Goal: Task Accomplishment & Management: Complete application form

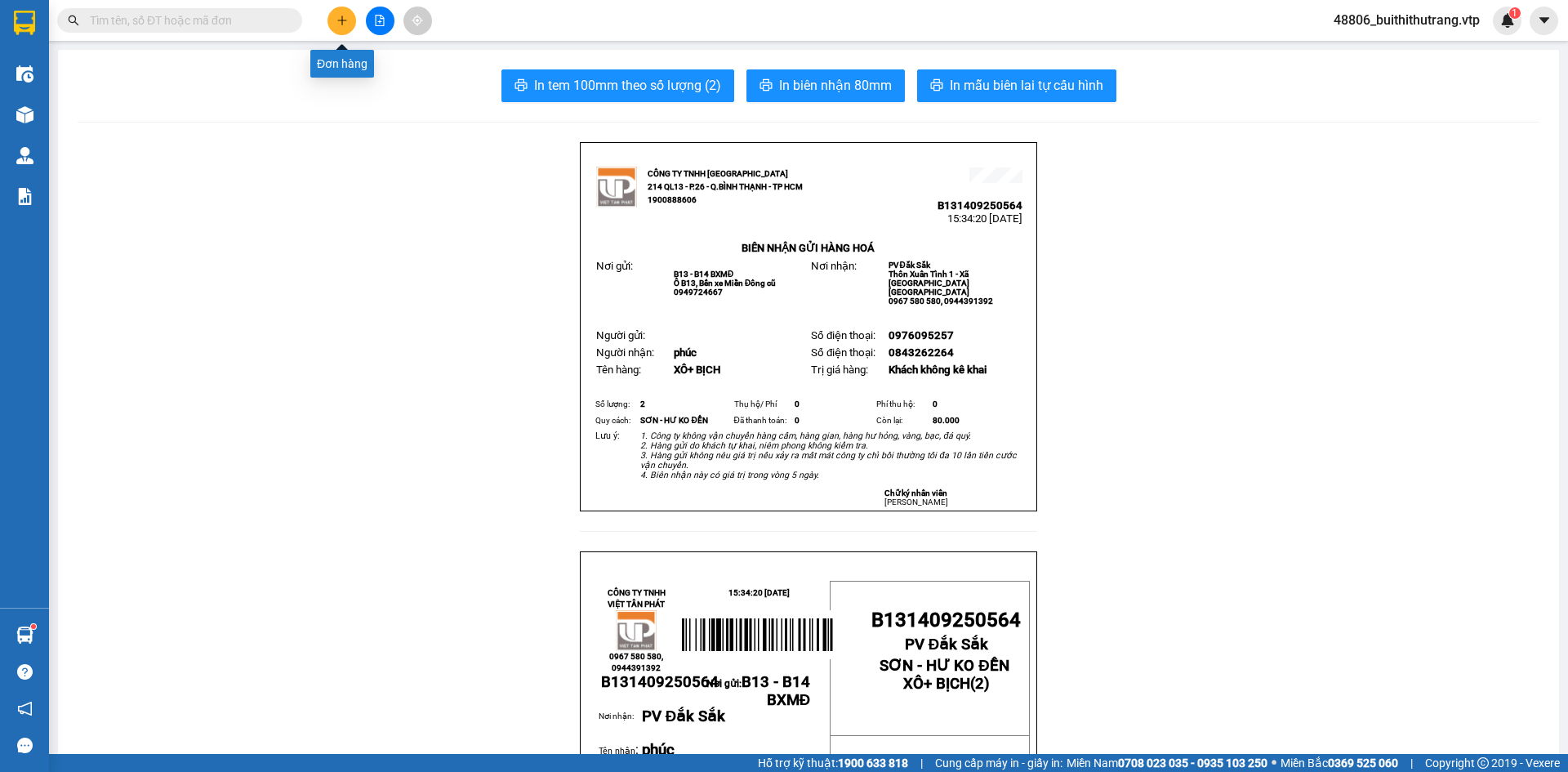
click at [336, 25] on icon "plus" at bounding box center [341, 20] width 11 height 11
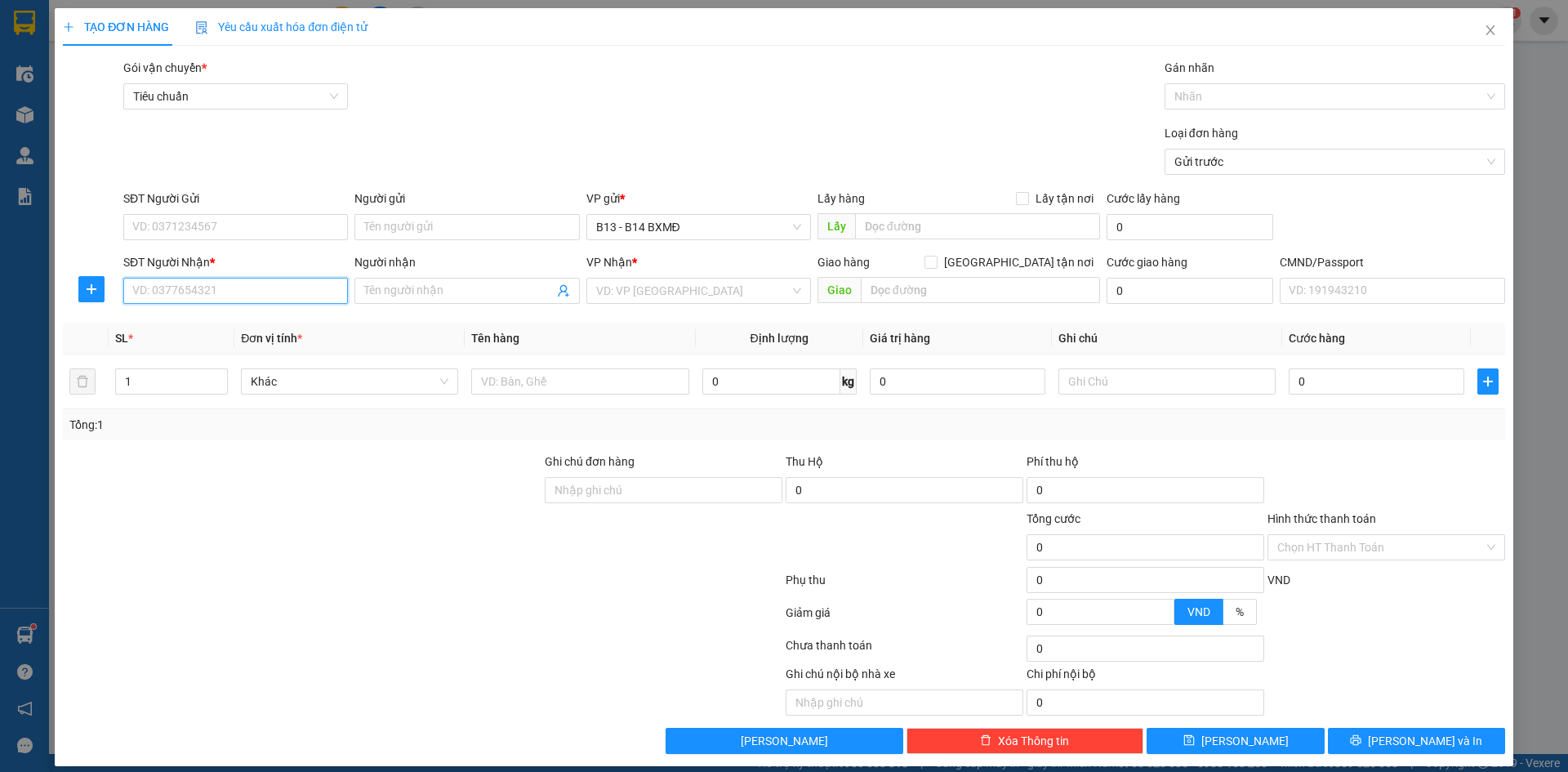
click at [250, 299] on input "SĐT Người Nhận *" at bounding box center [236, 291] width 225 height 26
click at [186, 321] on div "0943949339 - tùng" at bounding box center [234, 323] width 203 height 18
type input "0943949339"
type input "tùng"
type input "nam đà"
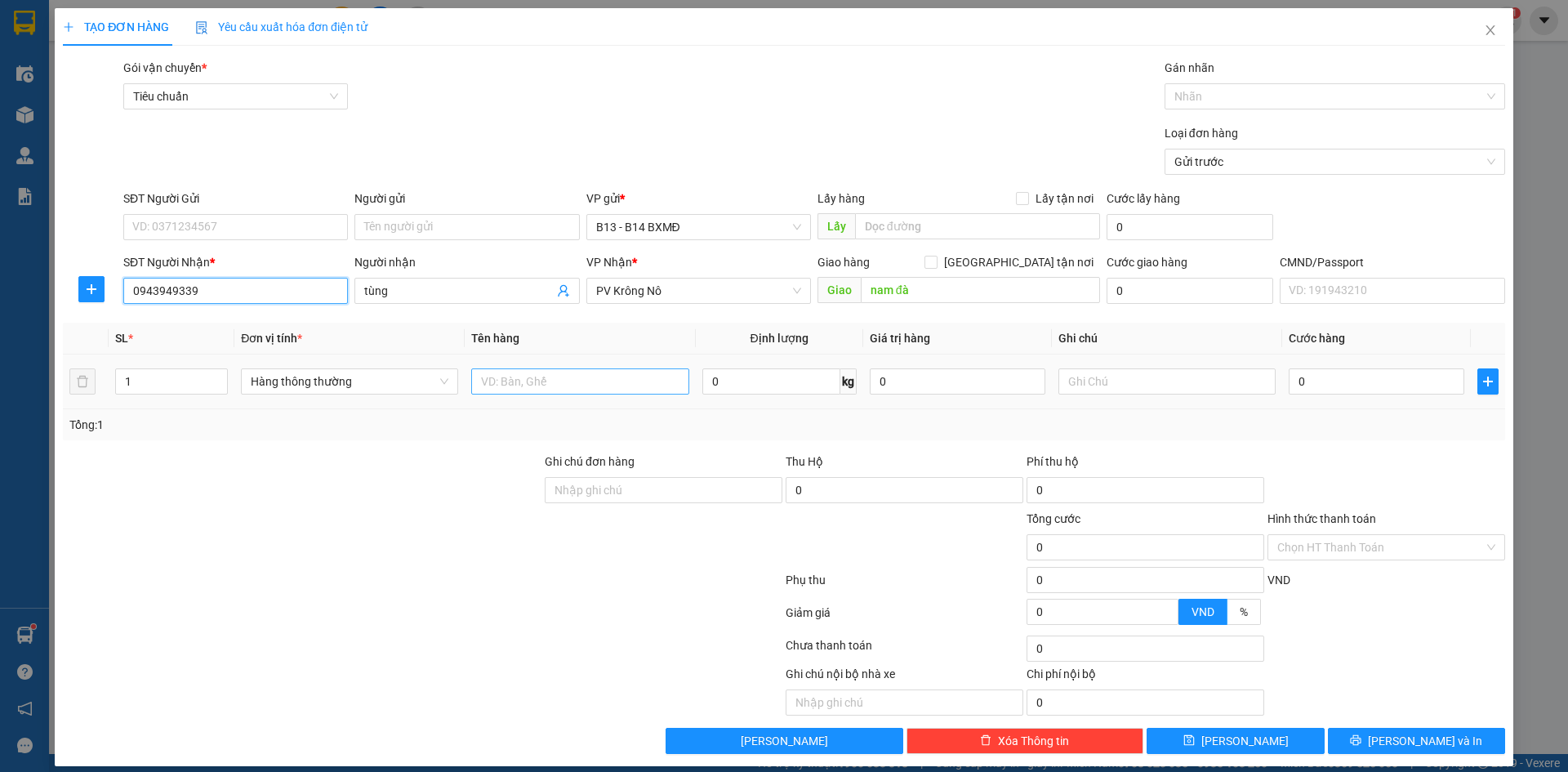
type input "0943949339"
click at [584, 388] on input "text" at bounding box center [580, 382] width 217 height 26
click at [910, 296] on input "nam đà" at bounding box center [980, 290] width 239 height 26
click at [521, 387] on input "text" at bounding box center [580, 382] width 217 height 26
type input "THÙNG"
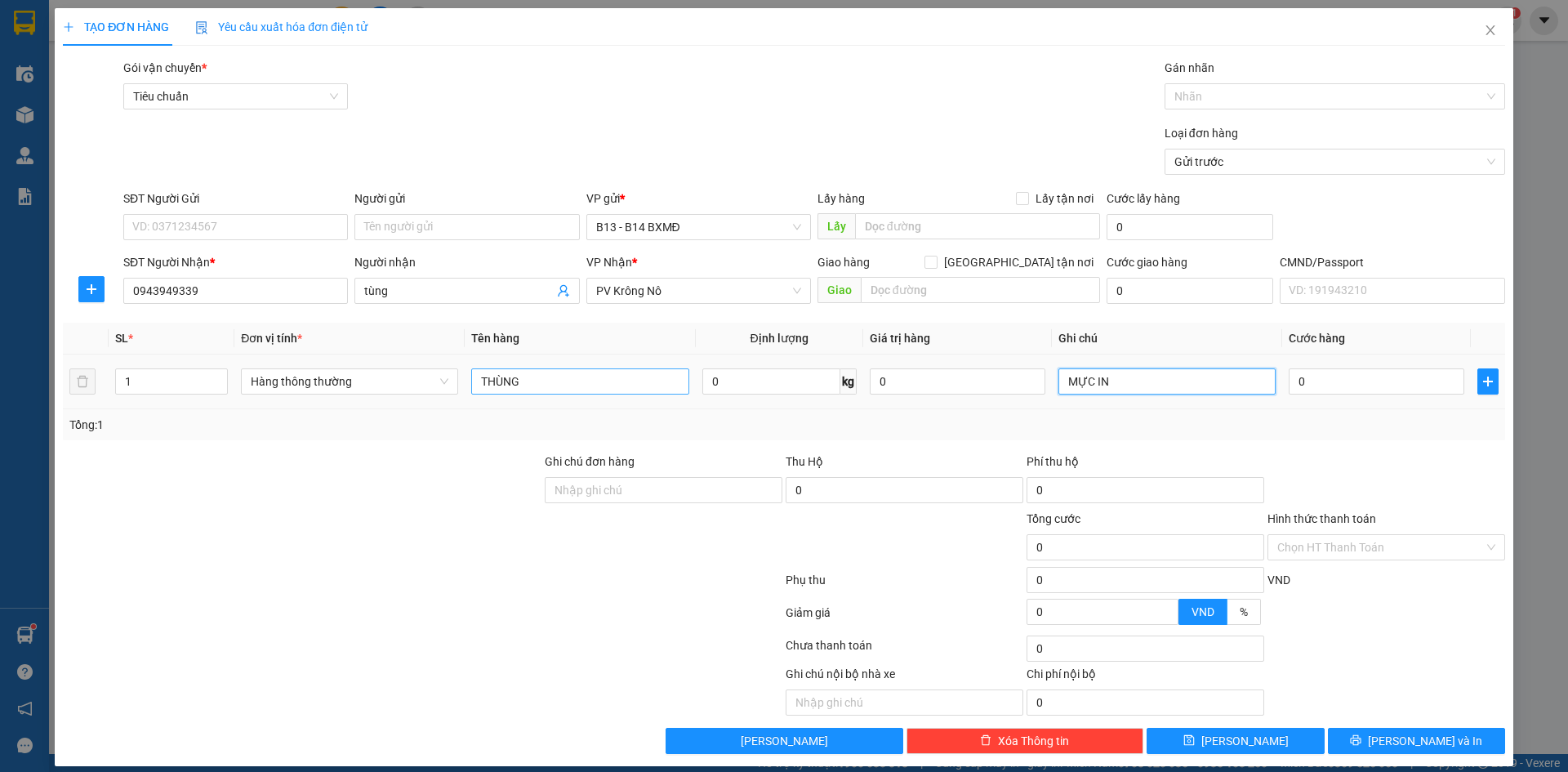
type input "MỰC IN"
type input "6"
type input "60"
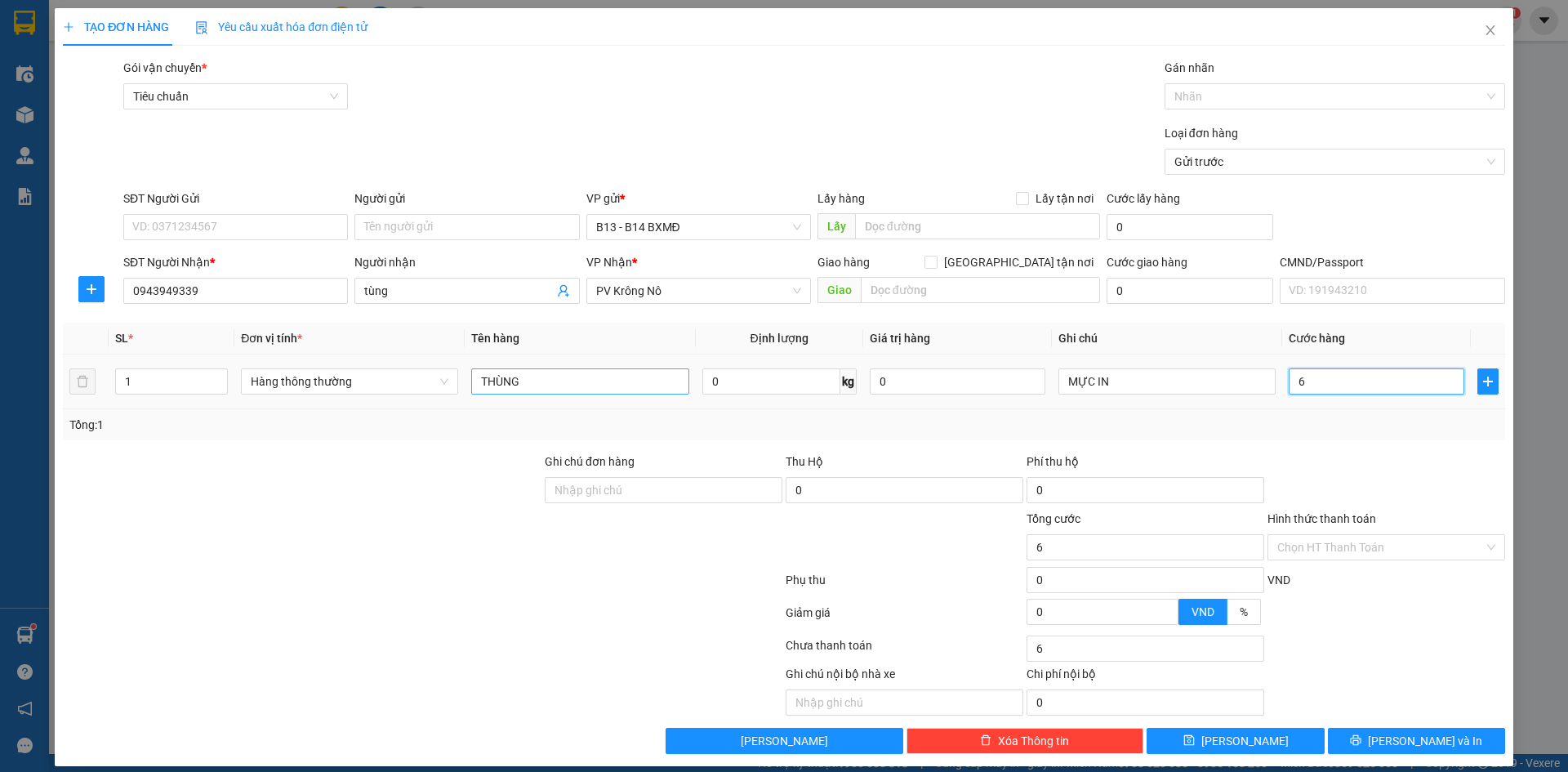
type input "60"
type input "600"
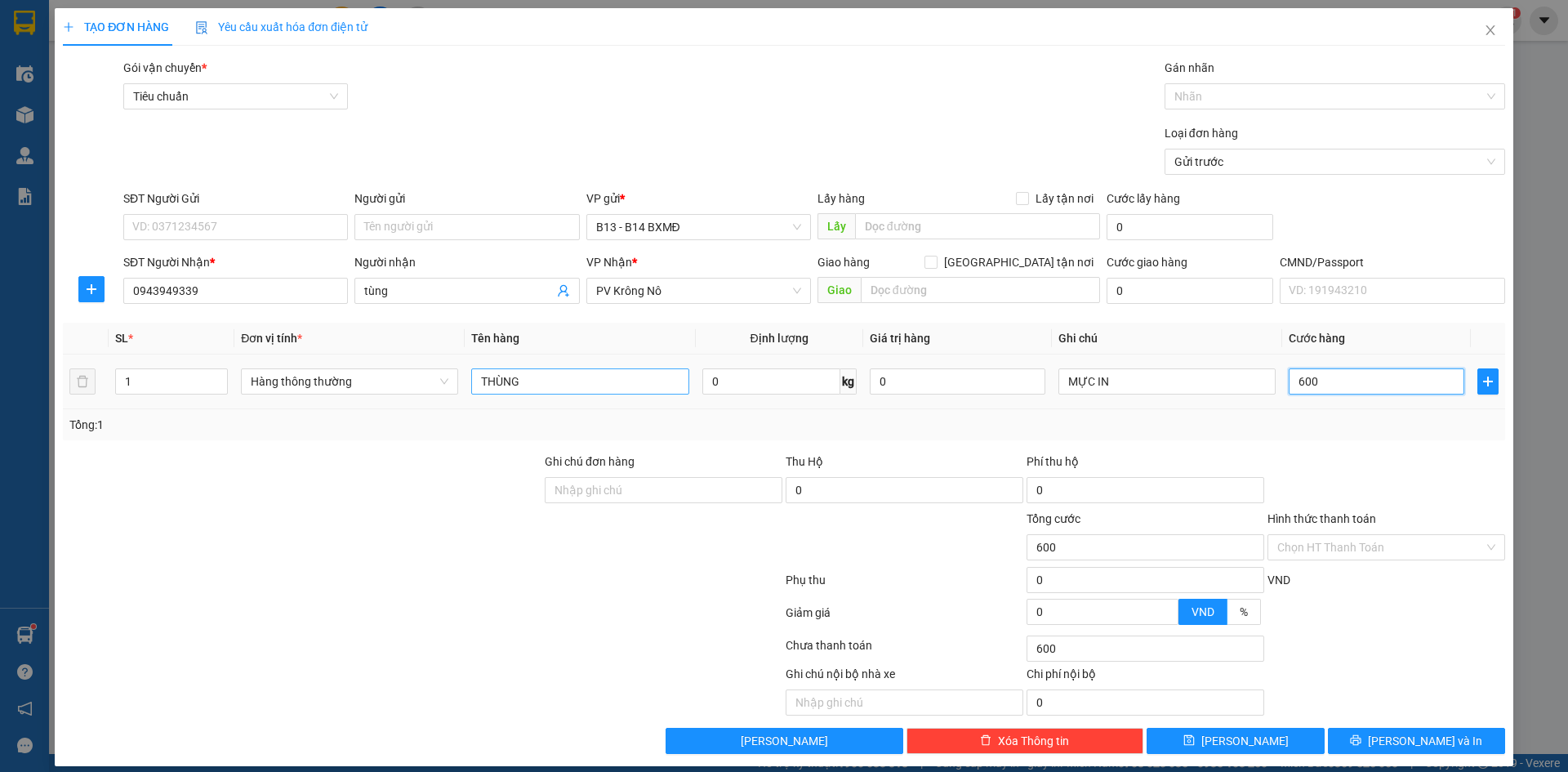
type input "6.000"
type input "60.000"
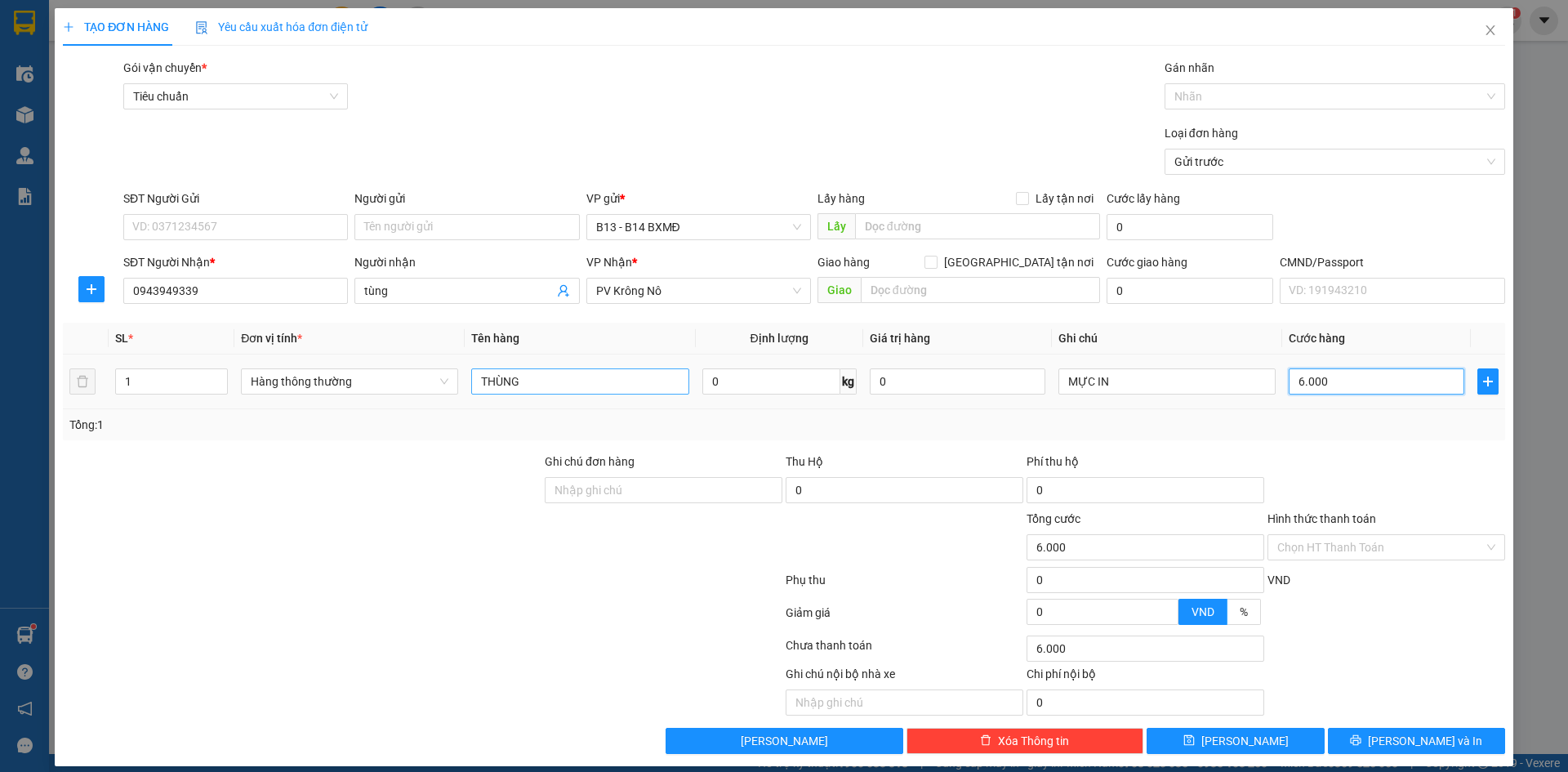
type input "60.000"
click at [1395, 733] on span "[PERSON_NAME] và In" at bounding box center [1424, 740] width 115 height 18
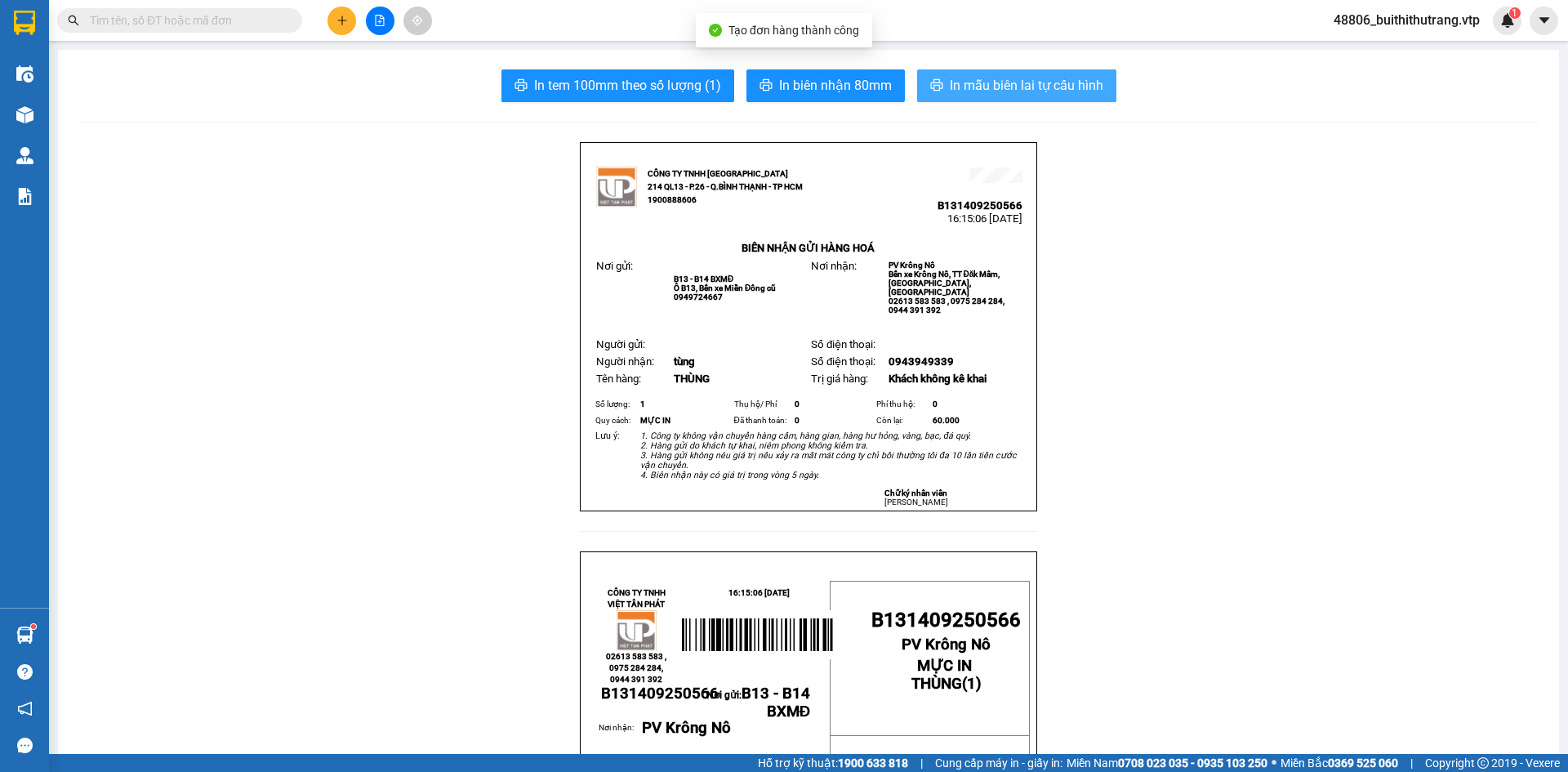
drag, startPoint x: 998, startPoint y: 81, endPoint x: 972, endPoint y: 79, distance: 26.1
click at [997, 80] on span "In mẫu biên lai tự cấu hình" at bounding box center [1026, 85] width 153 height 20
drag, startPoint x: 356, startPoint y: 372, endPoint x: 347, endPoint y: 376, distance: 9.8
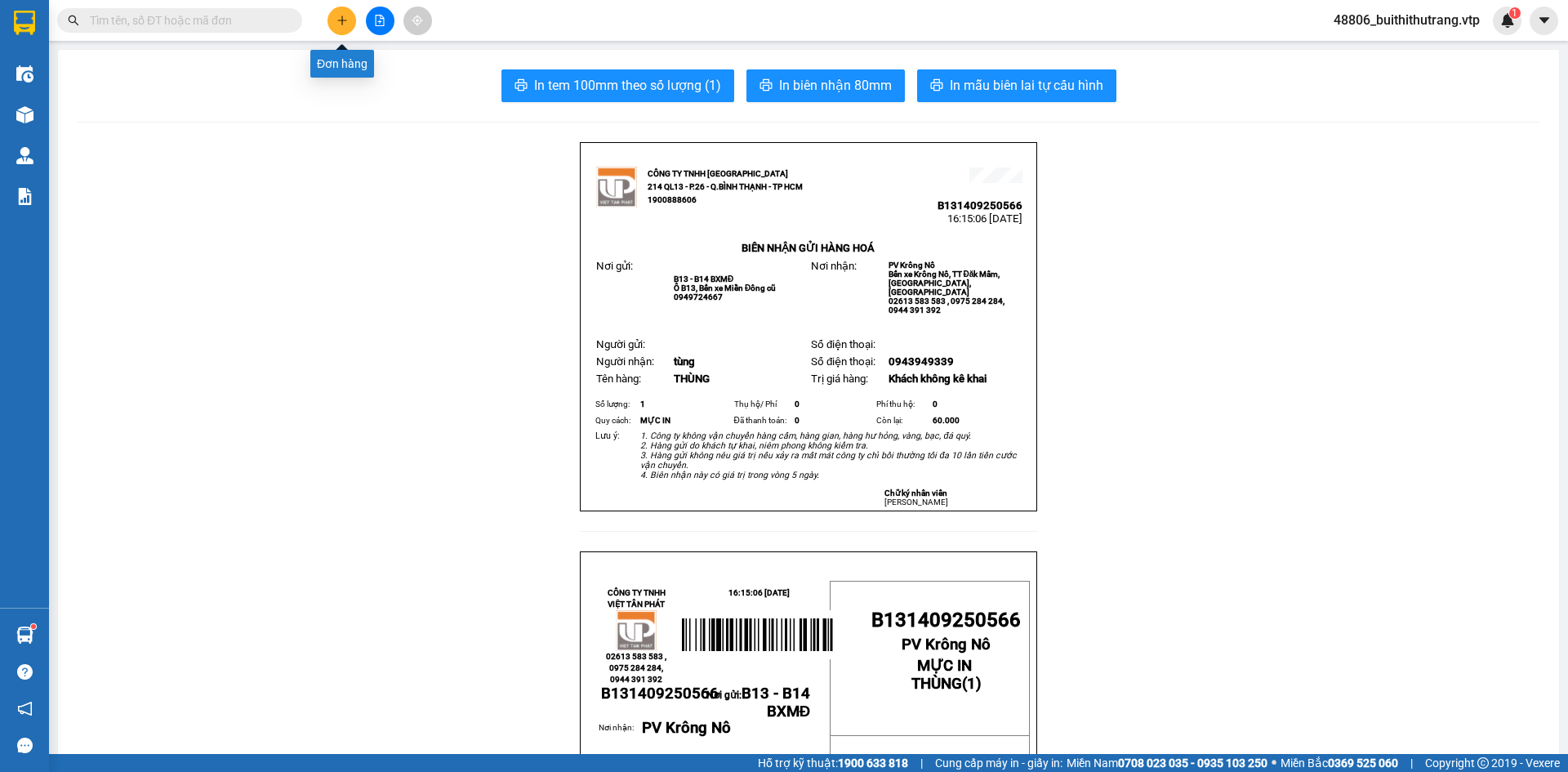
click at [339, 18] on icon "plus" at bounding box center [341, 20] width 11 height 11
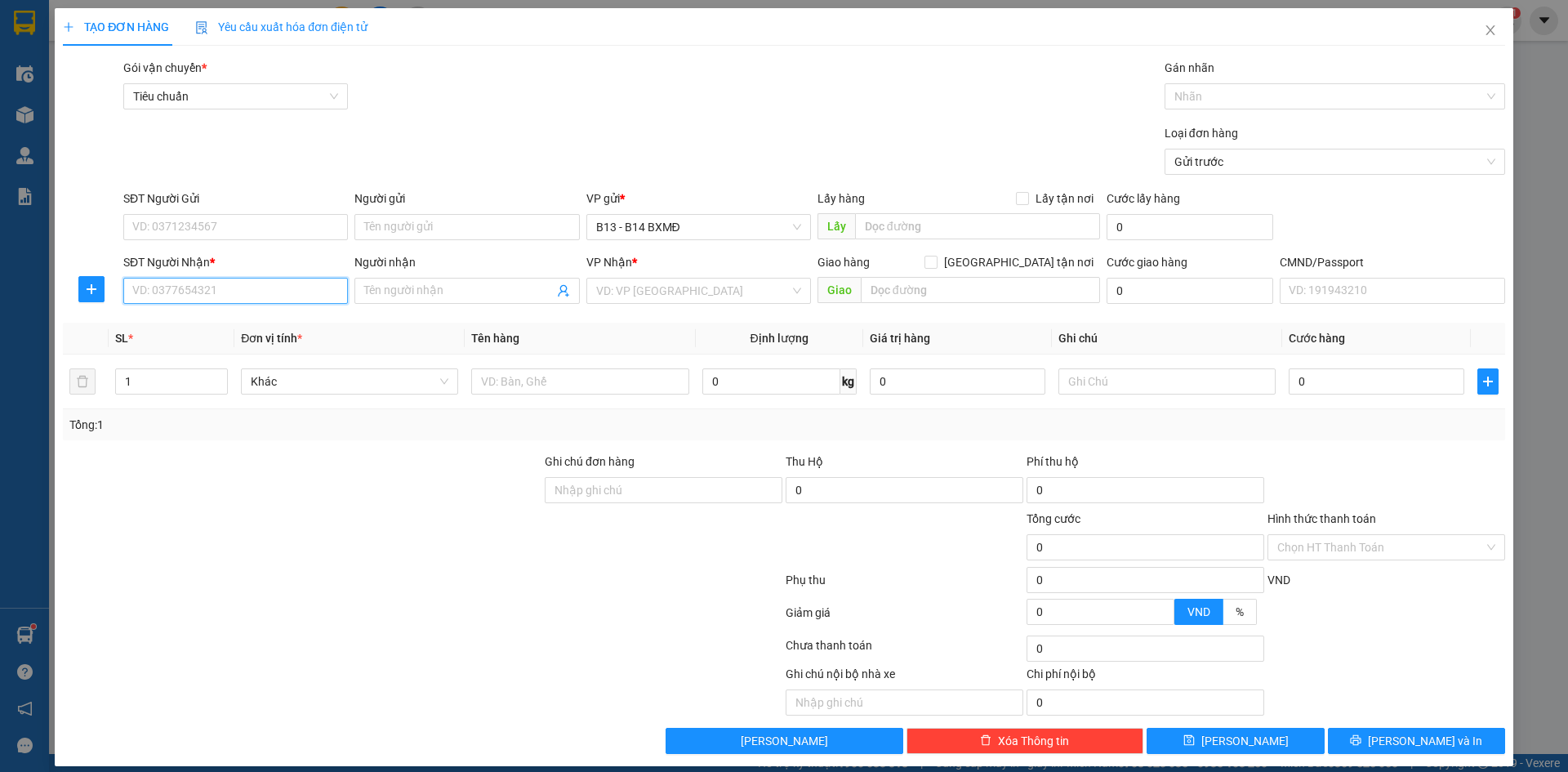
click at [236, 291] on input "SĐT Người Nhận *" at bounding box center [236, 291] width 225 height 26
click at [162, 293] on input "03877793930" at bounding box center [236, 291] width 225 height 26
type input "0387793930"
click at [221, 326] on div "0387793930 - thủy" at bounding box center [234, 323] width 203 height 18
type input "thủy"
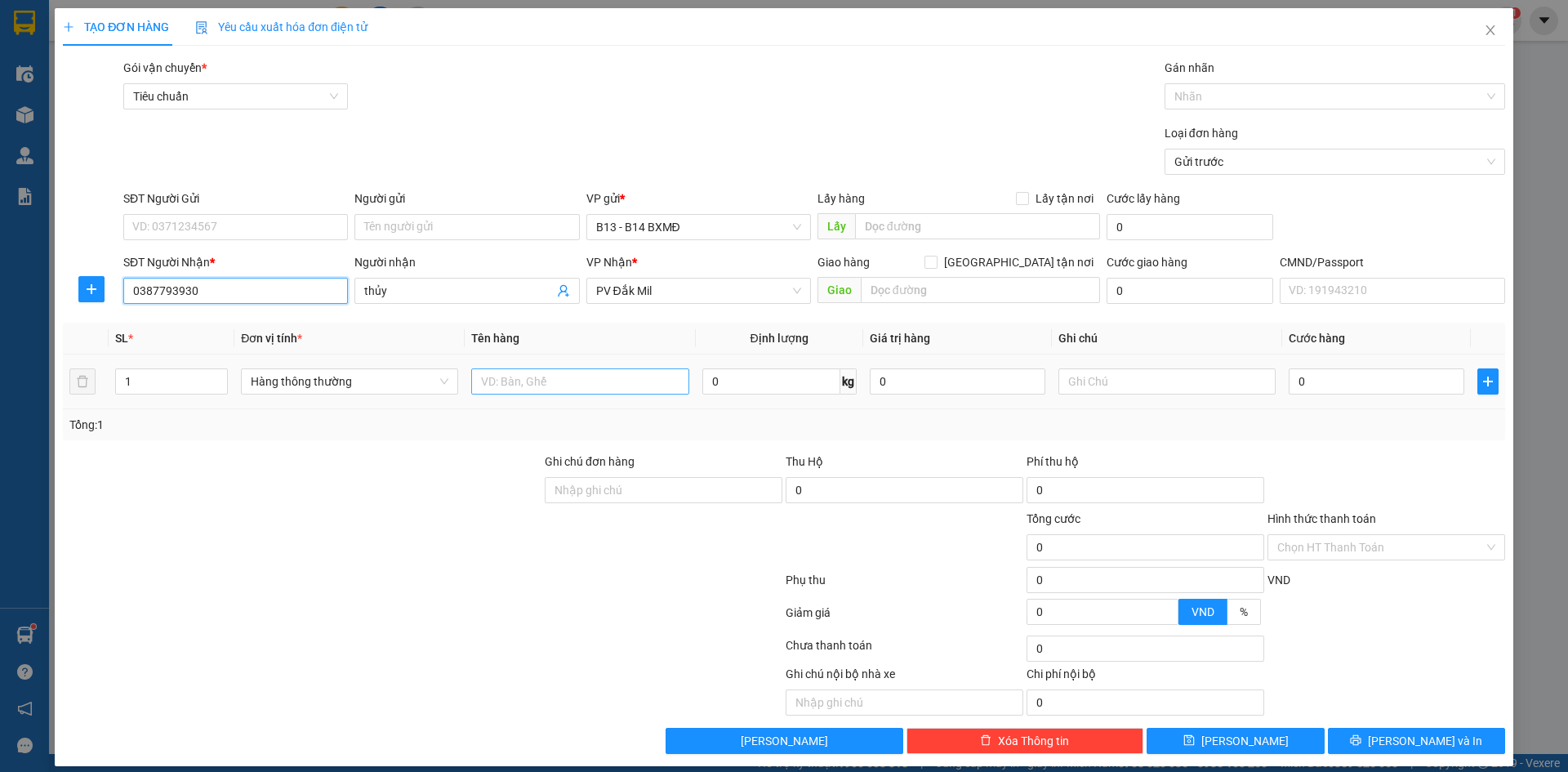
type input "0387793930"
click at [565, 380] on input "text" at bounding box center [580, 382] width 217 height 26
type input "THÙNG"
type input "TC"
type input "4"
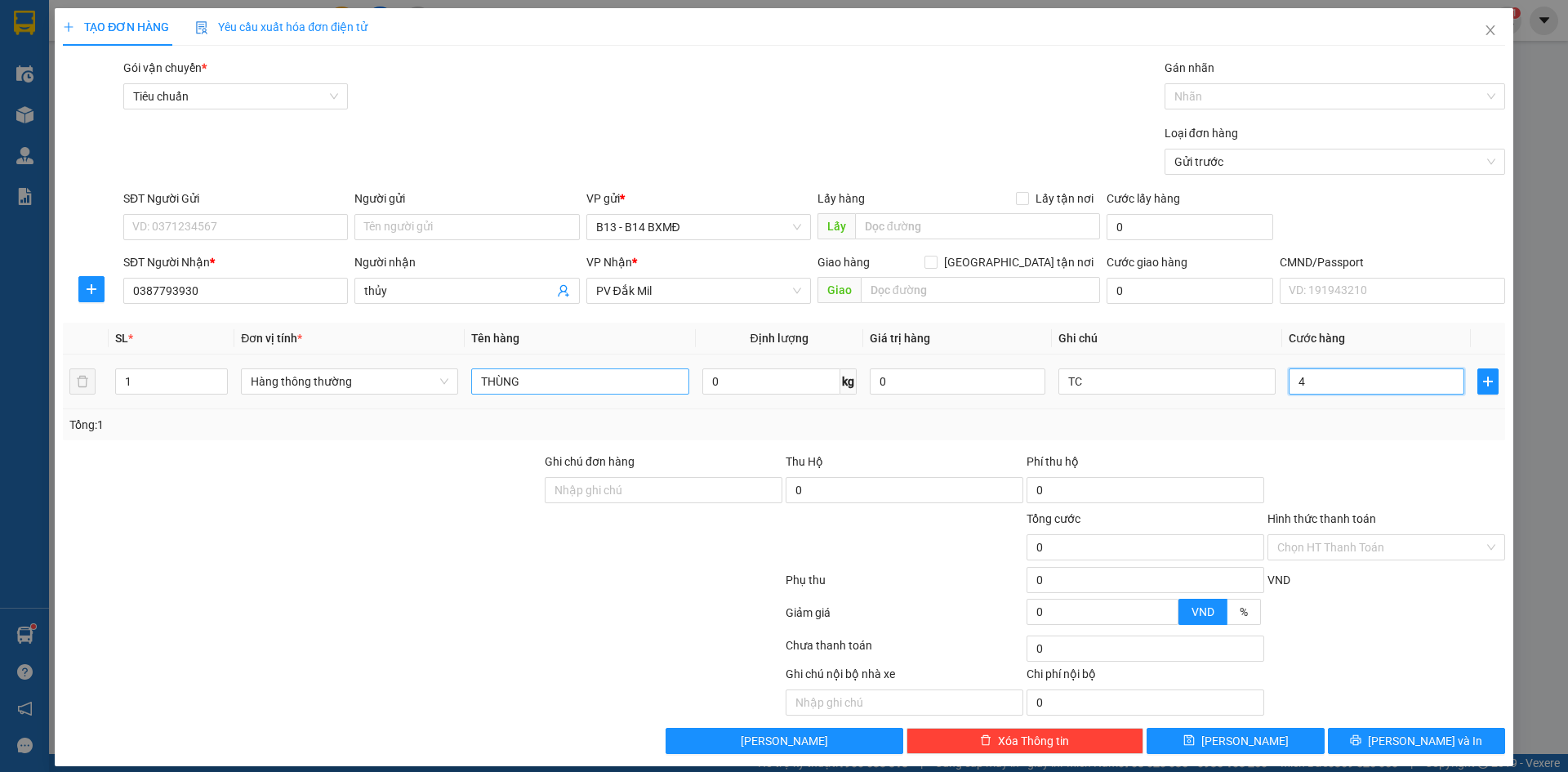
type input "4"
type input "40"
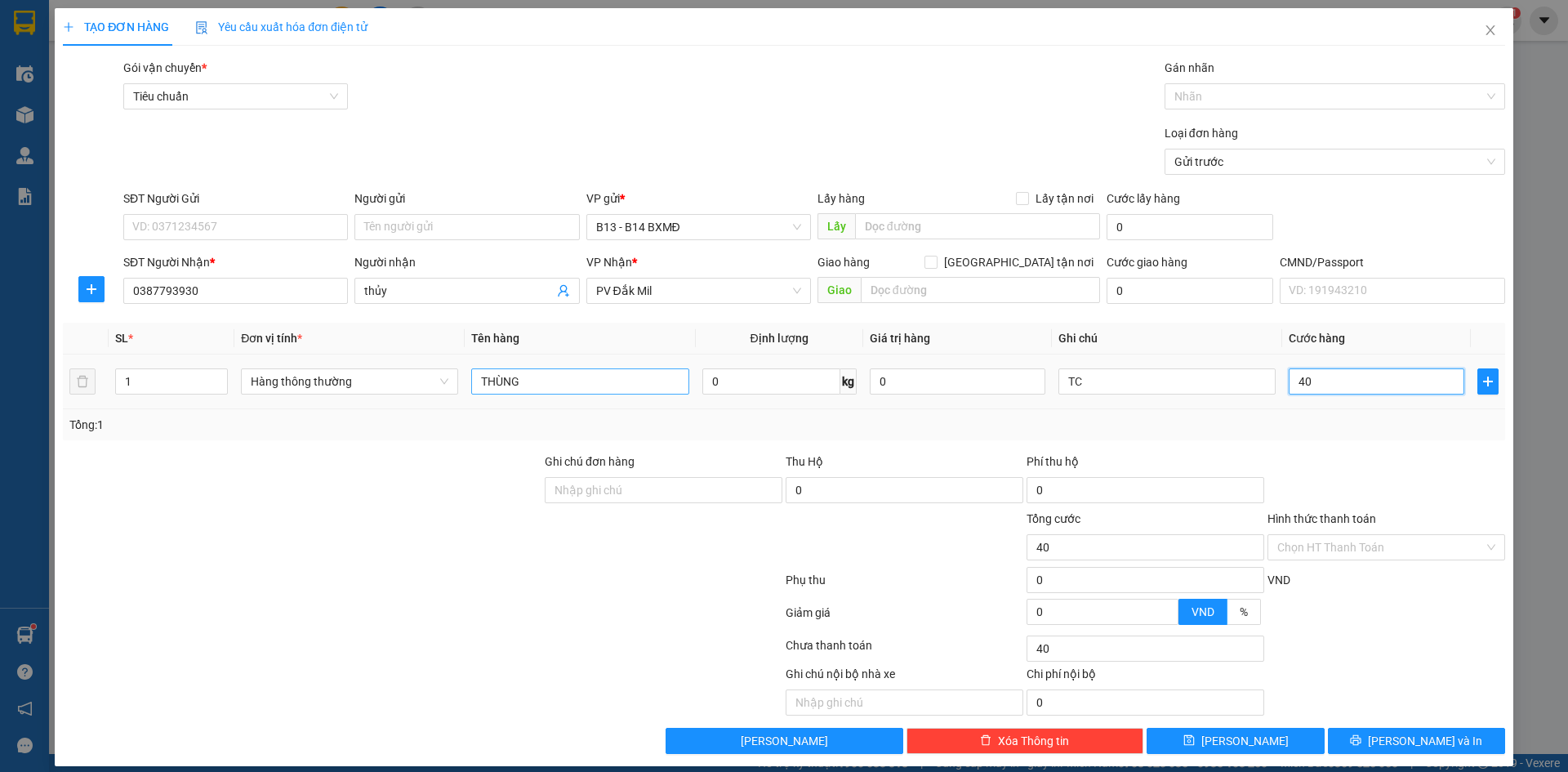
type input "400"
type input "4.000"
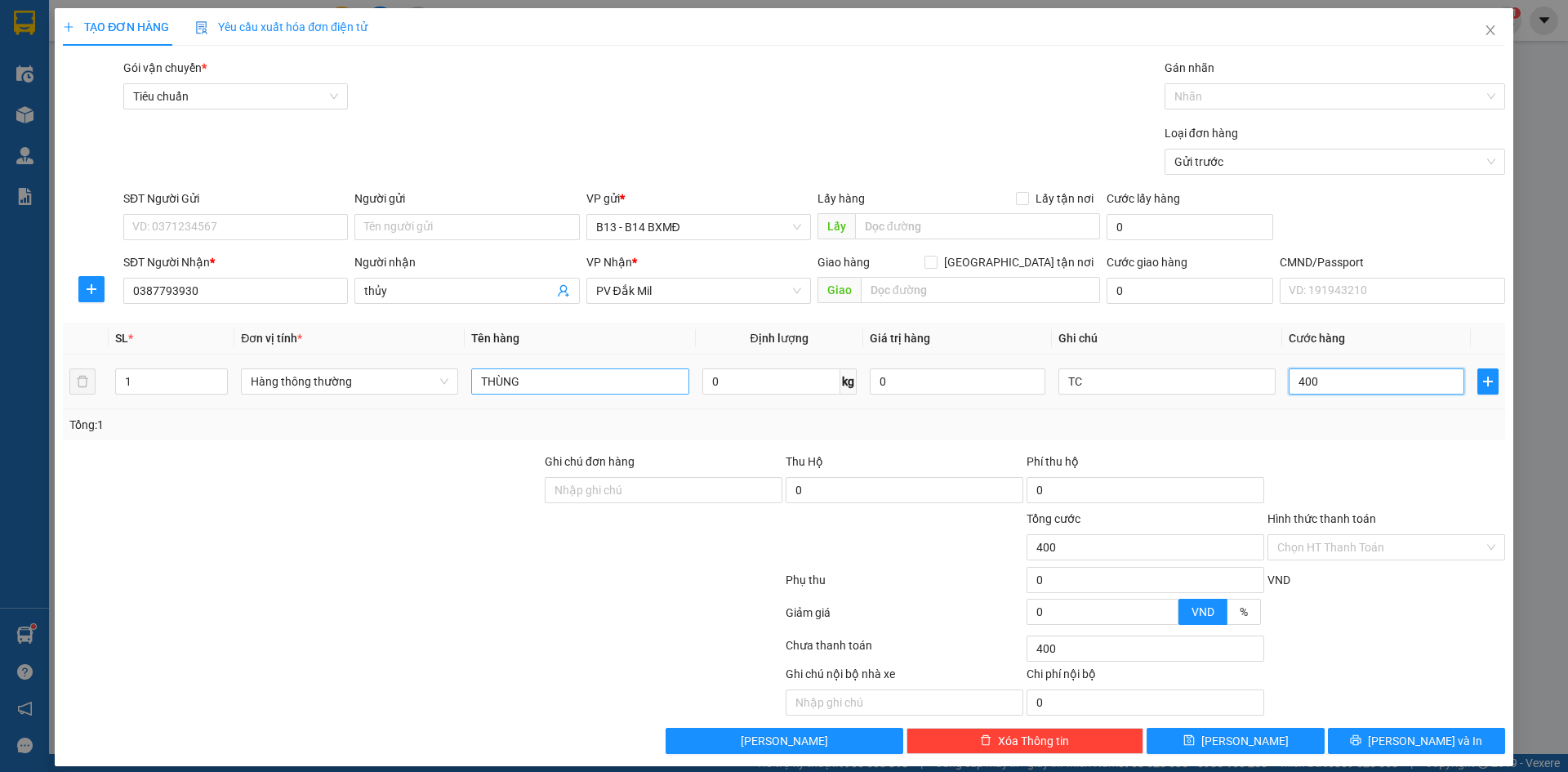
type input "4.000"
type input "40.000"
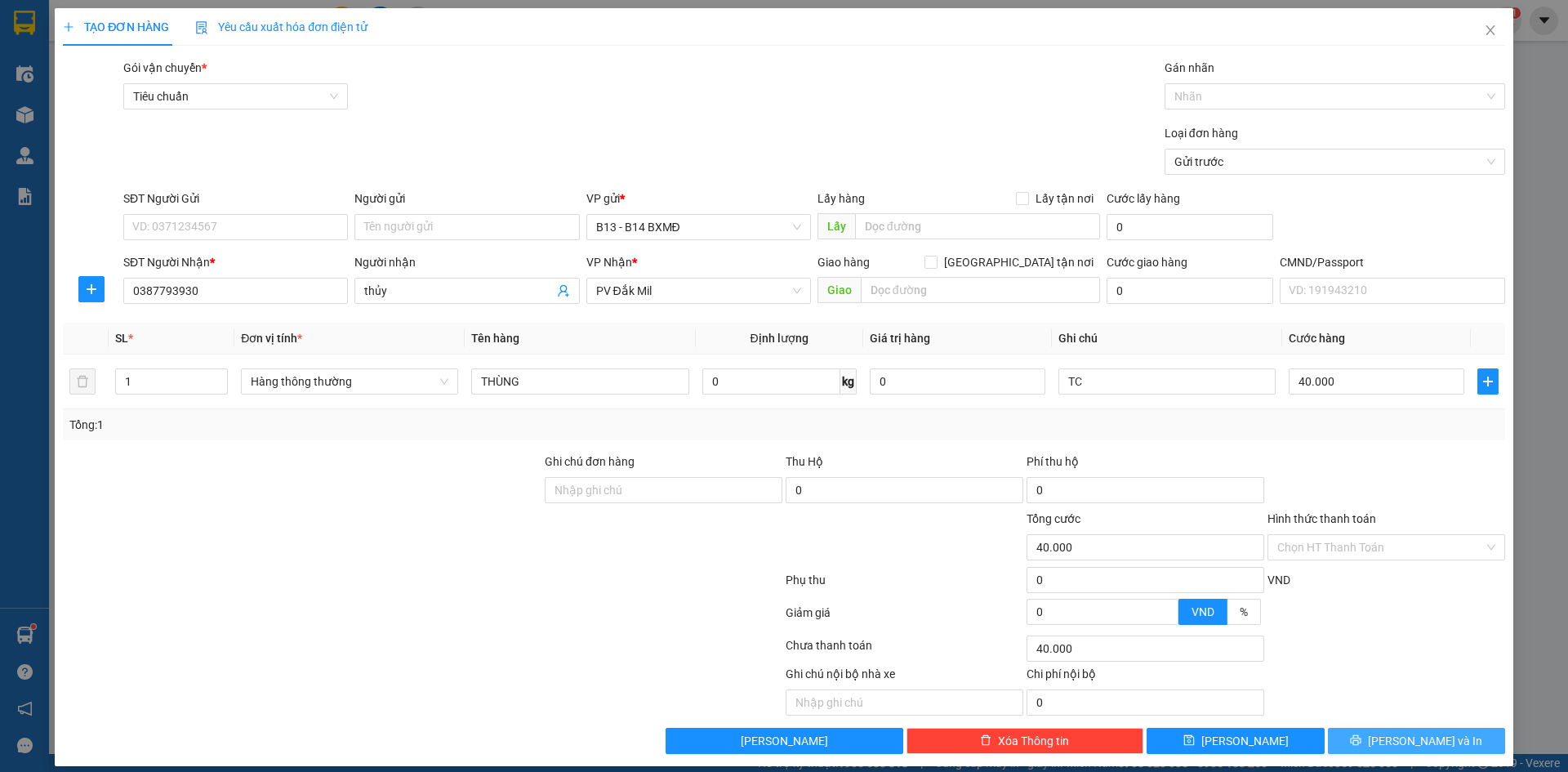
drag, startPoint x: 1410, startPoint y: 740, endPoint x: 1415, endPoint y: 747, distance: 8.6
click at [1410, 740] on span "[PERSON_NAME] và In" at bounding box center [1424, 740] width 115 height 18
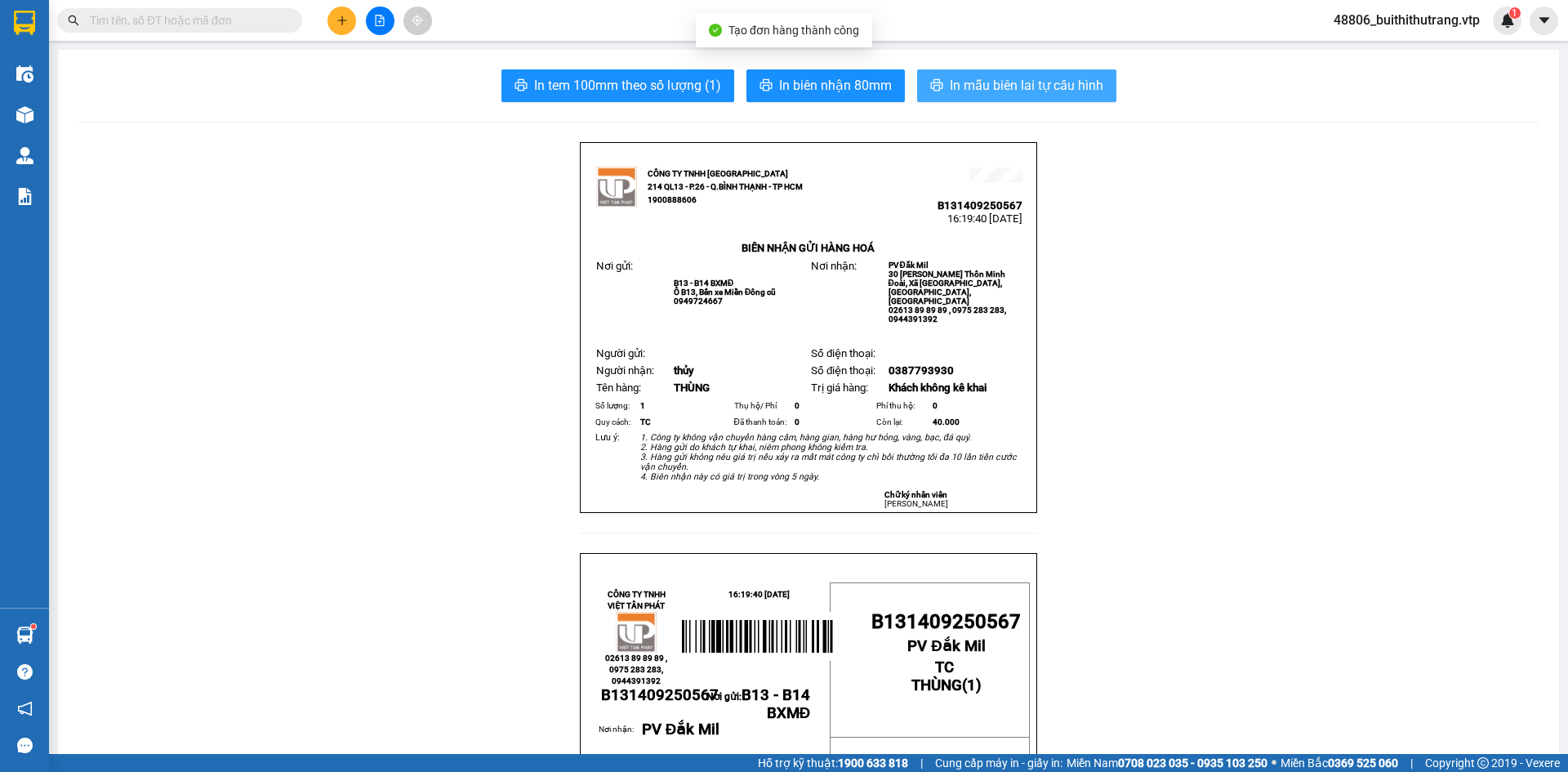
click at [1015, 86] on span "In mẫu biên lai tự cấu hình" at bounding box center [1026, 85] width 153 height 20
drag, startPoint x: 258, startPoint y: 509, endPoint x: 264, endPoint y: 531, distance: 22.8
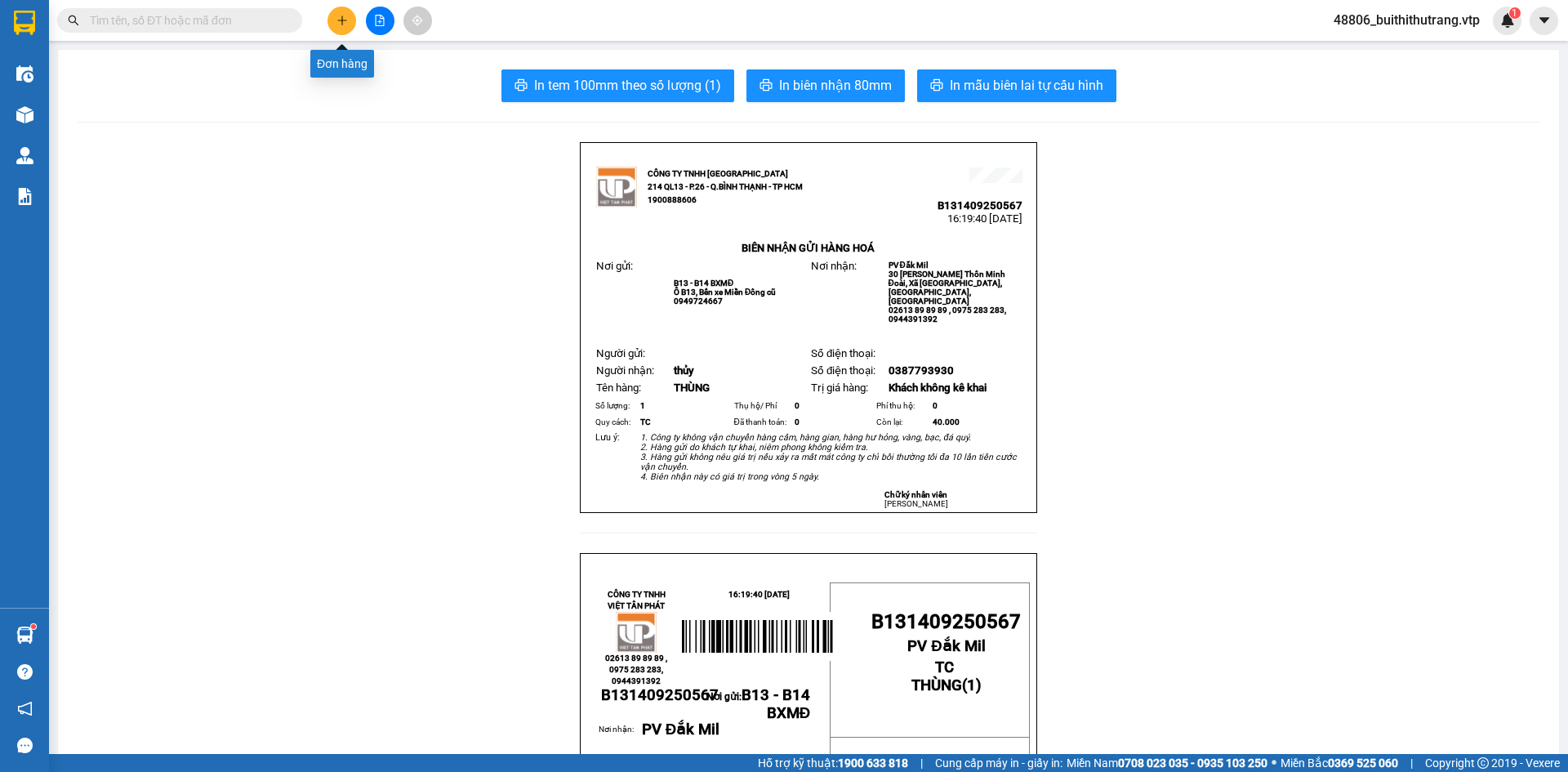
click at [334, 21] on button at bounding box center [341, 20] width 29 height 29
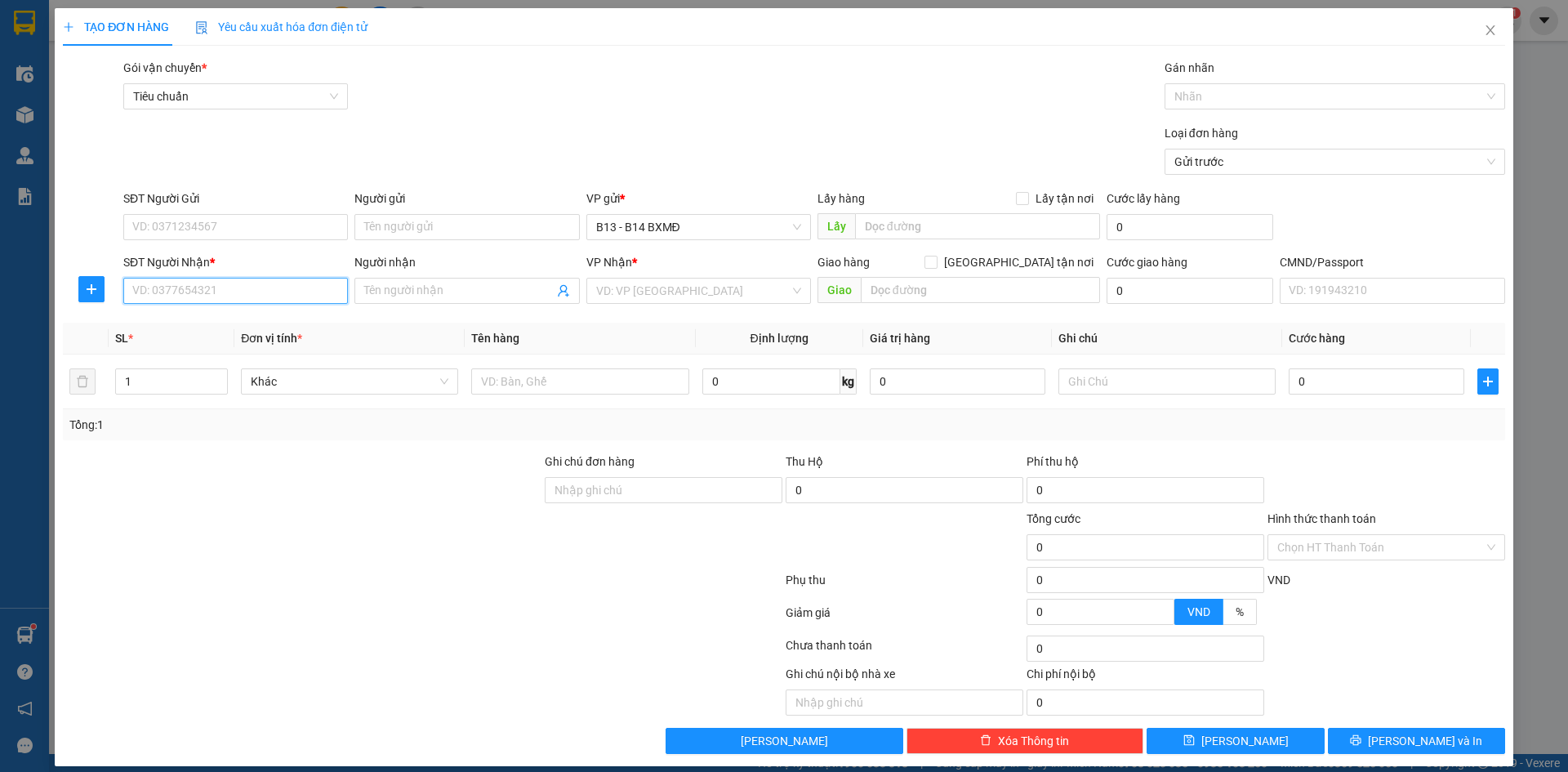
click at [172, 290] on input "SĐT Người Nhận *" at bounding box center [236, 291] width 225 height 26
type input "0905348879"
click at [238, 327] on div "0905348879 - TẠO" at bounding box center [234, 323] width 203 height 18
type input "TẠO"
type input "0905348879"
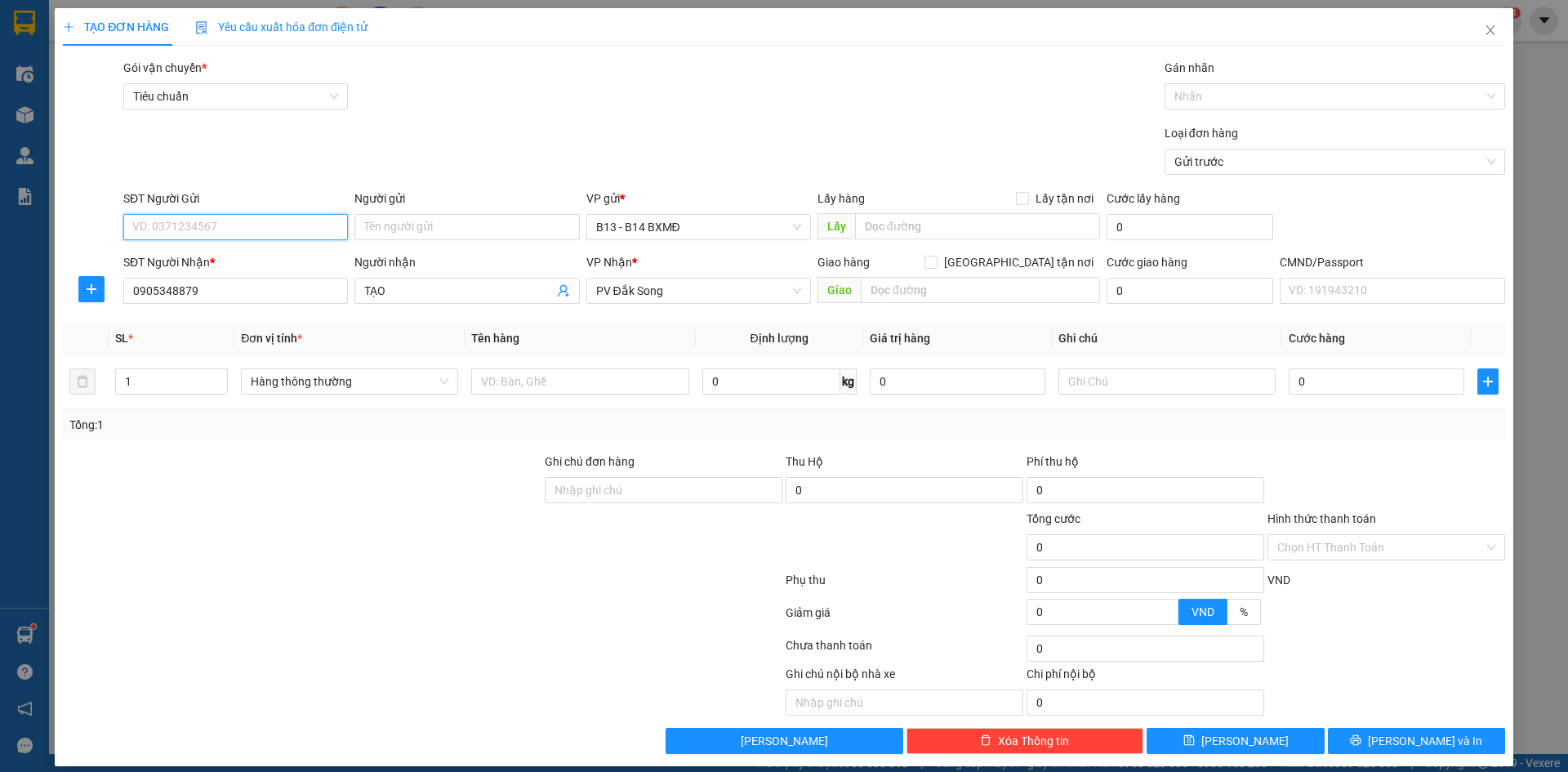
click at [227, 228] on input "SĐT Người Gửi" at bounding box center [236, 227] width 225 height 26
type input "0909211918"
drag, startPoint x: 211, startPoint y: 258, endPoint x: 214, endPoint y: 265, distance: 7.6
click at [210, 258] on div "0909211918 - [PERSON_NAME]" at bounding box center [234, 259] width 203 height 18
type input "thảo lê"
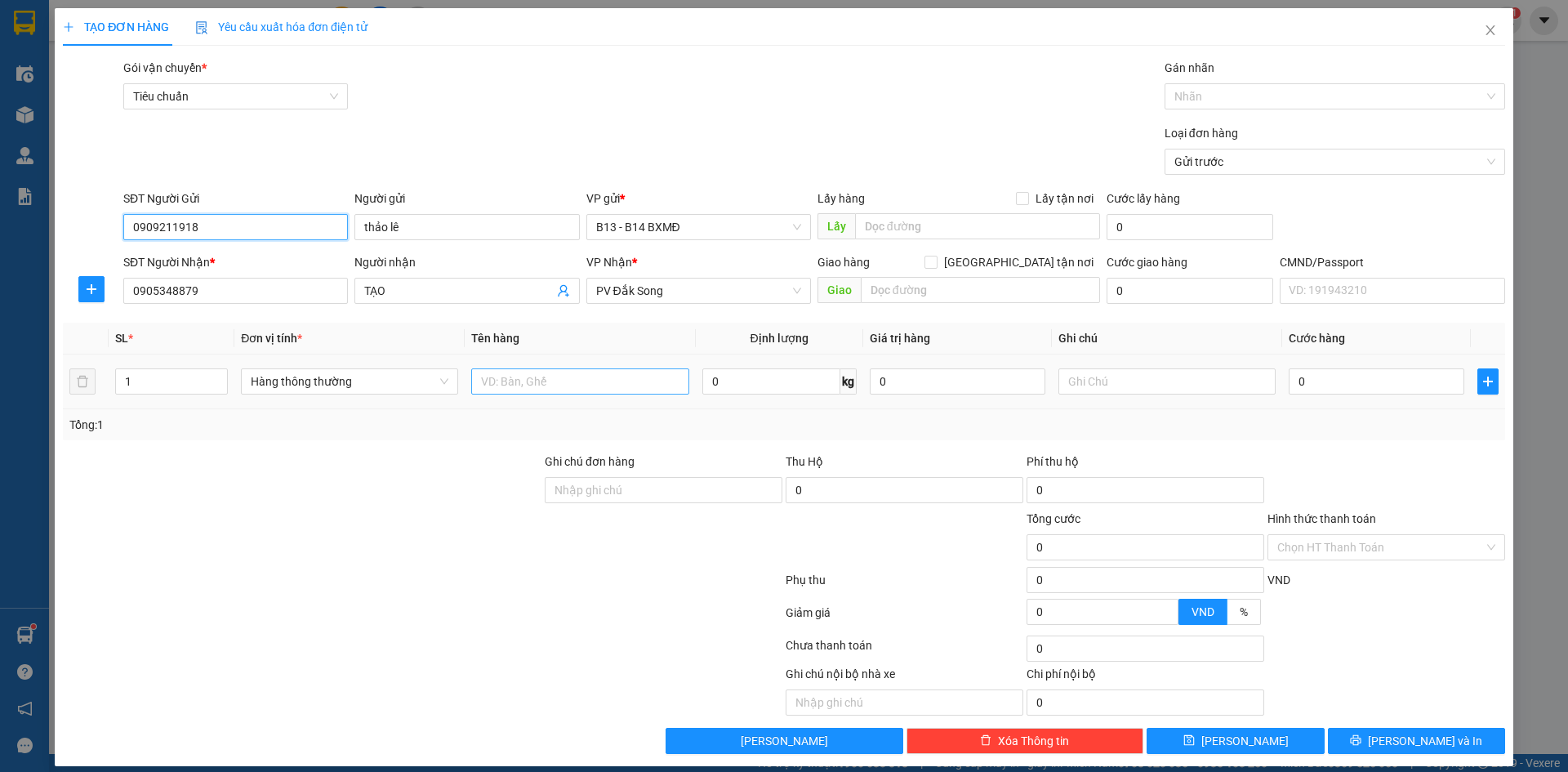
type input "0909211918"
click at [552, 381] on input "text" at bounding box center [580, 382] width 217 height 26
type input "T"
click at [552, 381] on input "PT" at bounding box center [580, 382] width 217 height 26
type input "P"
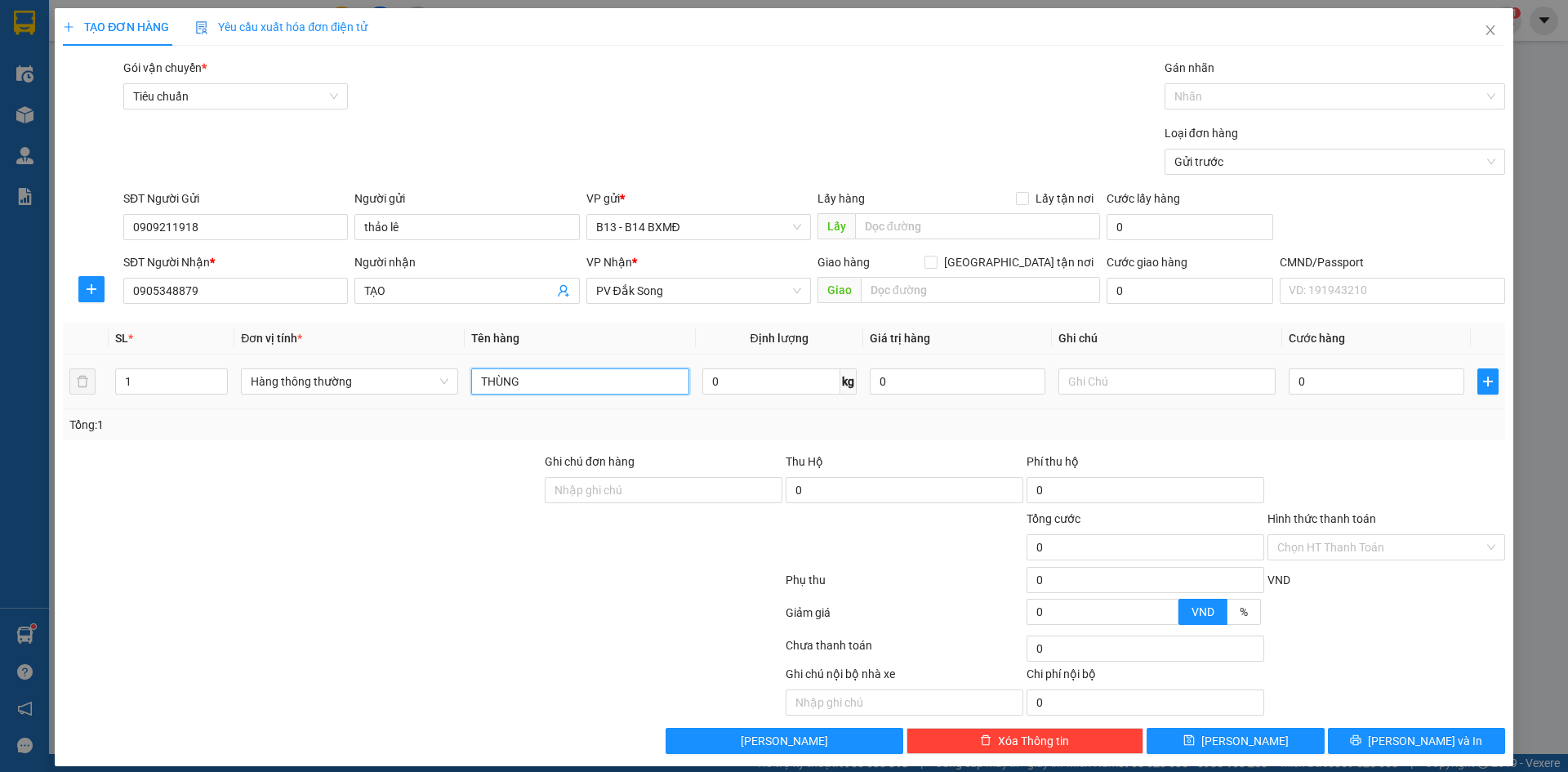
type input "THÙNG"
click at [1081, 376] on input "text" at bounding box center [1167, 382] width 217 height 26
type input "PT"
type input "5"
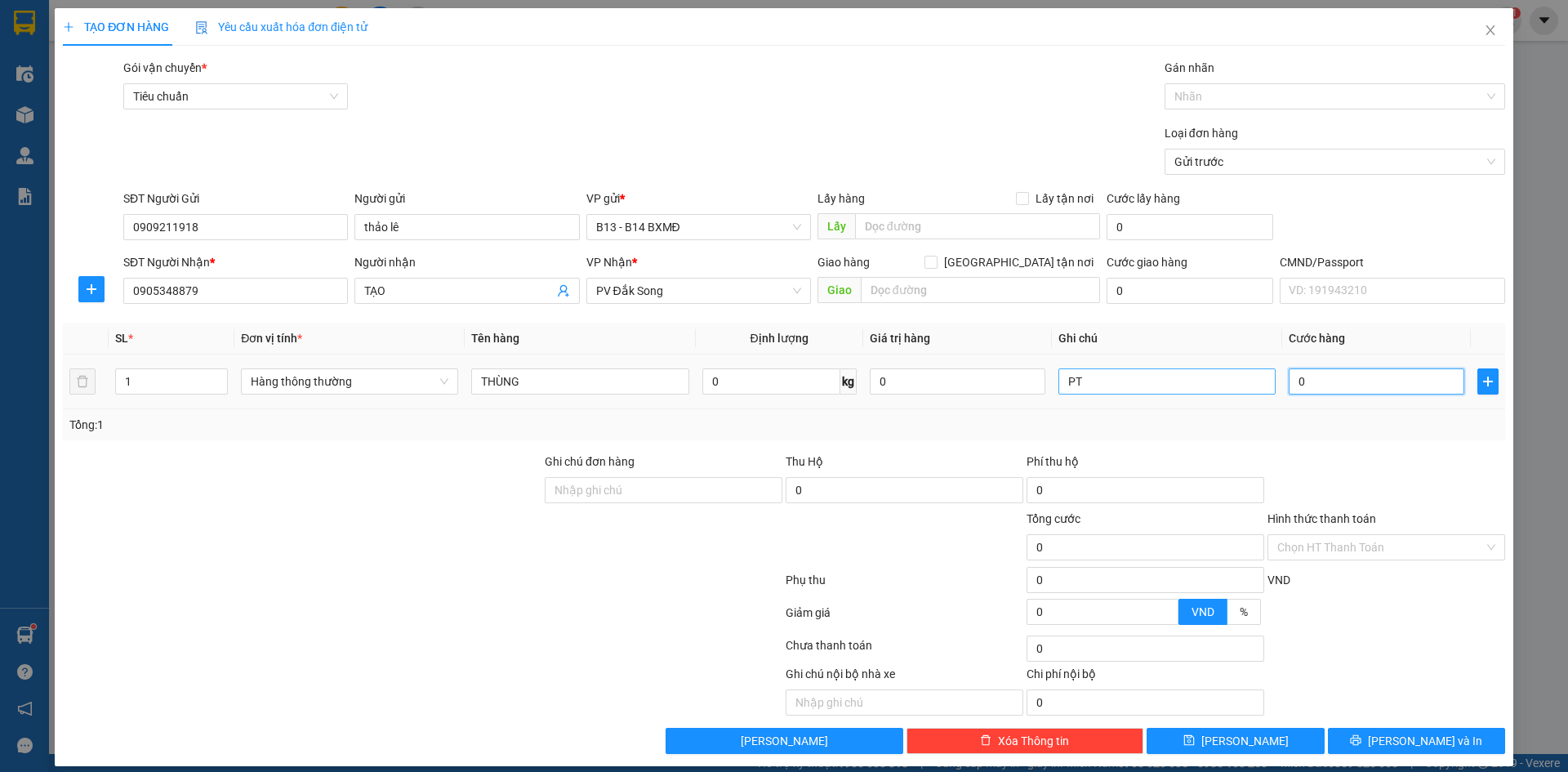
type input "5"
type input "50"
type input "500"
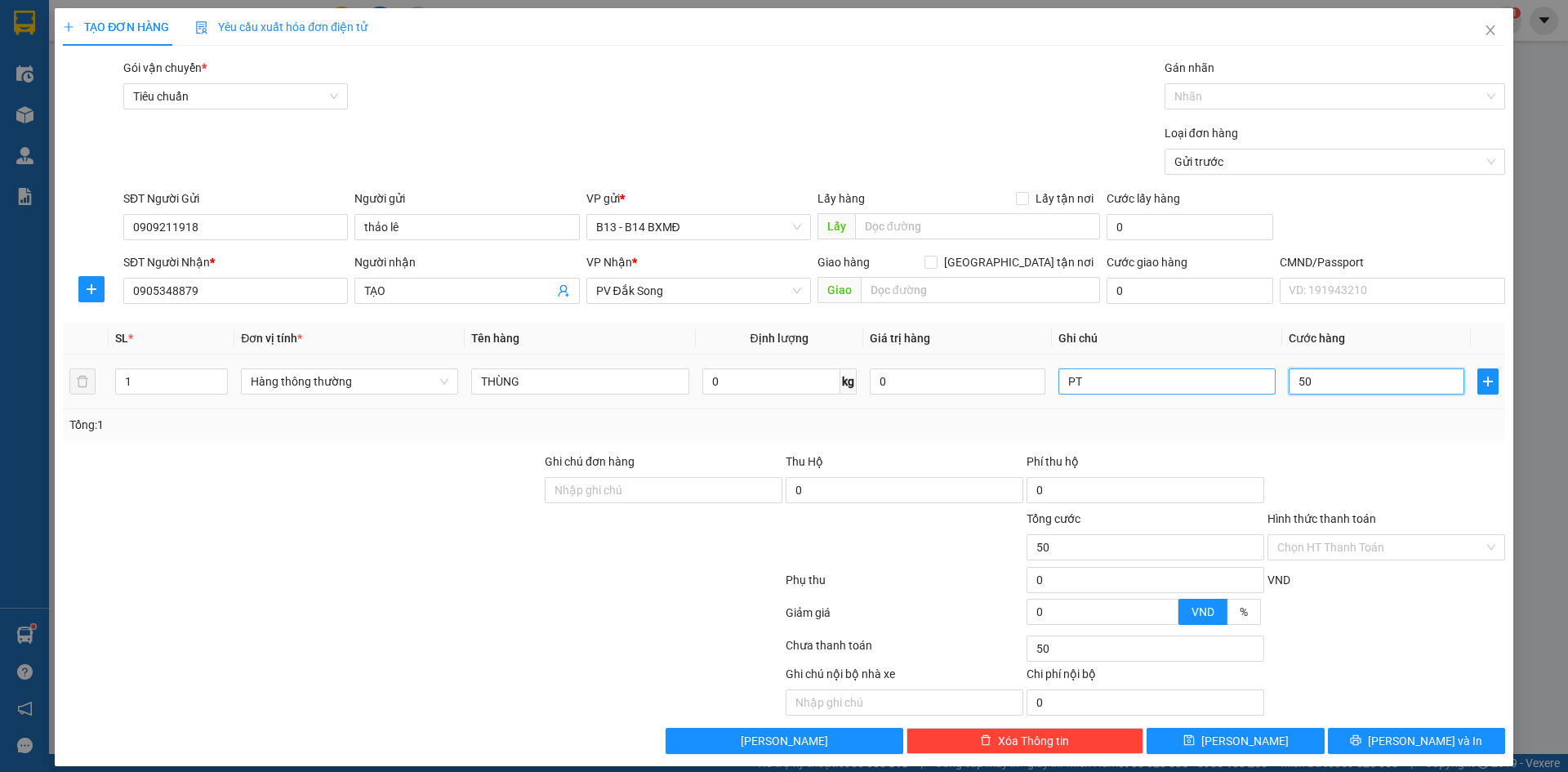
type input "500"
type input "5.000"
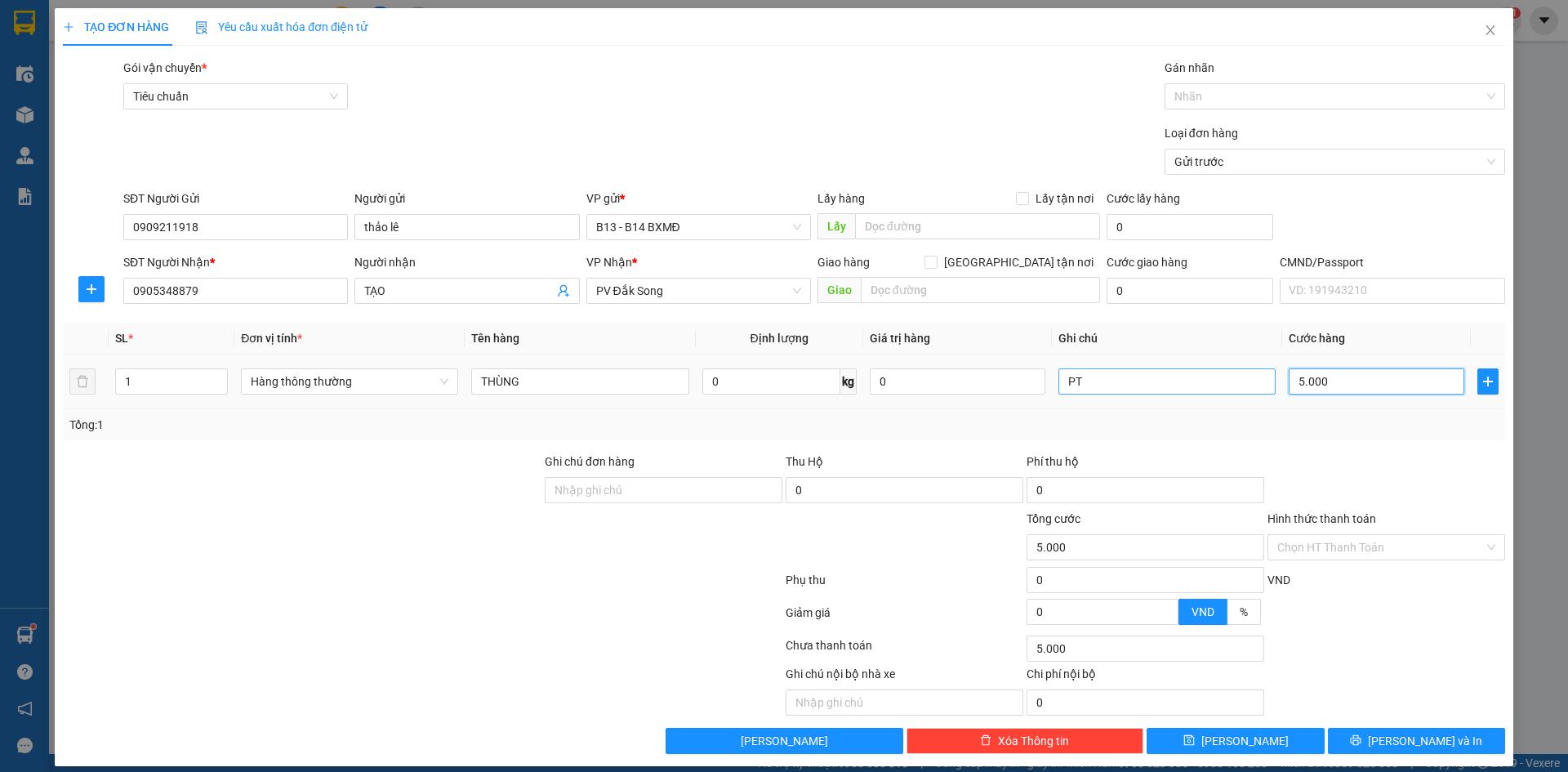
type input "50.000"
drag, startPoint x: 1340, startPoint y: 545, endPoint x: 1342, endPoint y: 560, distance: 15.1
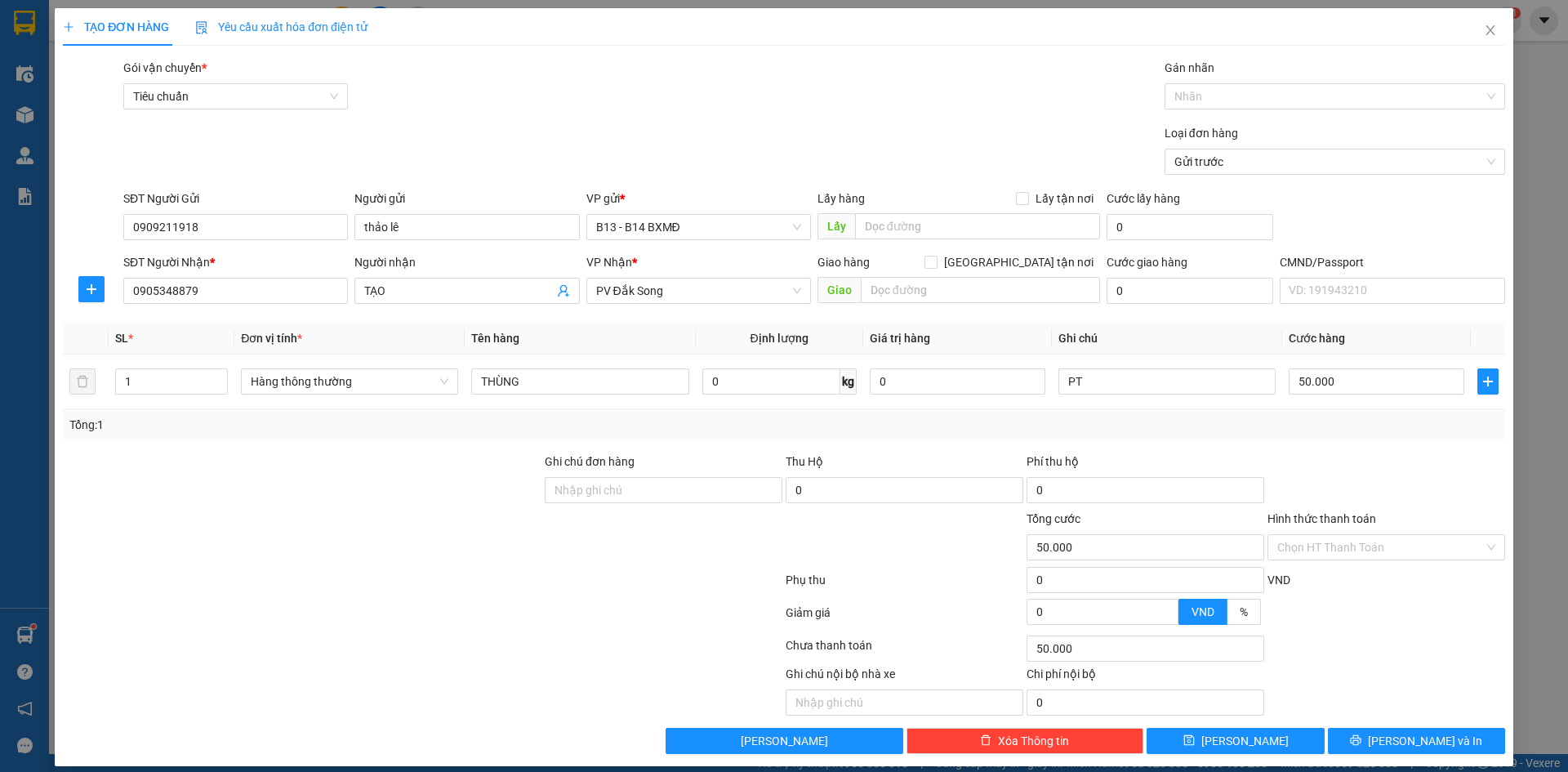
click at [1340, 551] on input "Hình thức thanh toán" at bounding box center [1381, 547] width 207 height 25
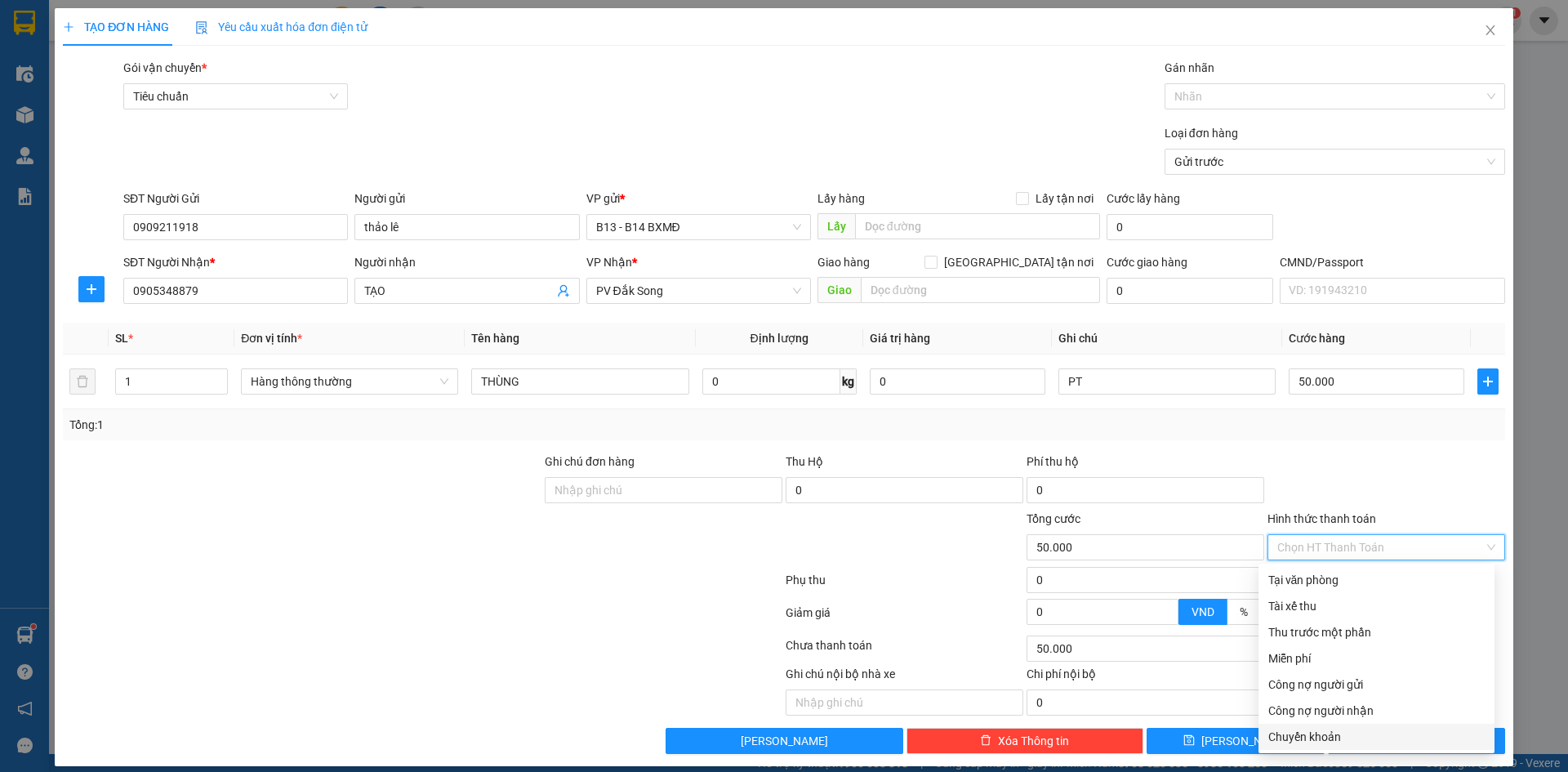
click at [1324, 736] on div "Chuyển khoản" at bounding box center [1376, 736] width 216 height 18
type input "0"
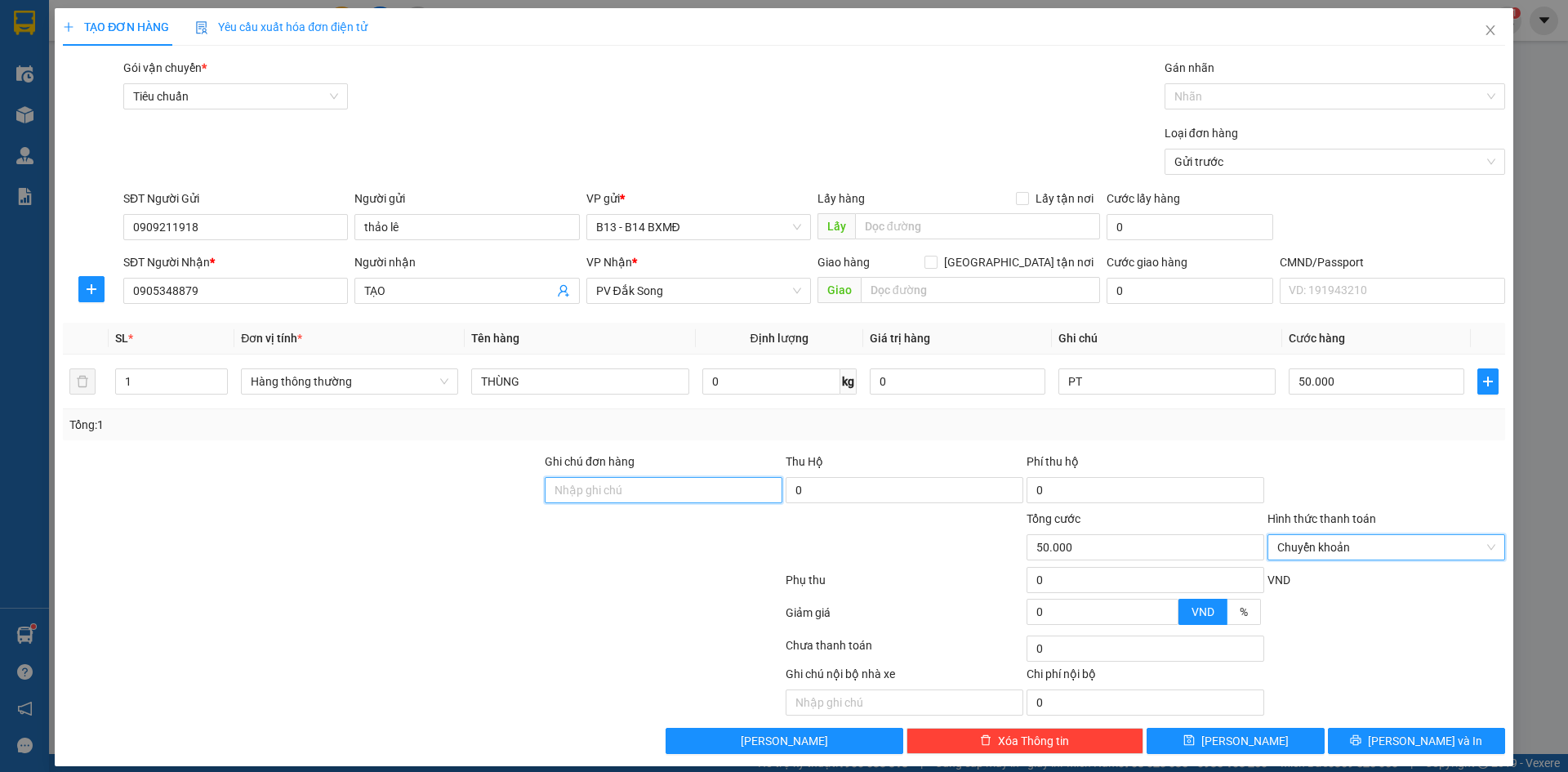
drag, startPoint x: 678, startPoint y: 498, endPoint x: 658, endPoint y: 538, distance: 44.7
click at [658, 538] on form "Ghi chú đơn hàng Thu Hộ 0 Phí thu hộ 0 Tổng cước 50.000 Hình thức thanh toán Ch…" at bounding box center [784, 542] width 1442 height 179
type input "CK 6839 LÚC 16H35 [DATE] ( 2 MÃ )"
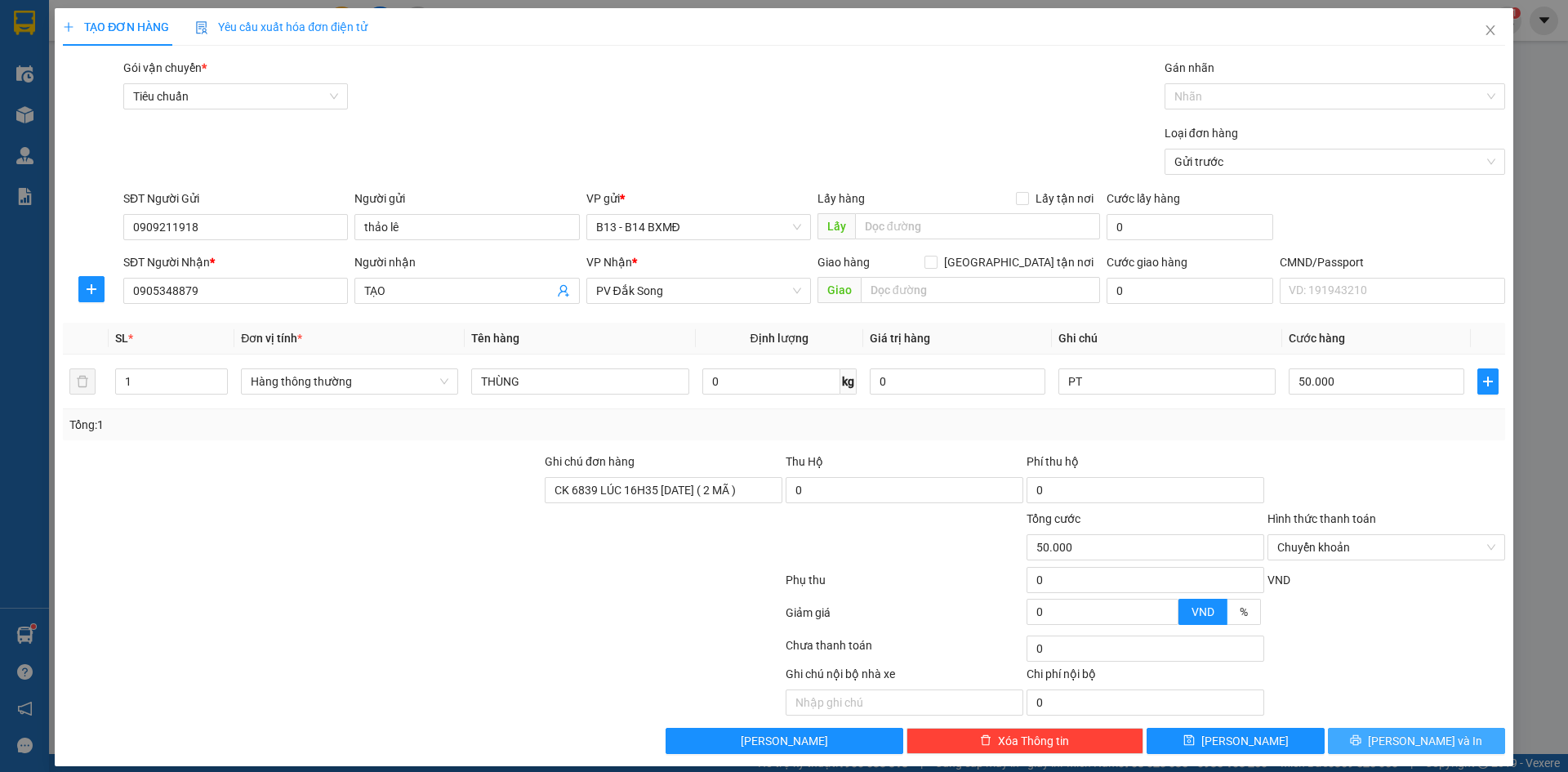
click at [1428, 738] on span "[PERSON_NAME] và In" at bounding box center [1424, 740] width 115 height 18
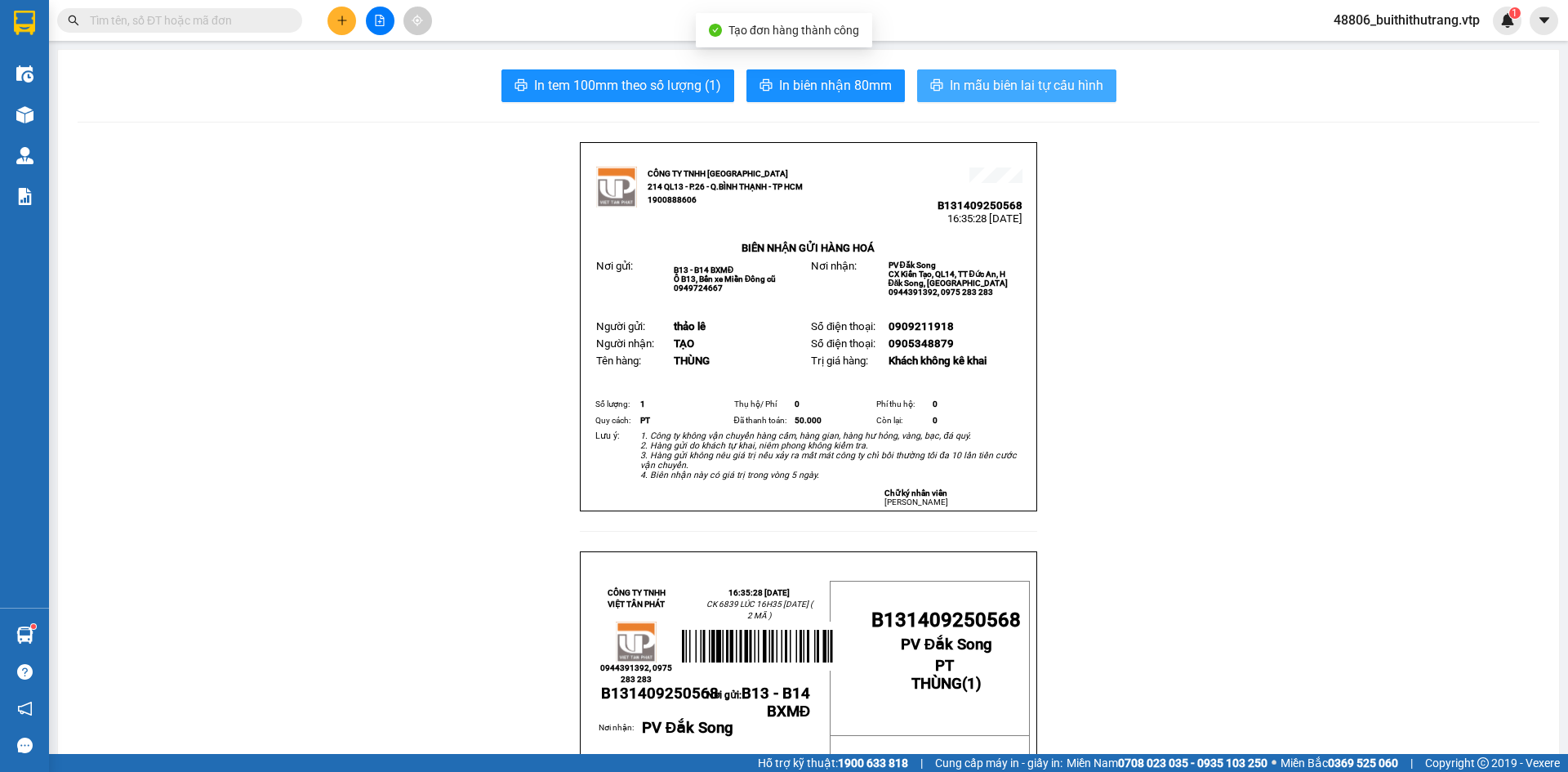
click at [1040, 91] on span "In mẫu biên lai tự cấu hình" at bounding box center [1026, 85] width 153 height 20
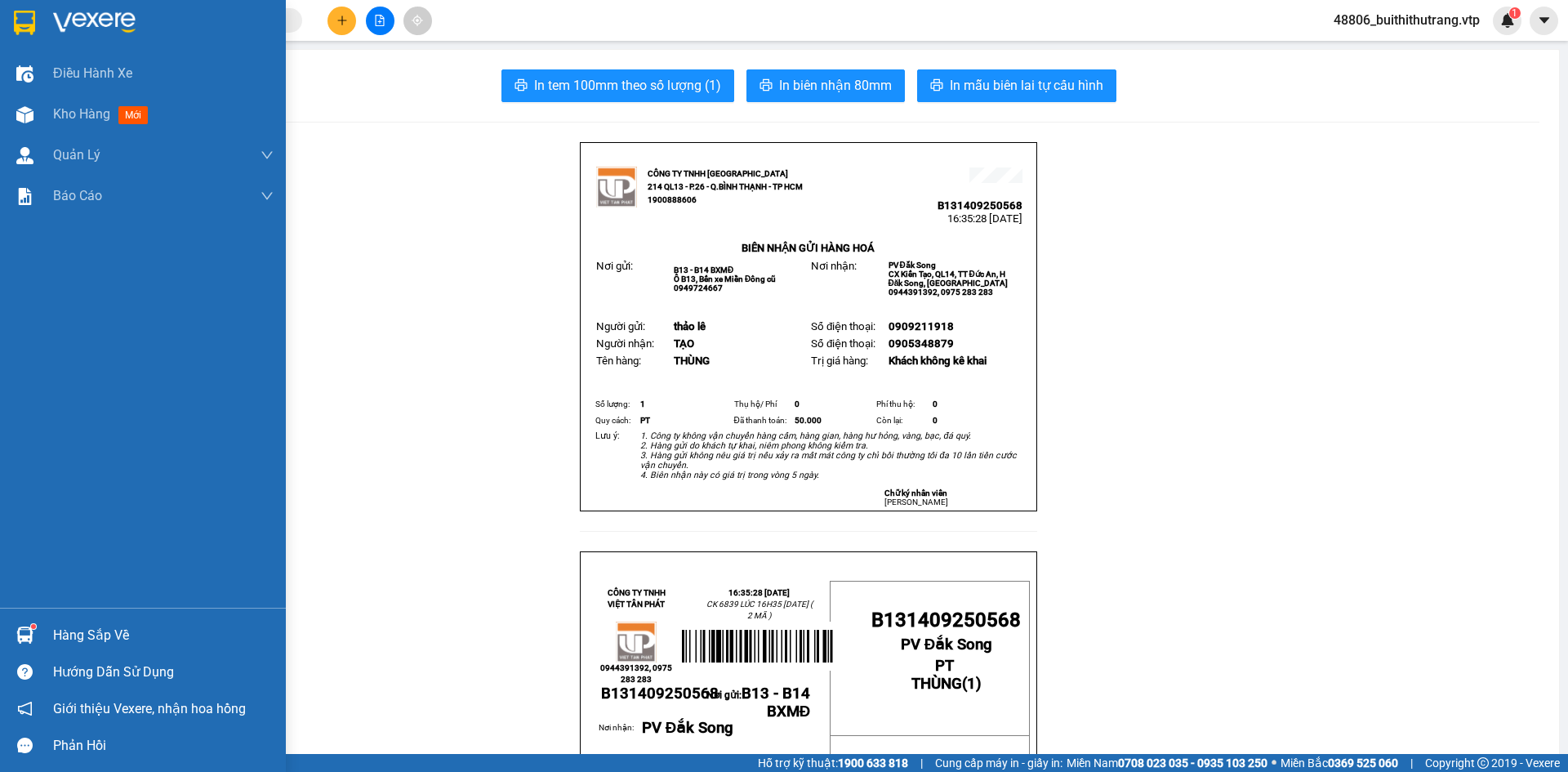
click at [91, 23] on img at bounding box center [95, 23] width 82 height 25
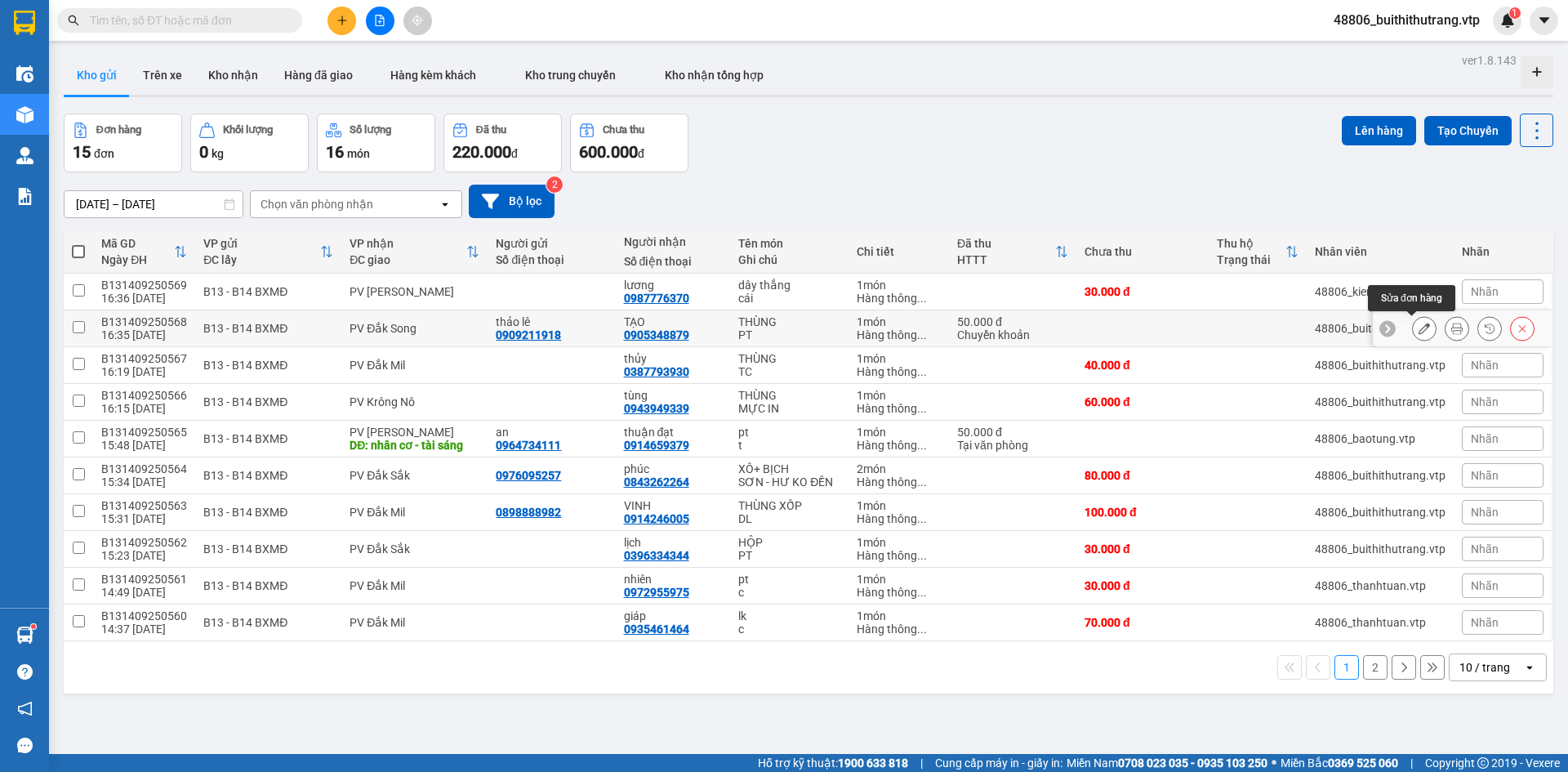
click at [1418, 329] on icon at bounding box center [1424, 327] width 11 height 11
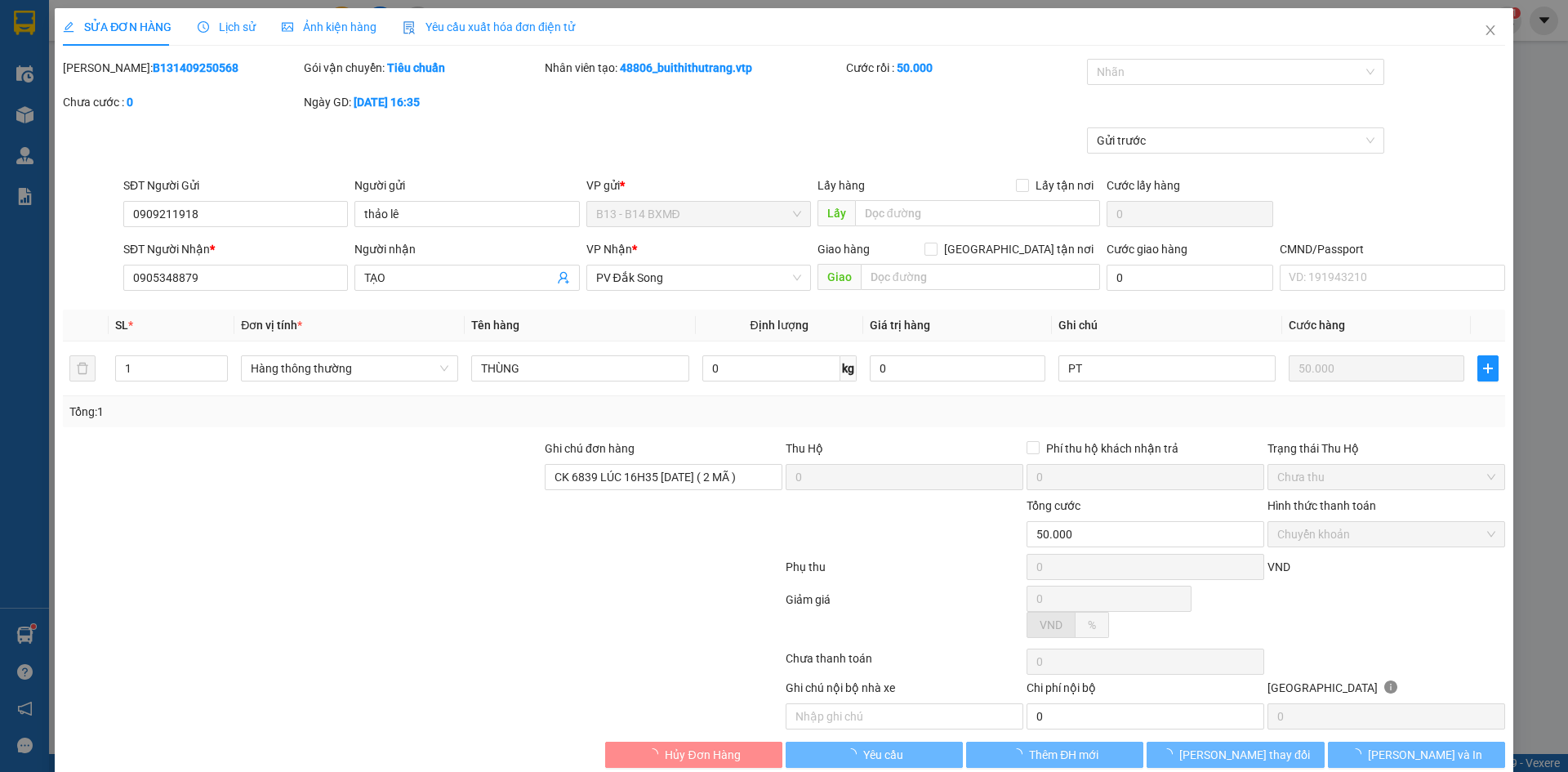
type input "0909211918"
type input "thảo lê"
type input "0905348879"
type input "TẠO"
type input "CK 6839 LÚC 16H35 [DATE] ( 2 MÃ )"
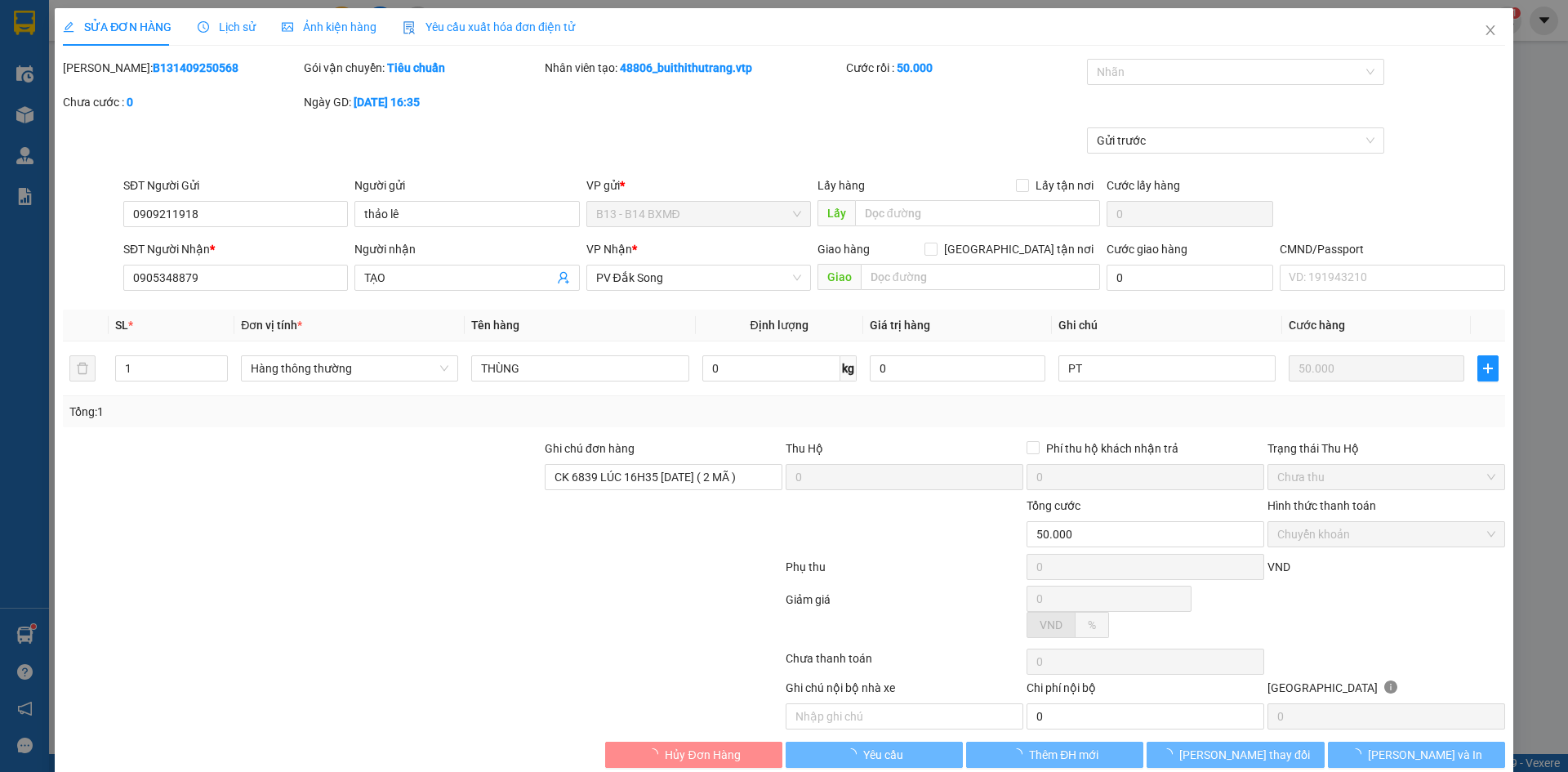
type input "50.000"
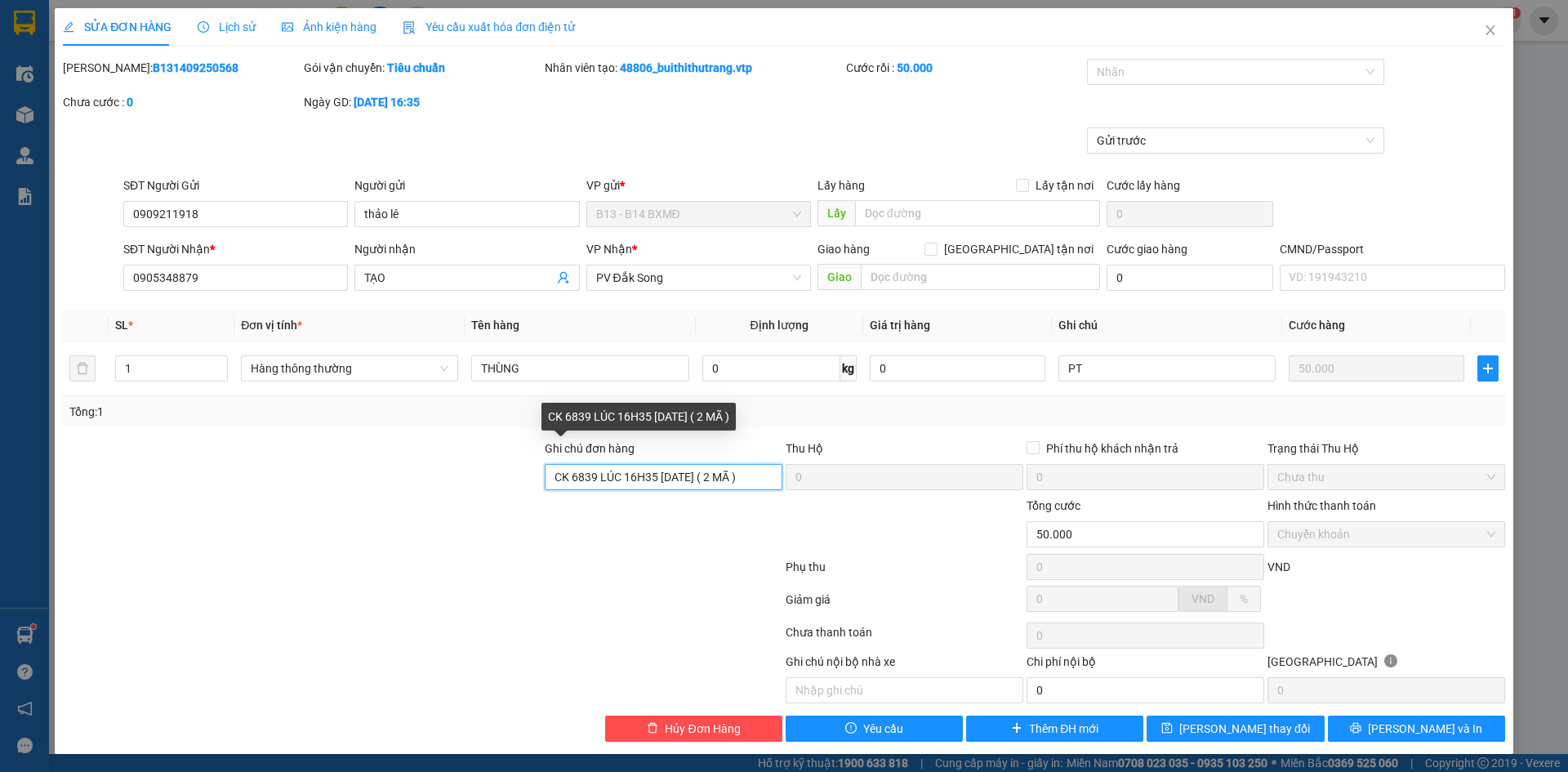
scroll to position [0, 21]
click at [861, 481] on div "Ghi chú đơn hàng CK 6839 LÚC 16H35 [DATE] ( 2 MÃ ) Thu Hộ 0 Phí thu hộ khách nh…" at bounding box center [784, 467] width 1445 height 57
click at [1484, 33] on icon "close" at bounding box center [1490, 30] width 13 height 13
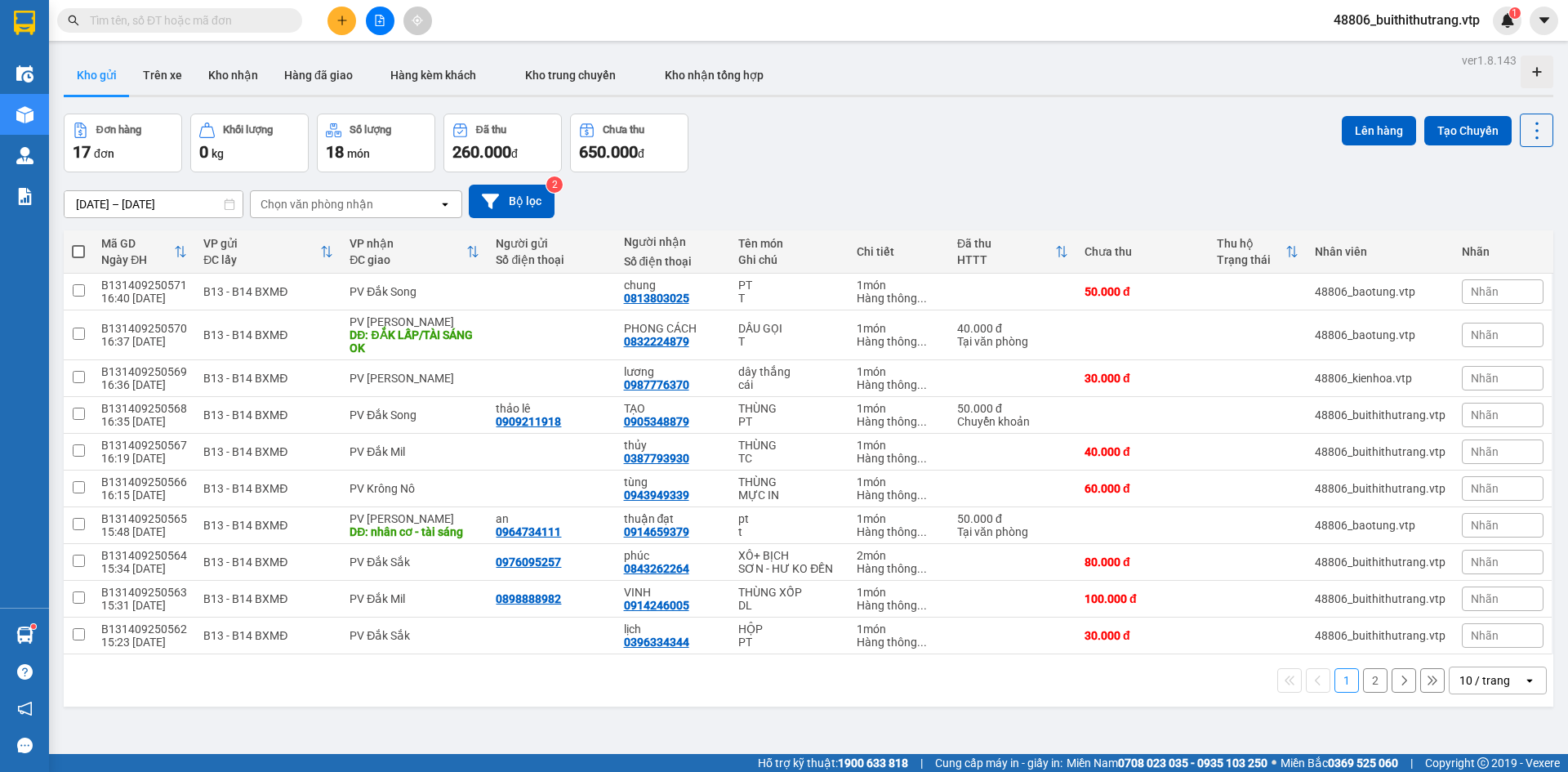
click at [341, 20] on icon "plus" at bounding box center [341, 19] width 9 height 1
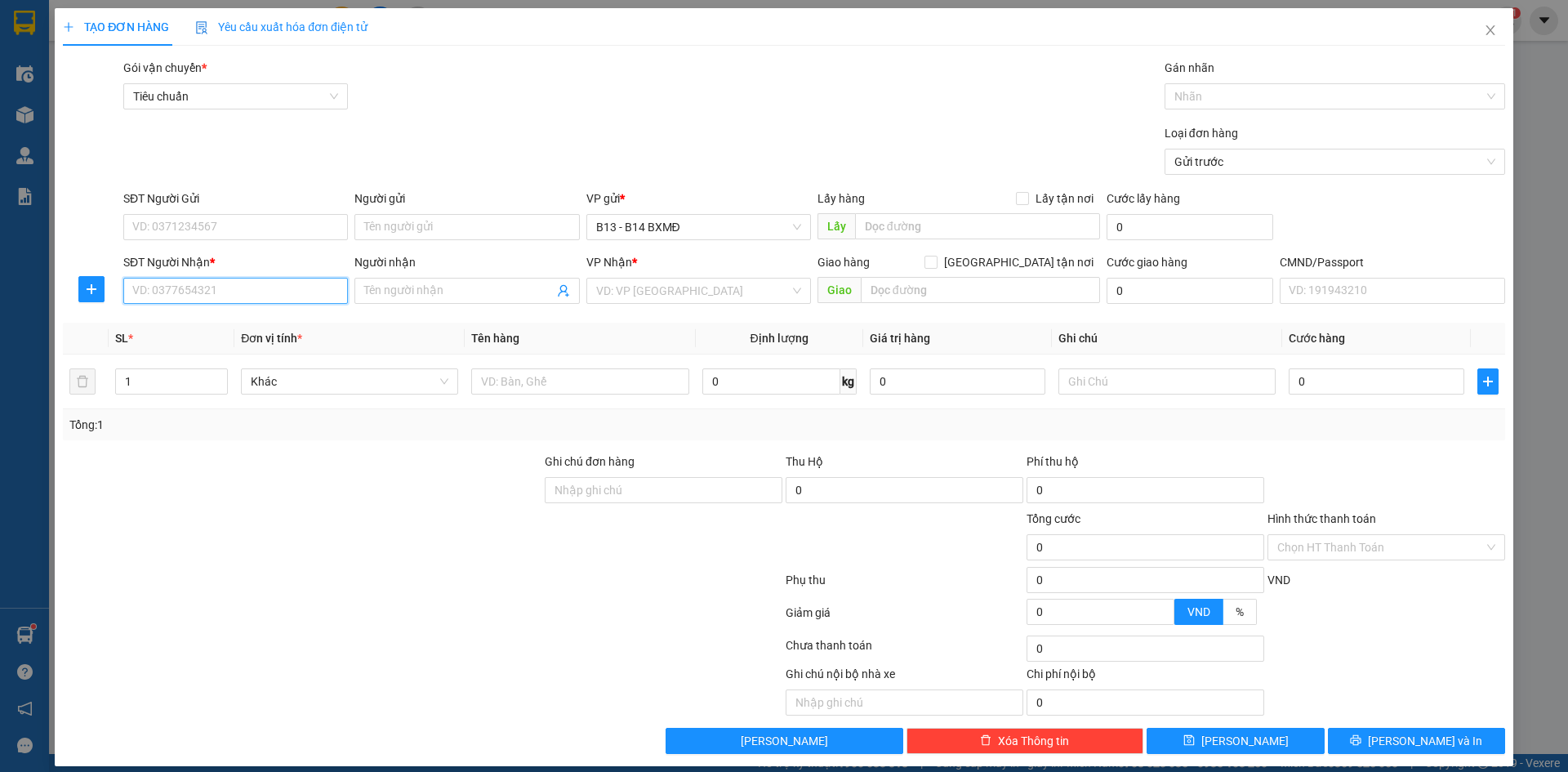
click at [308, 291] on input "SĐT Người Nhận *" at bounding box center [236, 291] width 225 height 26
type input "0886401247"
click at [221, 331] on div "0886401247 - luân" at bounding box center [234, 323] width 203 height 18
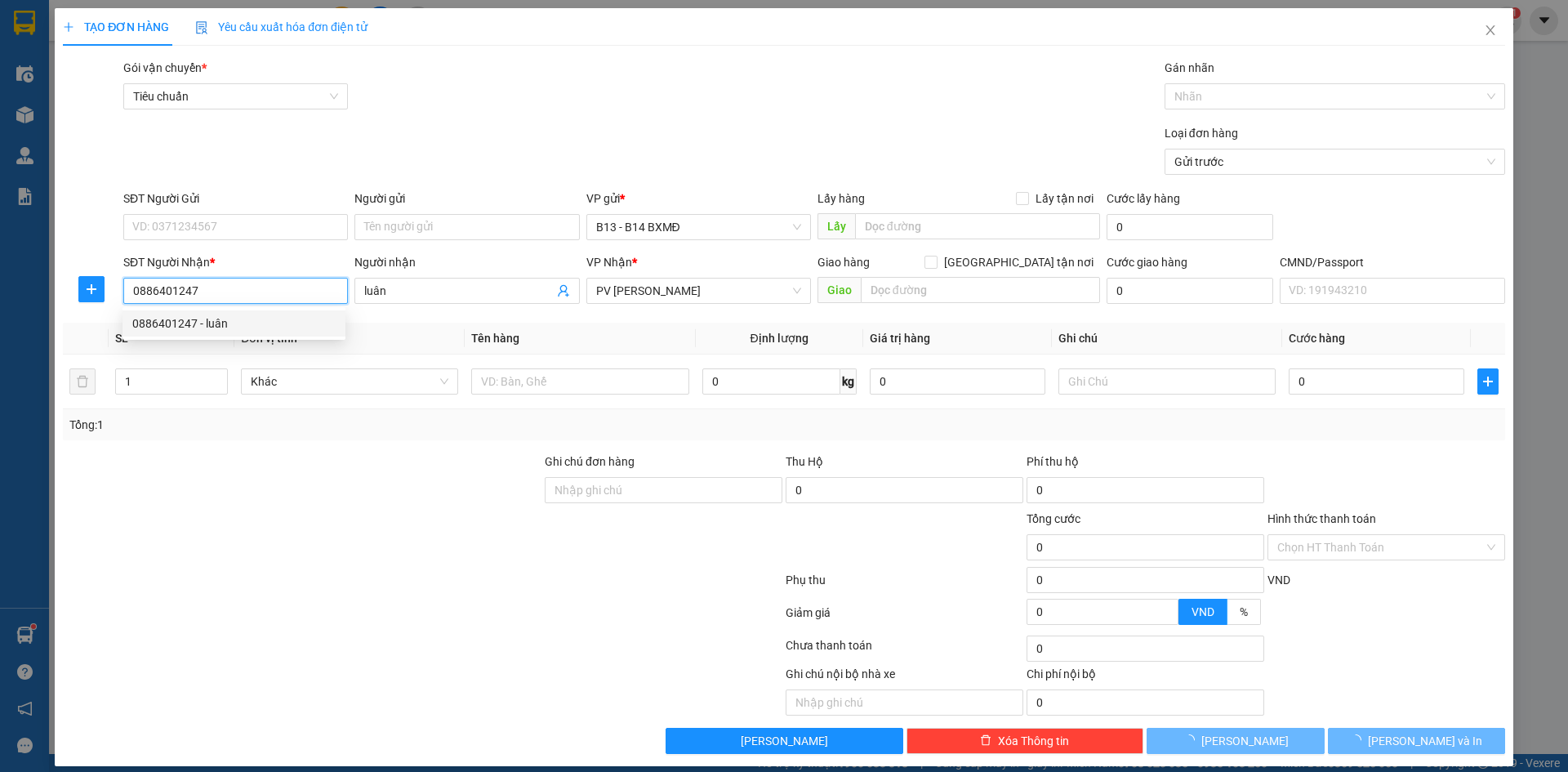
type input "luân"
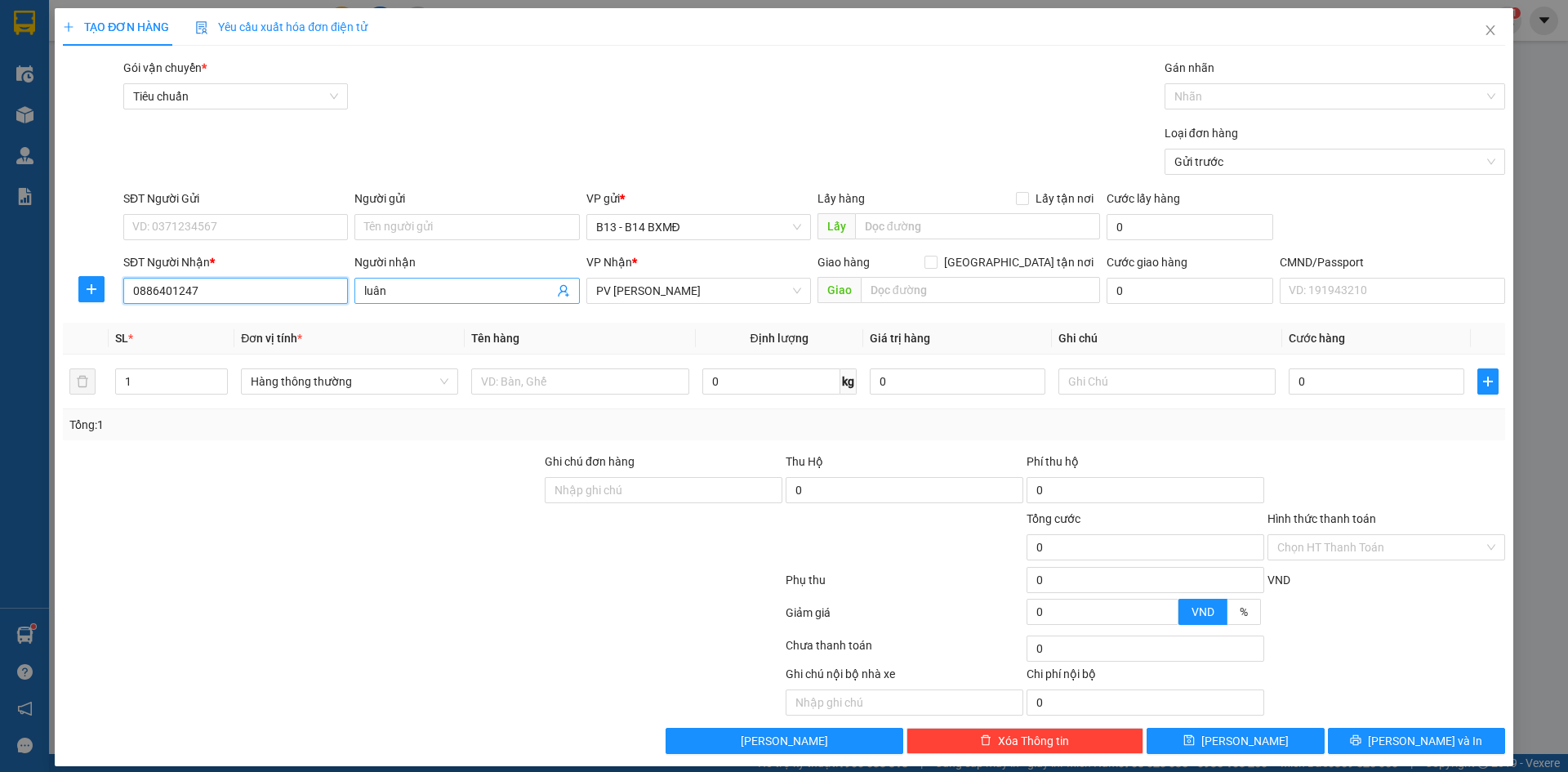
type input "0886401247"
click at [399, 298] on input "luân" at bounding box center [458, 291] width 188 height 18
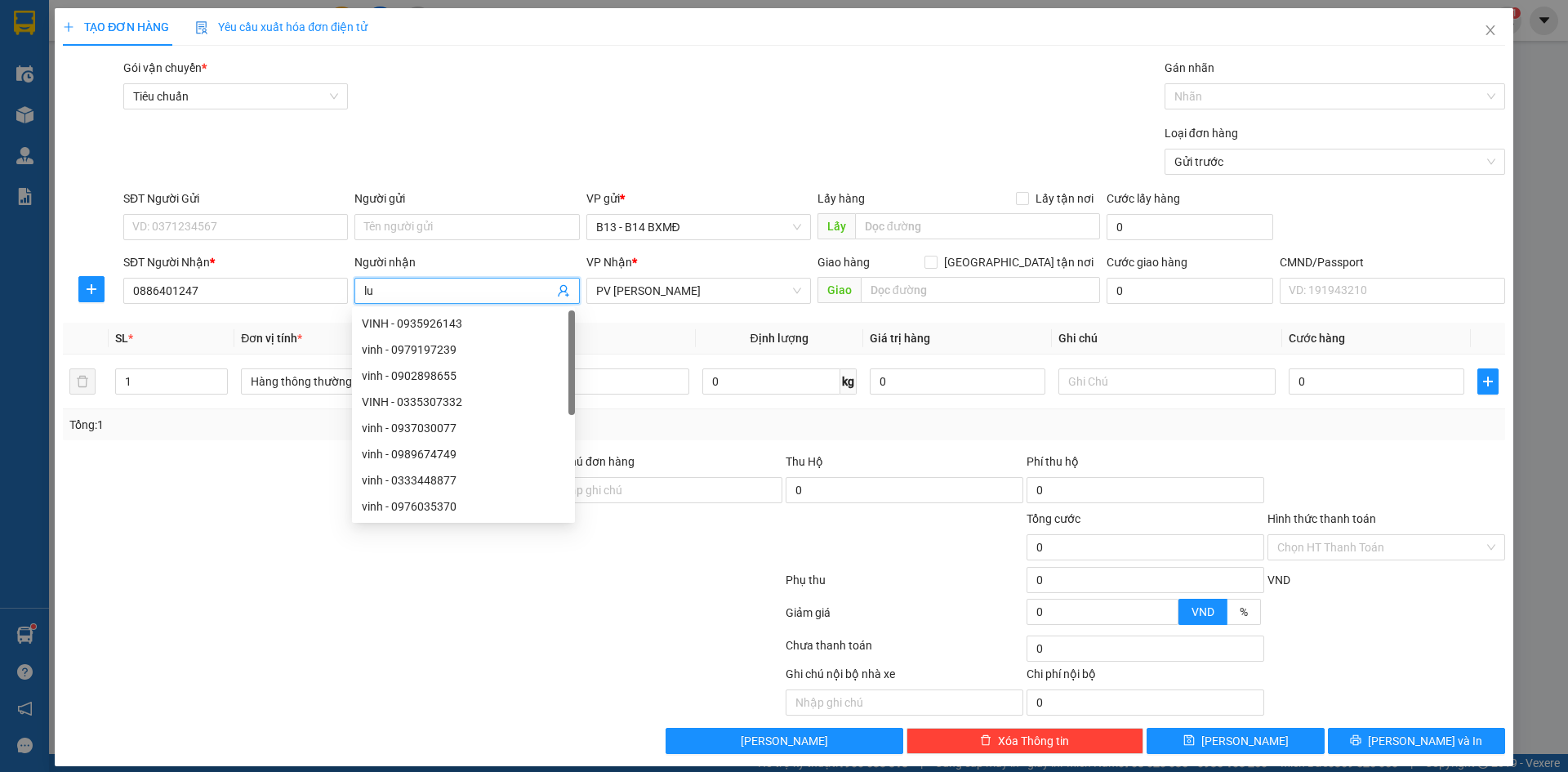
type input "l"
type input "THÚY"
click at [230, 231] on input "SĐT Người Gửi" at bounding box center [236, 227] width 225 height 26
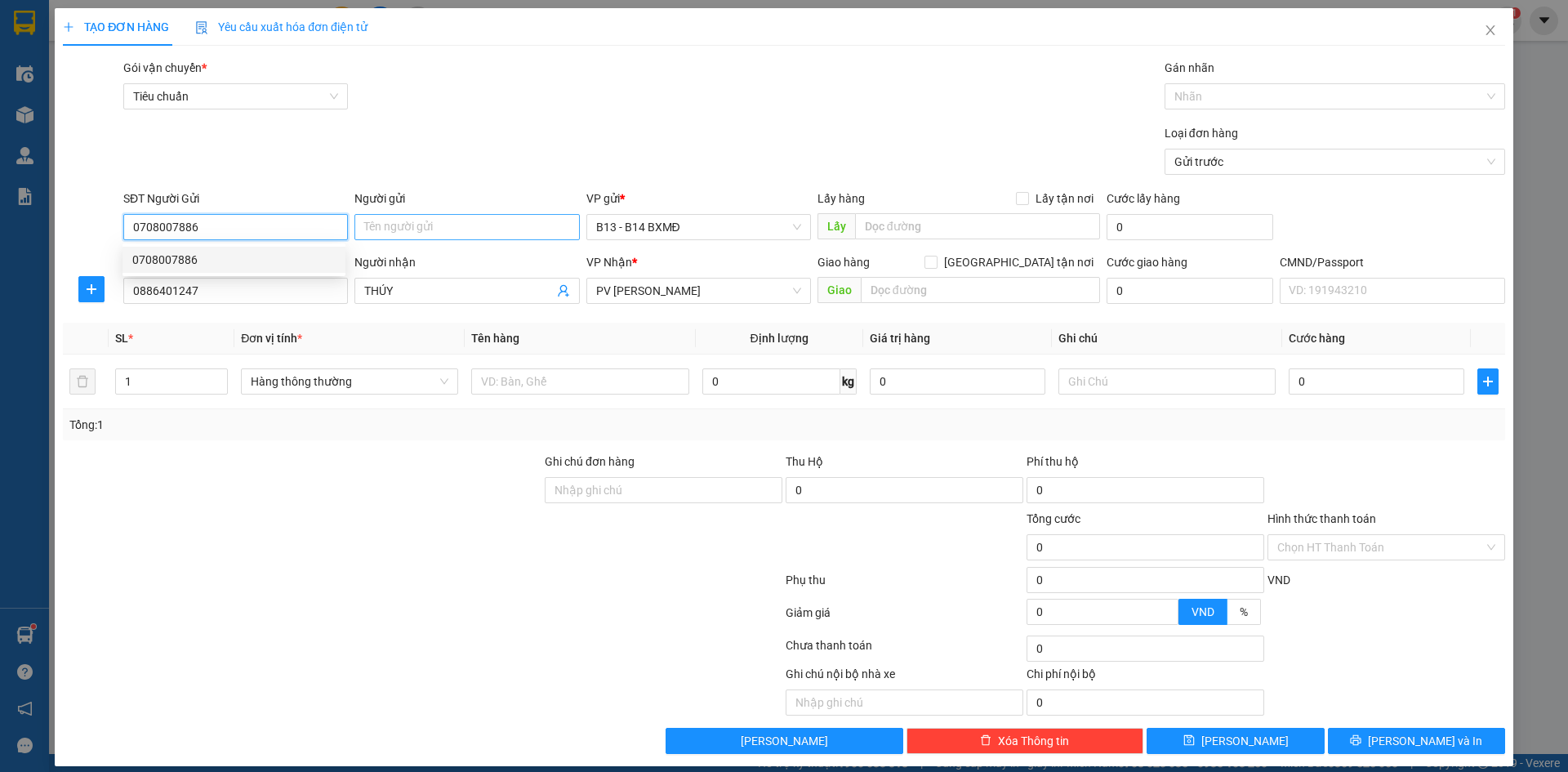
type input "0708007886"
click at [413, 232] on input "Người gửi" at bounding box center [467, 227] width 225 height 26
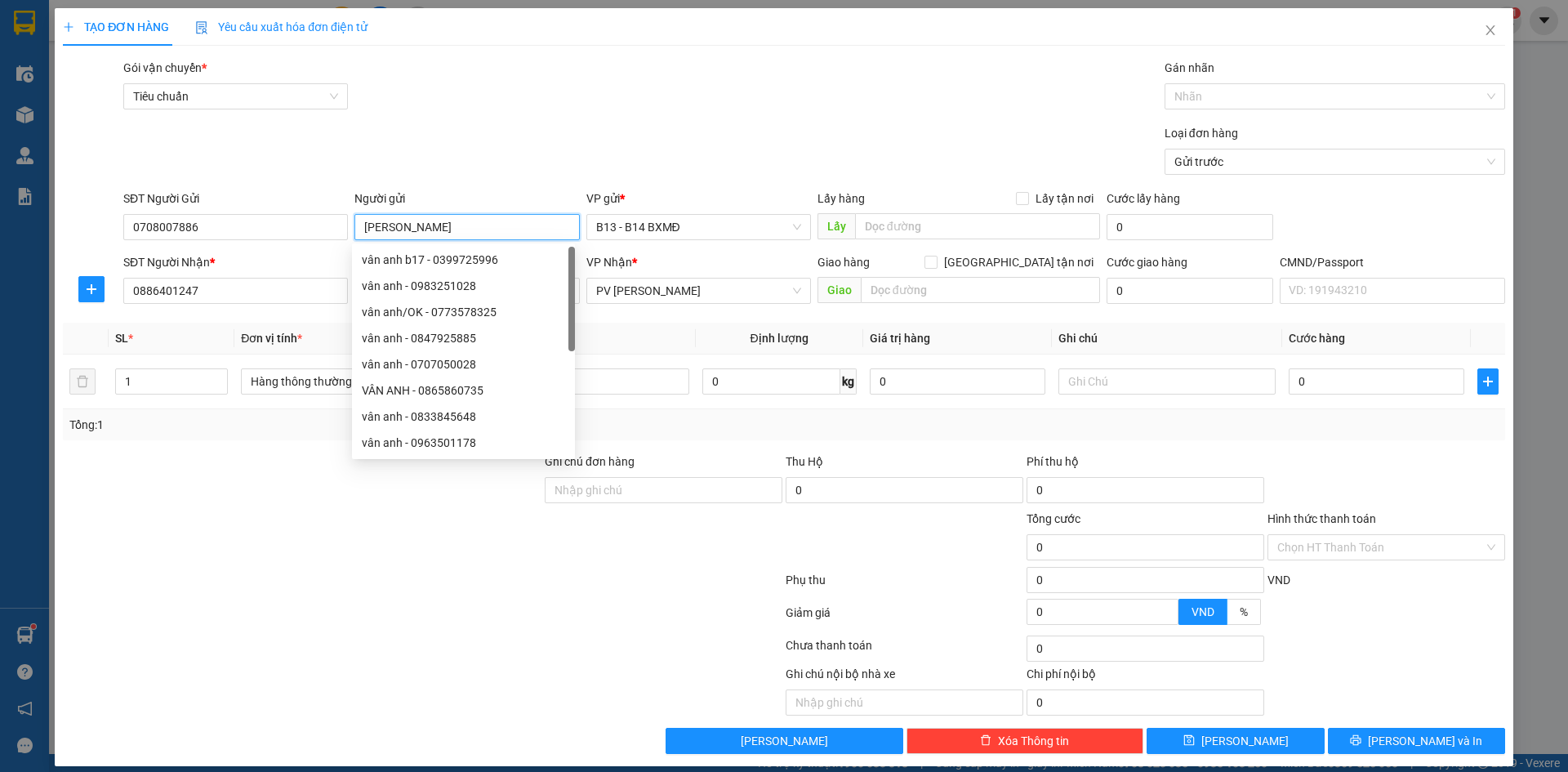
type input "[PERSON_NAME]"
click at [449, 642] on div at bounding box center [423, 648] width 723 height 32
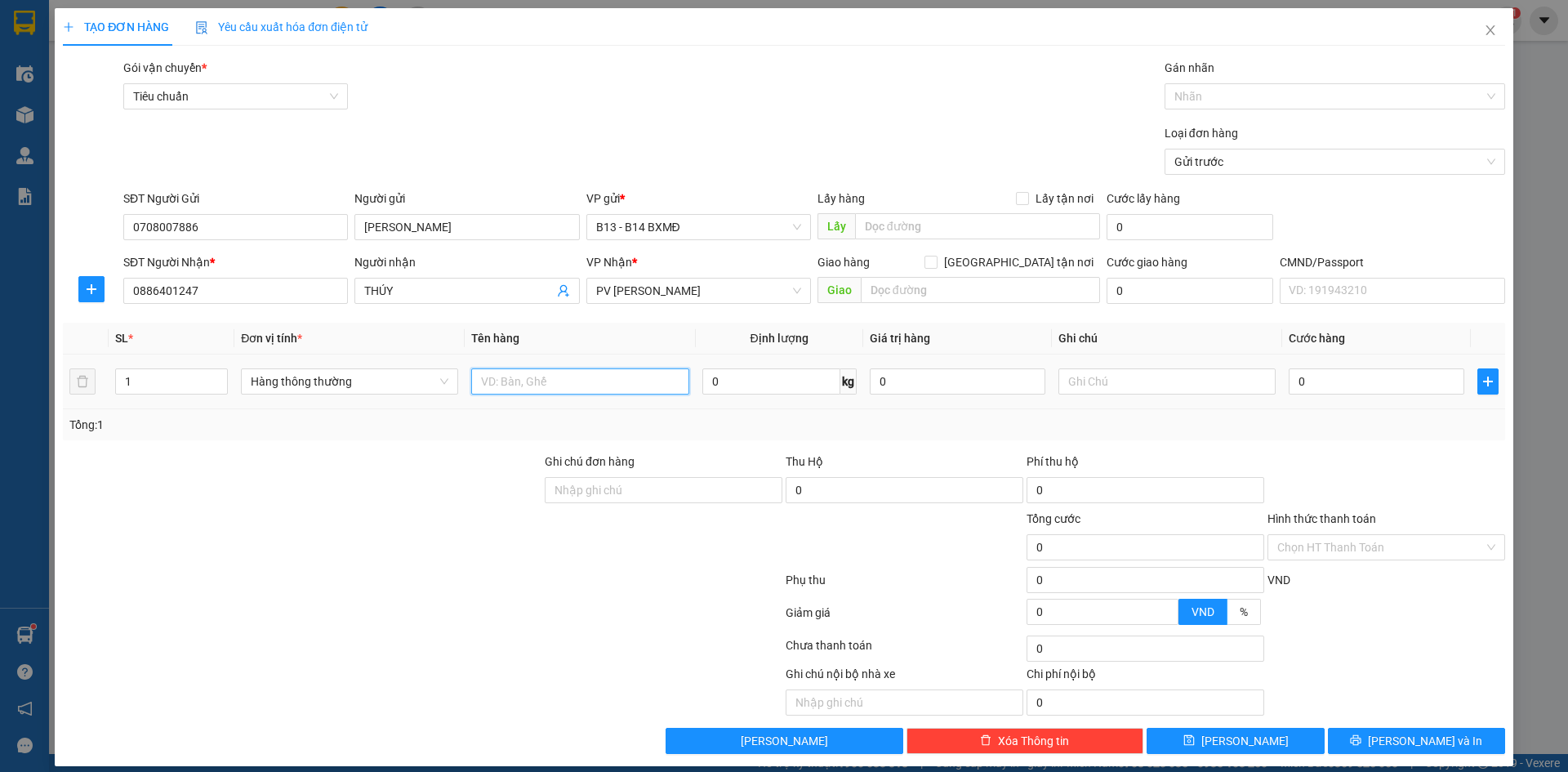
click at [566, 382] on input "text" at bounding box center [580, 382] width 217 height 26
type input "GÓI"
type input "GT"
type input "3"
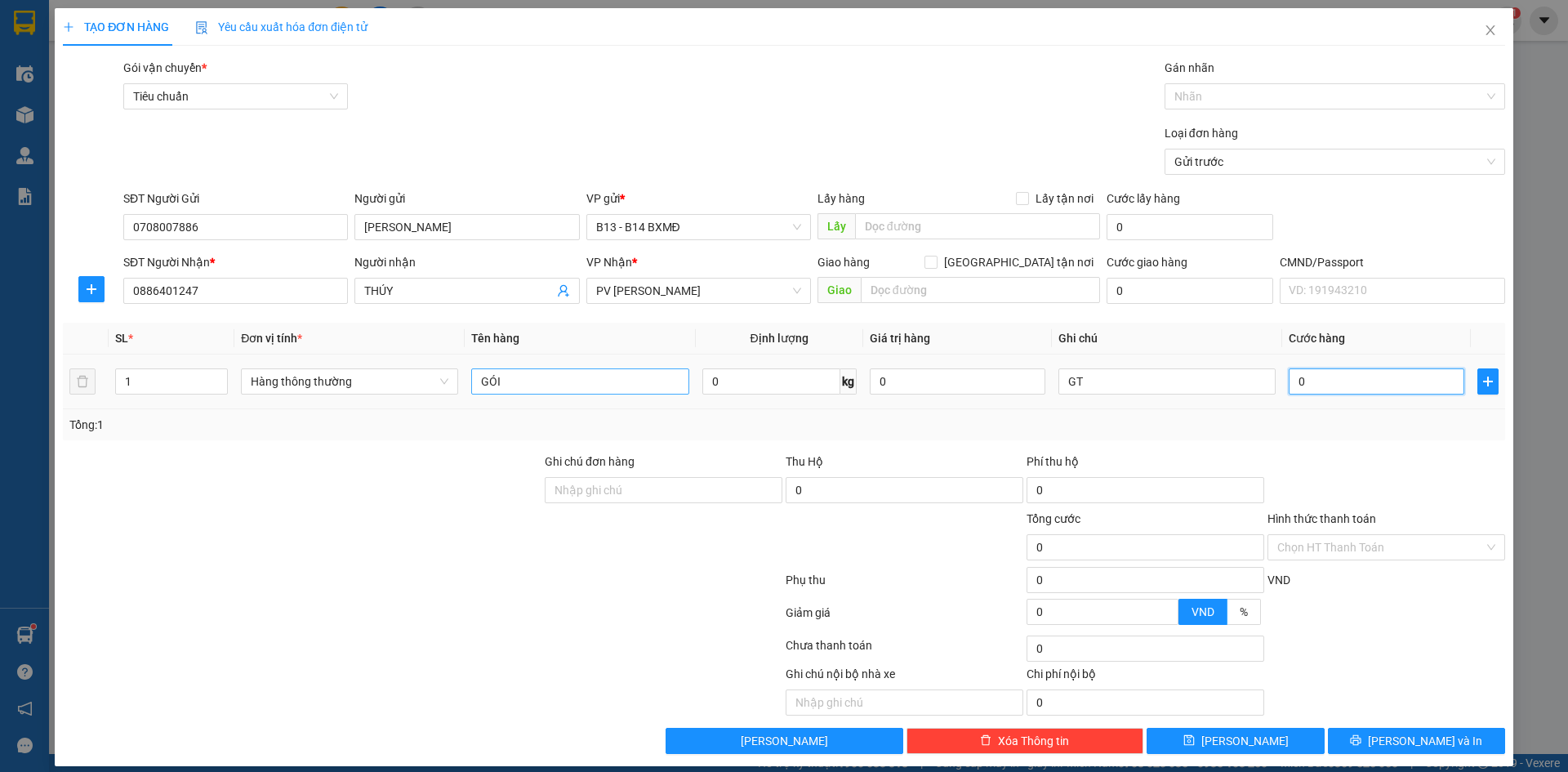
type input "3"
type input "30"
type input "300"
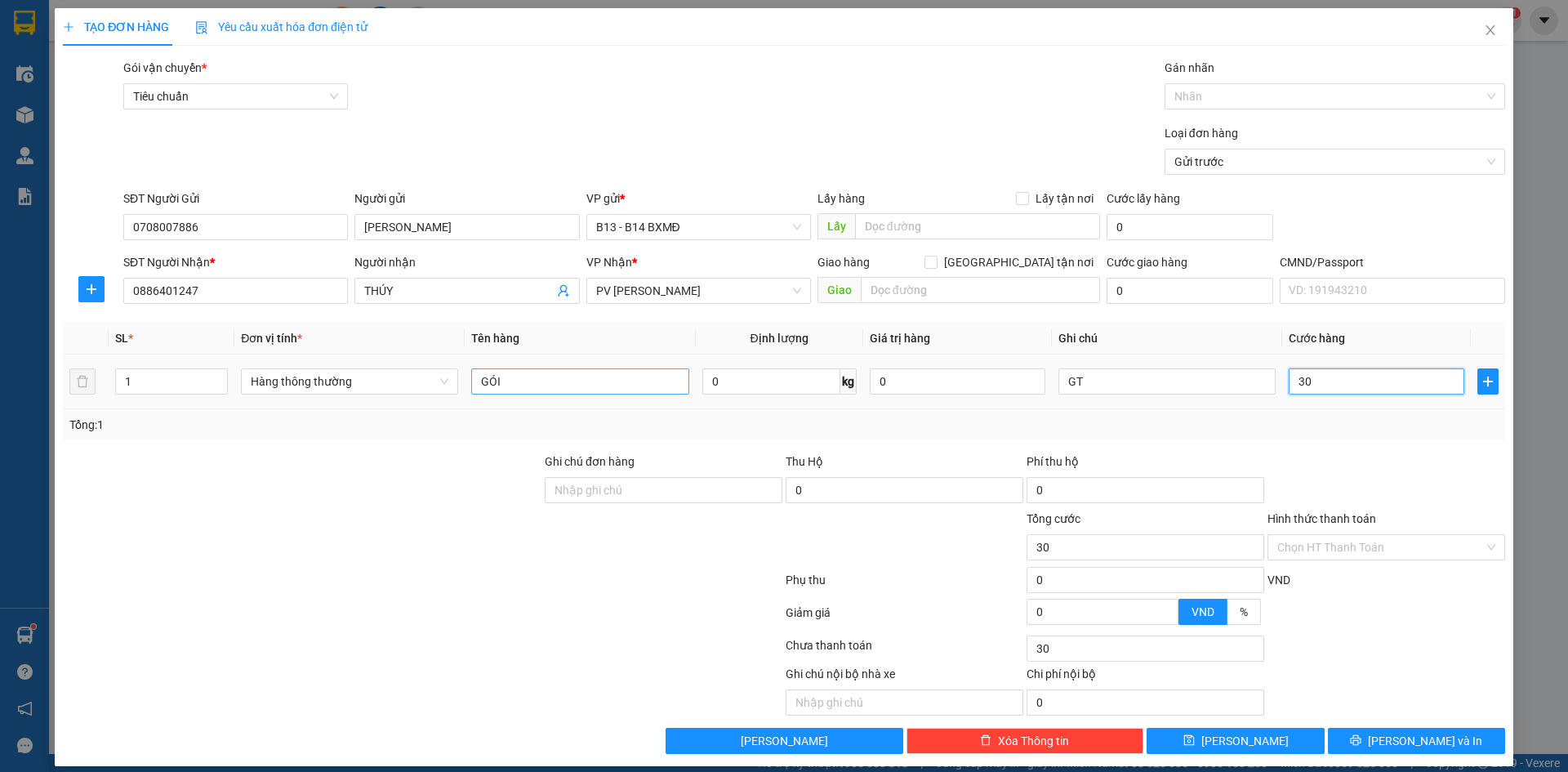
type input "300"
type input "3.000"
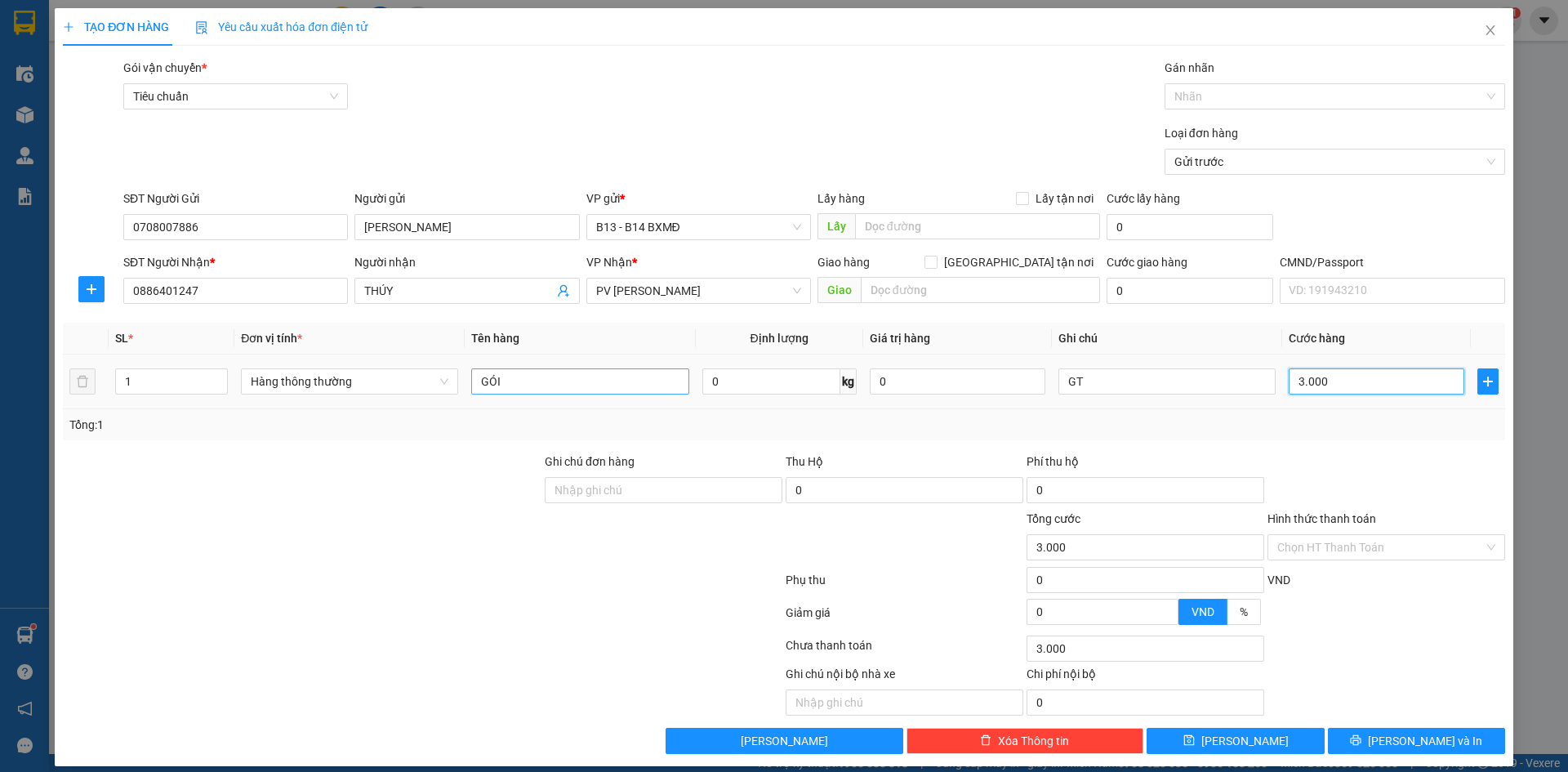
type input "30.000"
click at [1366, 547] on input "Hình thức thanh toán" at bounding box center [1381, 547] width 207 height 25
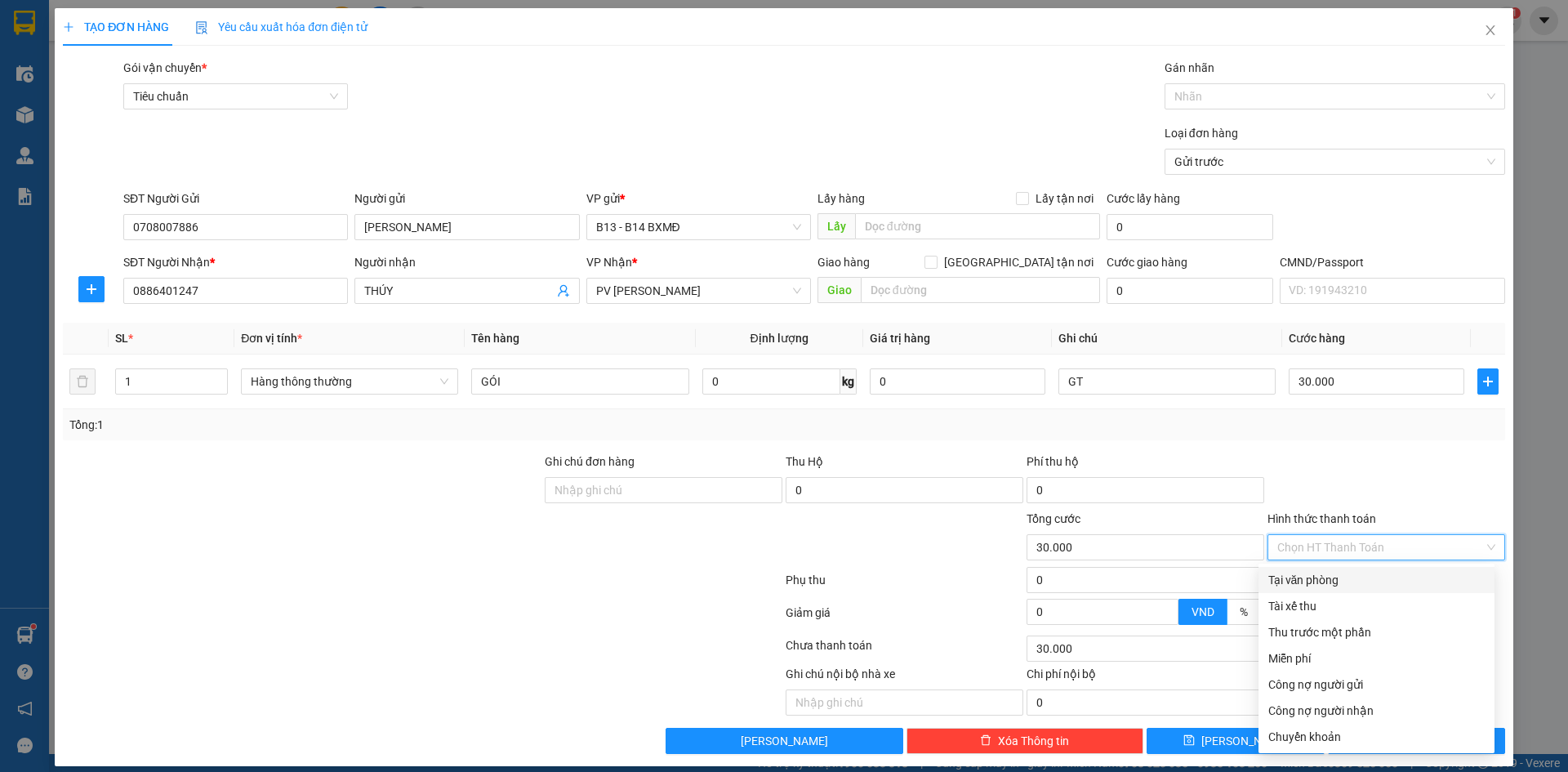
drag, startPoint x: 1359, startPoint y: 581, endPoint x: 1349, endPoint y: 569, distance: 15.6
click at [1355, 577] on div "Tại văn phòng" at bounding box center [1376, 579] width 216 height 18
type input "0"
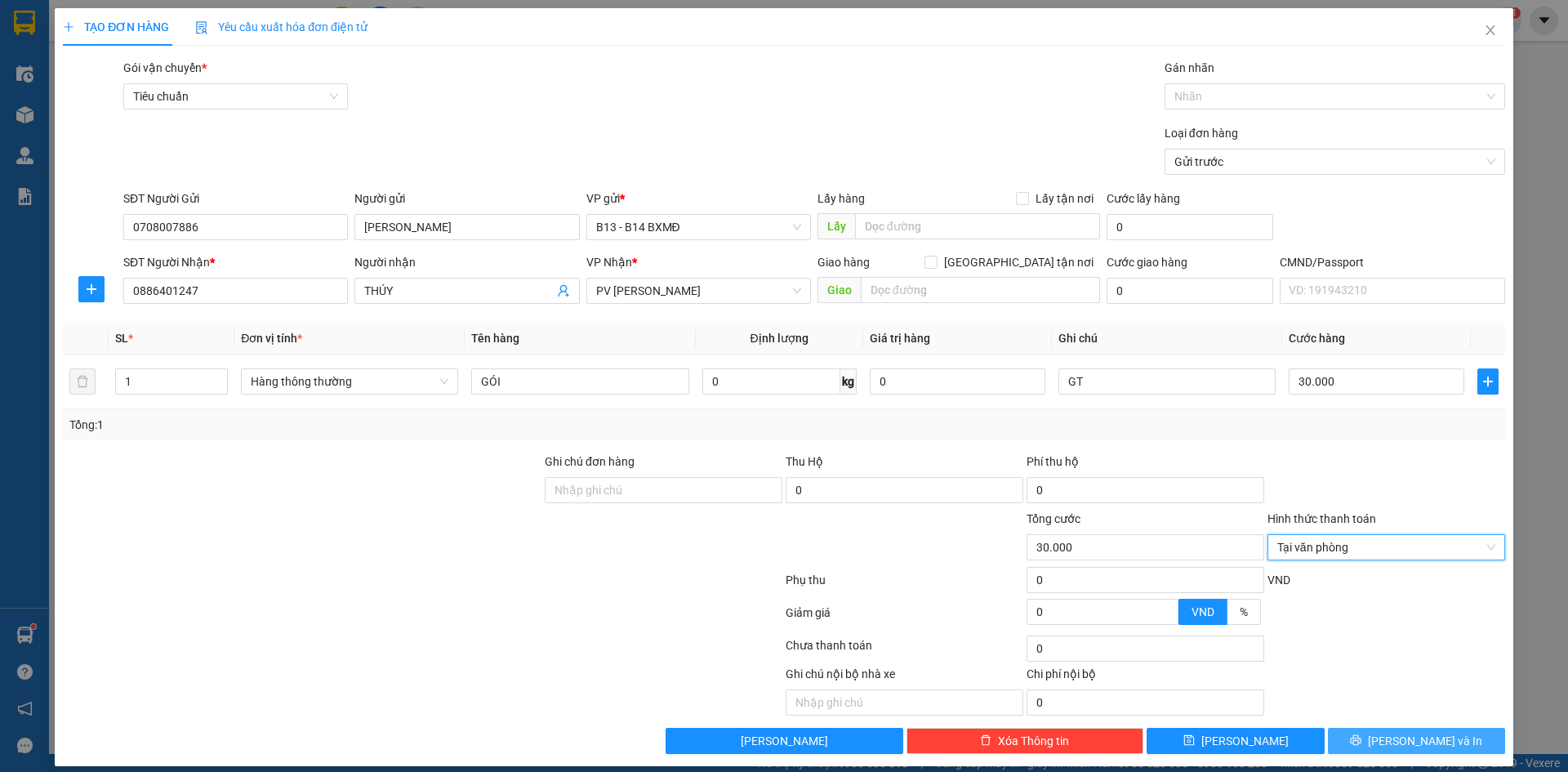
click at [1420, 748] on span "[PERSON_NAME] và In" at bounding box center [1424, 740] width 115 height 18
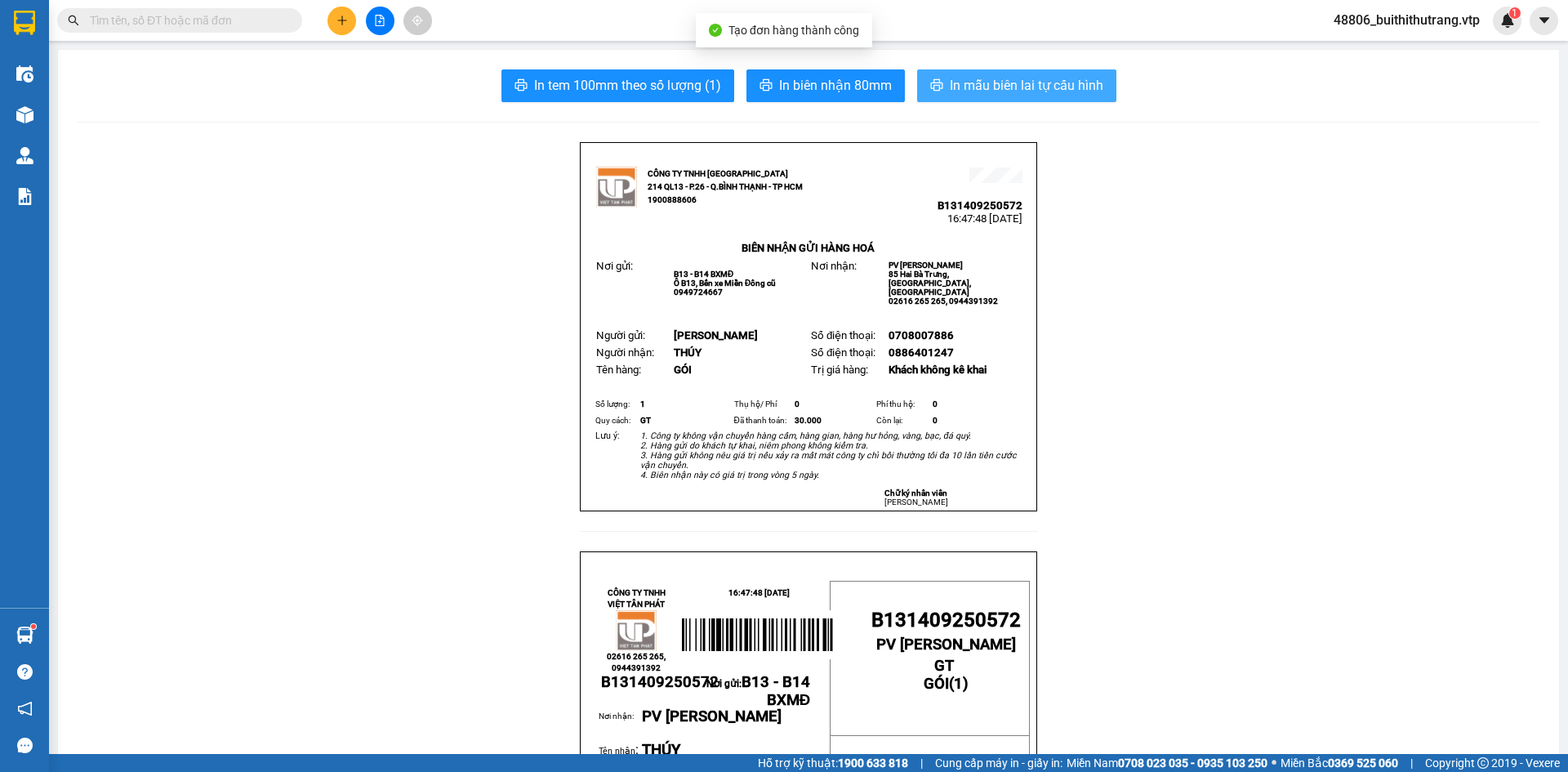
click at [1058, 84] on span "In mẫu biên lai tự cấu hình" at bounding box center [1026, 85] width 153 height 20
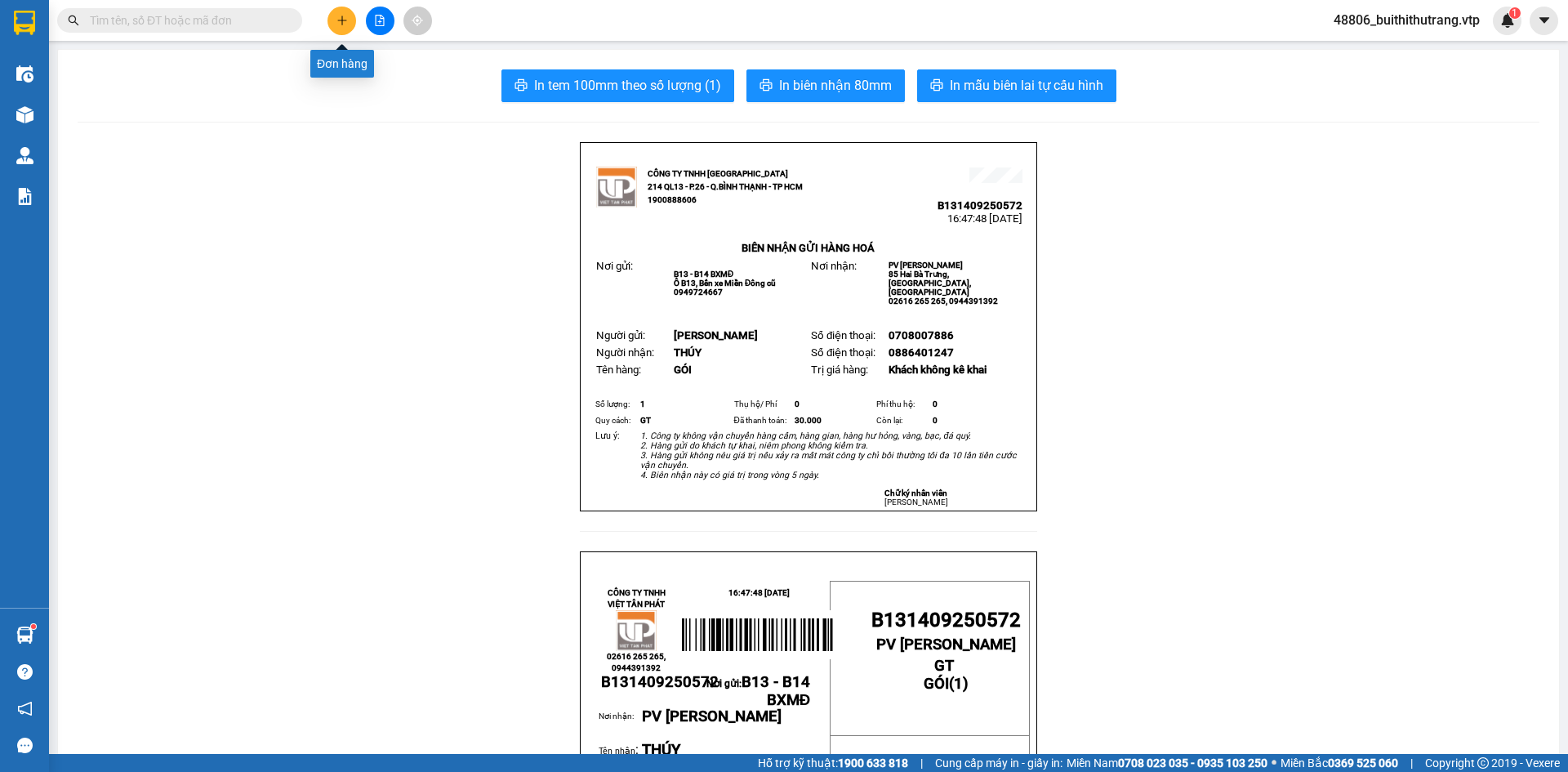
click at [347, 28] on button at bounding box center [341, 20] width 29 height 29
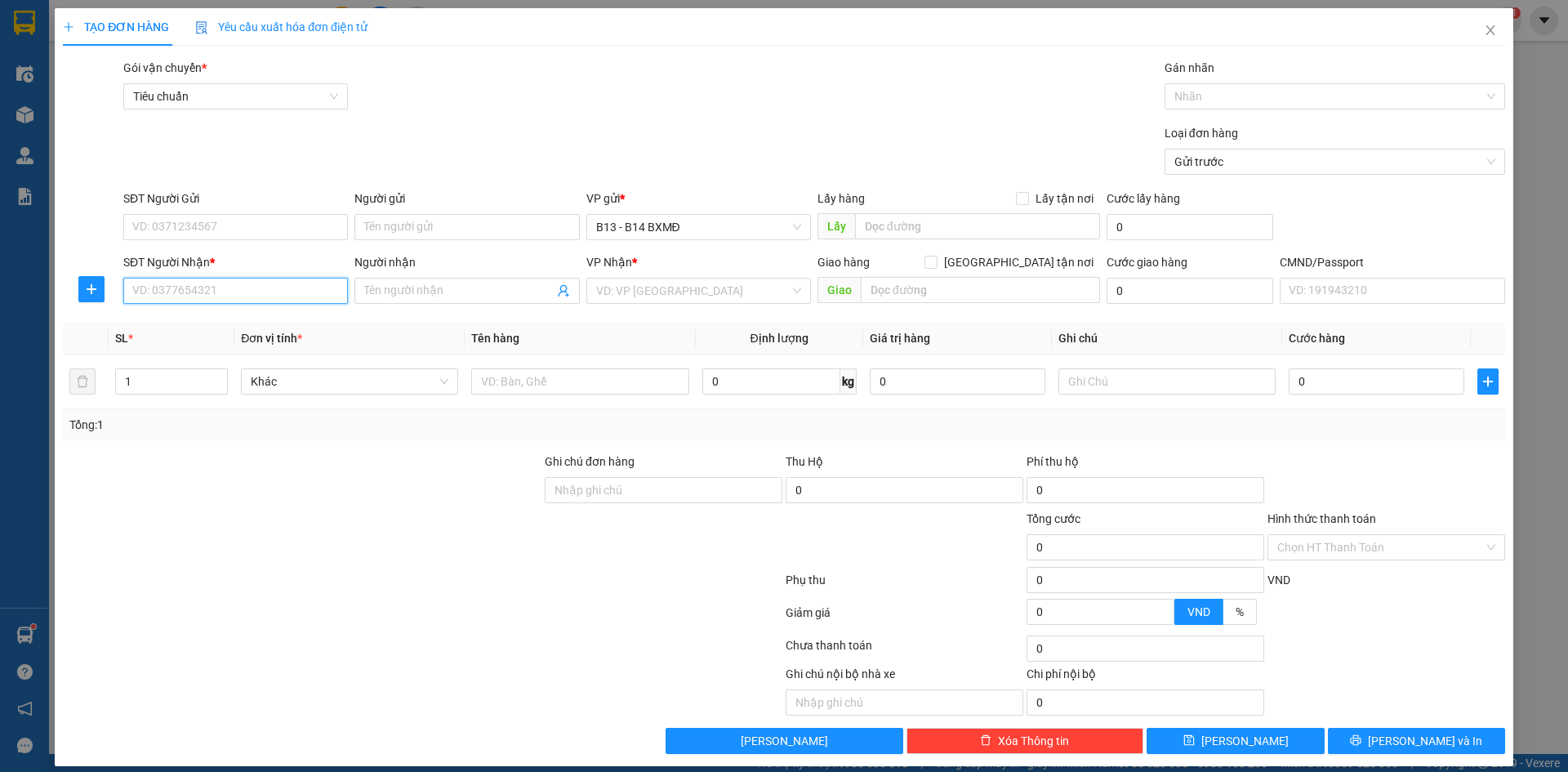
click at [262, 288] on input "SĐT Người Nhận *" at bounding box center [236, 291] width 225 height 26
type input "0387793930"
click at [171, 328] on div "0387793930 - thủy" at bounding box center [234, 323] width 203 height 18
type input "thủy"
type input "0387793930"
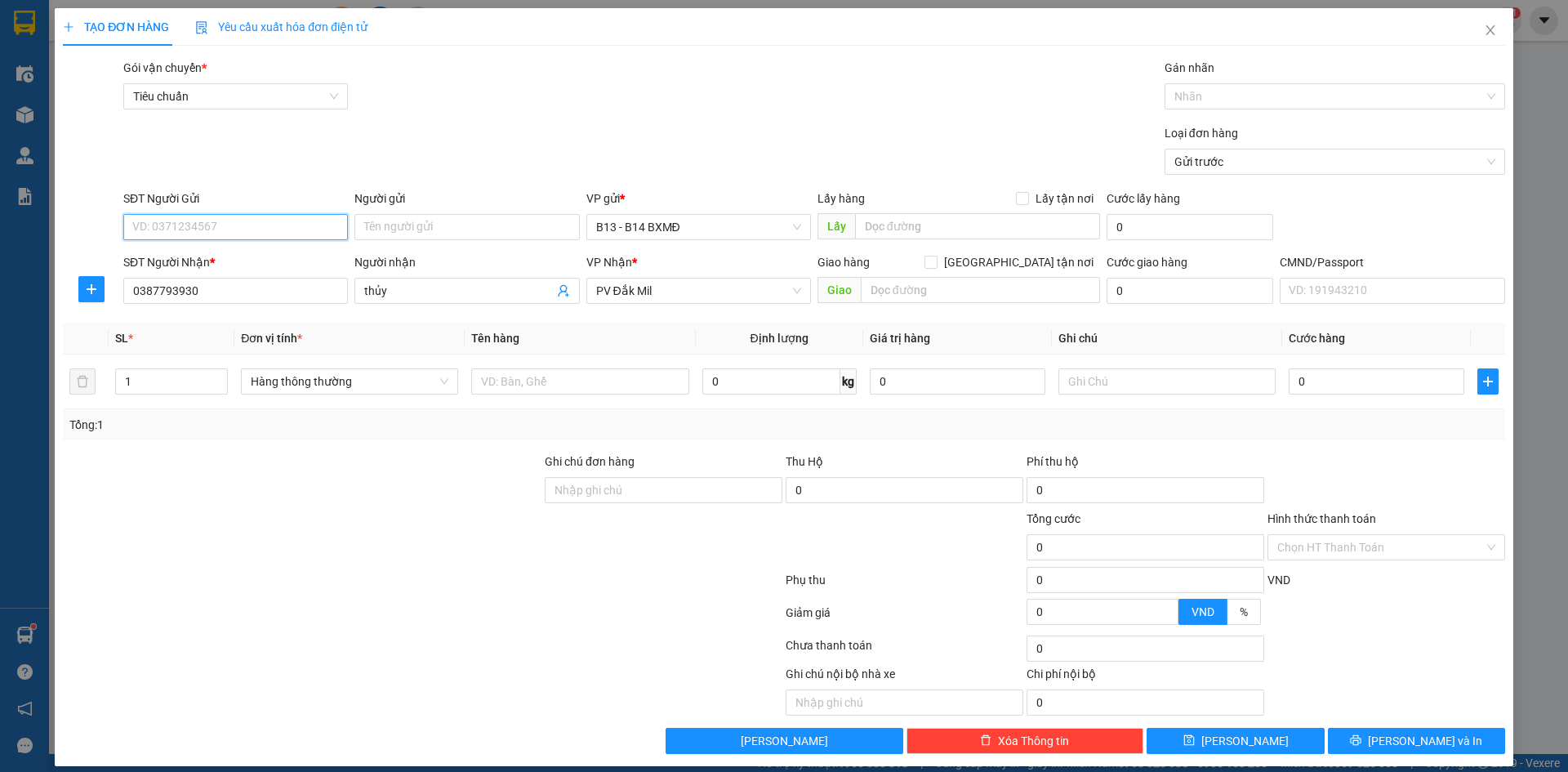
click at [238, 227] on input "SĐT Người Gửi" at bounding box center [236, 227] width 225 height 26
click at [204, 262] on div "0376440763" at bounding box center [234, 259] width 203 height 18
type input "0376440763"
drag, startPoint x: 577, startPoint y: 382, endPoint x: 581, endPoint y: 397, distance: 15.5
click at [578, 384] on input "text" at bounding box center [580, 382] width 217 height 26
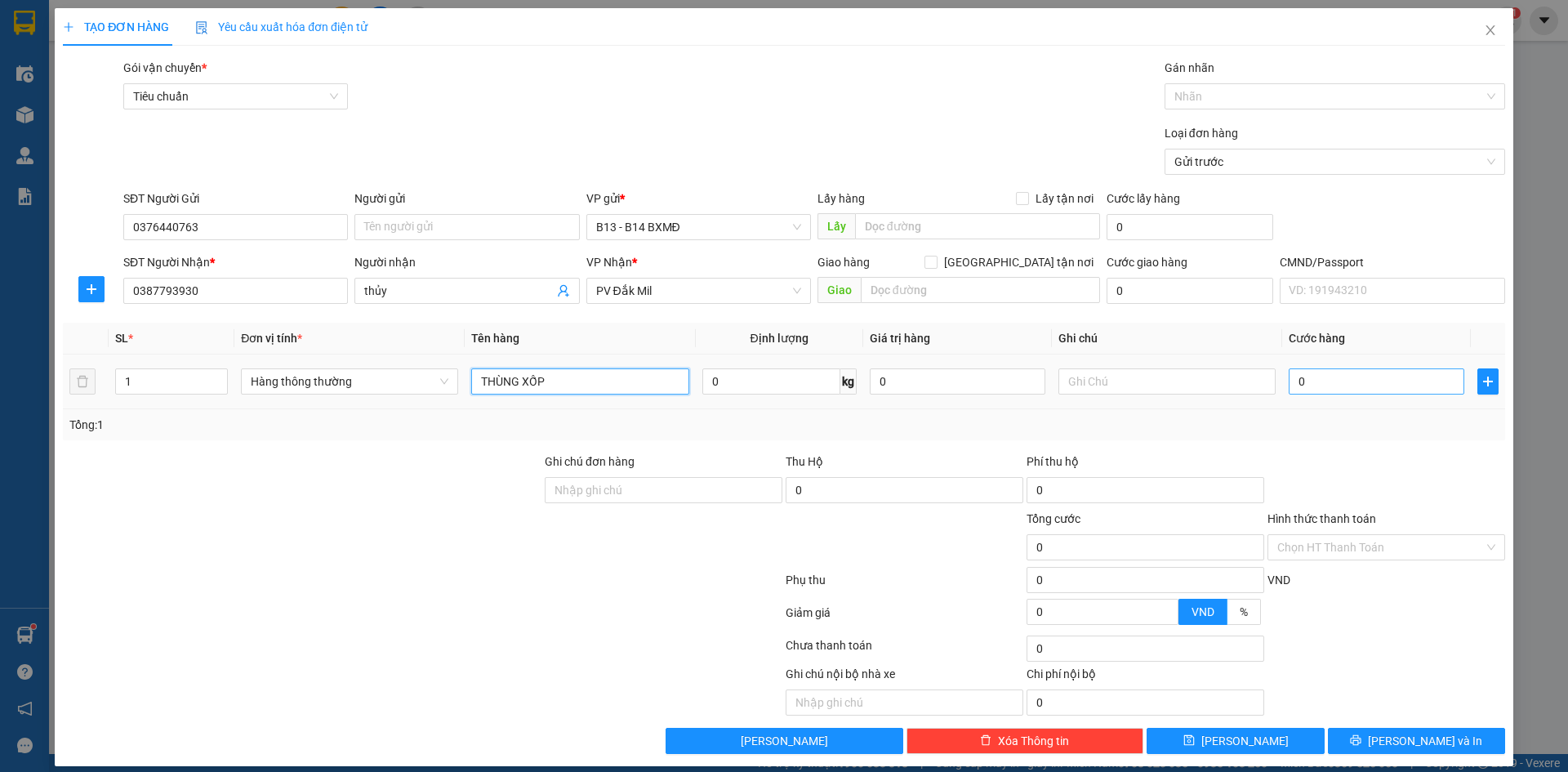
type input "THÙNG XỐP"
click at [1335, 388] on input "0" at bounding box center [1376, 382] width 176 height 26
type input "5"
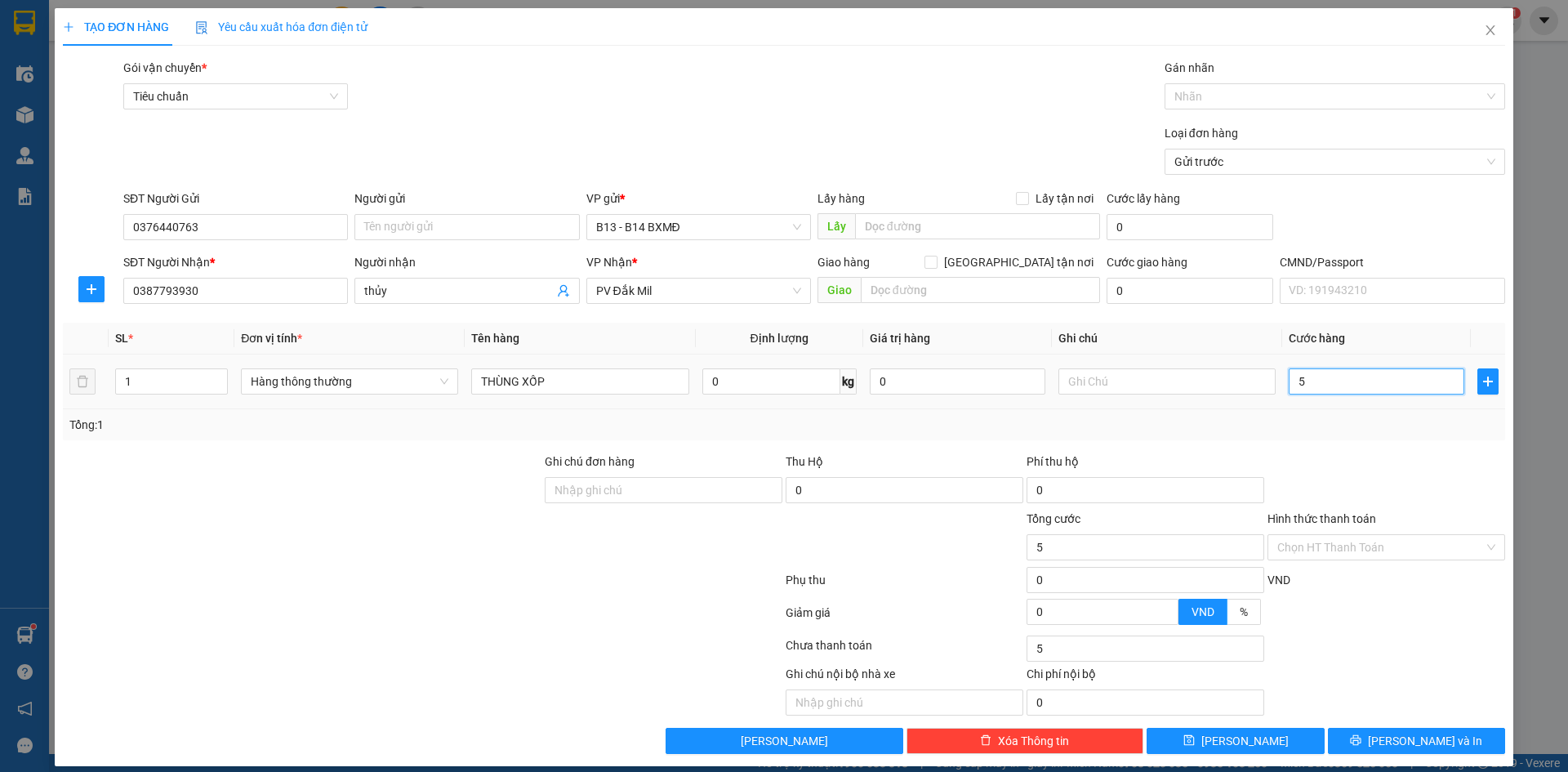
type input "50"
type input "500"
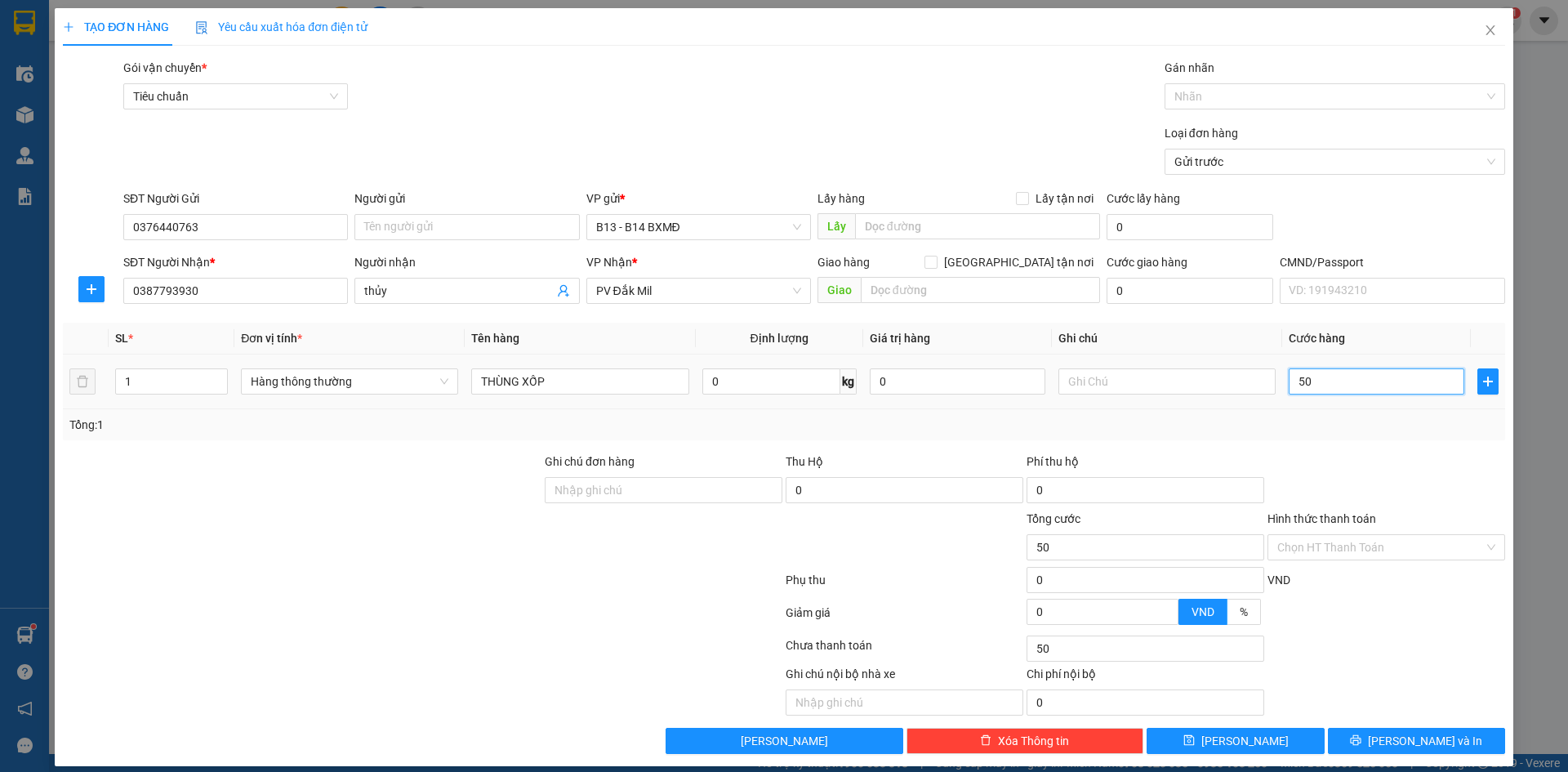
type input "500"
type input "5.000"
type input "50.000"
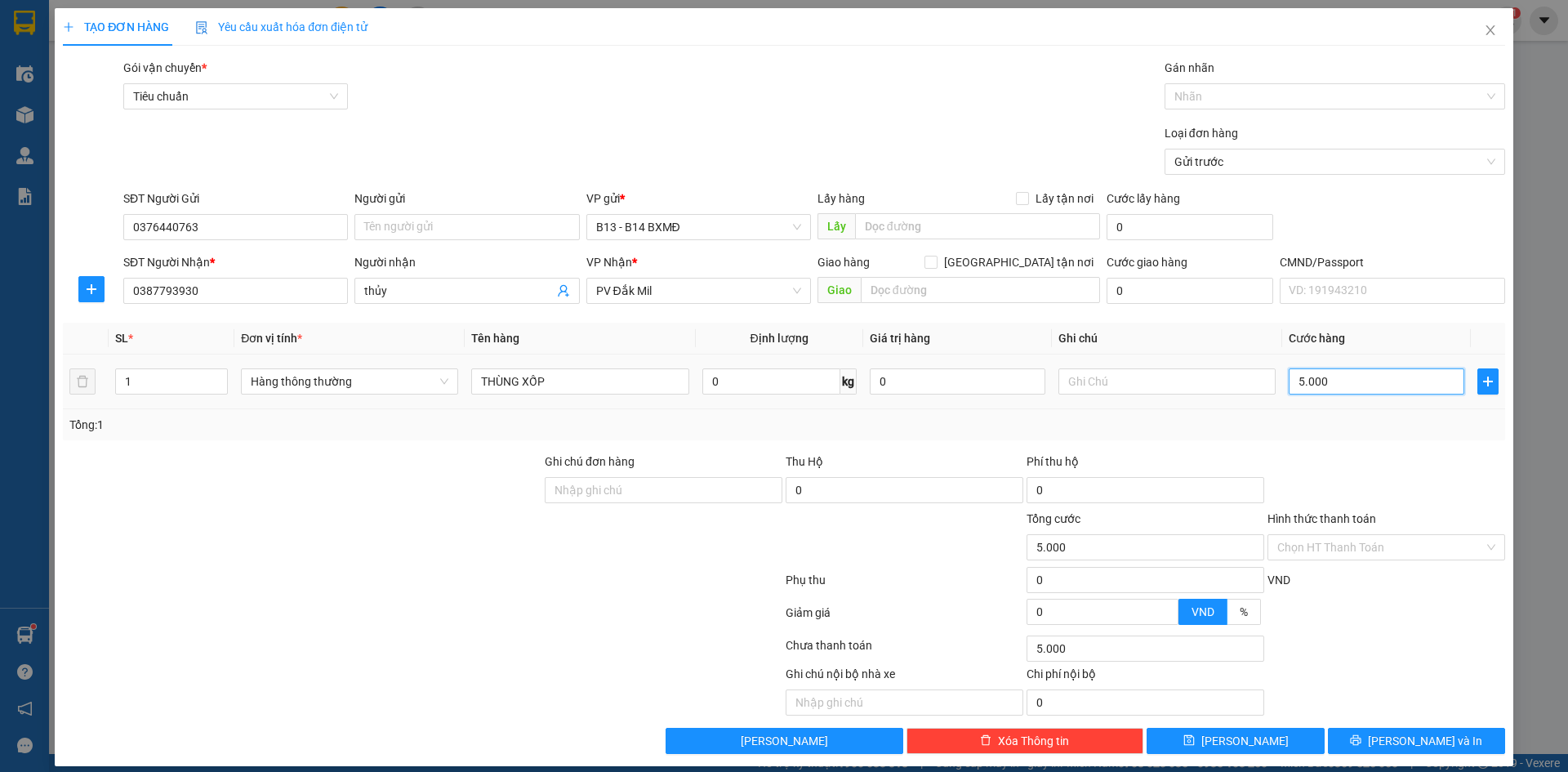
type input "50.000"
click at [1115, 387] on input "text" at bounding box center [1167, 382] width 217 height 26
type input "TC"
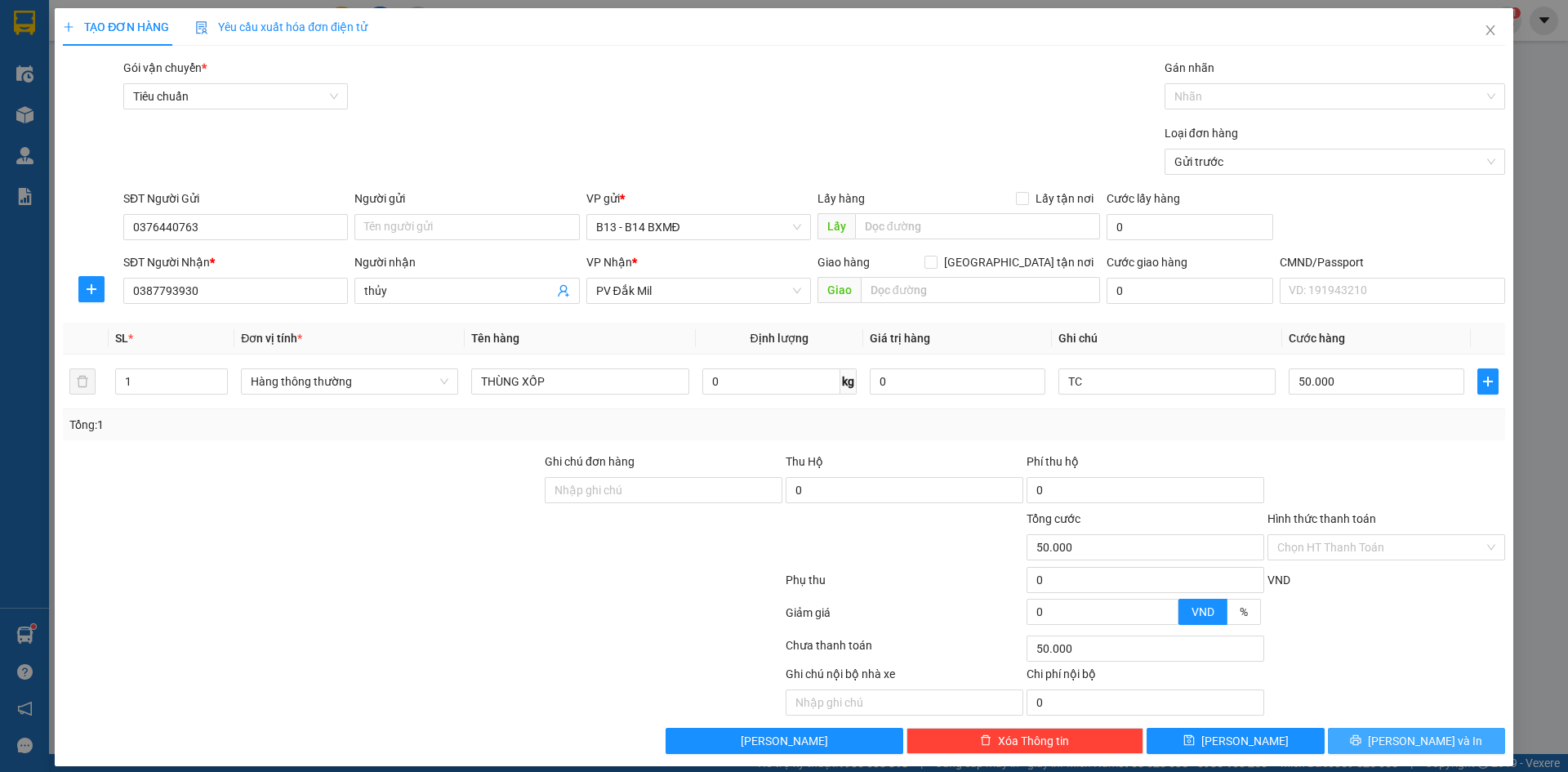
drag, startPoint x: 1417, startPoint y: 740, endPoint x: 1392, endPoint y: 744, distance: 25.3
click at [1413, 740] on span "[PERSON_NAME] và In" at bounding box center [1424, 740] width 115 height 18
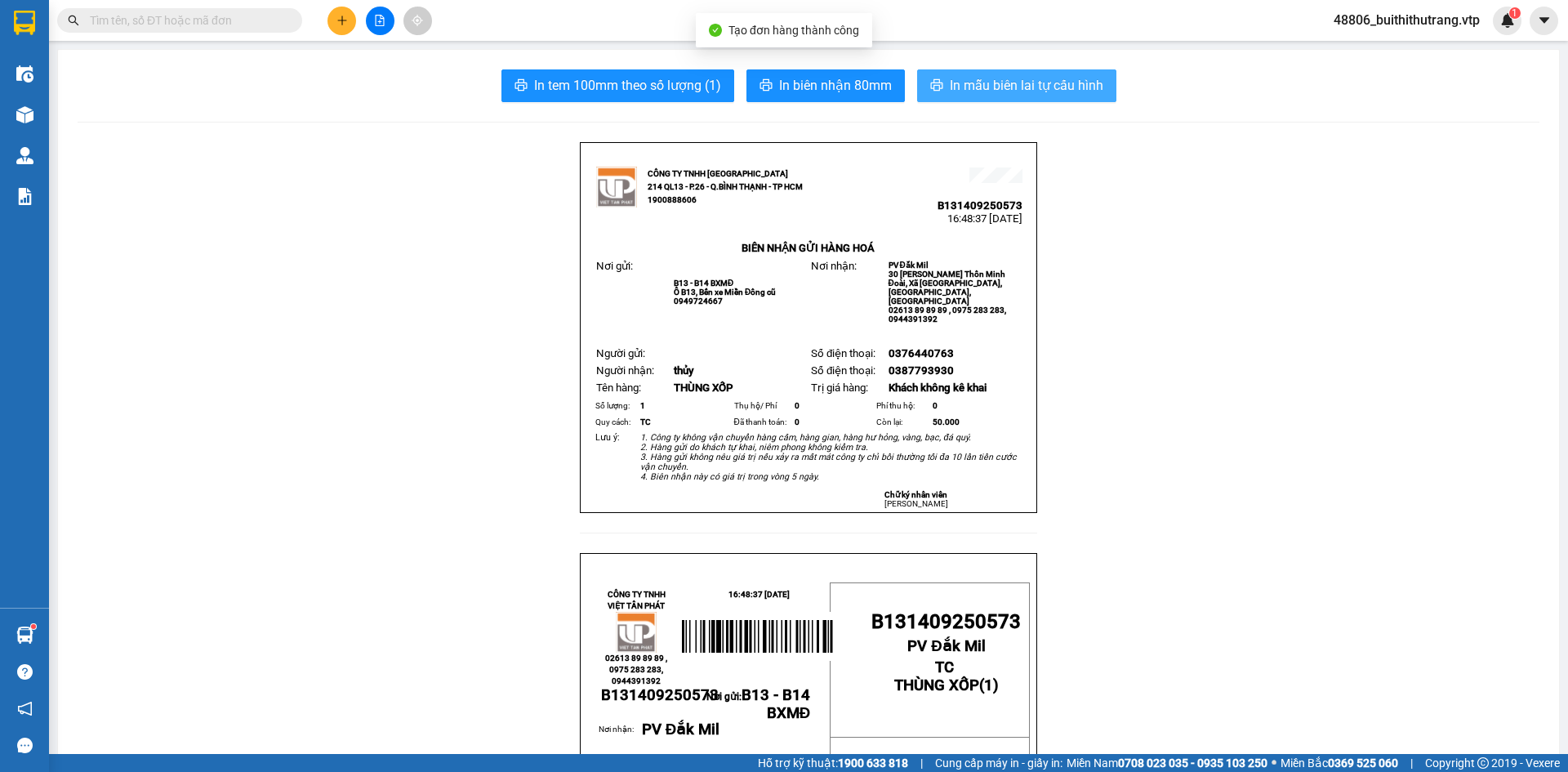
click at [1017, 80] on span "In mẫu biên lai tự cấu hình" at bounding box center [1026, 85] width 153 height 20
click at [341, 19] on icon "plus" at bounding box center [341, 20] width 11 height 11
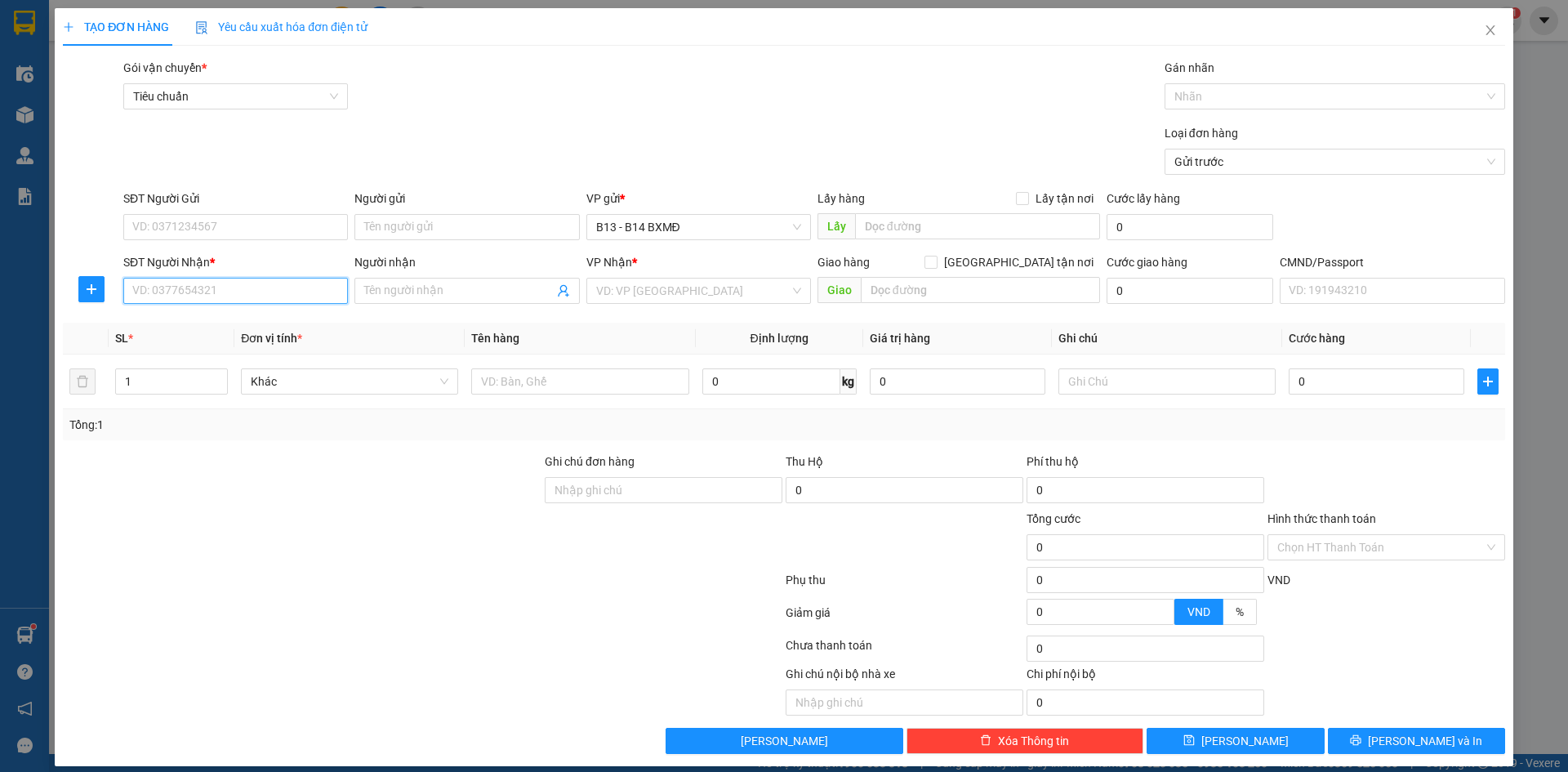
click at [244, 290] on input "SĐT Người Nhận *" at bounding box center [236, 291] width 225 height 26
type input "0984687752"
click at [240, 326] on div "0984687752 - hùng" at bounding box center [234, 323] width 203 height 18
type input "hùng"
type input "0984687752"
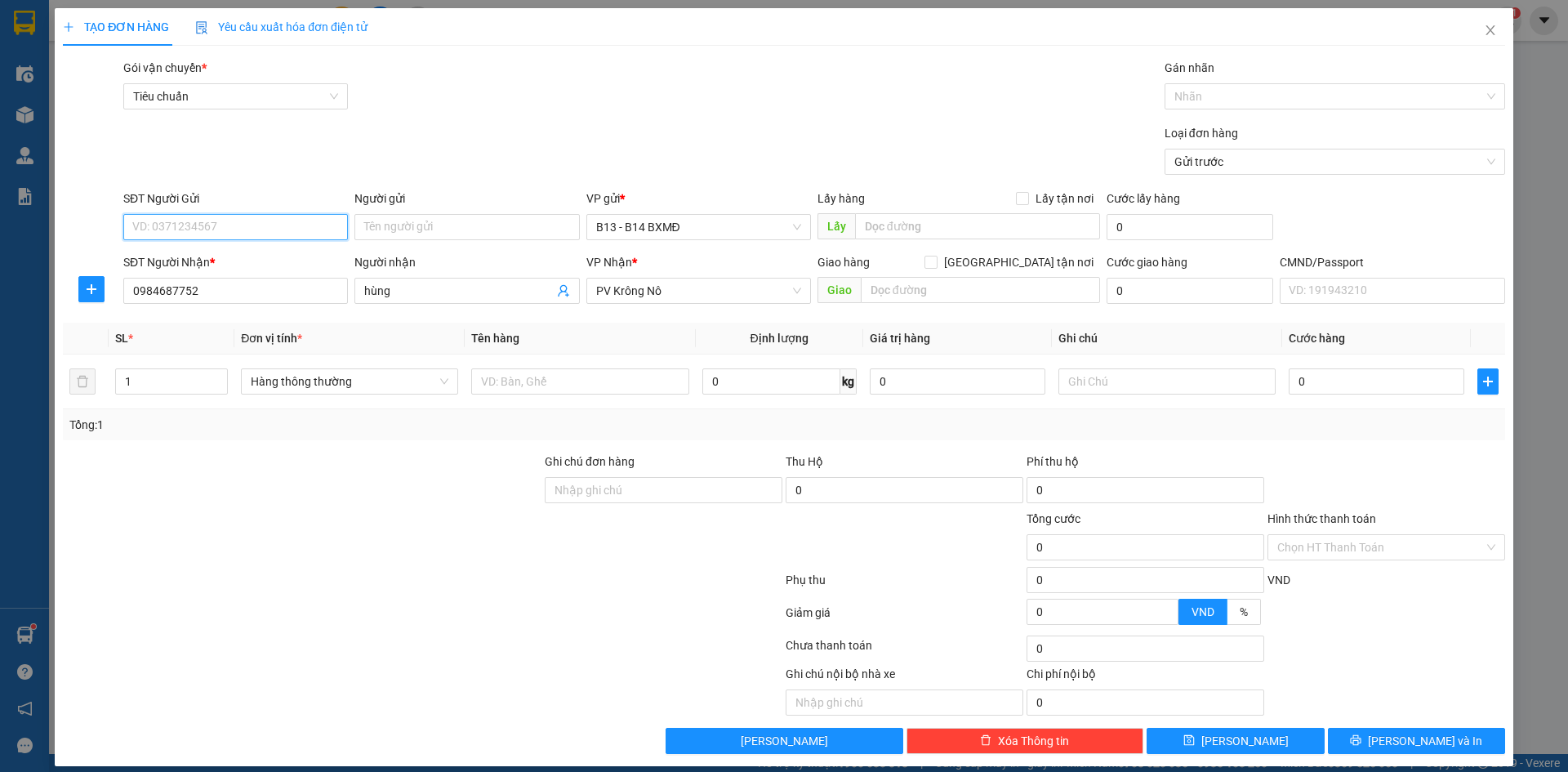
click at [244, 226] on input "SĐT Người Gửi" at bounding box center [236, 227] width 225 height 26
click at [228, 258] on div "07688611111" at bounding box center [234, 259] width 203 height 18
type input "07688611111"
click at [605, 382] on input "text" at bounding box center [580, 382] width 217 height 26
type input "THÙNG"
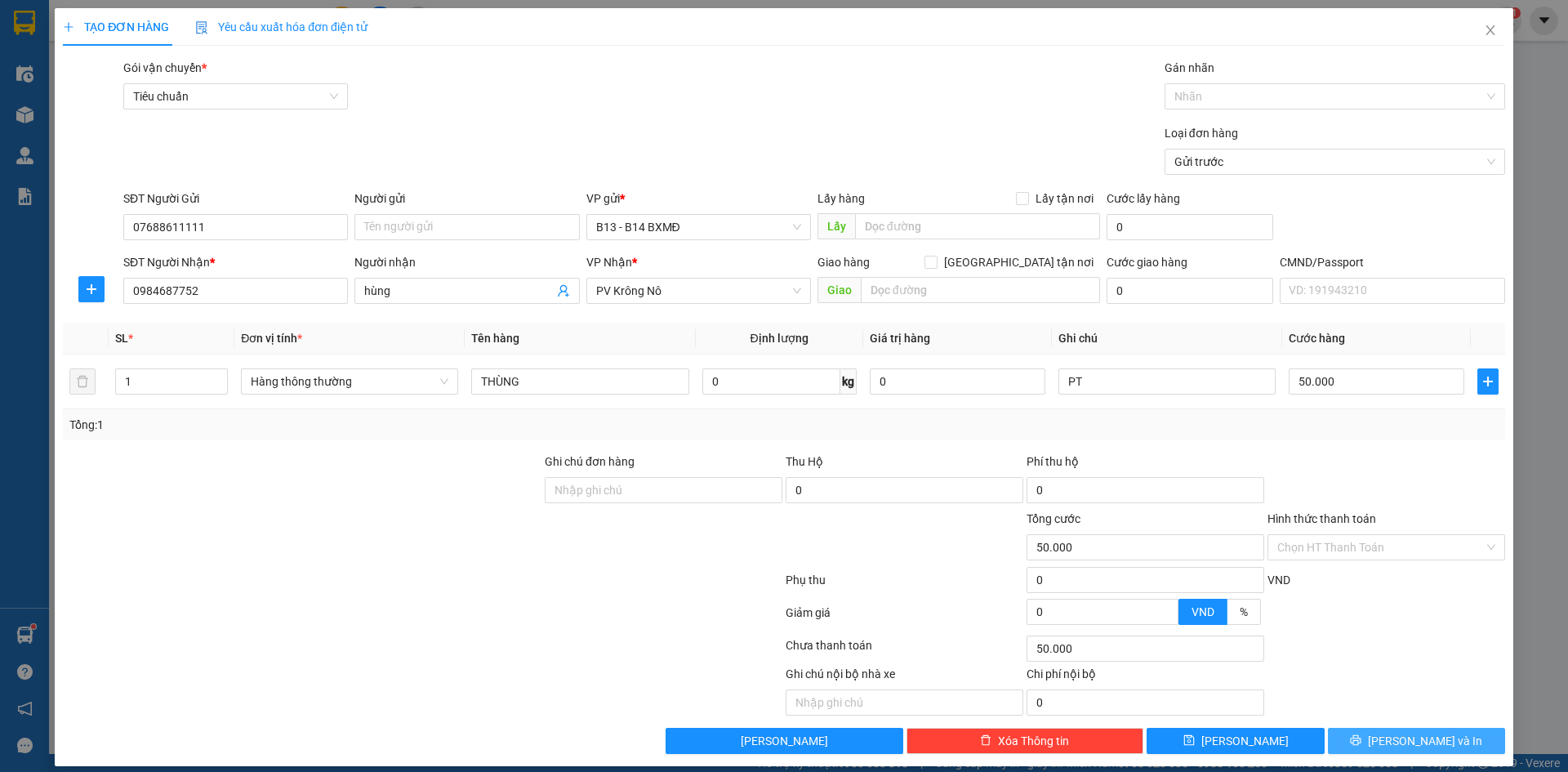
click at [1361, 730] on button "[PERSON_NAME] và In" at bounding box center [1417, 740] width 177 height 26
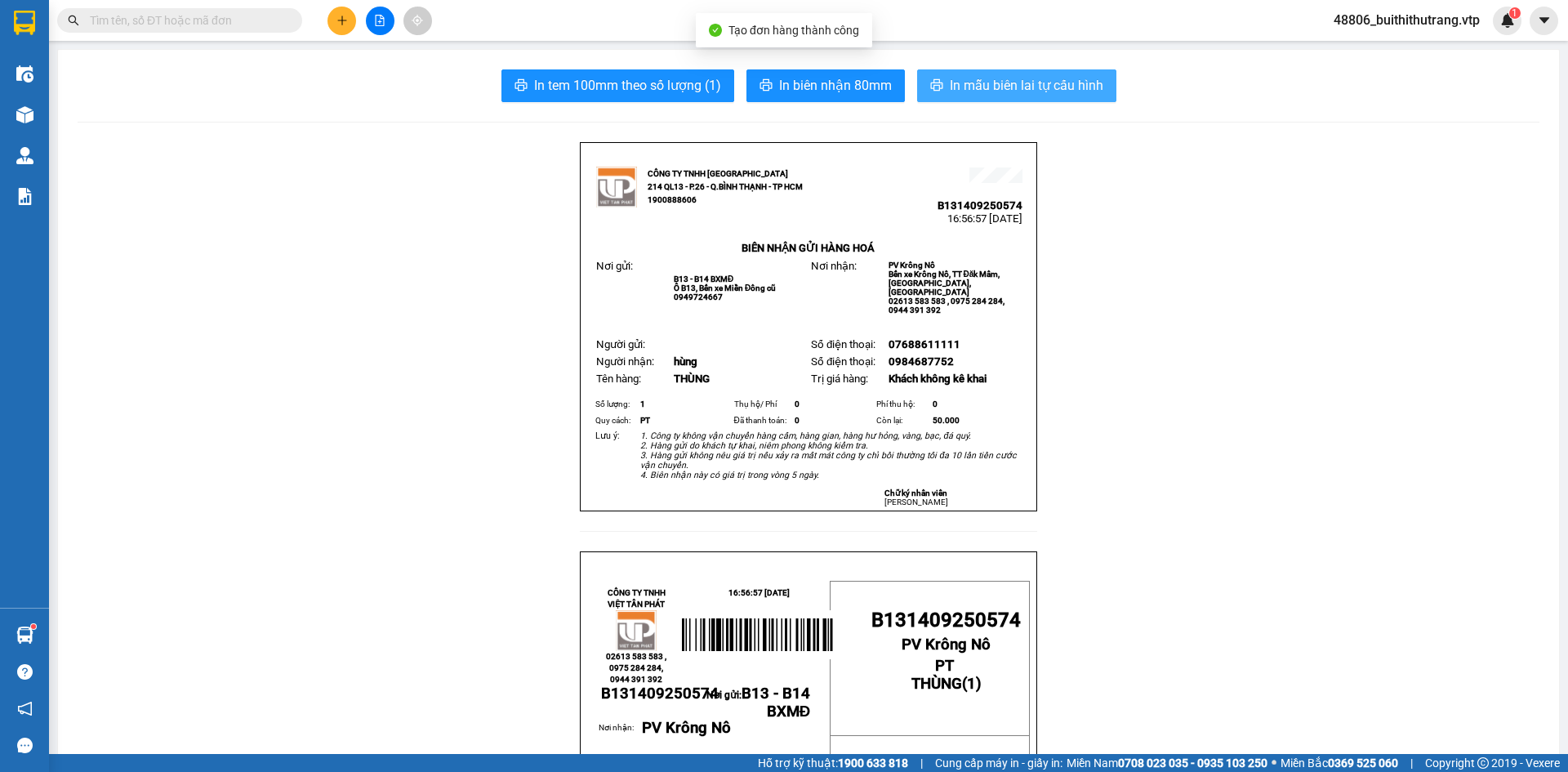
click at [1062, 88] on span "In mẫu biên lai tự cấu hình" at bounding box center [1026, 85] width 153 height 20
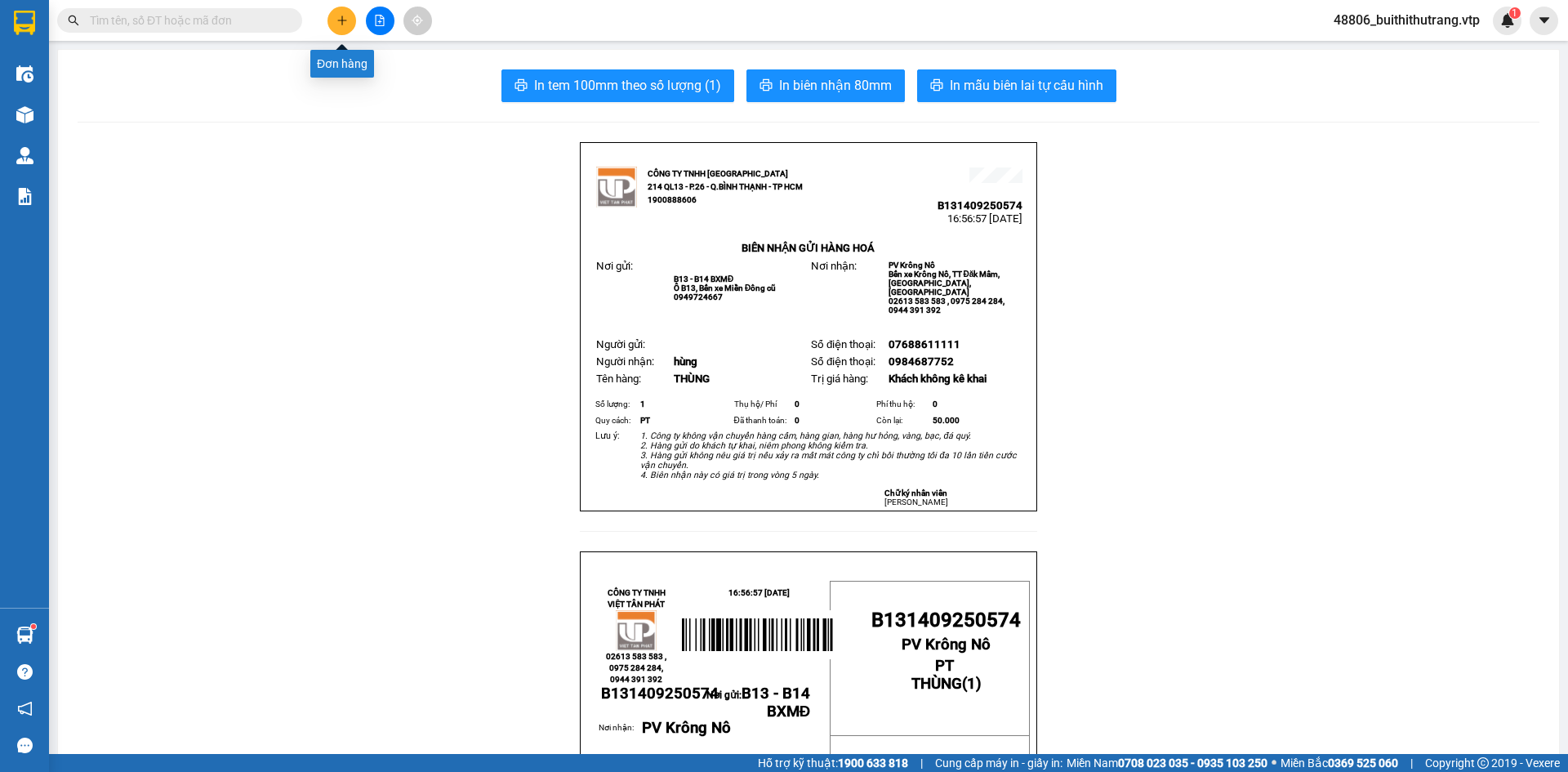
click at [341, 18] on icon "plus" at bounding box center [341, 20] width 11 height 11
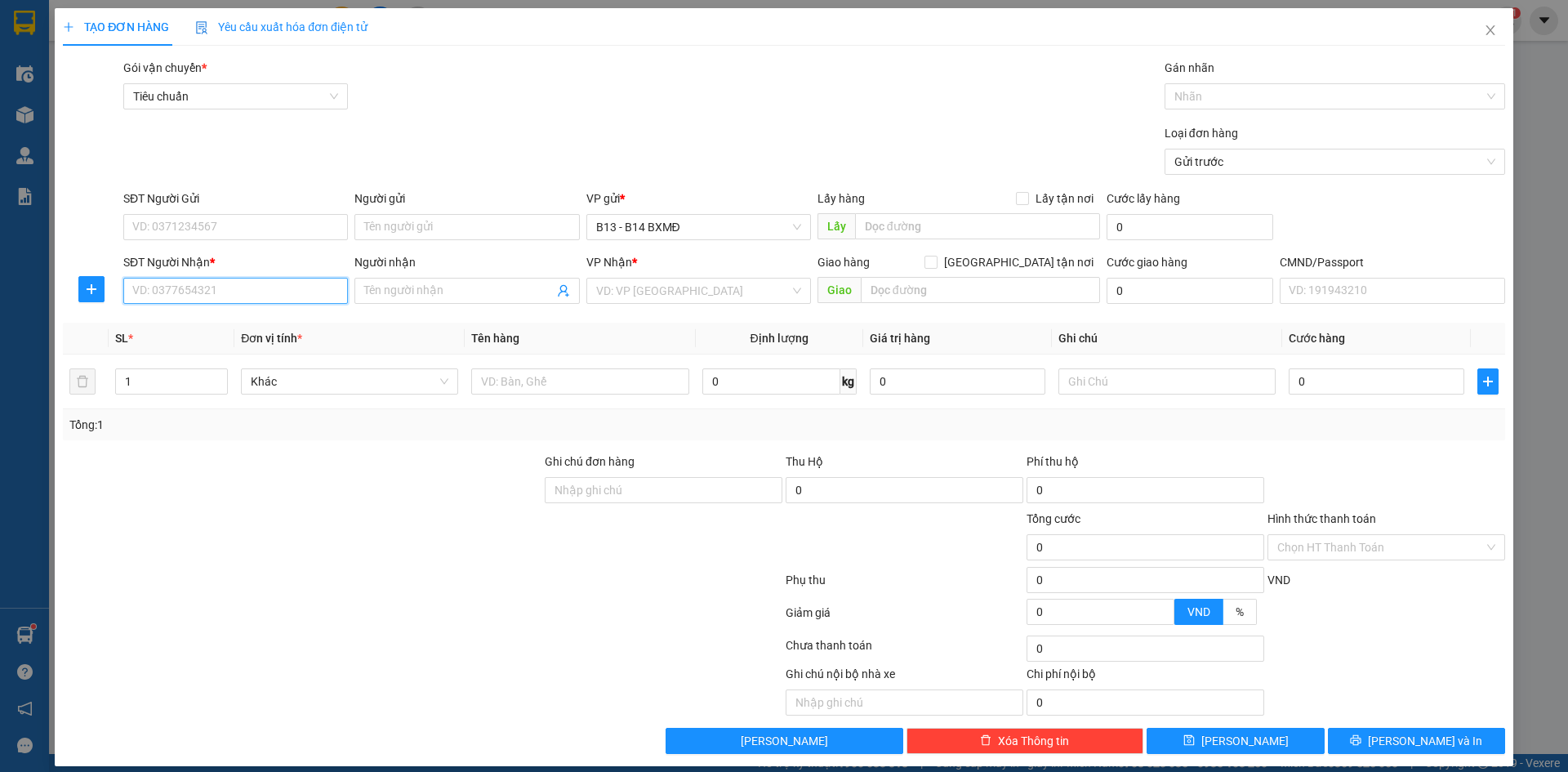
click at [233, 293] on input "SĐT Người Nhận *" at bounding box center [236, 291] width 225 height 26
type input "0985239777"
click at [250, 334] on div "0985239777 - dương" at bounding box center [234, 323] width 223 height 26
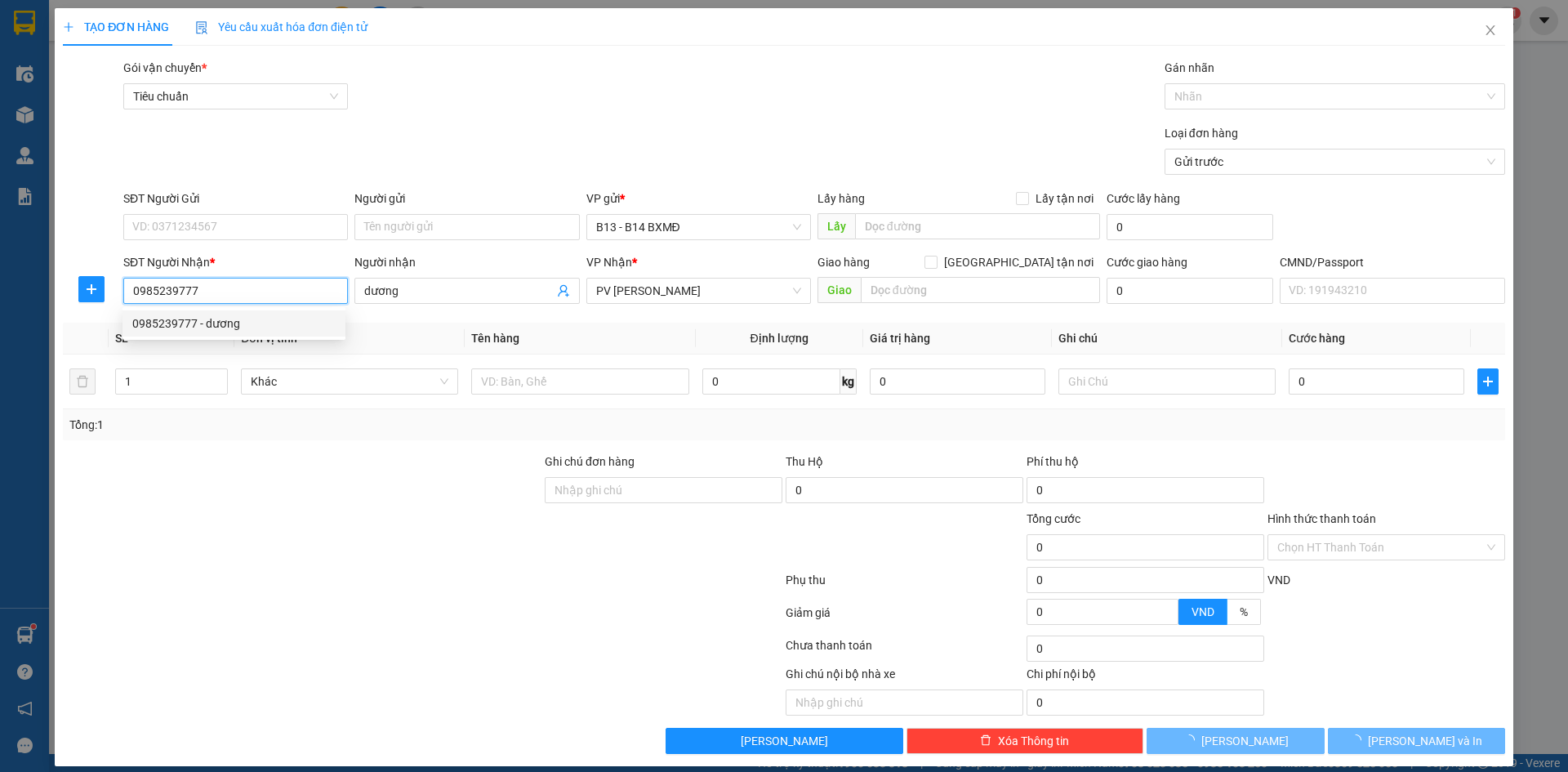
type input "dương"
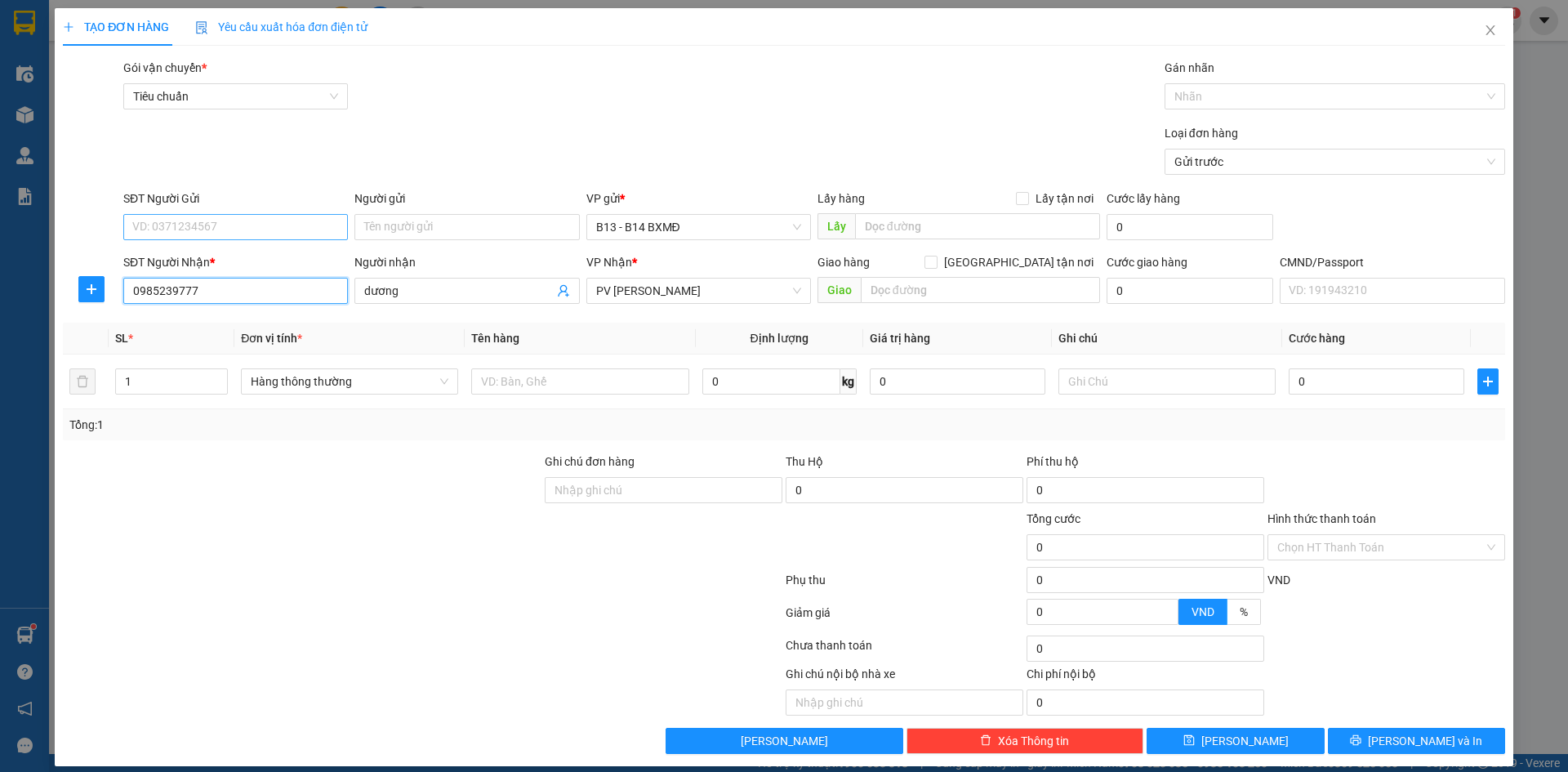
type input "0985239777"
click at [268, 228] on input "SĐT Người Gửi" at bounding box center [236, 227] width 225 height 26
click at [208, 252] on div "0349202829" at bounding box center [234, 259] width 203 height 18
type input "0349202829"
click at [605, 384] on input "text" at bounding box center [580, 382] width 217 height 26
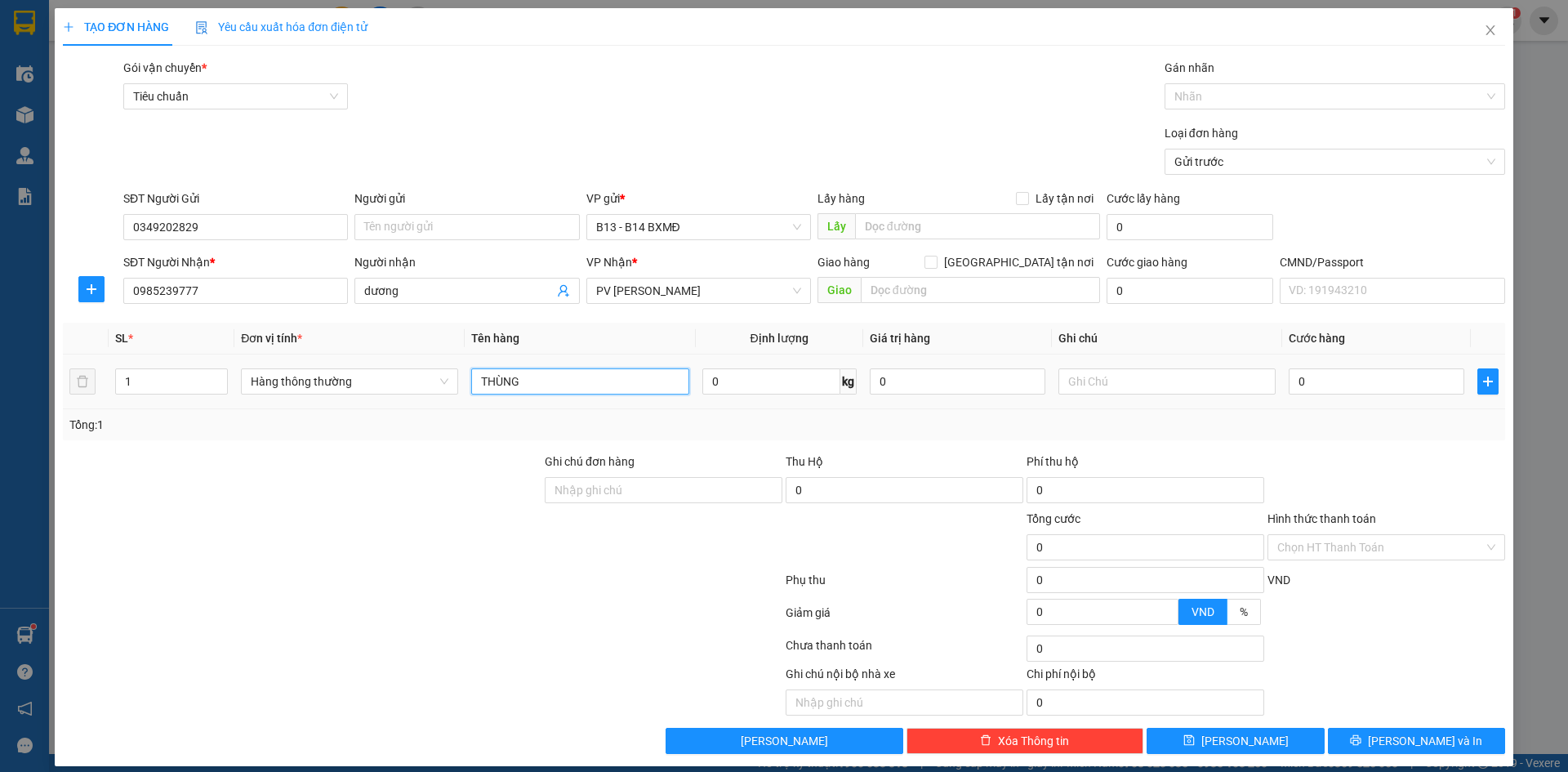
type input "THÙNG"
type input "QA"
click at [1370, 743] on button "[PERSON_NAME] và In" at bounding box center [1417, 740] width 177 height 26
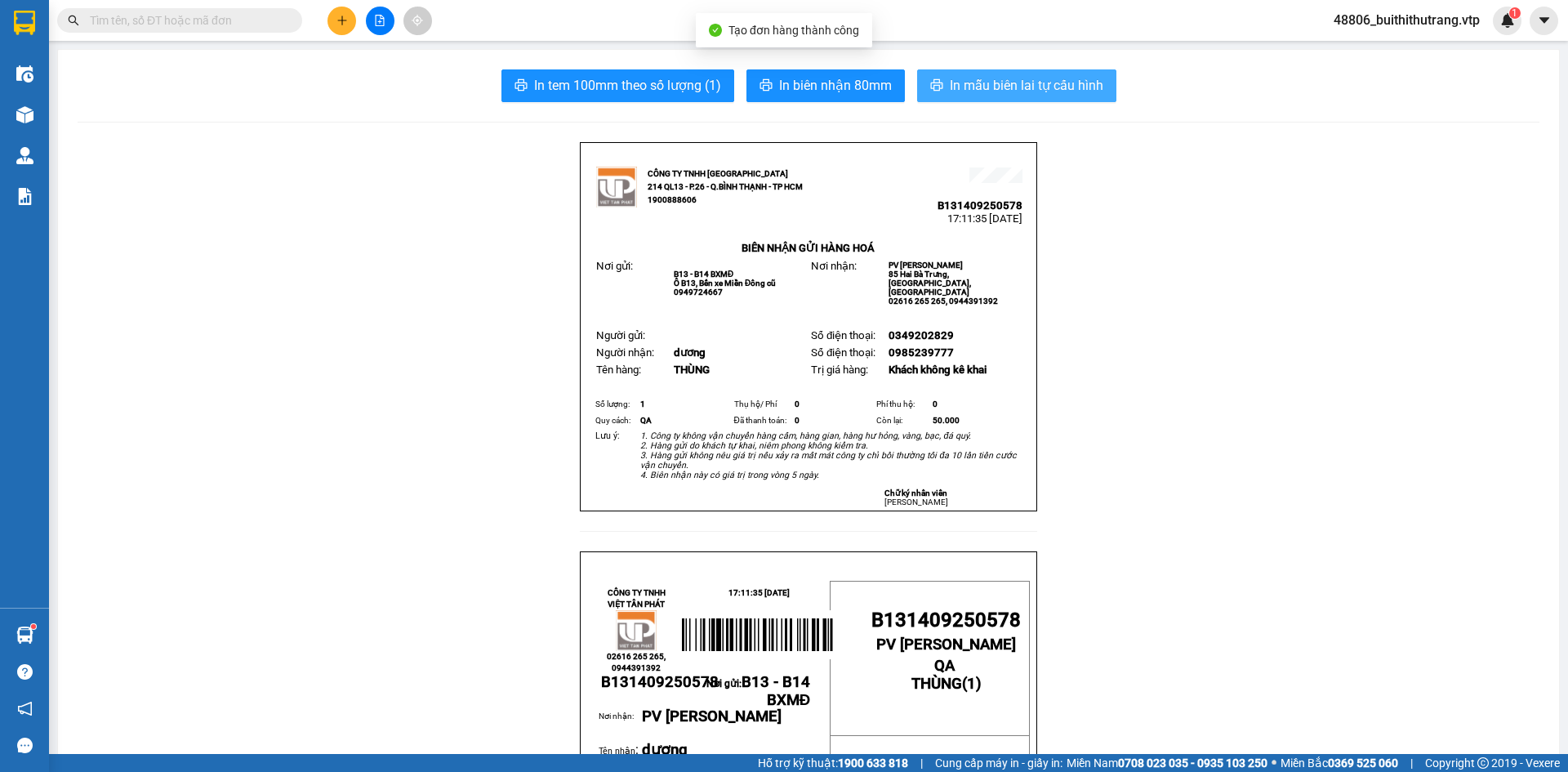
click at [988, 88] on span "In mẫu biên lai tự cấu hình" at bounding box center [1026, 85] width 153 height 20
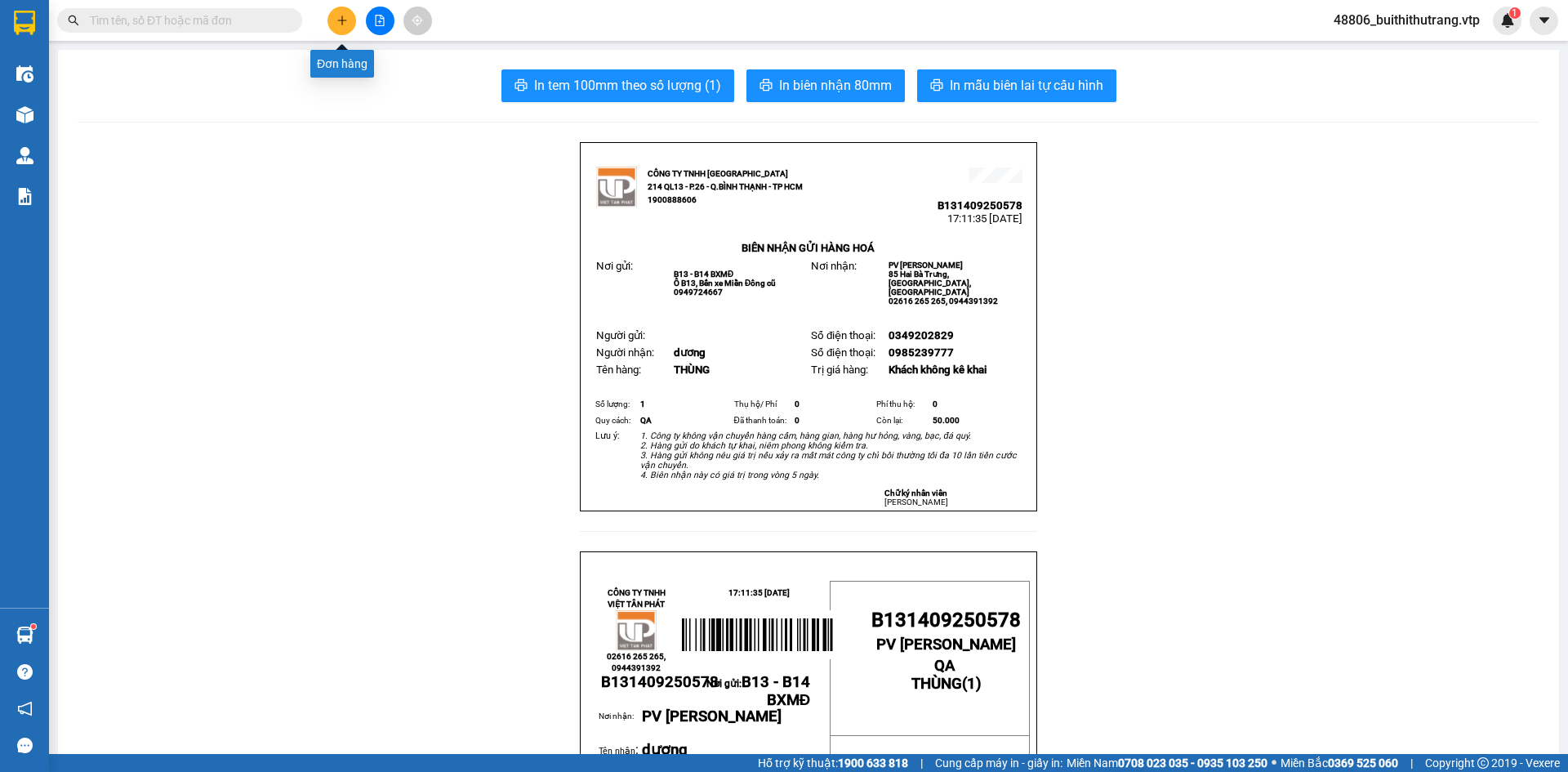
click at [341, 25] on icon "plus" at bounding box center [341, 20] width 11 height 11
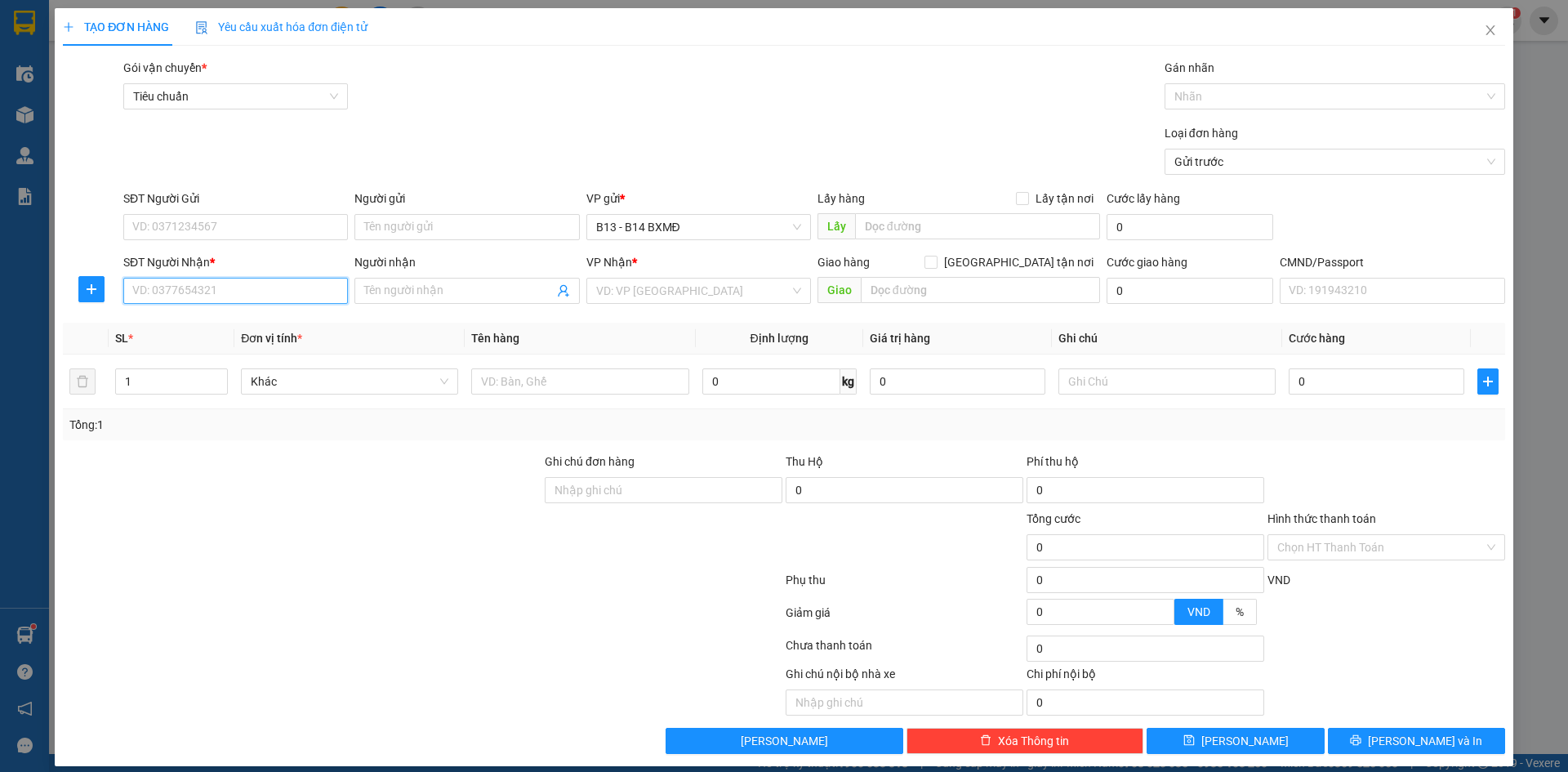
click at [224, 285] on input "SĐT Người Nhận *" at bounding box center [236, 291] width 225 height 26
click at [201, 291] on input "0978494135" at bounding box center [236, 291] width 225 height 26
type input "0978494125"
drag, startPoint x: 198, startPoint y: 319, endPoint x: 207, endPoint y: 319, distance: 9.0
click at [199, 319] on div "0978494125 - a cường" at bounding box center [234, 323] width 203 height 18
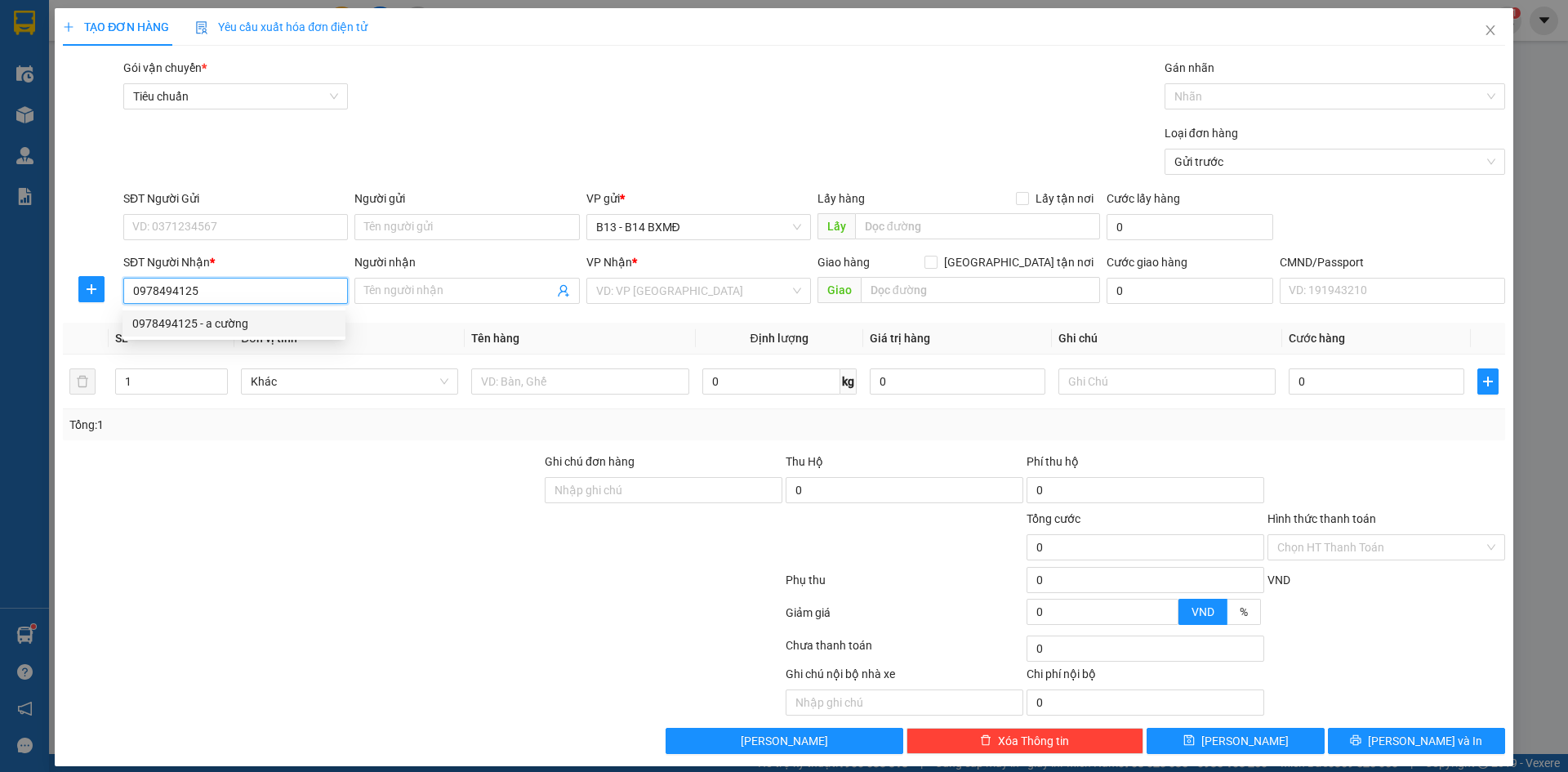
type input "a cường"
type input "0978494125"
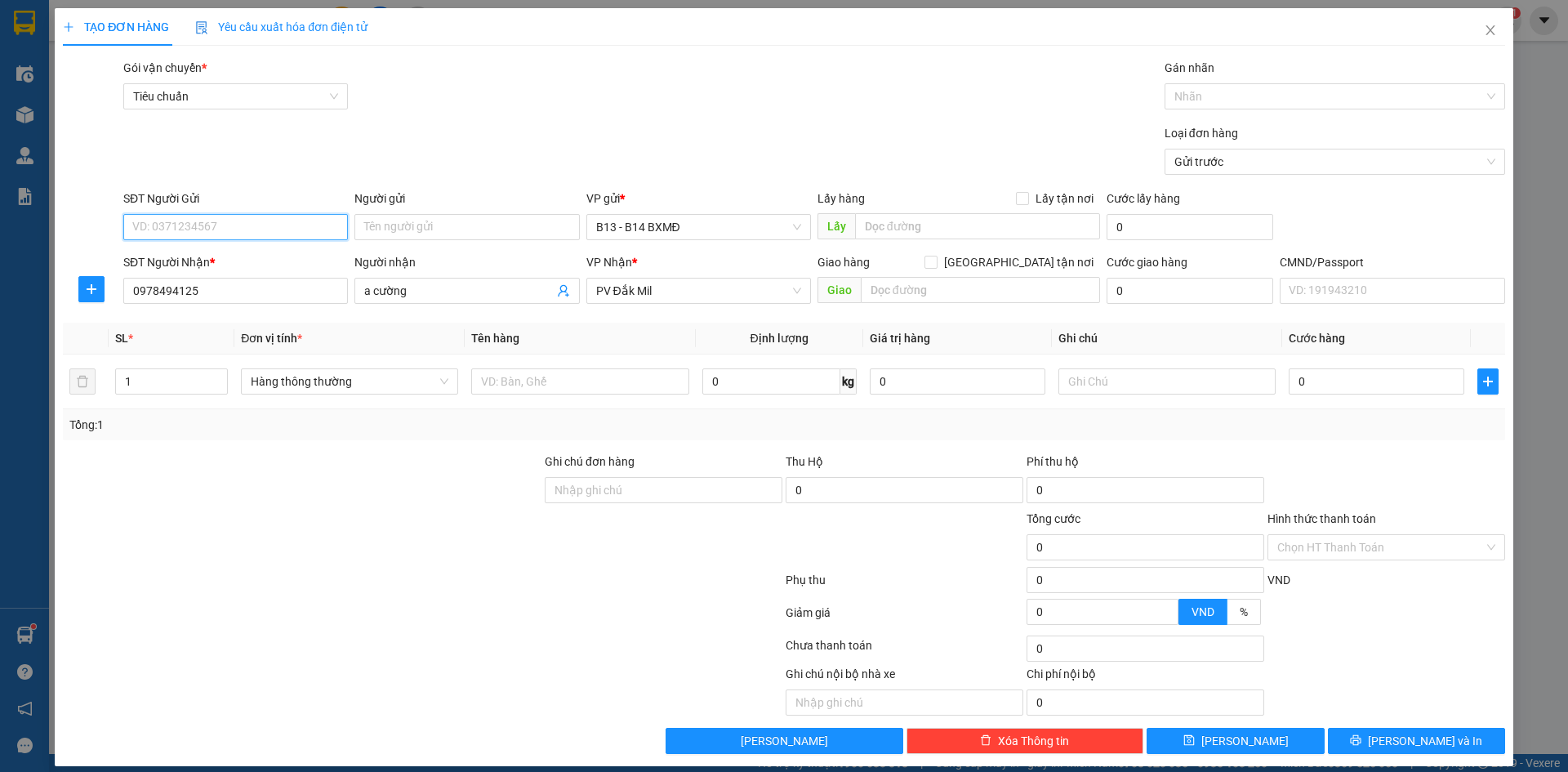
click at [222, 225] on input "SĐT Người Gửi" at bounding box center [236, 227] width 225 height 26
type input "0393333653"
click at [219, 258] on div "0393333653 - [PERSON_NAME]" at bounding box center [234, 259] width 203 height 18
type input "THU HỒNG"
type input "0393333653"
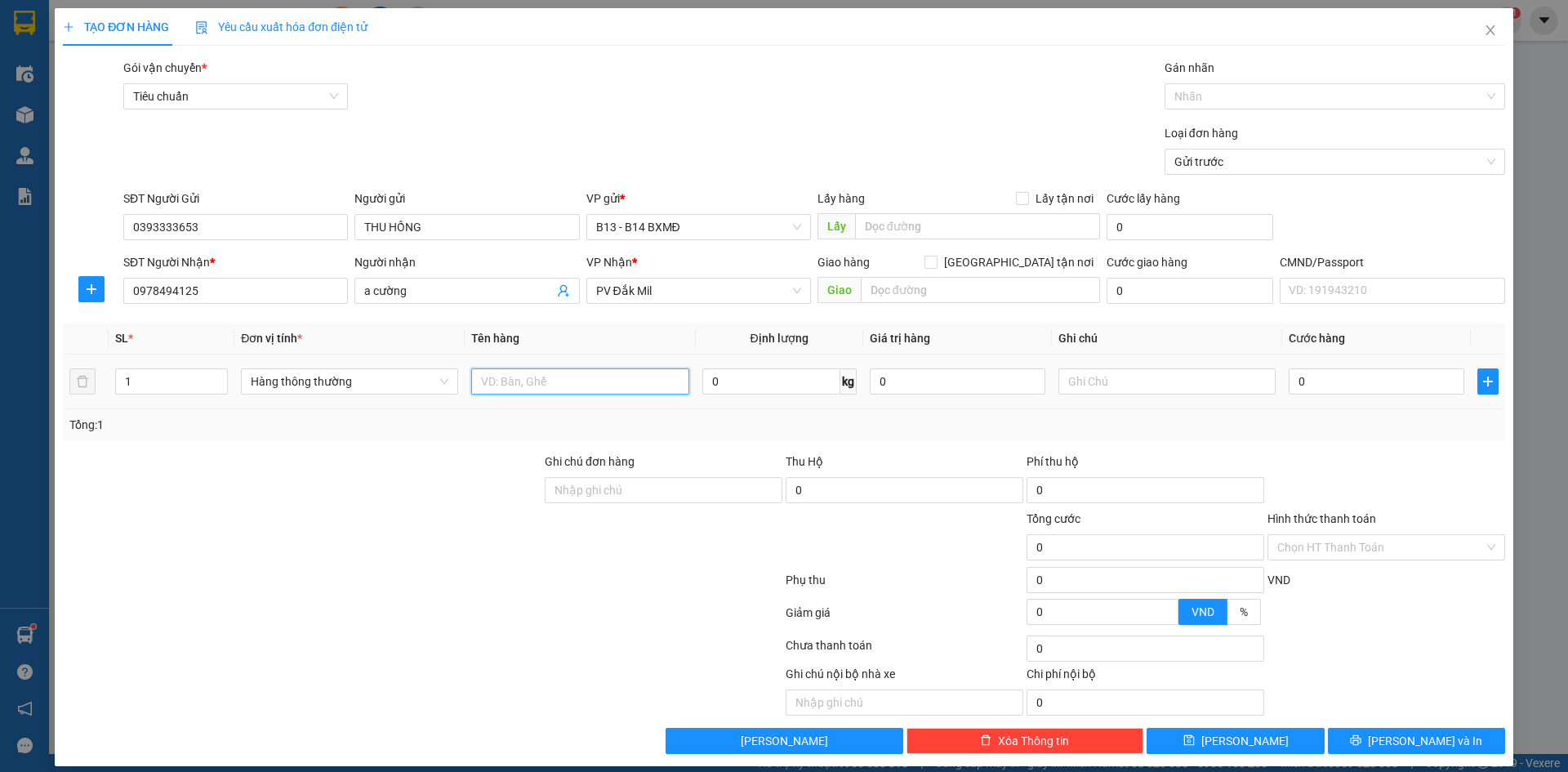
click at [615, 380] on input "text" at bounding box center [580, 382] width 217 height 26
type input "THÙNG"
click at [1113, 380] on input "text" at bounding box center [1167, 382] width 217 height 26
type input "PT"
type input "4"
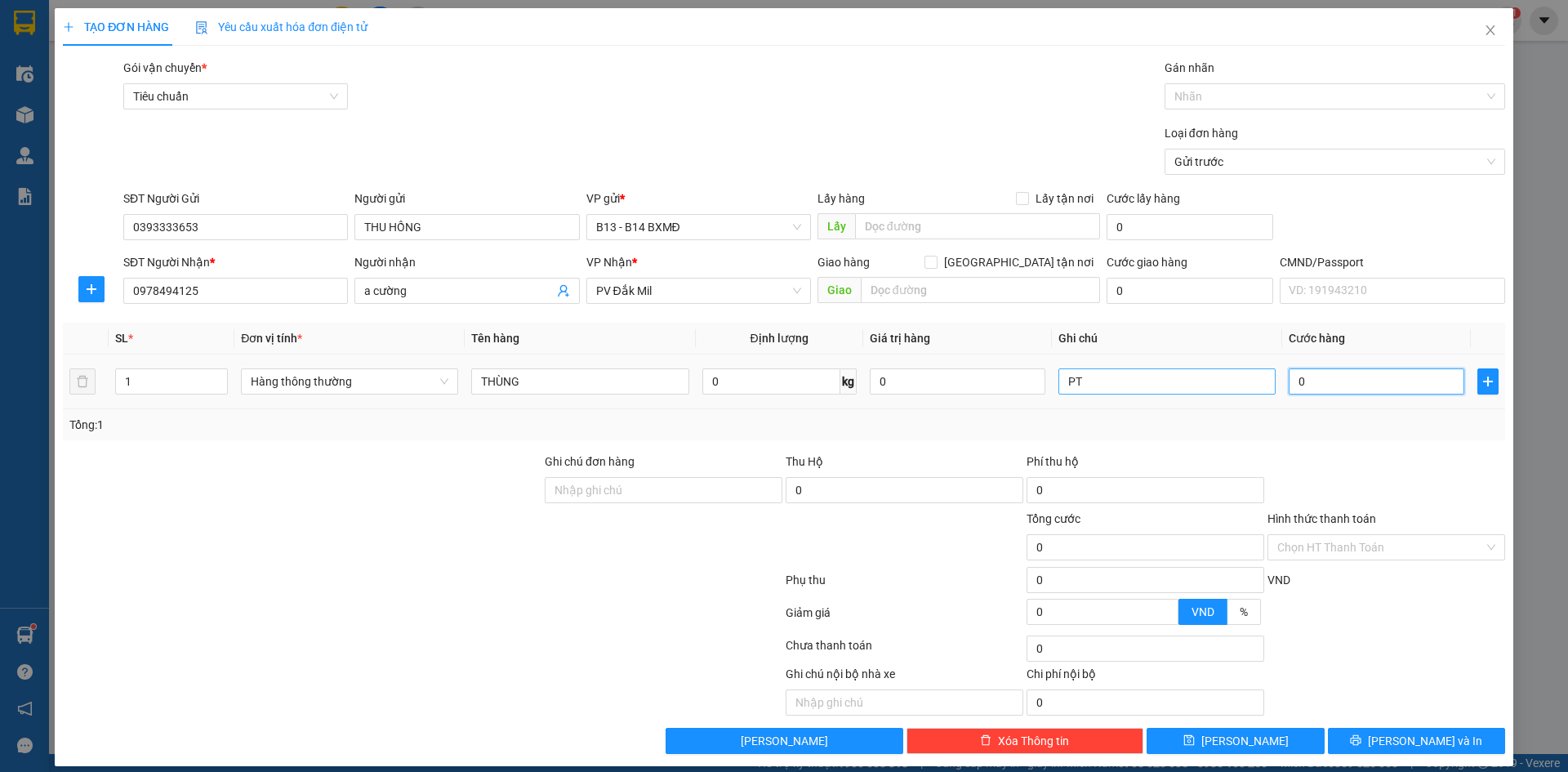
type input "4"
type input "40"
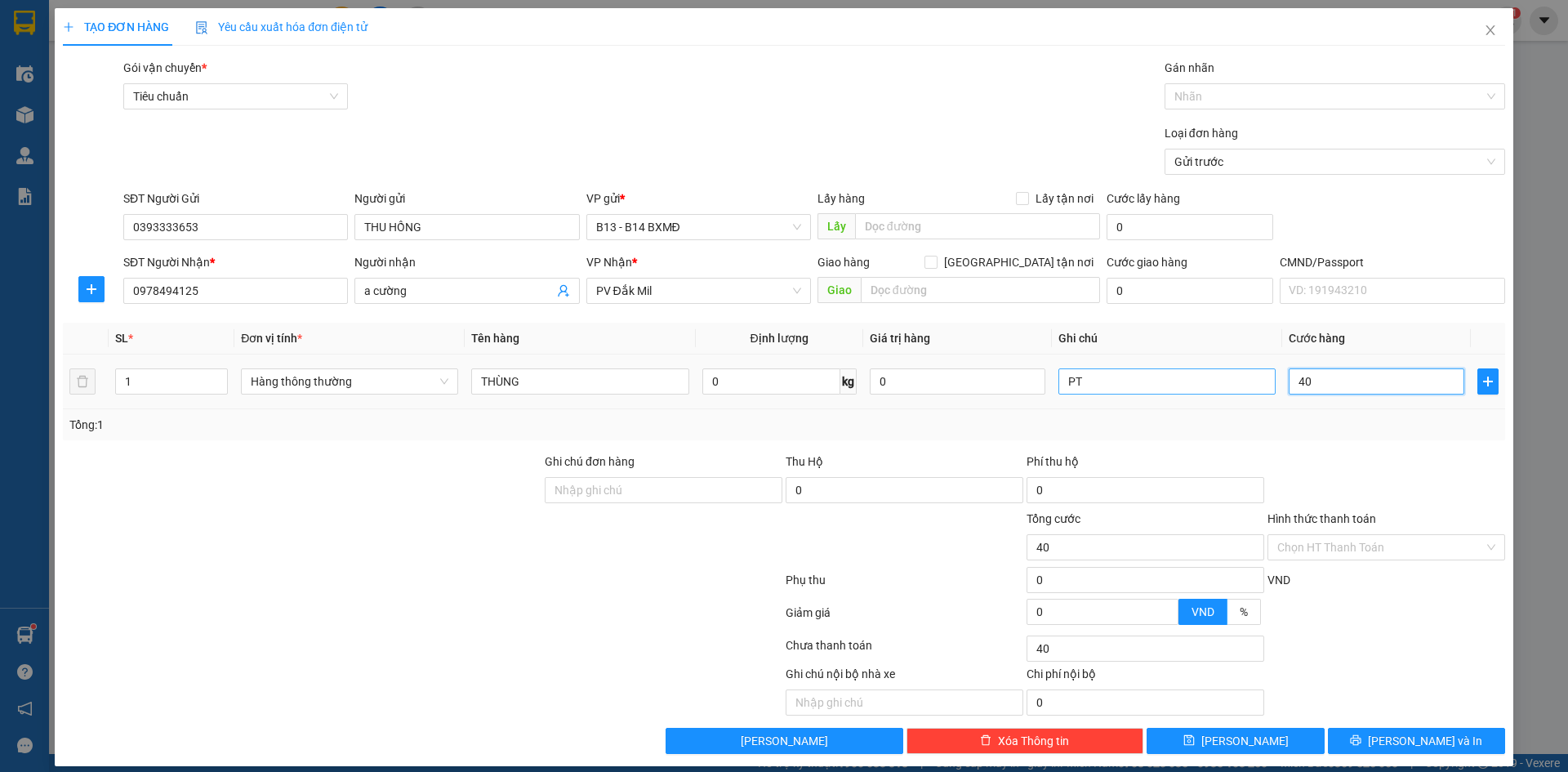
type input "400"
type input "4.000"
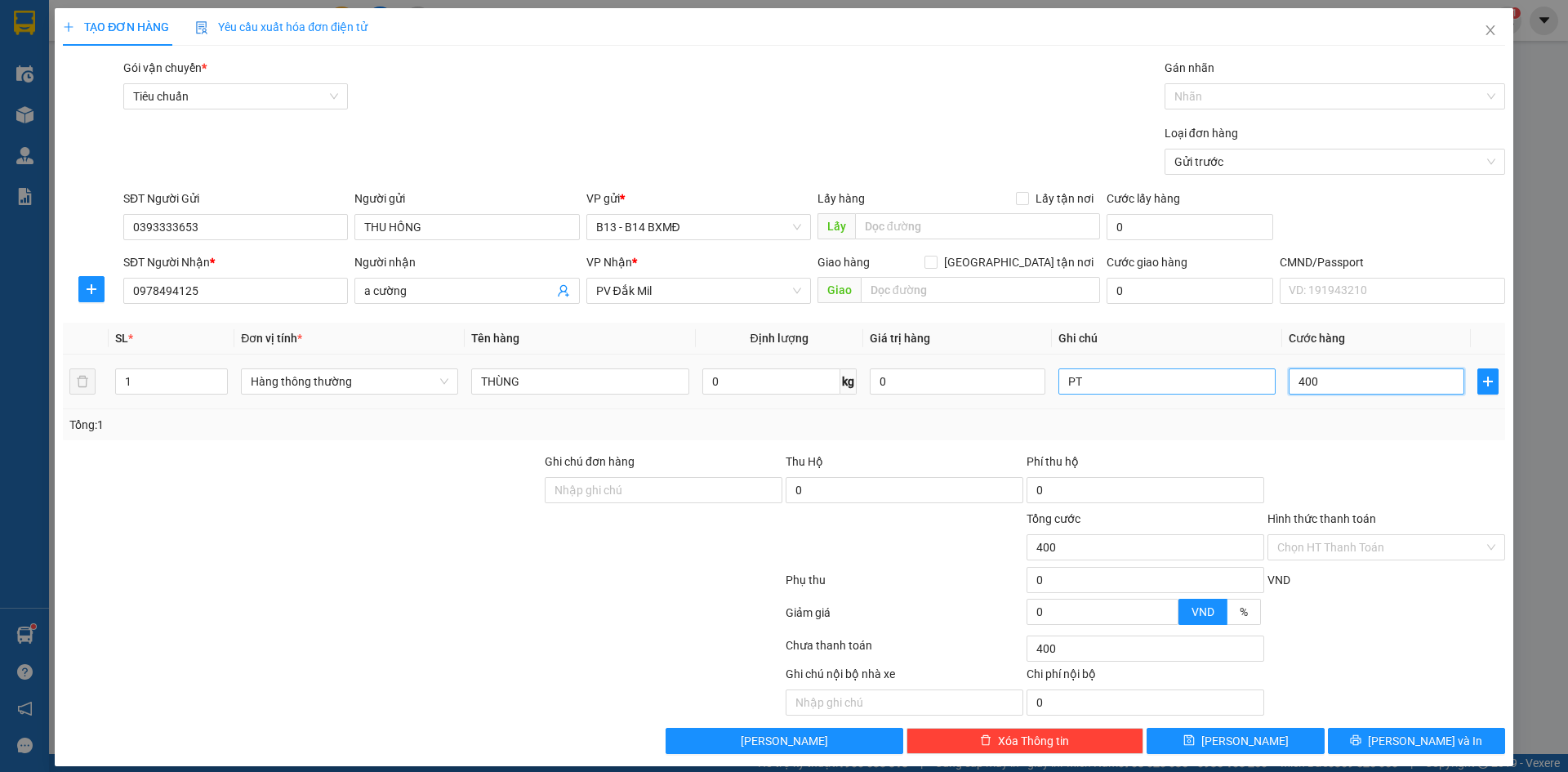
type input "4.000"
type input "40.000"
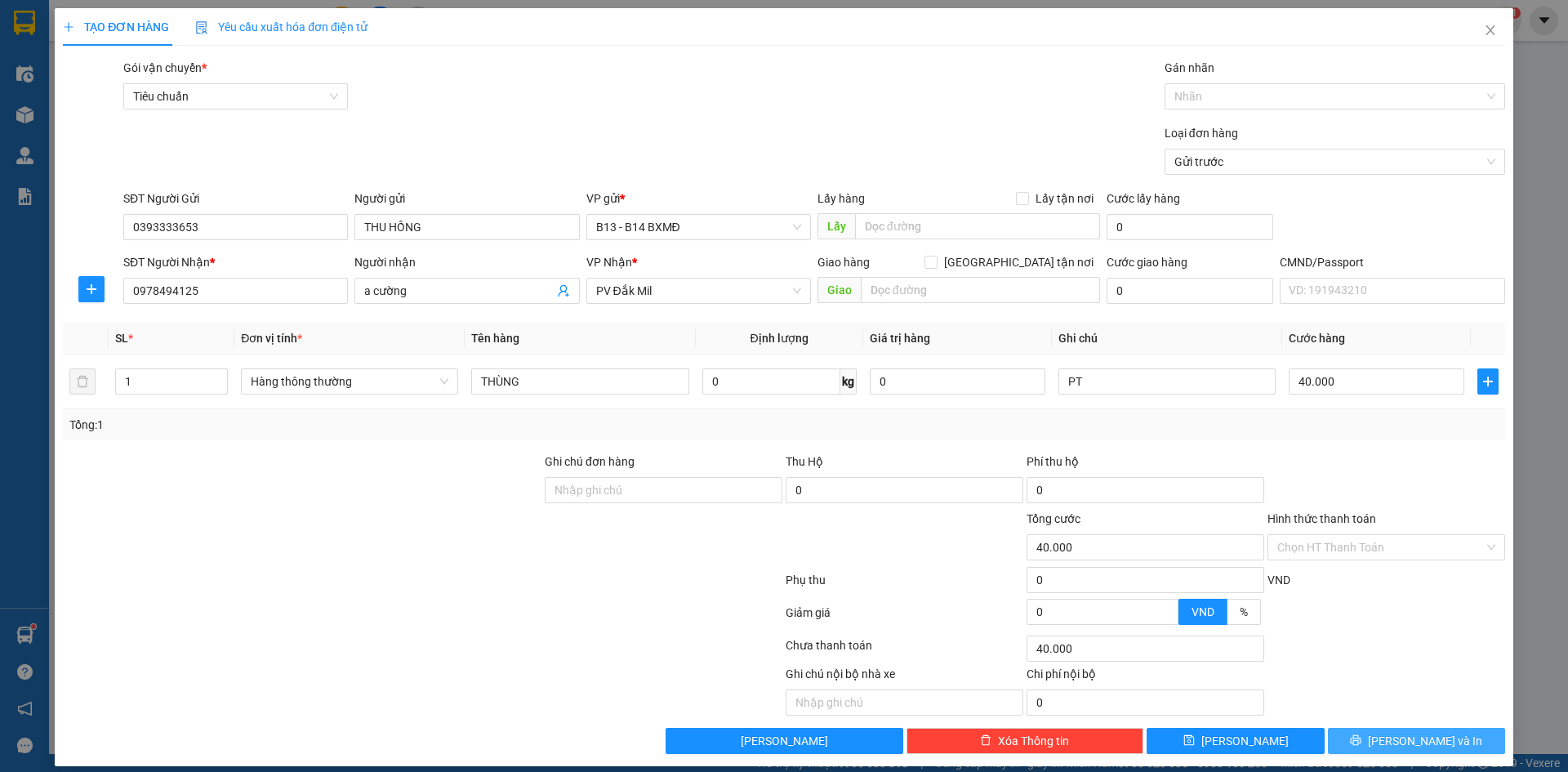
click at [1407, 731] on button "[PERSON_NAME] và In" at bounding box center [1417, 740] width 177 height 26
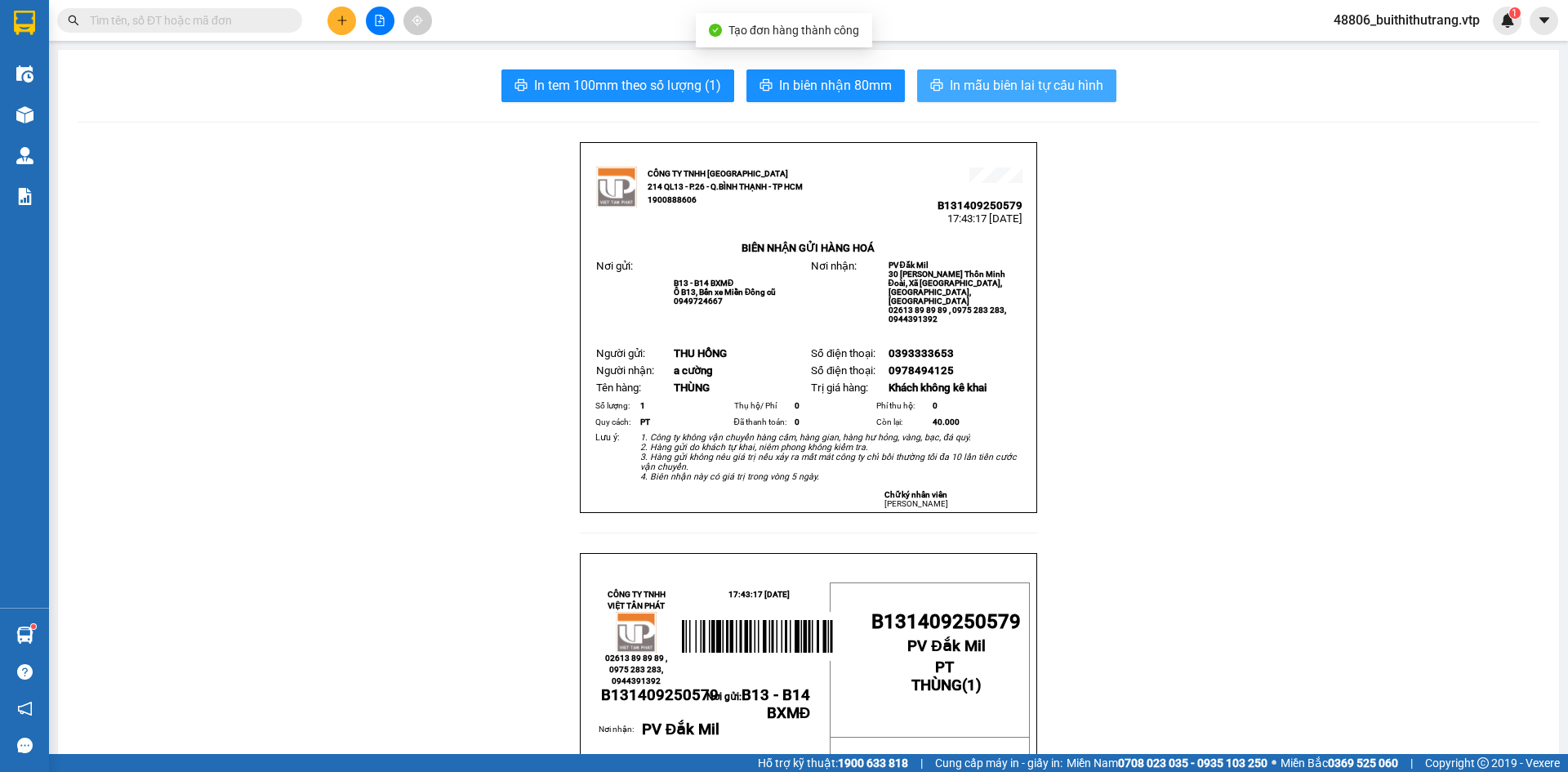
click at [975, 79] on span "In mẫu biên lai tự cấu hình" at bounding box center [1026, 85] width 153 height 20
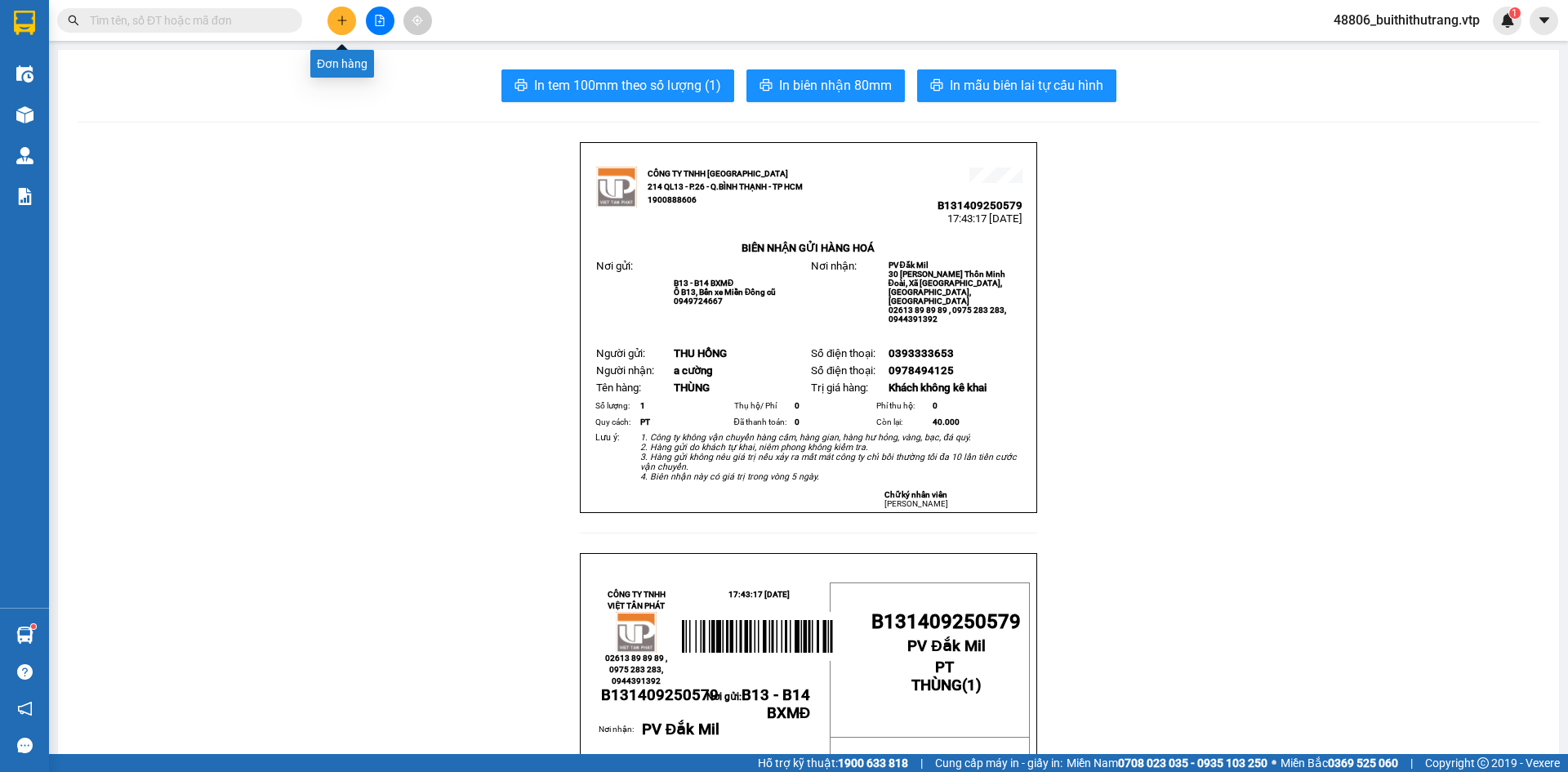
click at [336, 19] on icon "plus" at bounding box center [341, 20] width 11 height 11
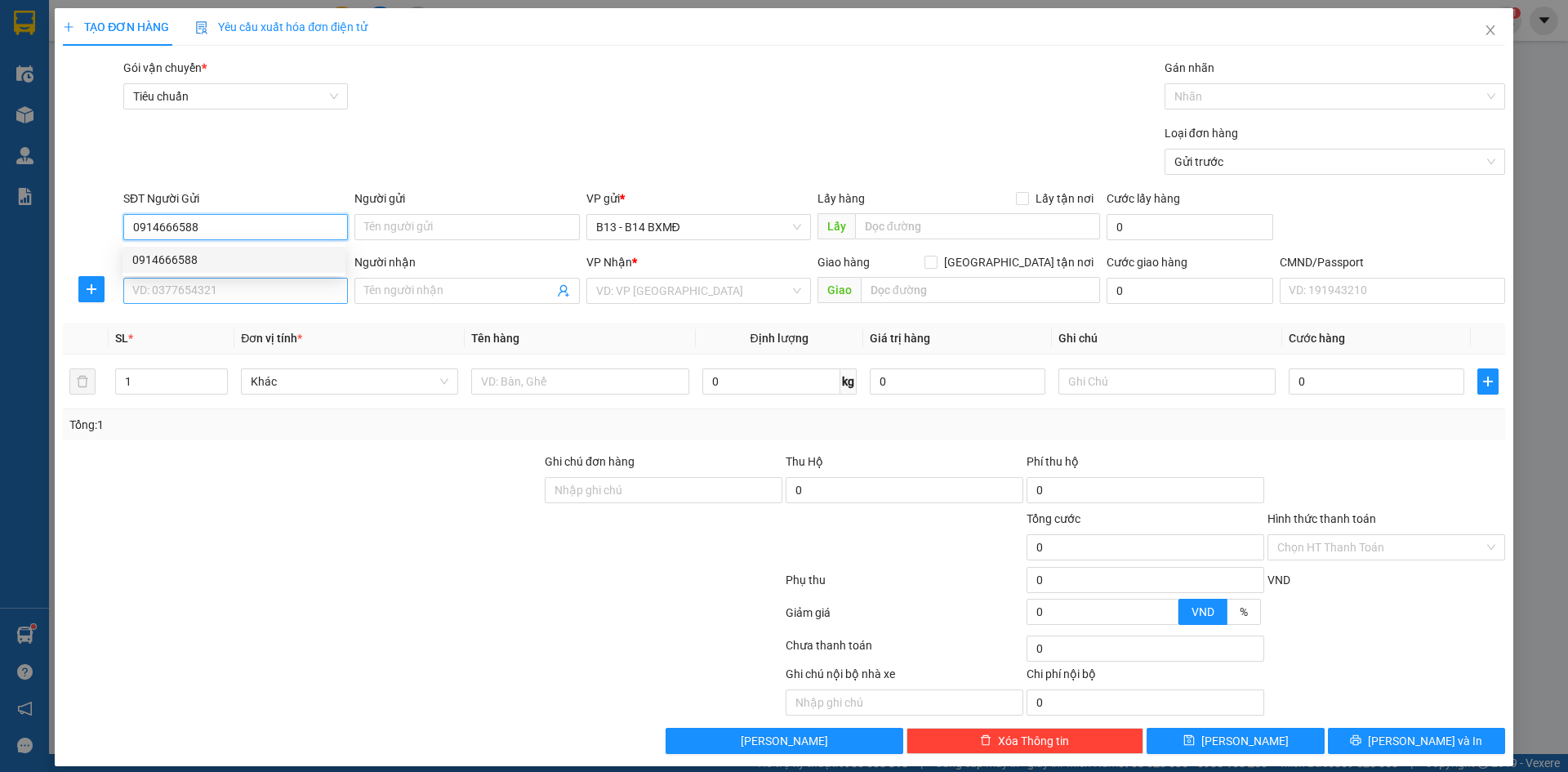
type input "0914666588"
click at [317, 291] on input "SĐT Người Nhận *" at bounding box center [236, 291] width 225 height 26
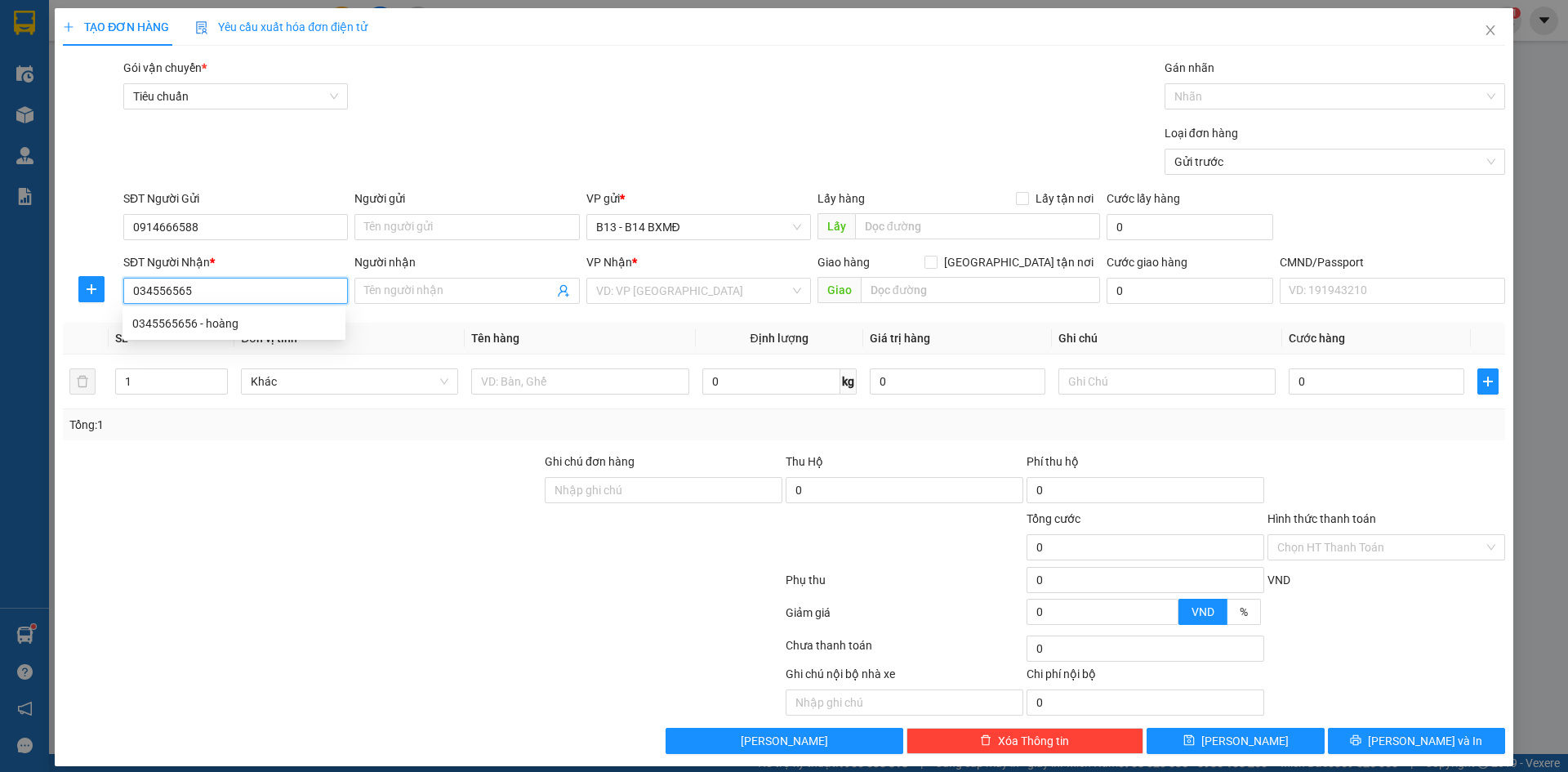
type input "0345565656"
click at [208, 321] on div "0345565656 - hoàng" at bounding box center [234, 323] width 203 height 18
type input "hoàng"
type input "0345565656"
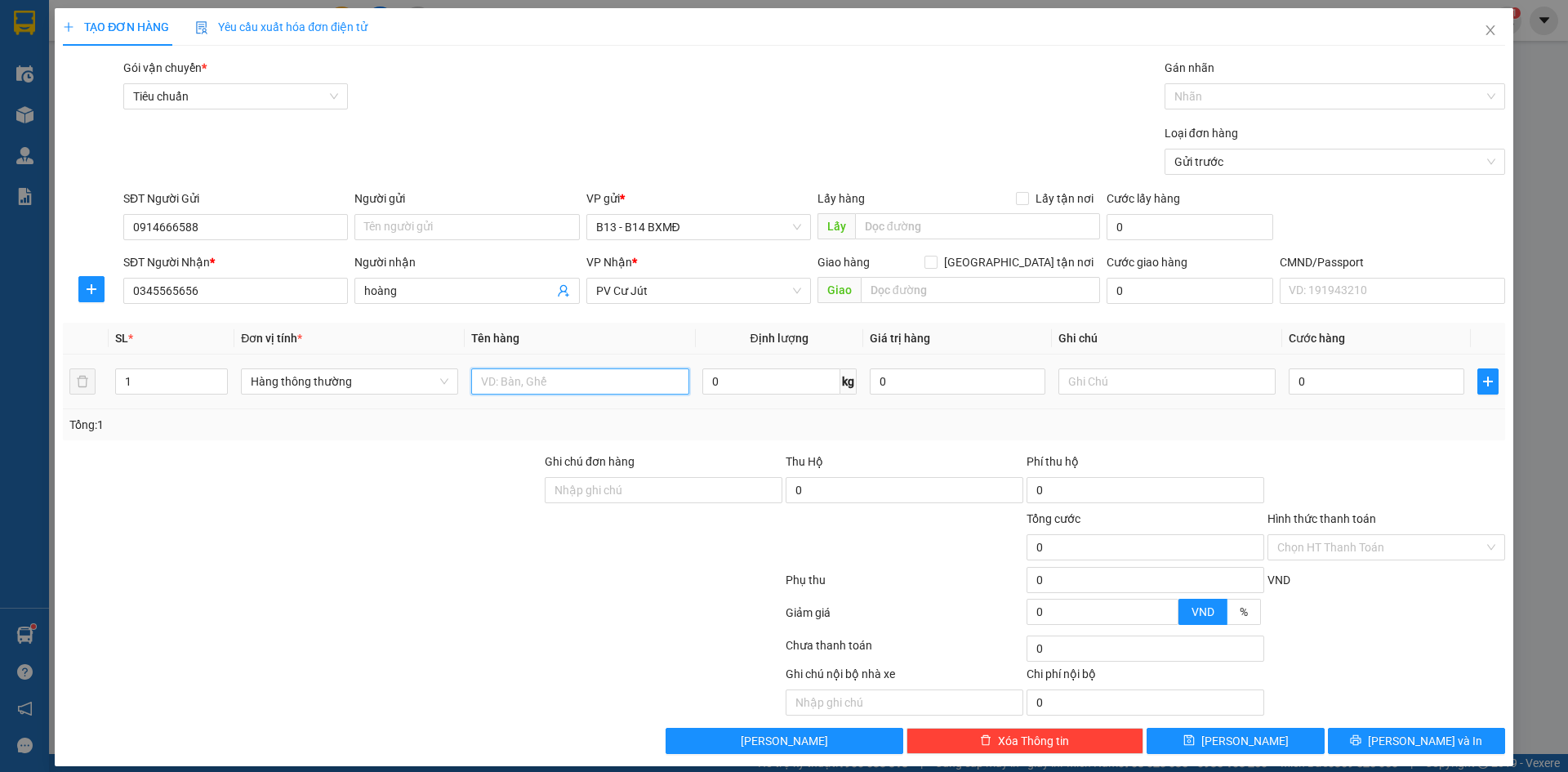
click at [635, 389] on input "text" at bounding box center [580, 382] width 217 height 26
type input "GÓI NI LÔNG ĐEN"
click at [1375, 747] on button "[PERSON_NAME] và In" at bounding box center [1417, 740] width 177 height 26
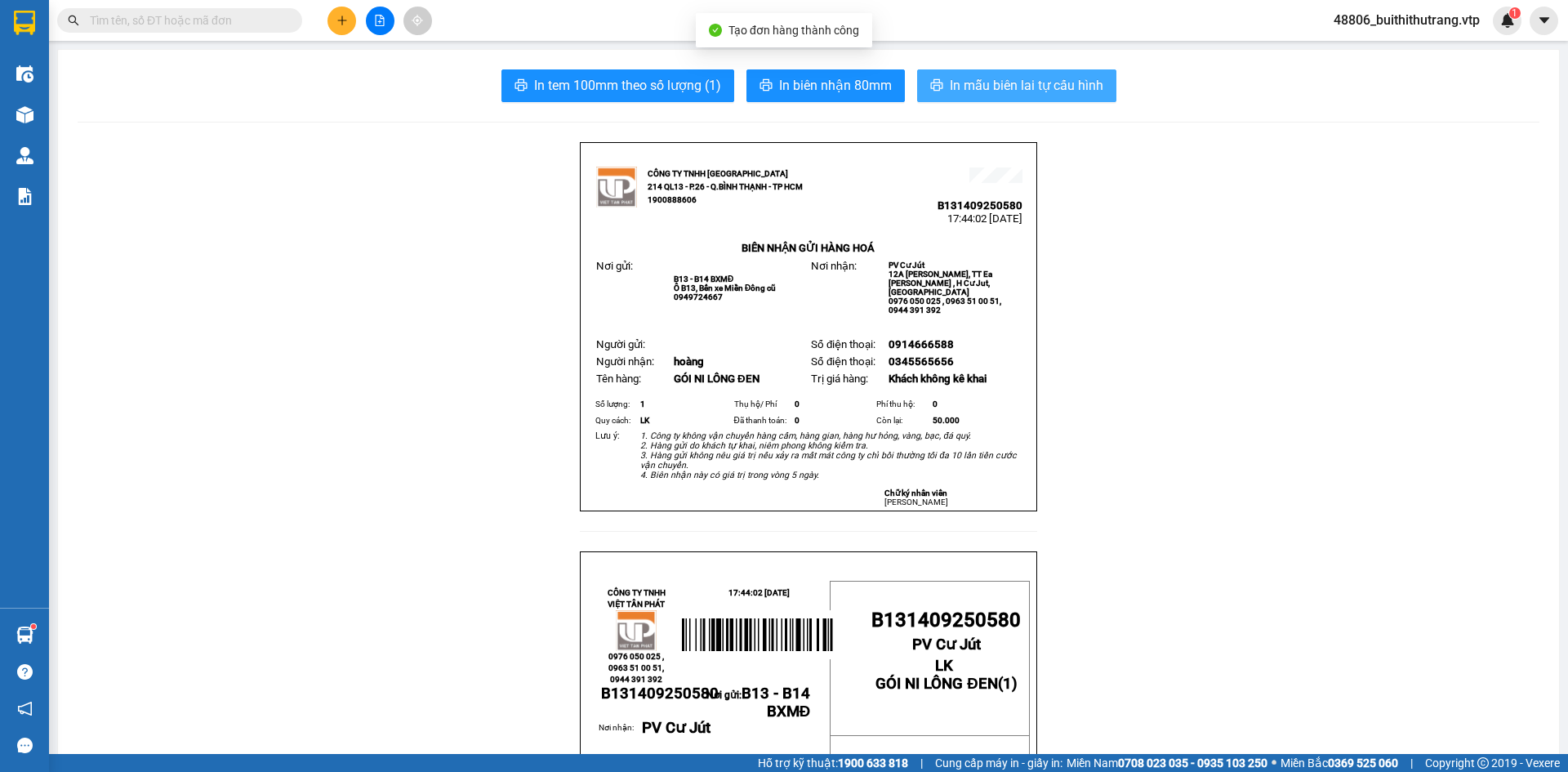
click at [1015, 88] on span "In mẫu biên lai tự cấu hình" at bounding box center [1026, 85] width 153 height 20
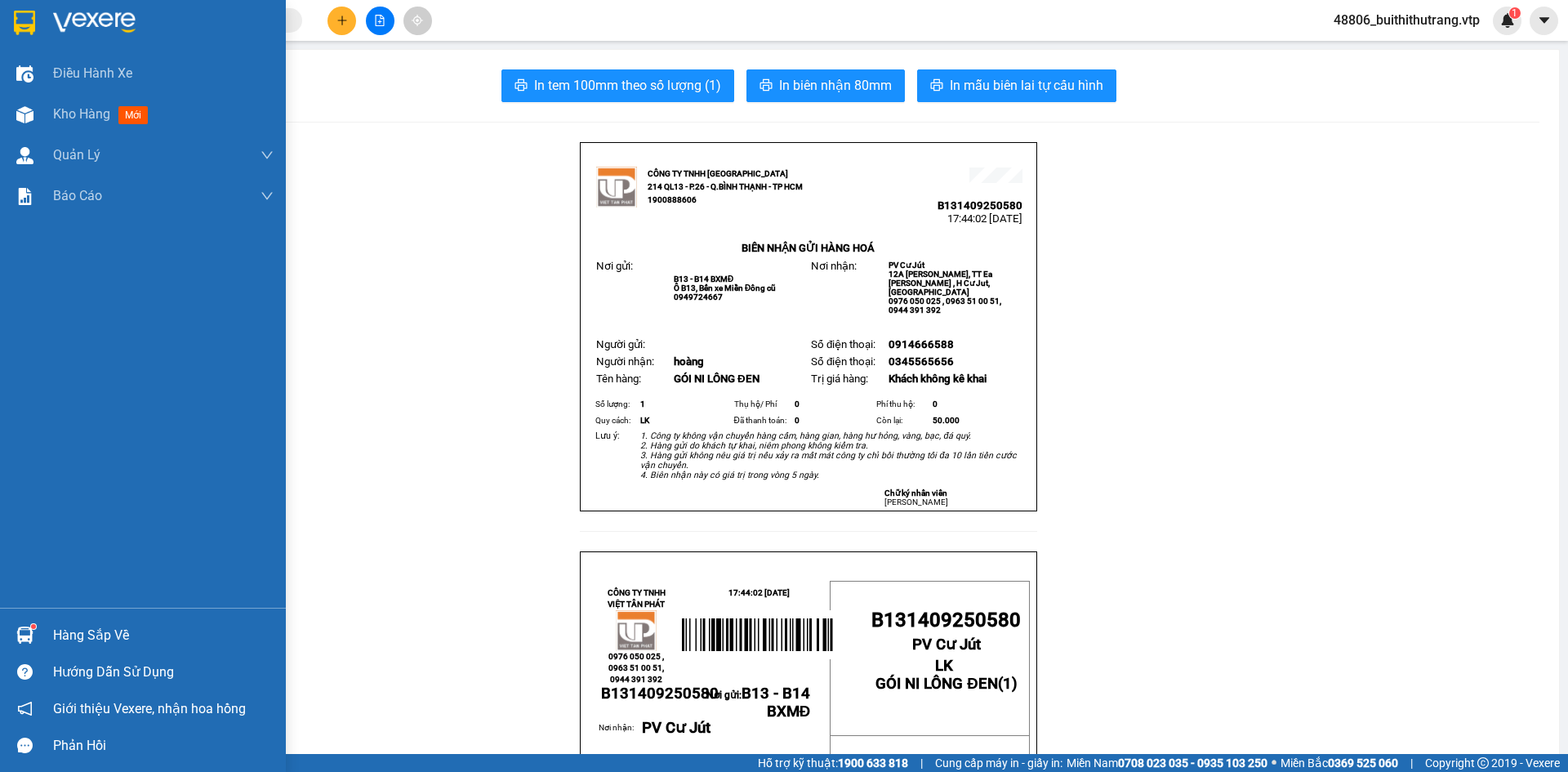
click at [81, 25] on img at bounding box center [95, 23] width 82 height 25
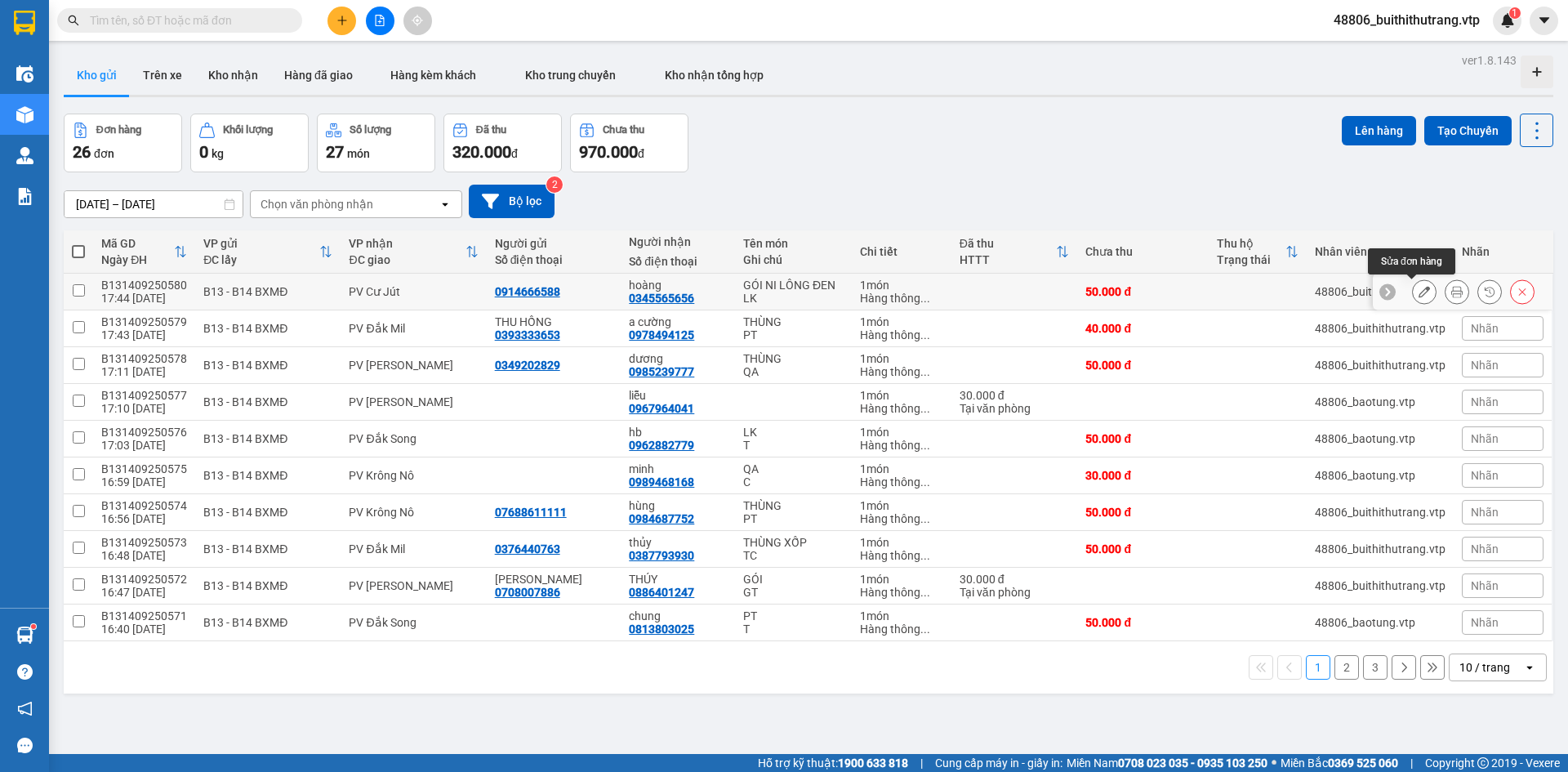
click at [1418, 289] on icon at bounding box center [1424, 291] width 11 height 11
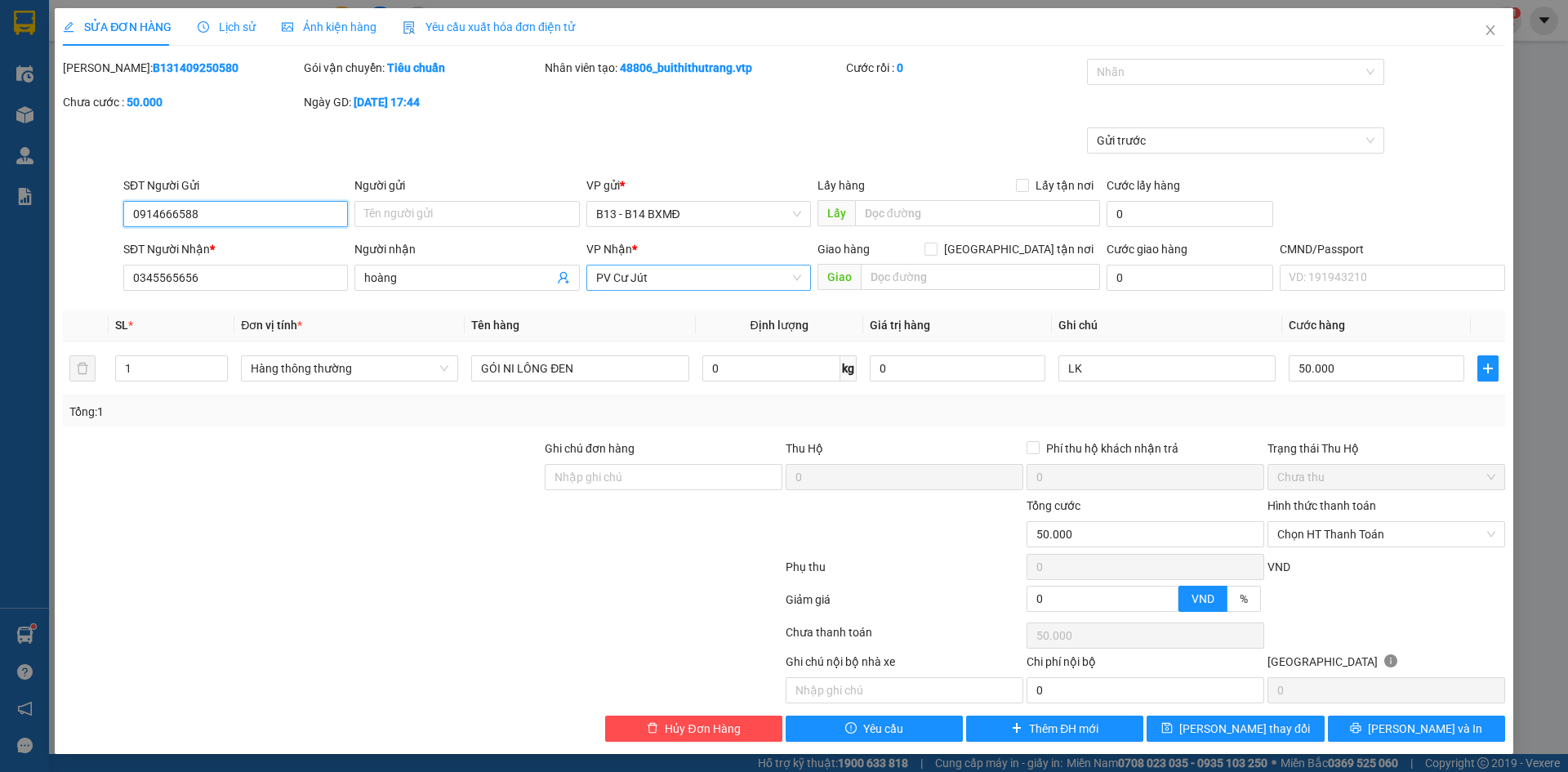
drag, startPoint x: 655, startPoint y: 279, endPoint x: 589, endPoint y: 285, distance: 66.3
click at [589, 287] on div "PV Cư Jút" at bounding box center [699, 277] width 225 height 26
click at [1417, 733] on span "[PERSON_NAME] và In" at bounding box center [1424, 728] width 115 height 18
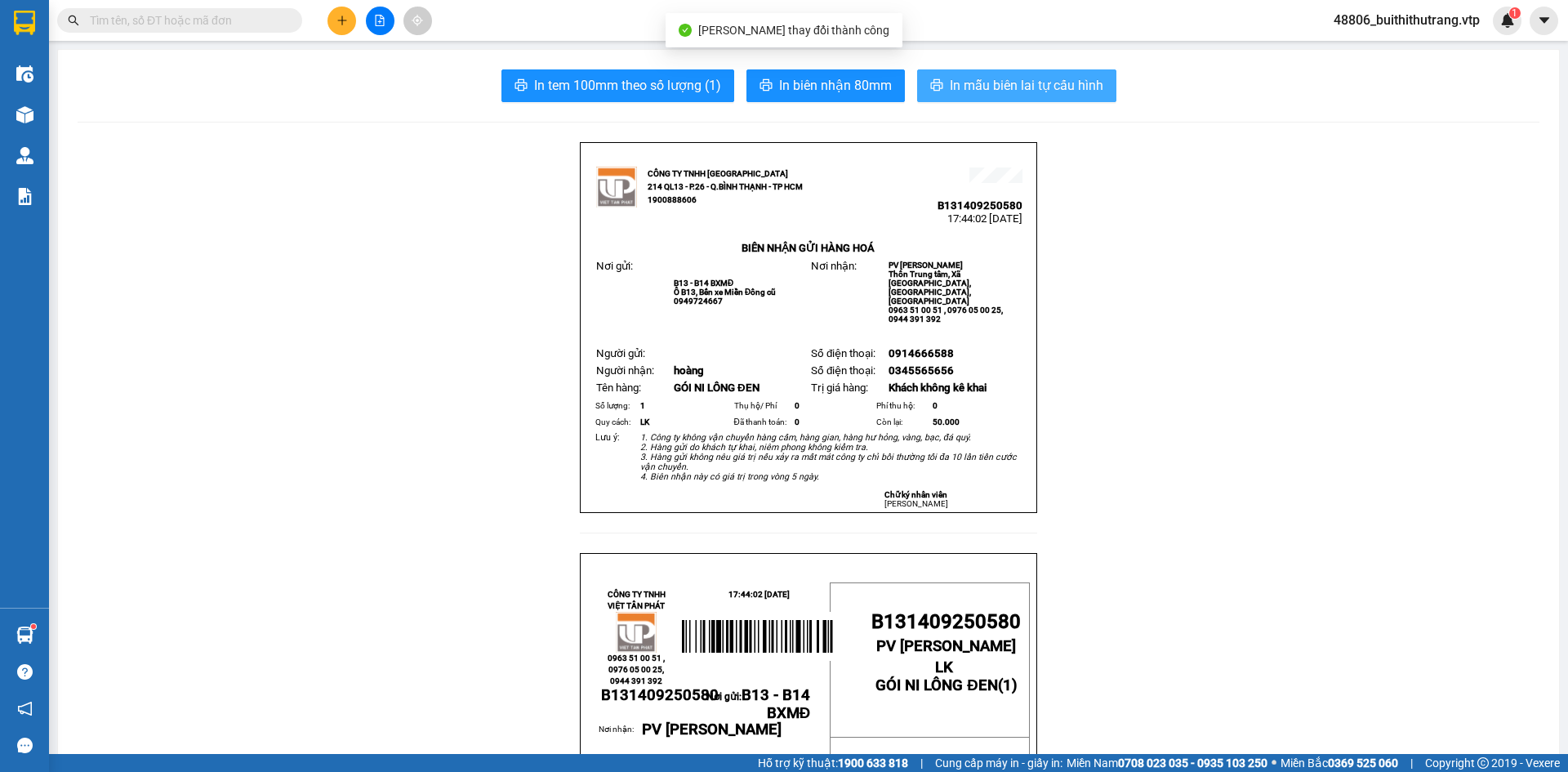
click at [995, 85] on span "In mẫu biên lai tự cấu hình" at bounding box center [1026, 85] width 153 height 20
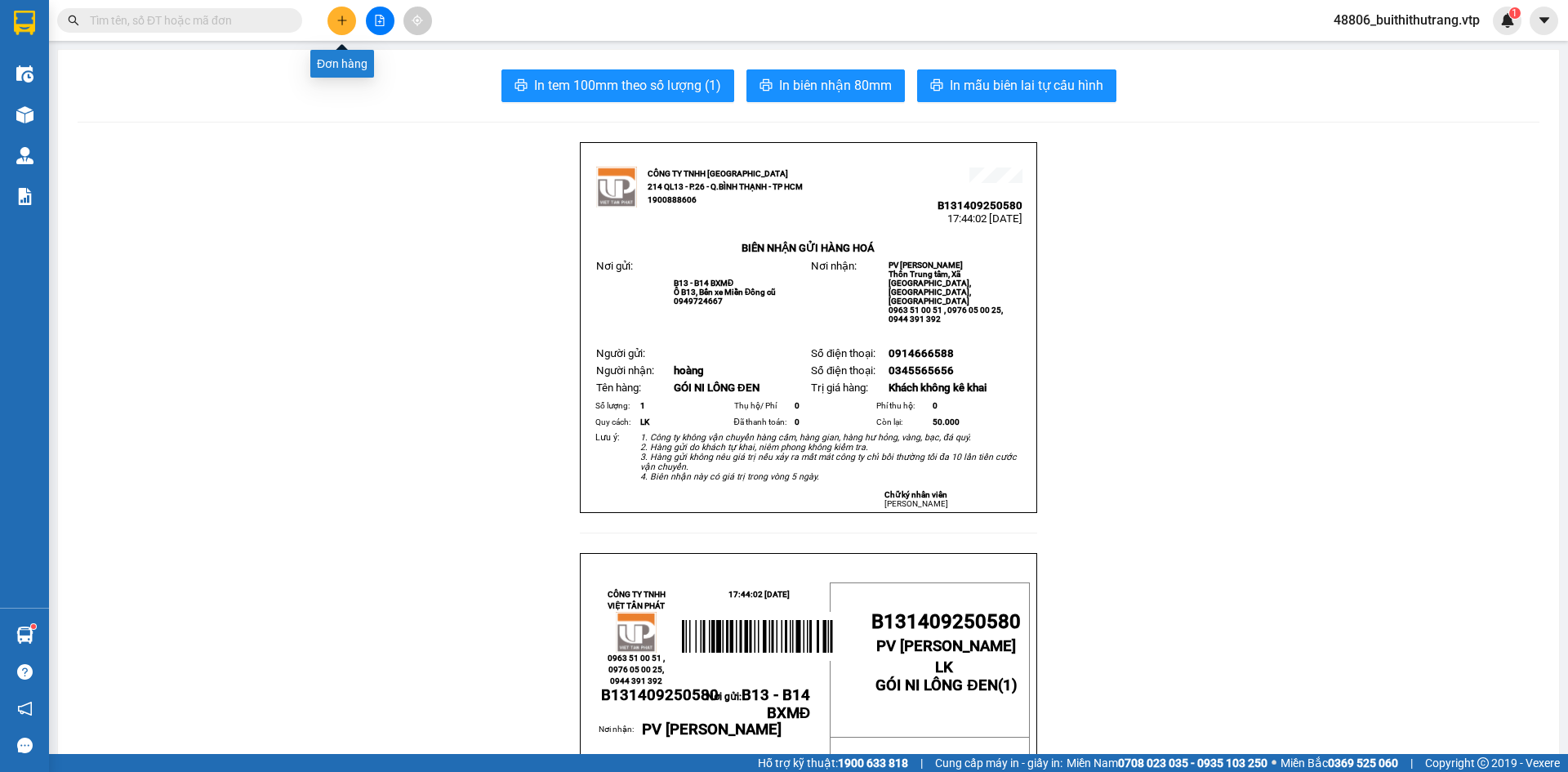
click at [349, 25] on button at bounding box center [341, 20] width 29 height 29
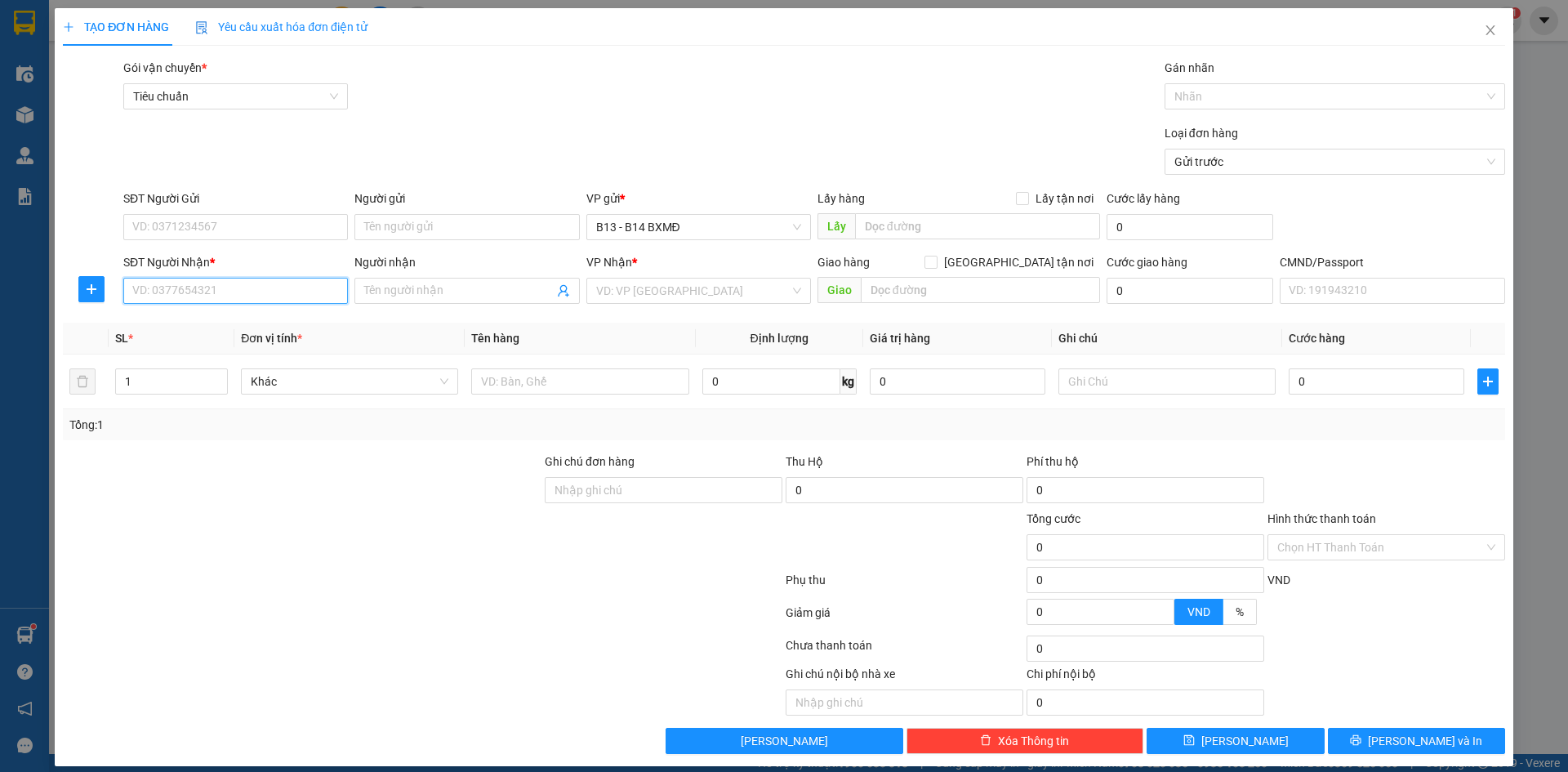
click at [281, 297] on input "SĐT Người Nhận *" at bounding box center [236, 291] width 225 height 26
type input "0913834973"
click at [243, 332] on div "0913834973 - KHANG" at bounding box center [234, 323] width 203 height 18
type input "KHANG"
type input "ĐÈO 52"
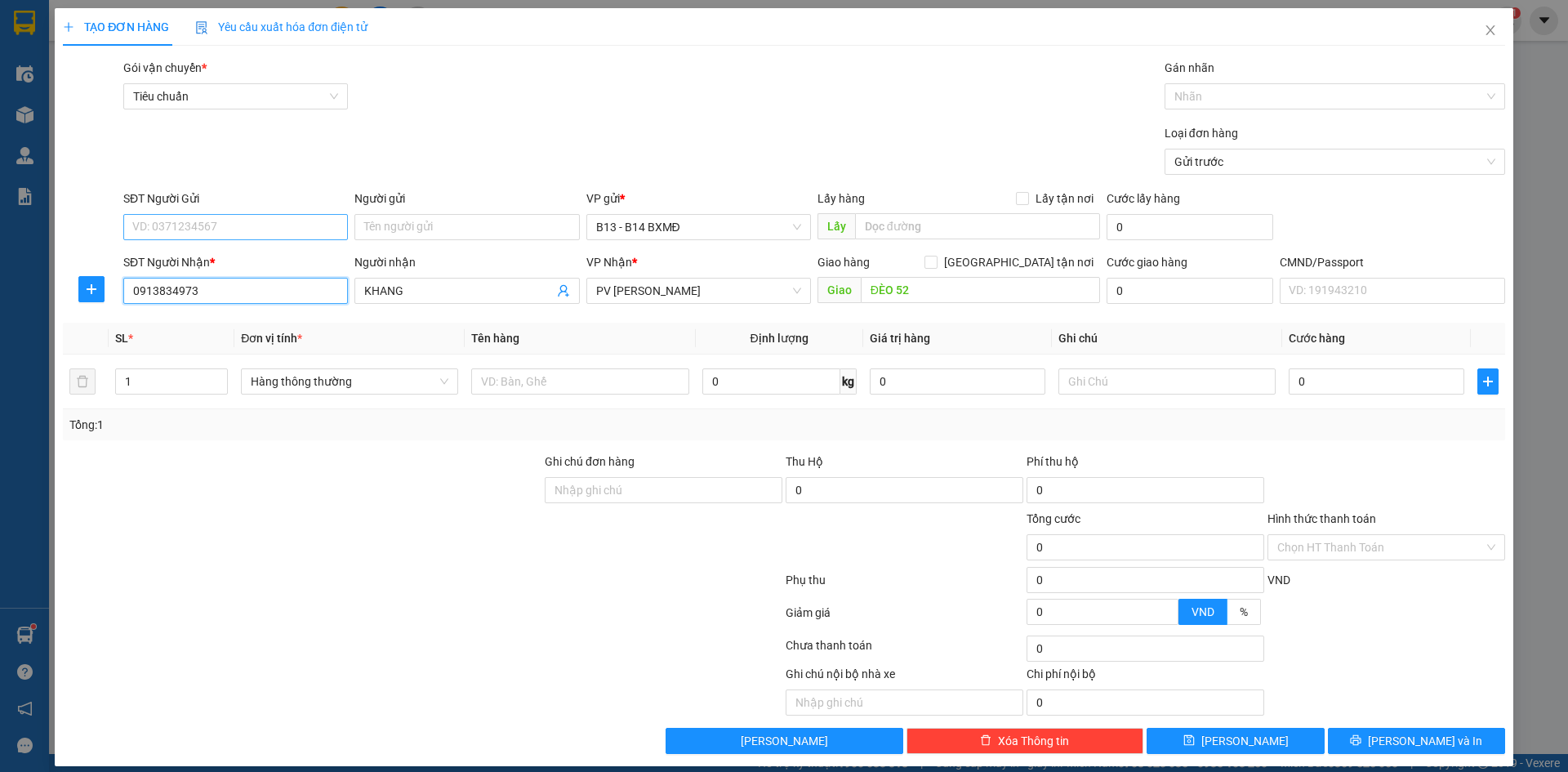
type input "0913834973"
click at [261, 225] on input "SĐT Người Gửi" at bounding box center [236, 227] width 225 height 26
click at [203, 263] on div "0878953194 - trọng" at bounding box center [234, 259] width 203 height 18
type input "0878953194"
type input "trọng"
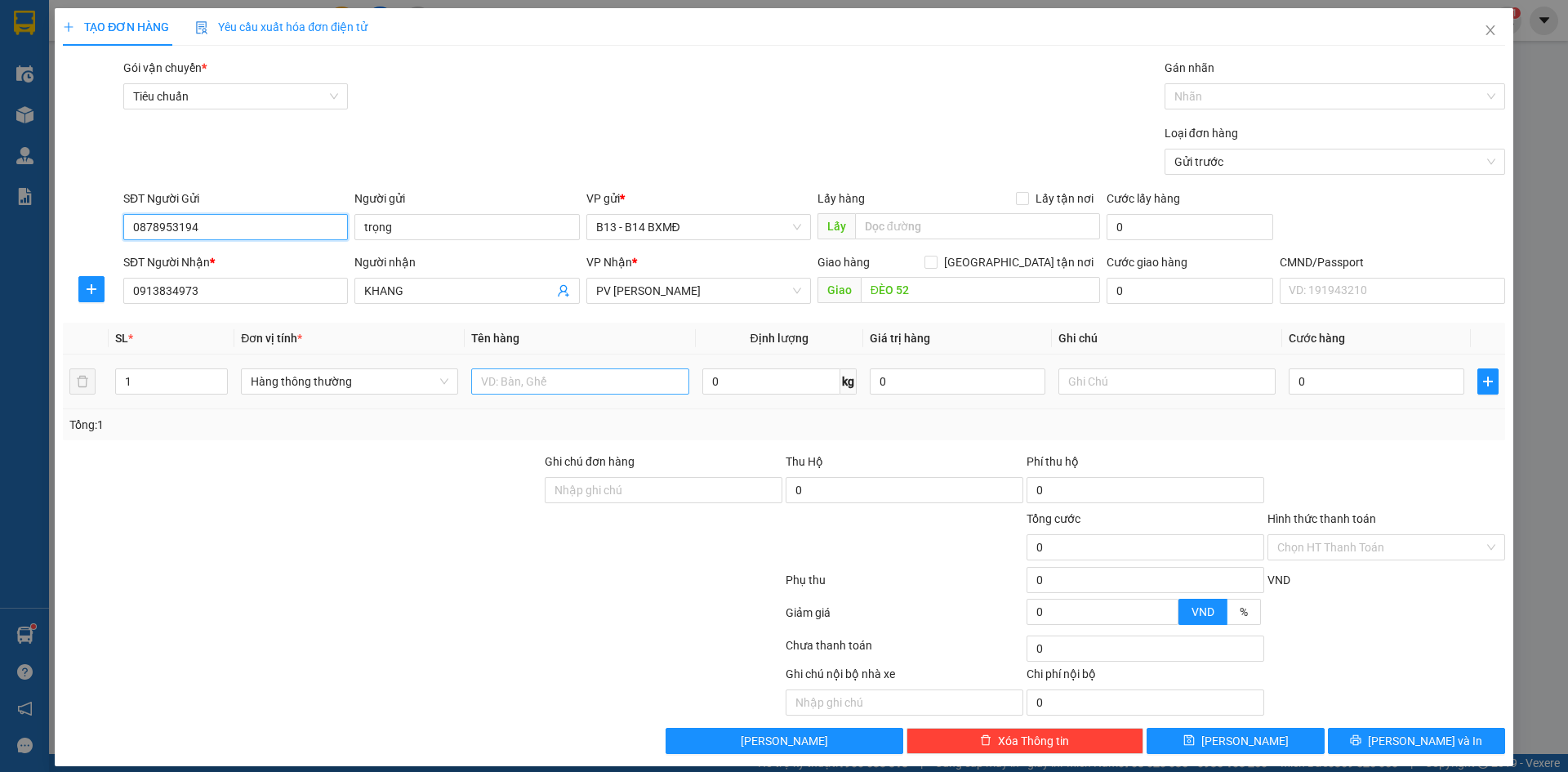
type input "0878953194"
click at [615, 386] on input "text" at bounding box center [580, 382] width 217 height 26
type input "CỤC SẮT"
click at [1114, 380] on input "text" at bounding box center [1167, 382] width 217 height 26
type input "SẮT"
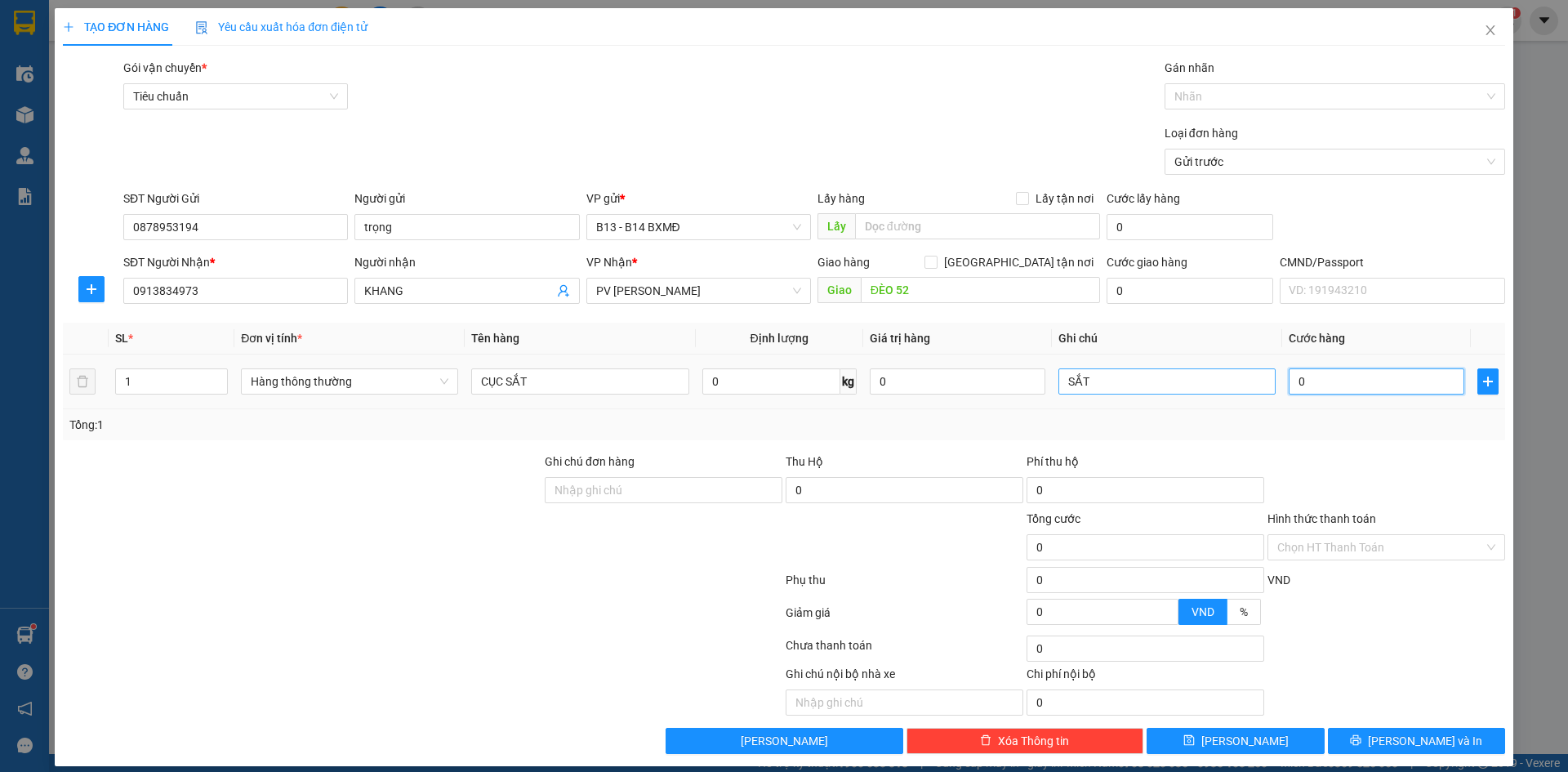
type input "1"
type input "10"
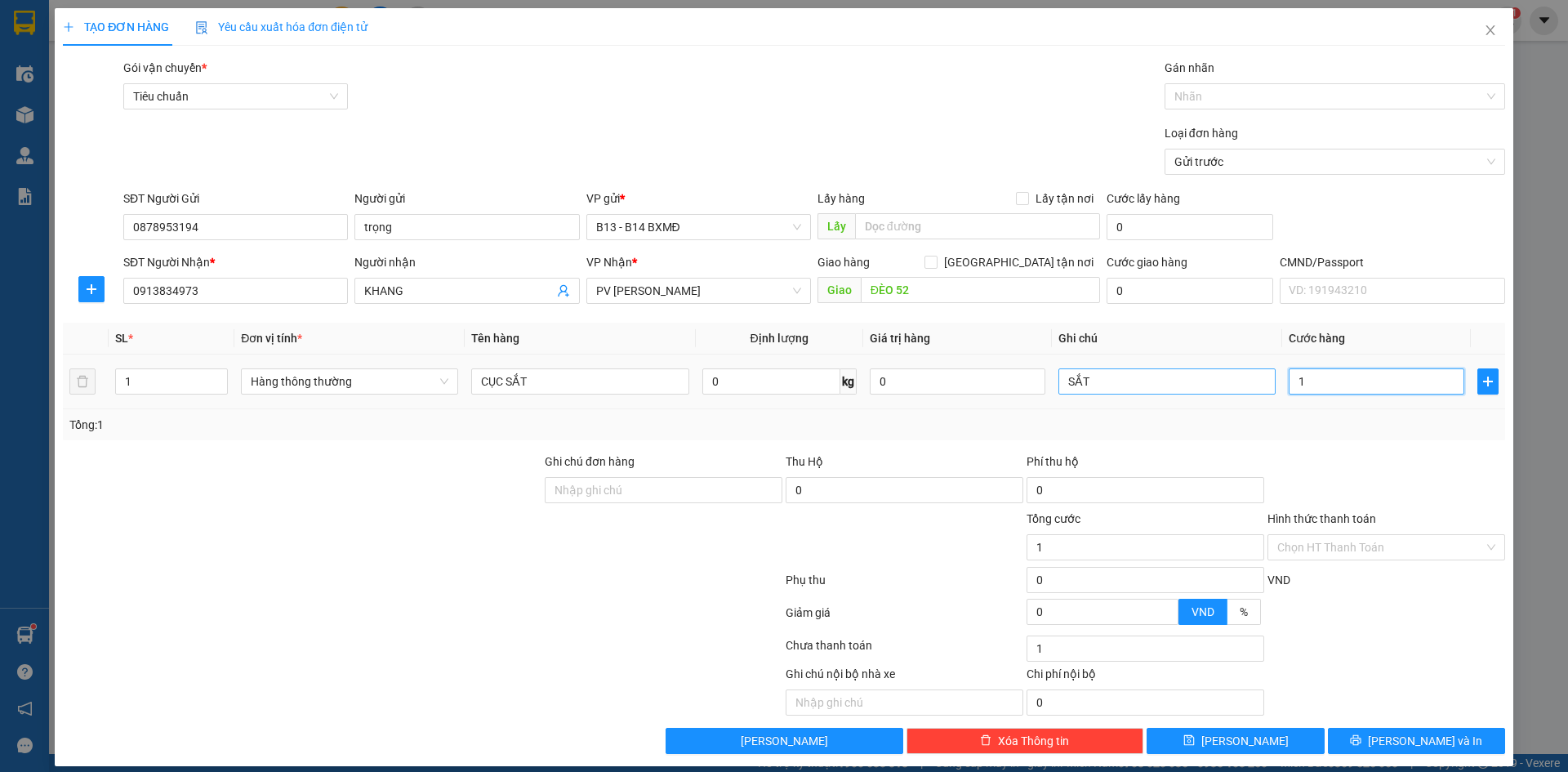
type input "10"
type input "100"
type input "1.000"
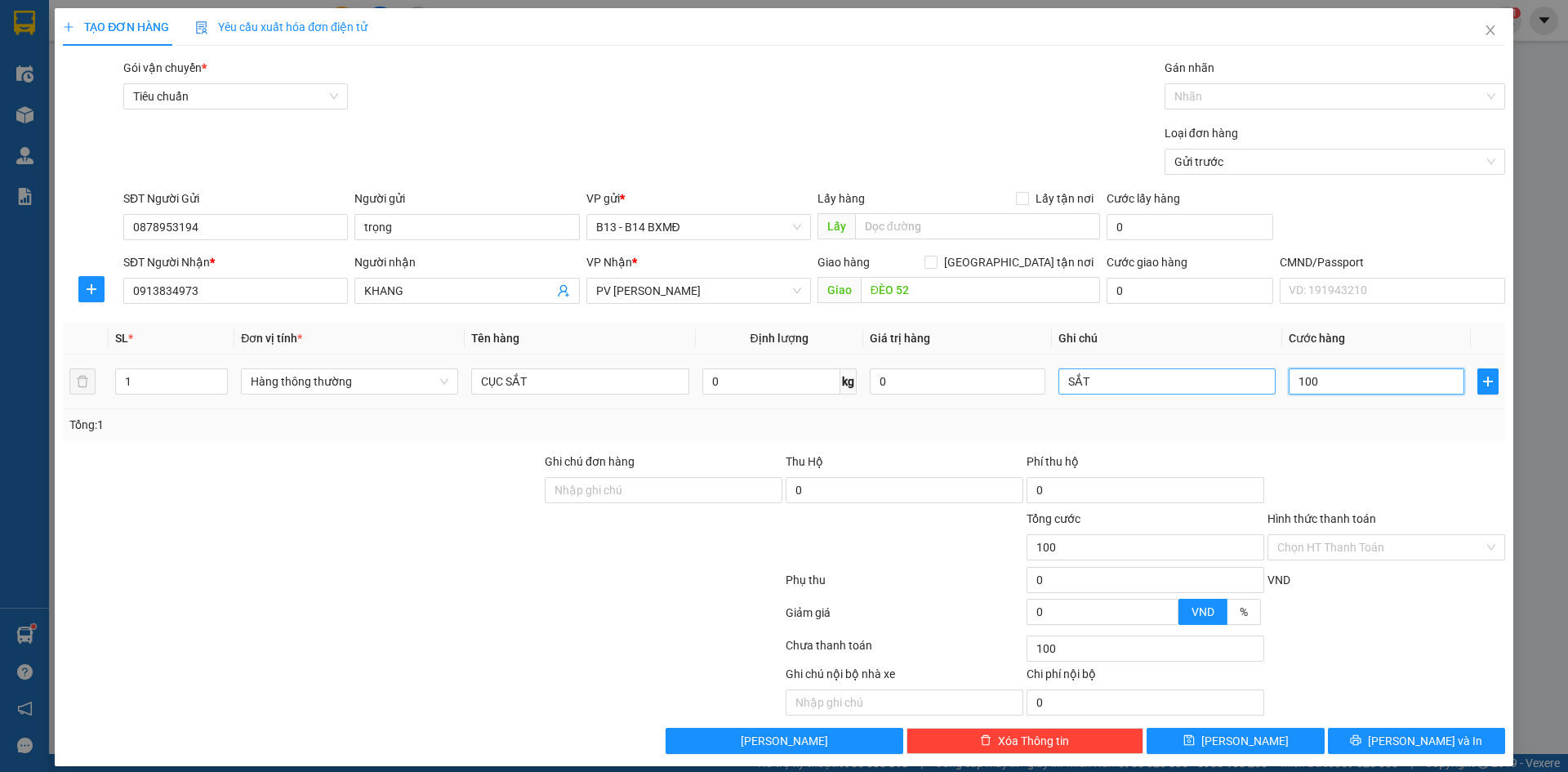
type input "1.000"
type input "10.000"
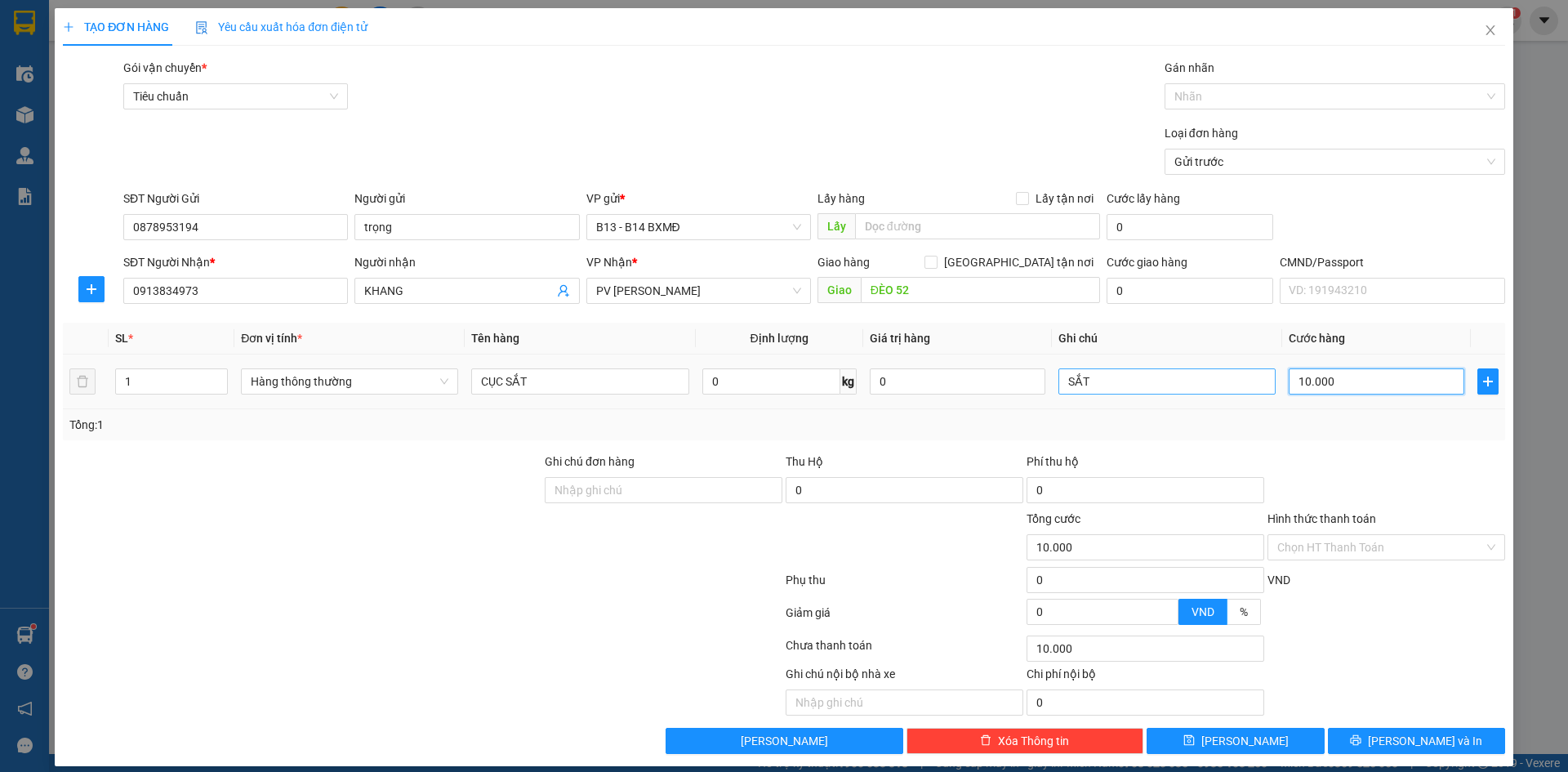
type input "100.000"
click at [1417, 738] on span "[PERSON_NAME] và In" at bounding box center [1424, 740] width 115 height 18
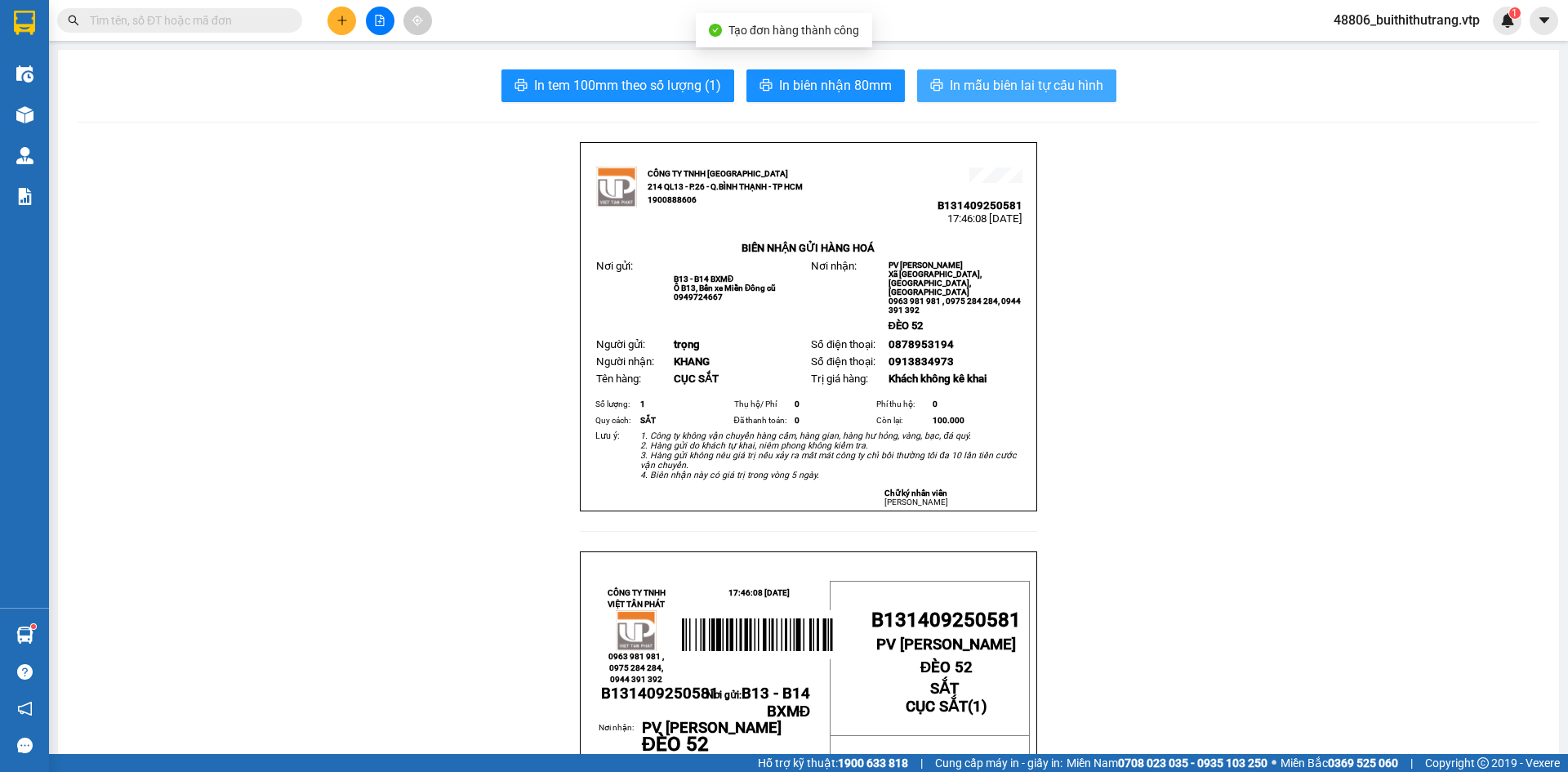
click at [1021, 88] on span "In mẫu biên lai tự cấu hình" at bounding box center [1026, 85] width 153 height 20
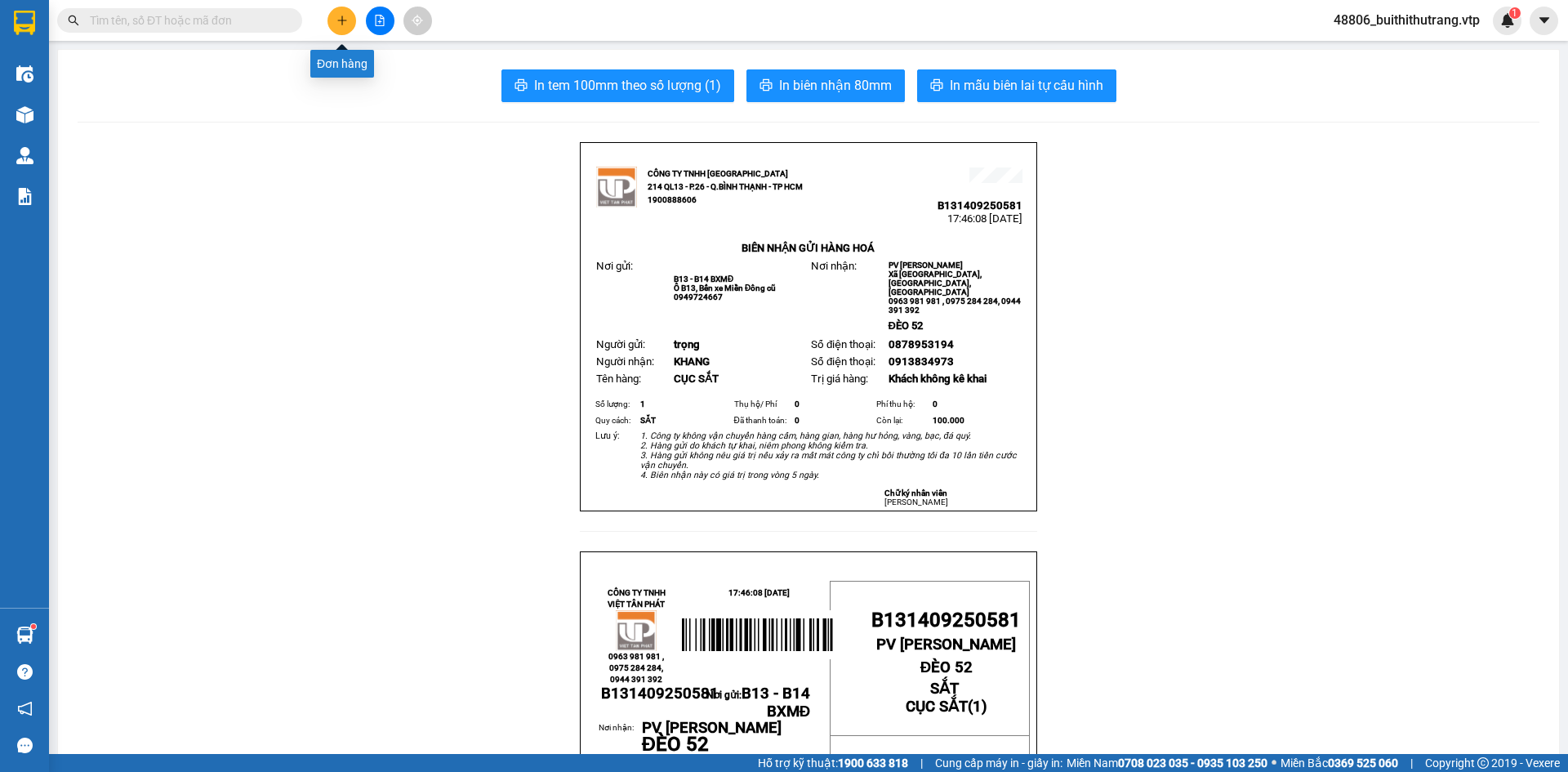
click at [341, 28] on button at bounding box center [341, 20] width 29 height 29
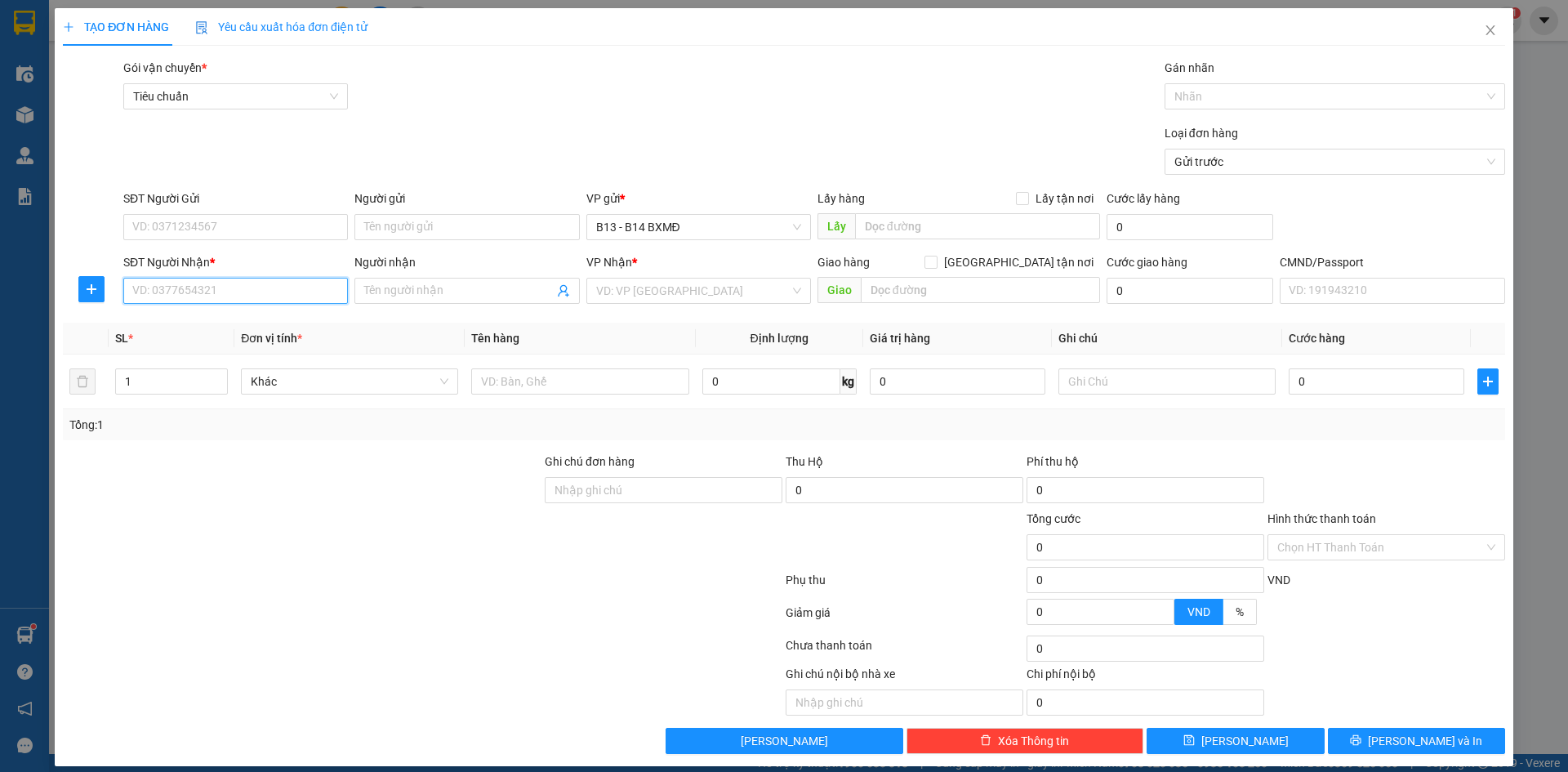
click at [279, 289] on input "SĐT Người Nhận *" at bounding box center [236, 291] width 225 height 26
click at [213, 322] on div "0866783679 - LINH" at bounding box center [234, 323] width 203 height 18
type input "0866783679"
type input "LINH"
type input "K BAO DẬP"
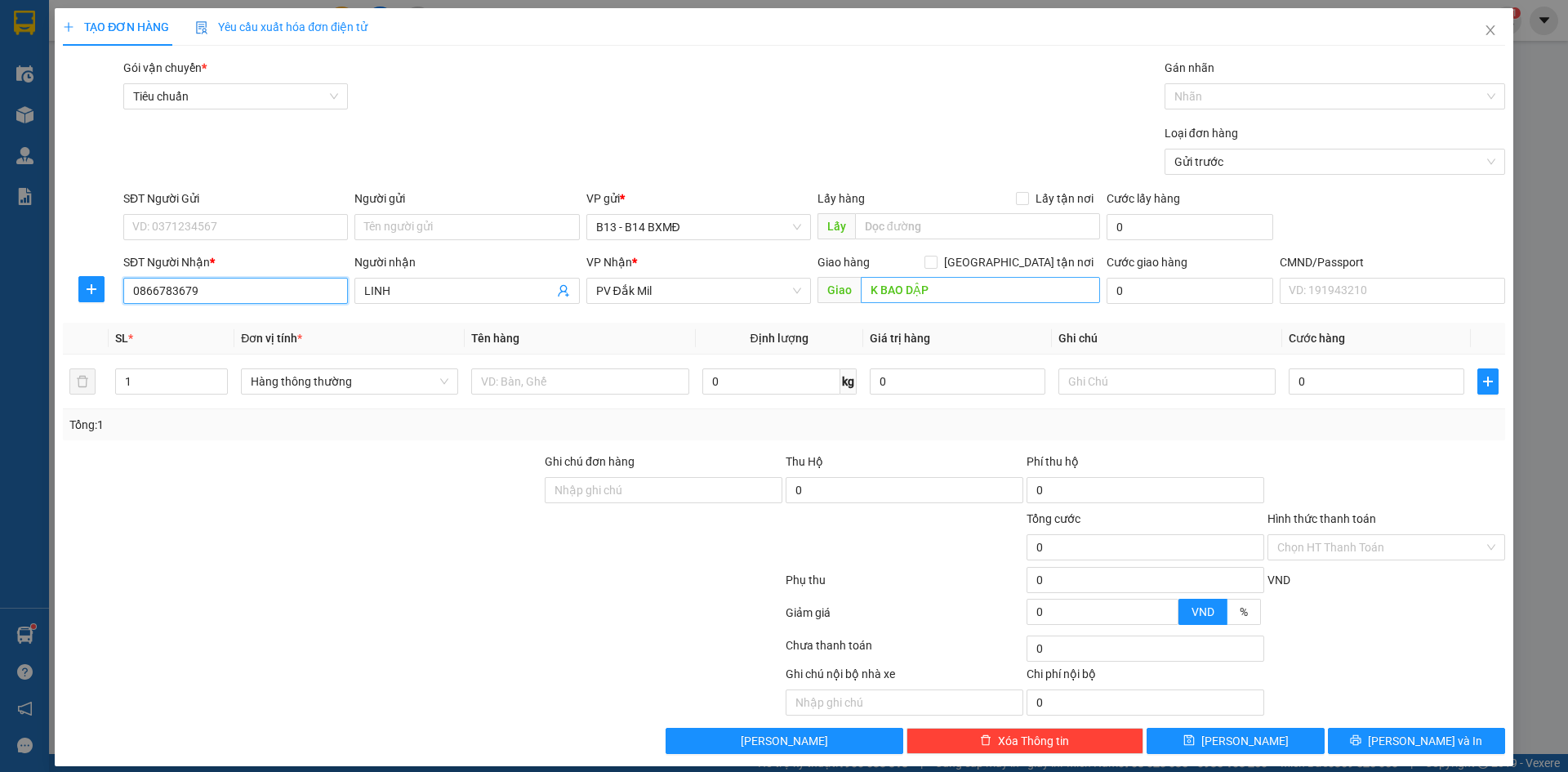
type input "0866783679"
click at [942, 296] on input "K BAO DẬP" at bounding box center [980, 290] width 239 height 26
click at [217, 227] on input "SĐT Người Gửi" at bounding box center [236, 227] width 225 height 26
type input "0889977817"
click at [515, 388] on input "text" at bounding box center [580, 382] width 217 height 26
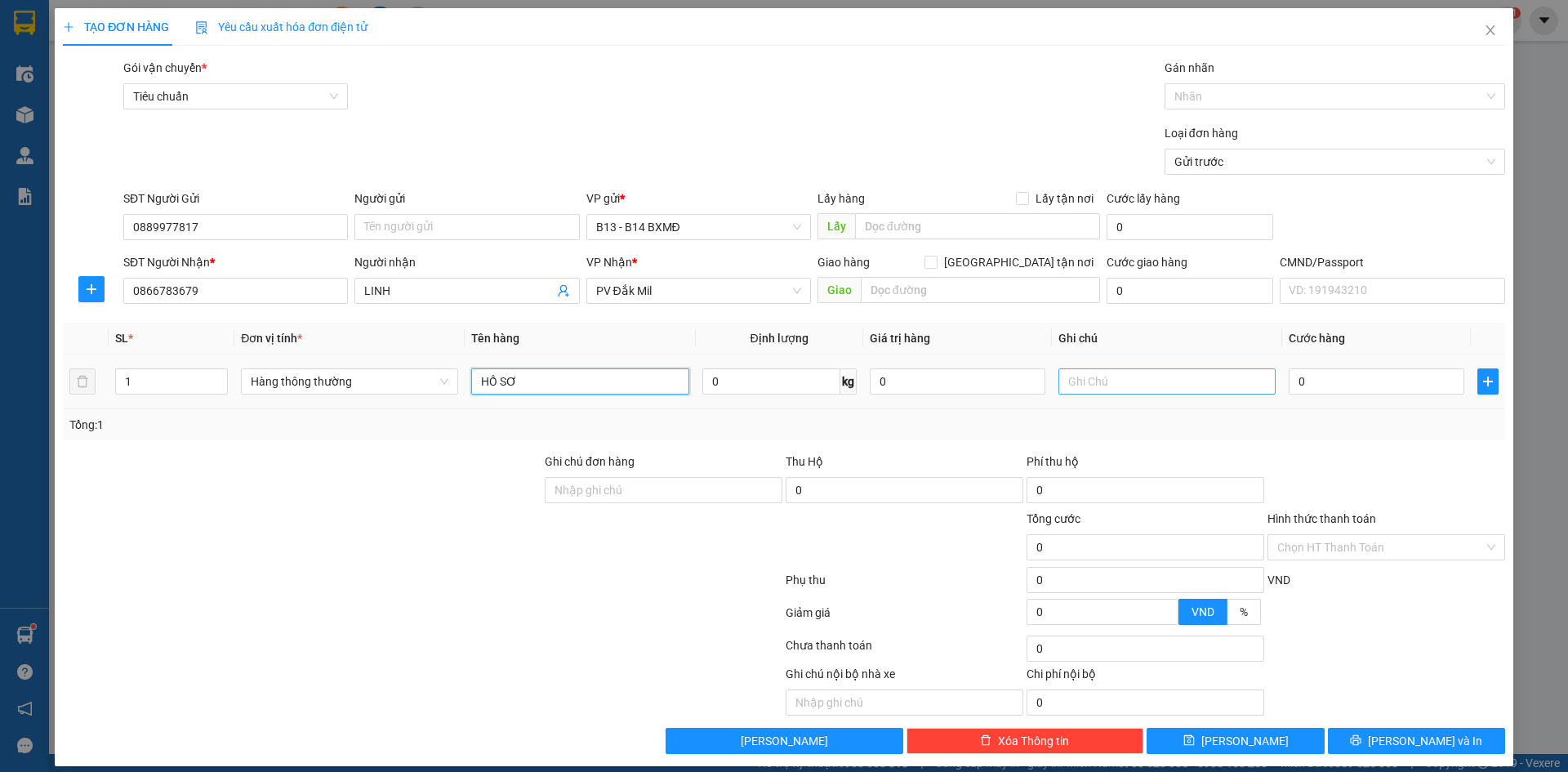
type input "HỒ SƠ"
drag, startPoint x: 1135, startPoint y: 379, endPoint x: 1125, endPoint y: 382, distance: 10.4
click at [1127, 382] on input "text" at bounding box center [1167, 382] width 217 height 26
drag, startPoint x: 519, startPoint y: 383, endPoint x: 399, endPoint y: 418, distance: 125.0
click at [411, 412] on div "SL * Đơn vị tính * Tên hàng Định lượng Giá trị hàng Ghi chú Cước hàng 1 Hàng th…" at bounding box center [784, 381] width 1442 height 117
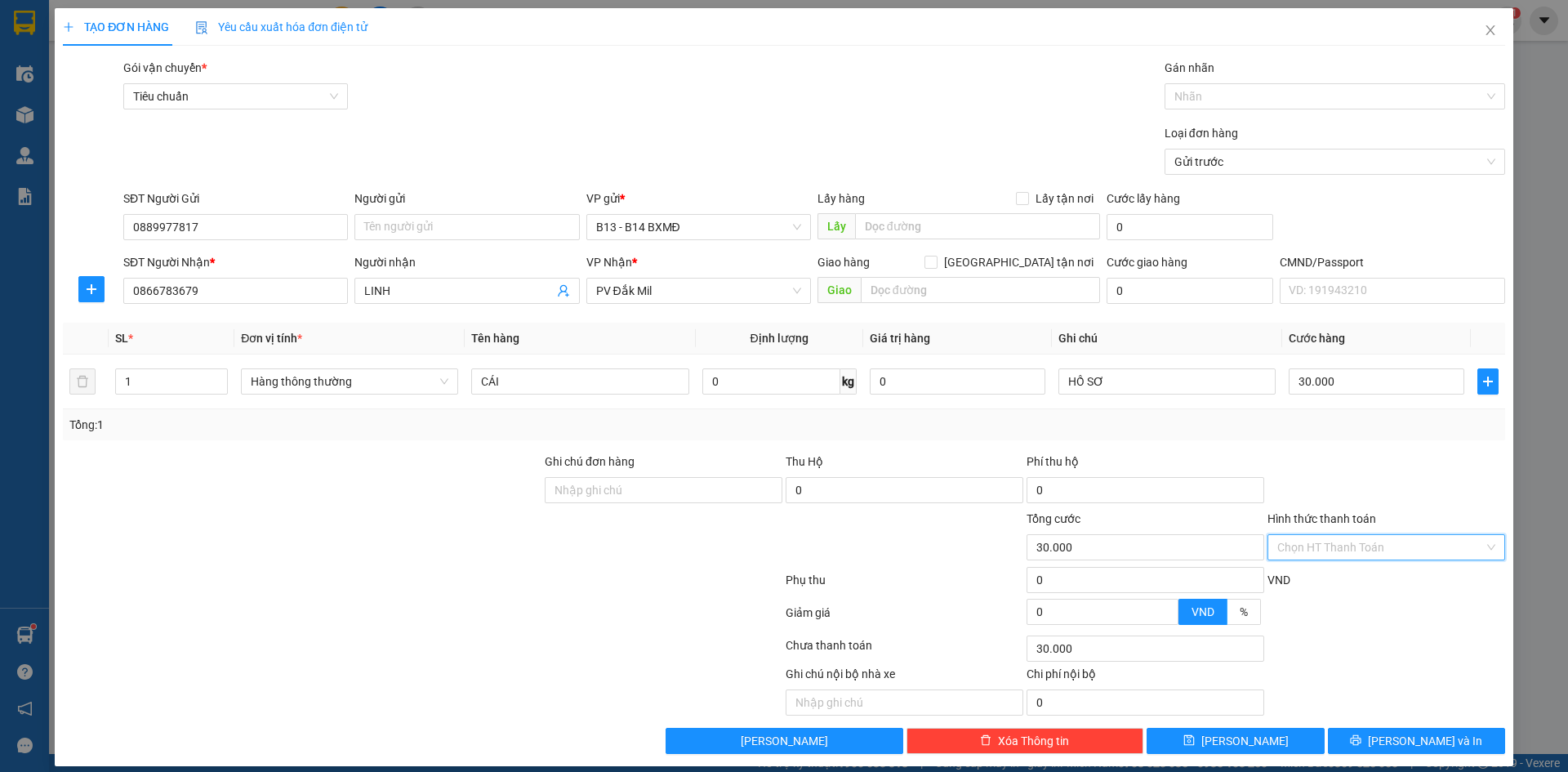
drag, startPoint x: 1364, startPoint y: 546, endPoint x: 1361, endPoint y: 564, distance: 18.2
click at [1364, 545] on input "Hình thức thanh toán" at bounding box center [1381, 547] width 207 height 25
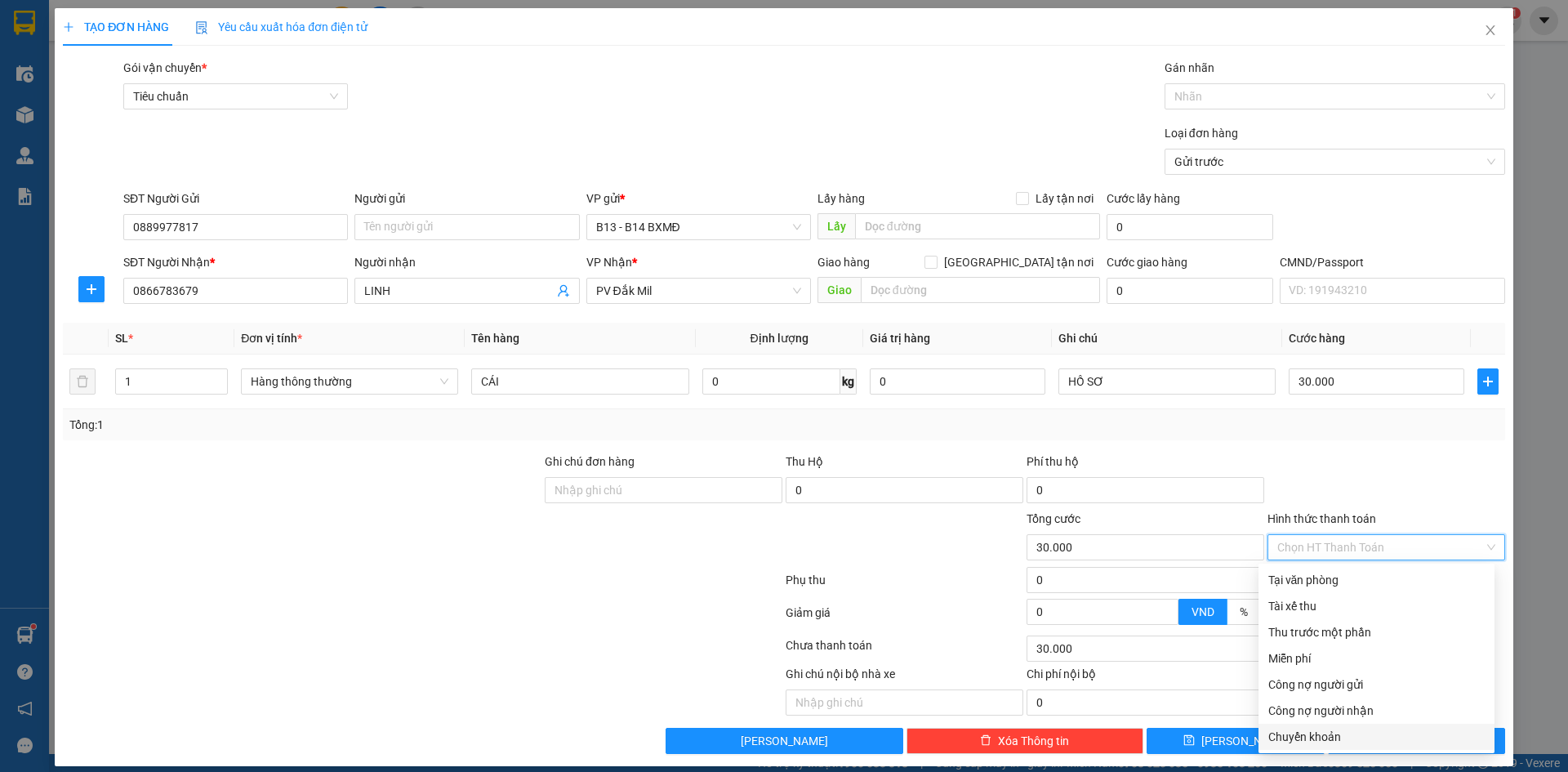
click at [1355, 739] on div "Chuyển khoản" at bounding box center [1376, 736] width 216 height 18
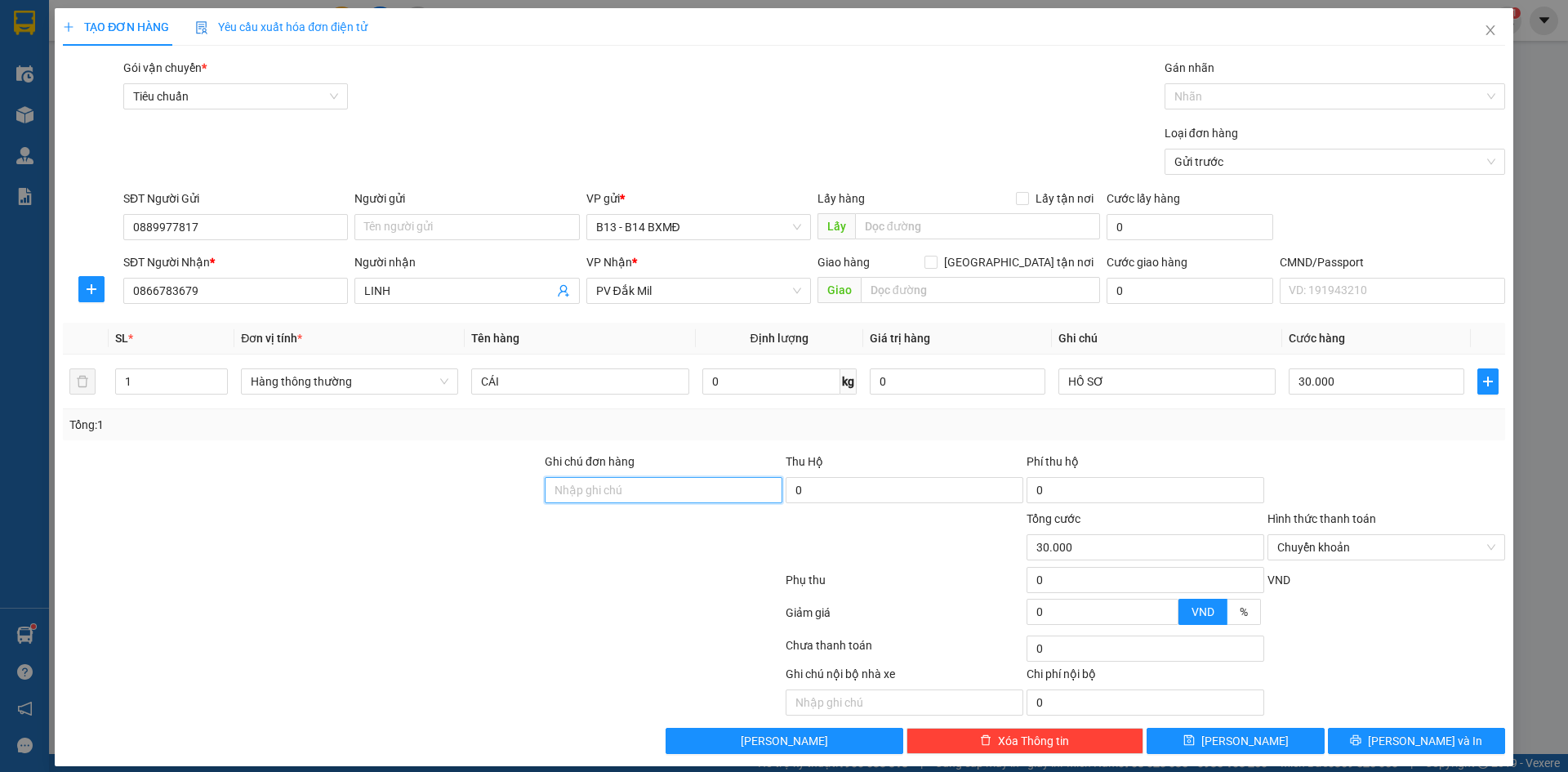
click at [688, 494] on input "Ghi chú đơn hàng" at bounding box center [663, 490] width 237 height 26
drag, startPoint x: 1438, startPoint y: 742, endPoint x: 1423, endPoint y: 754, distance: 19.2
click at [1438, 743] on button "[PERSON_NAME] và In" at bounding box center [1417, 740] width 177 height 26
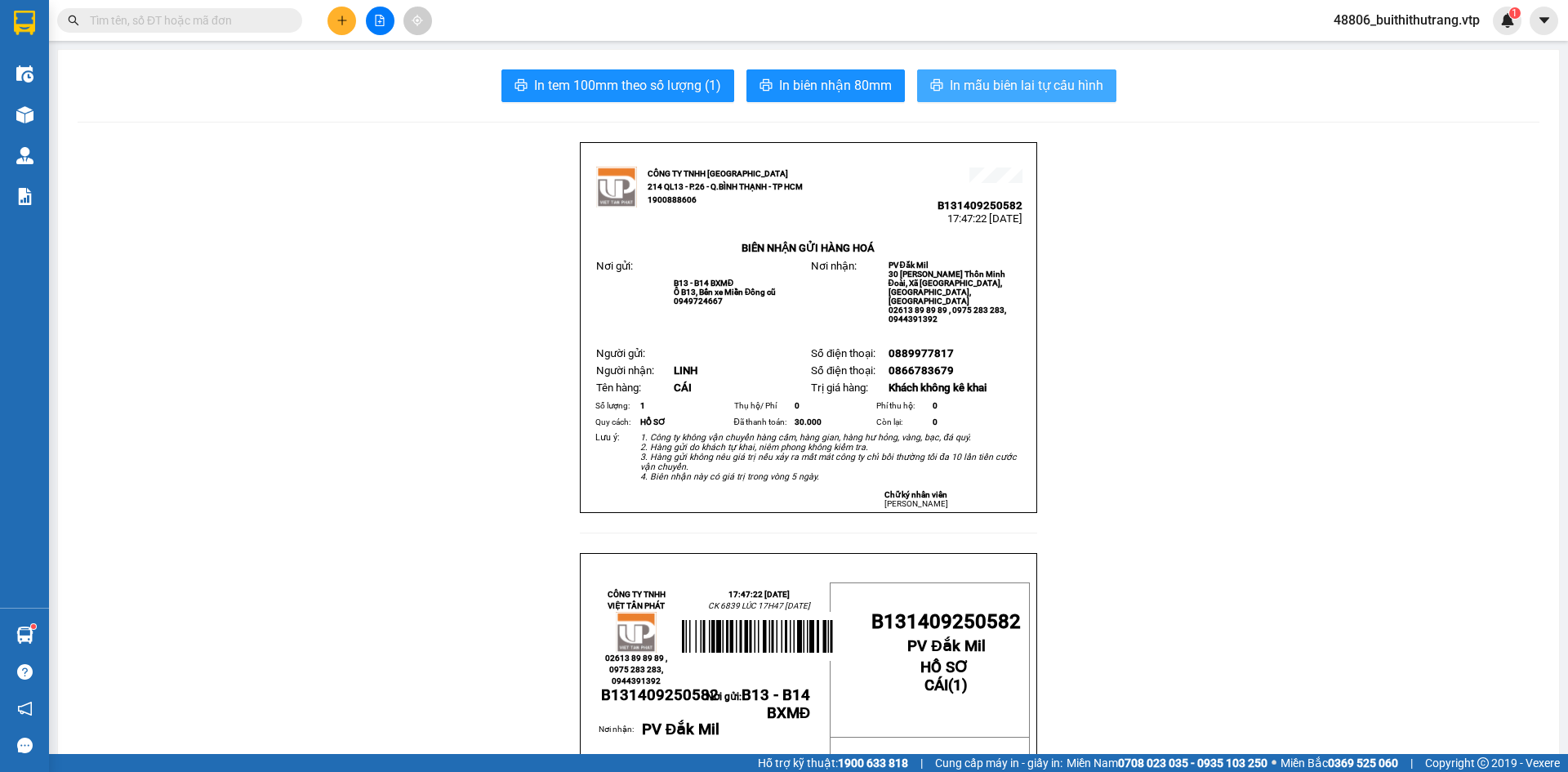
click at [1043, 82] on span "In mẫu biên lai tự cấu hình" at bounding box center [1026, 85] width 153 height 20
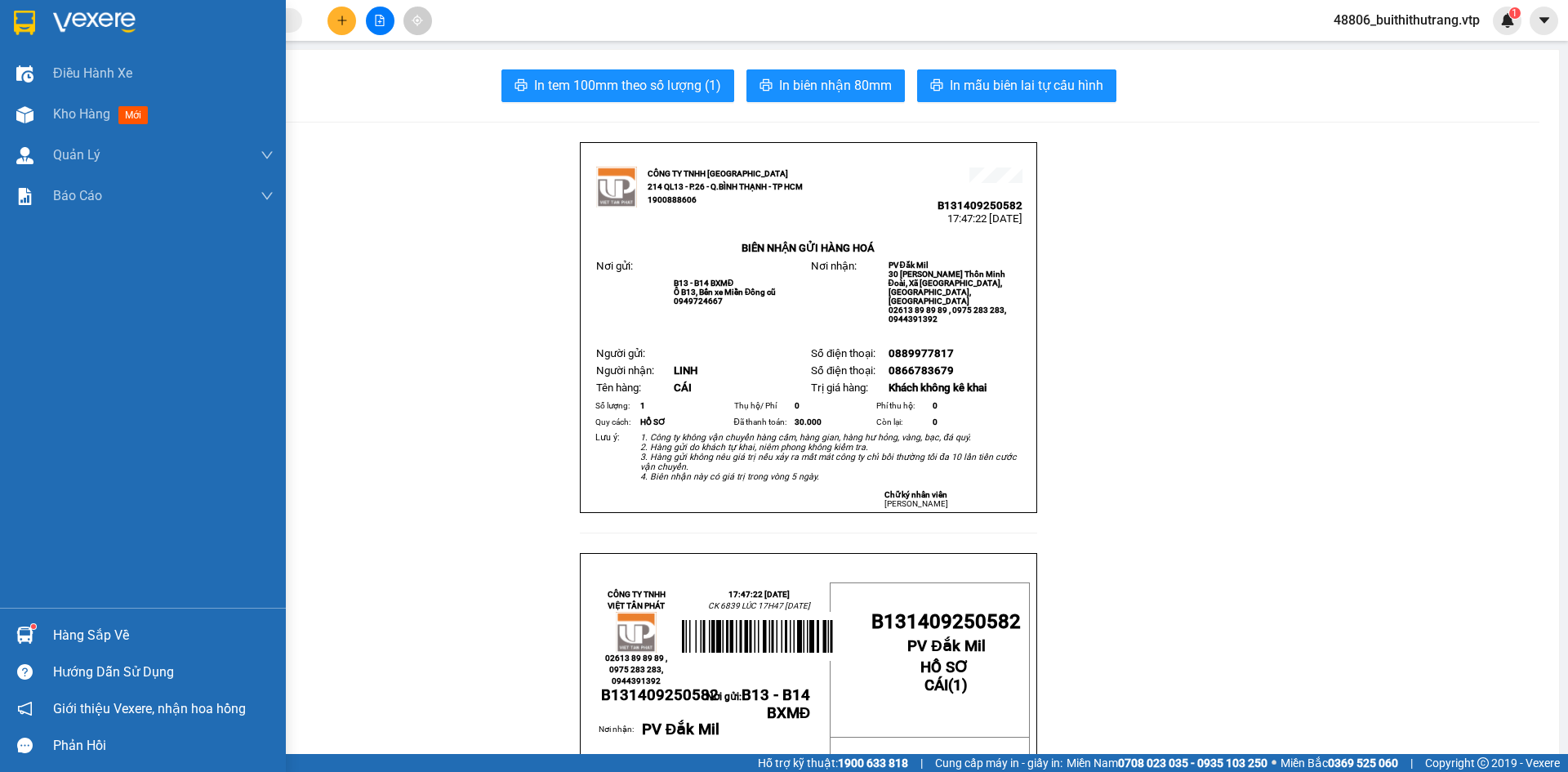
click at [21, 19] on img at bounding box center [25, 23] width 21 height 25
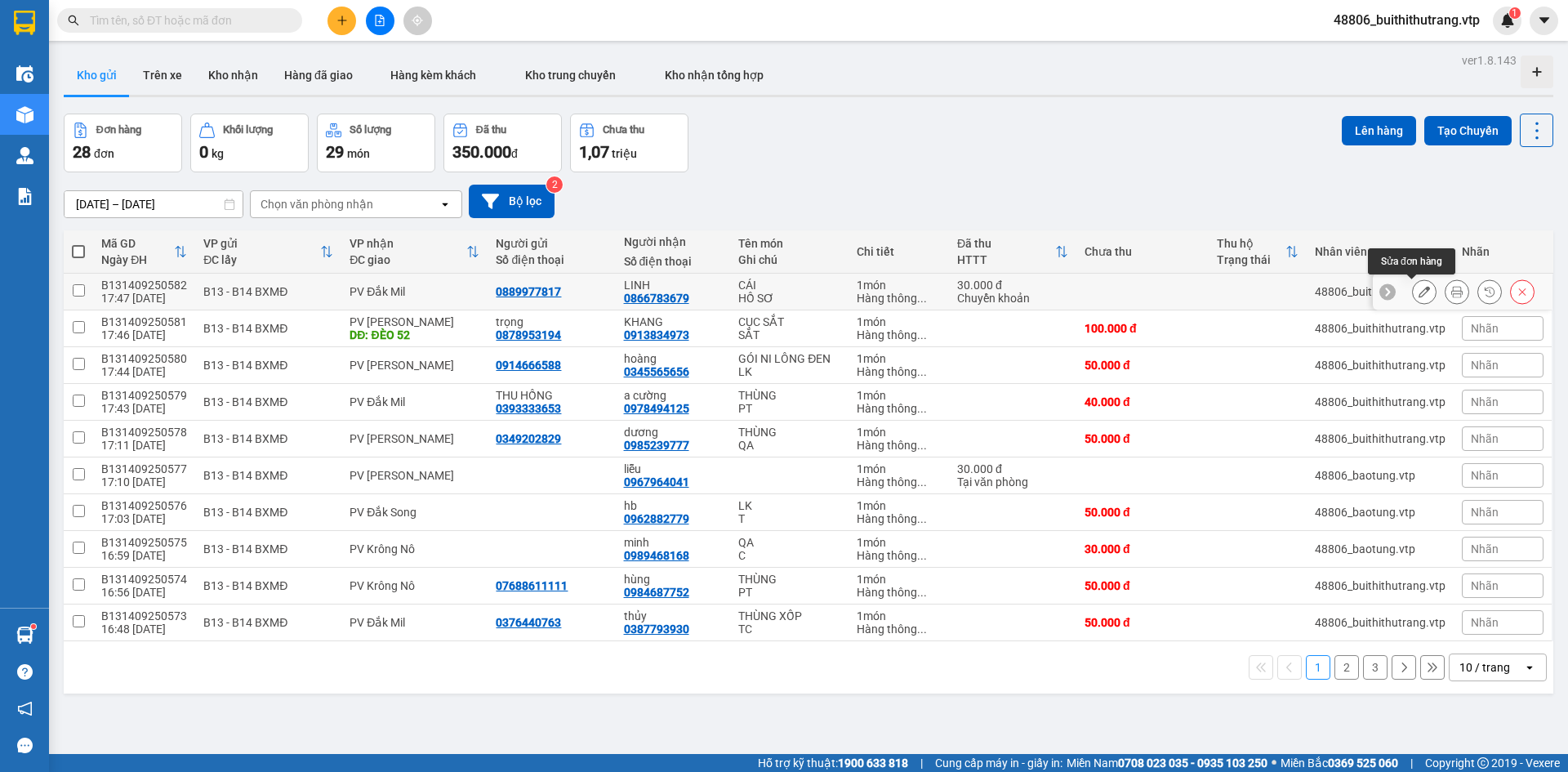
click at [1422, 286] on button at bounding box center [1424, 291] width 23 height 29
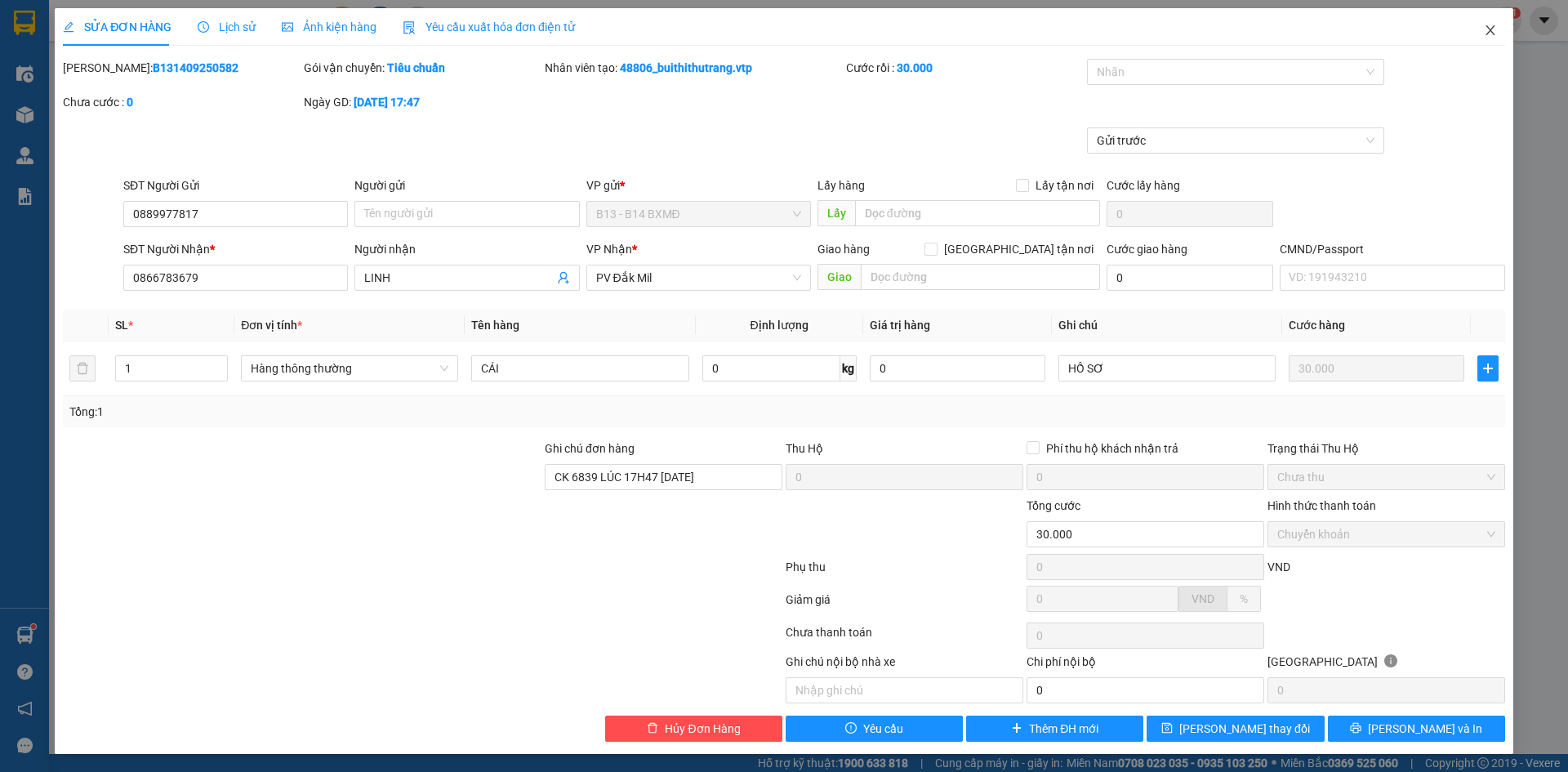
click at [1484, 28] on icon "close" at bounding box center [1490, 30] width 13 height 13
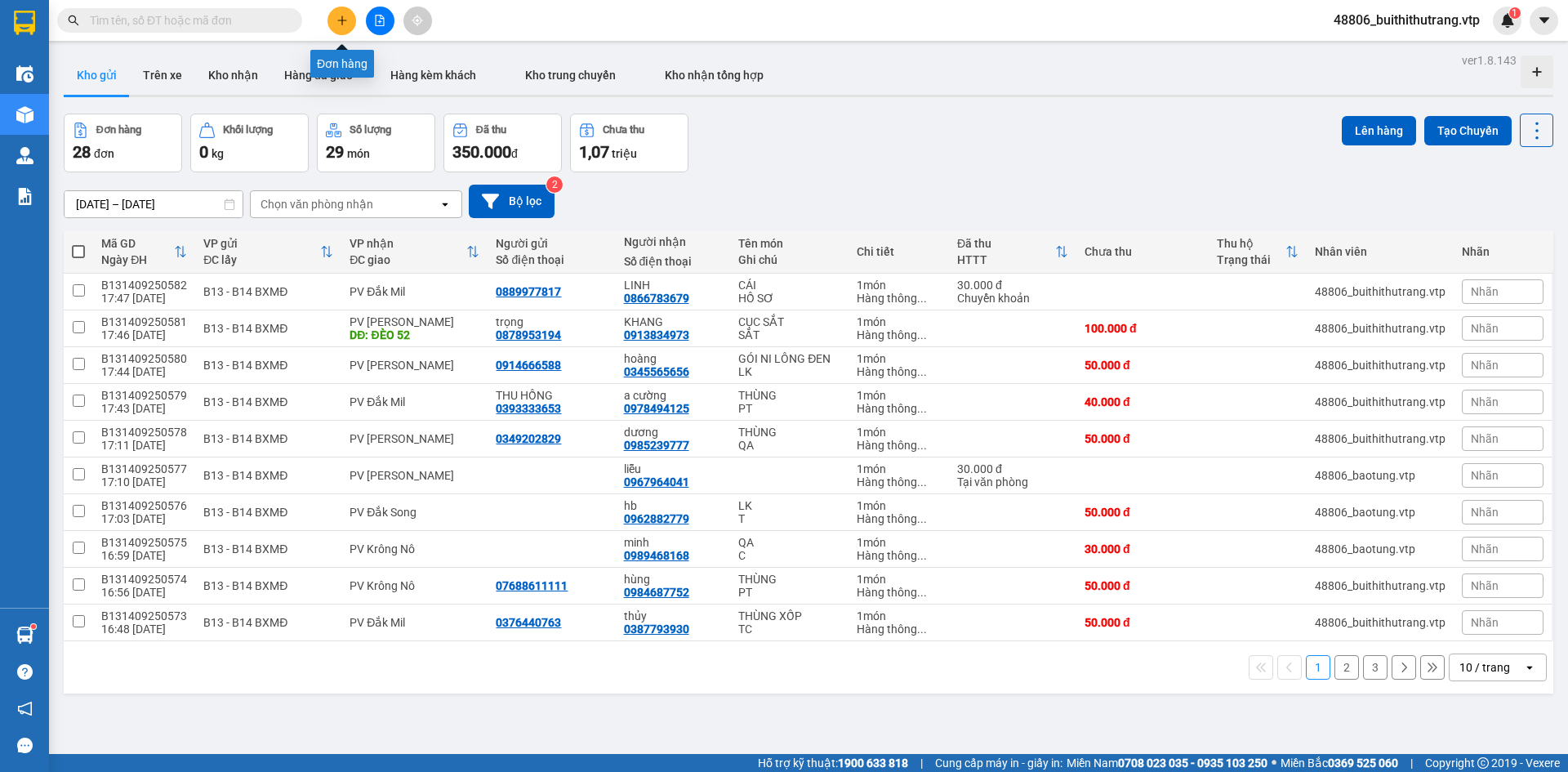
click at [338, 24] on icon "plus" at bounding box center [341, 20] width 11 height 11
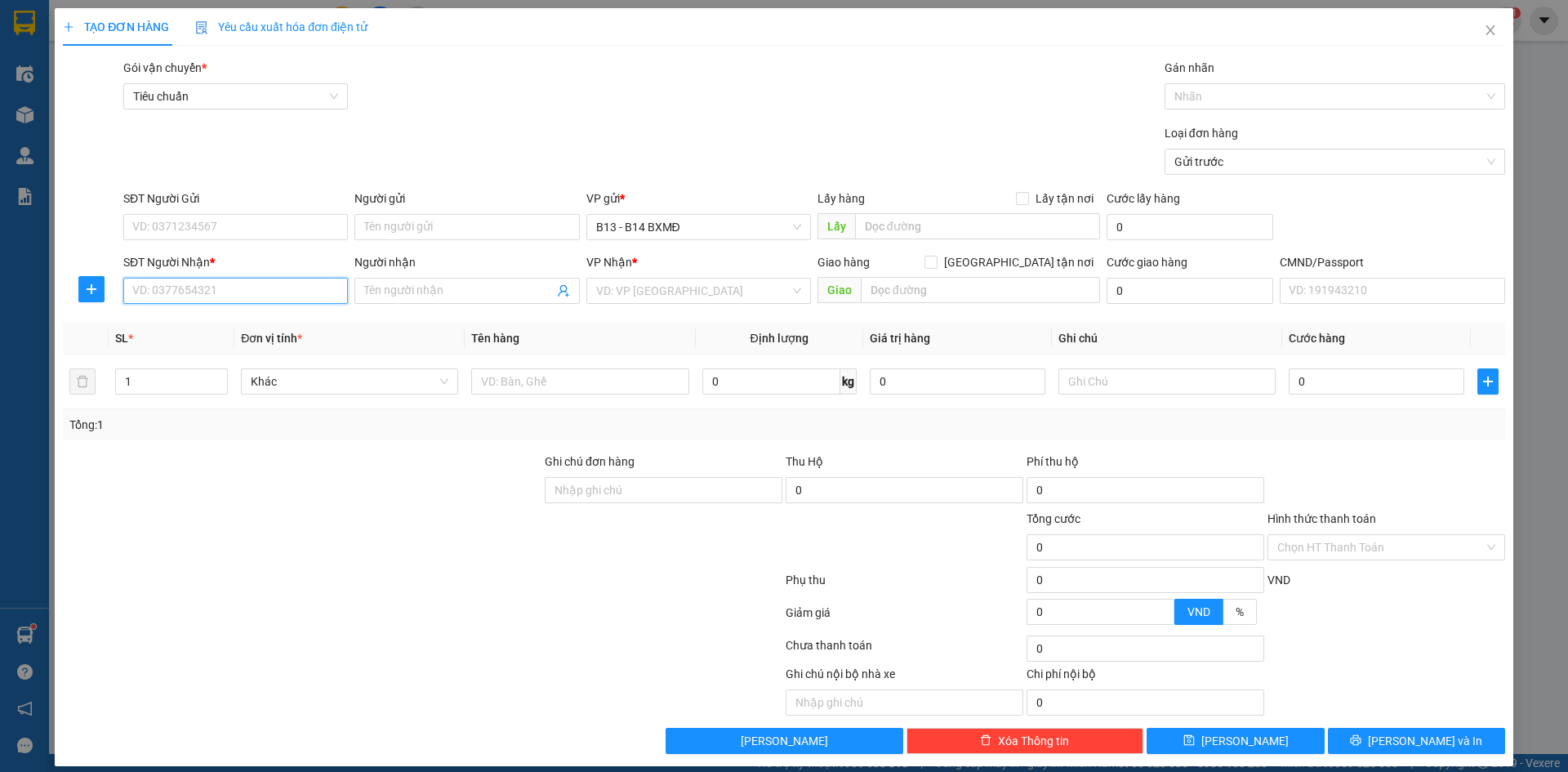
click at [177, 292] on input "SĐT Người Nhận *" at bounding box center [236, 291] width 225 height 26
click at [203, 332] on div "0935457588 - loc" at bounding box center [234, 323] width 203 height 18
click at [292, 225] on input "SĐT Người Gửi" at bounding box center [236, 227] width 225 height 26
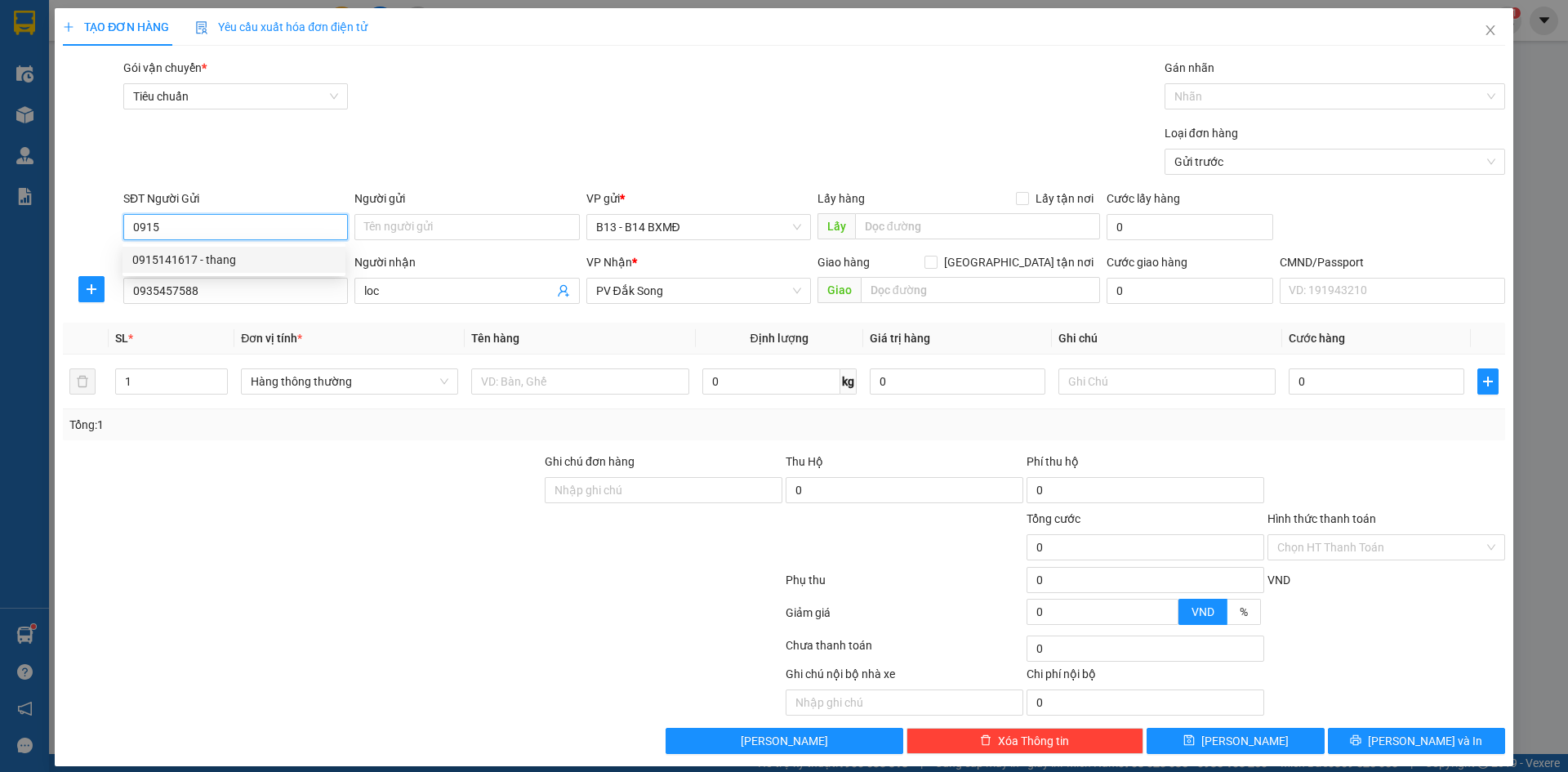
click at [218, 260] on div "0915141617 - thang" at bounding box center [234, 259] width 203 height 18
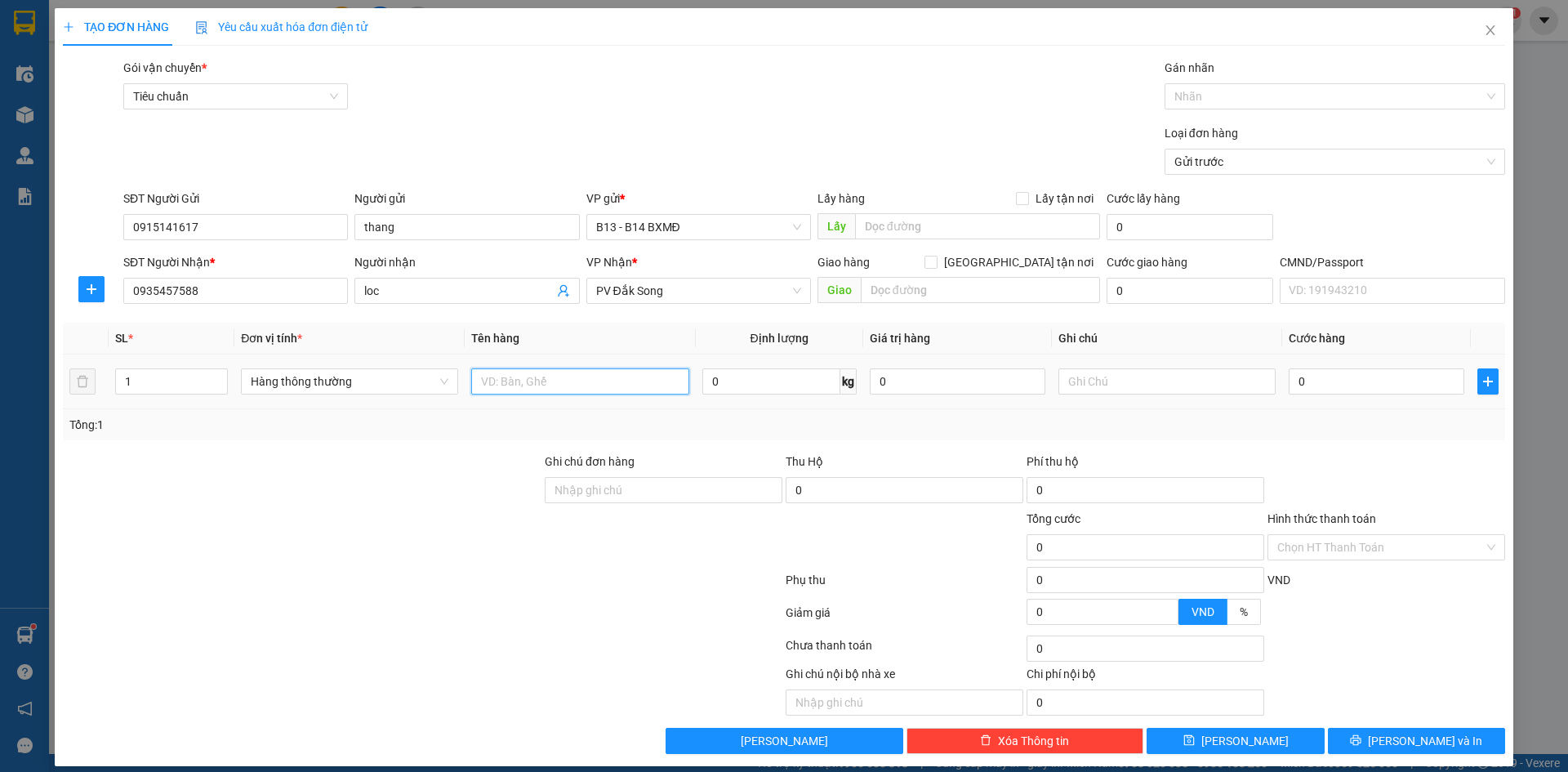
click at [561, 381] on input "text" at bounding box center [580, 382] width 217 height 26
click at [1334, 735] on button "[PERSON_NAME] và In" at bounding box center [1417, 740] width 177 height 26
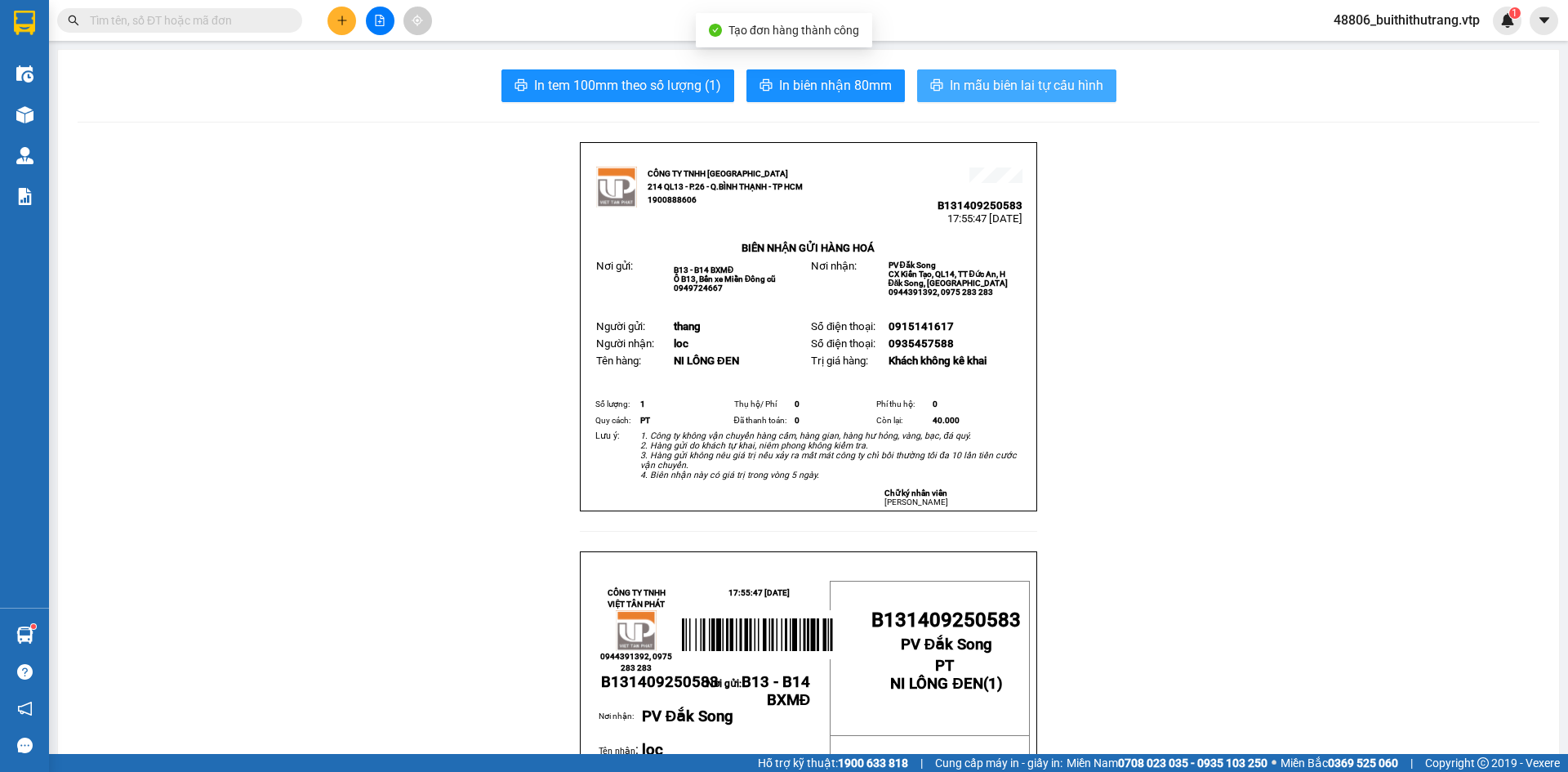
click at [1009, 76] on span "In mẫu biên lai tự cấu hình" at bounding box center [1026, 85] width 153 height 20
click at [344, 25] on icon "plus" at bounding box center [341, 20] width 11 height 11
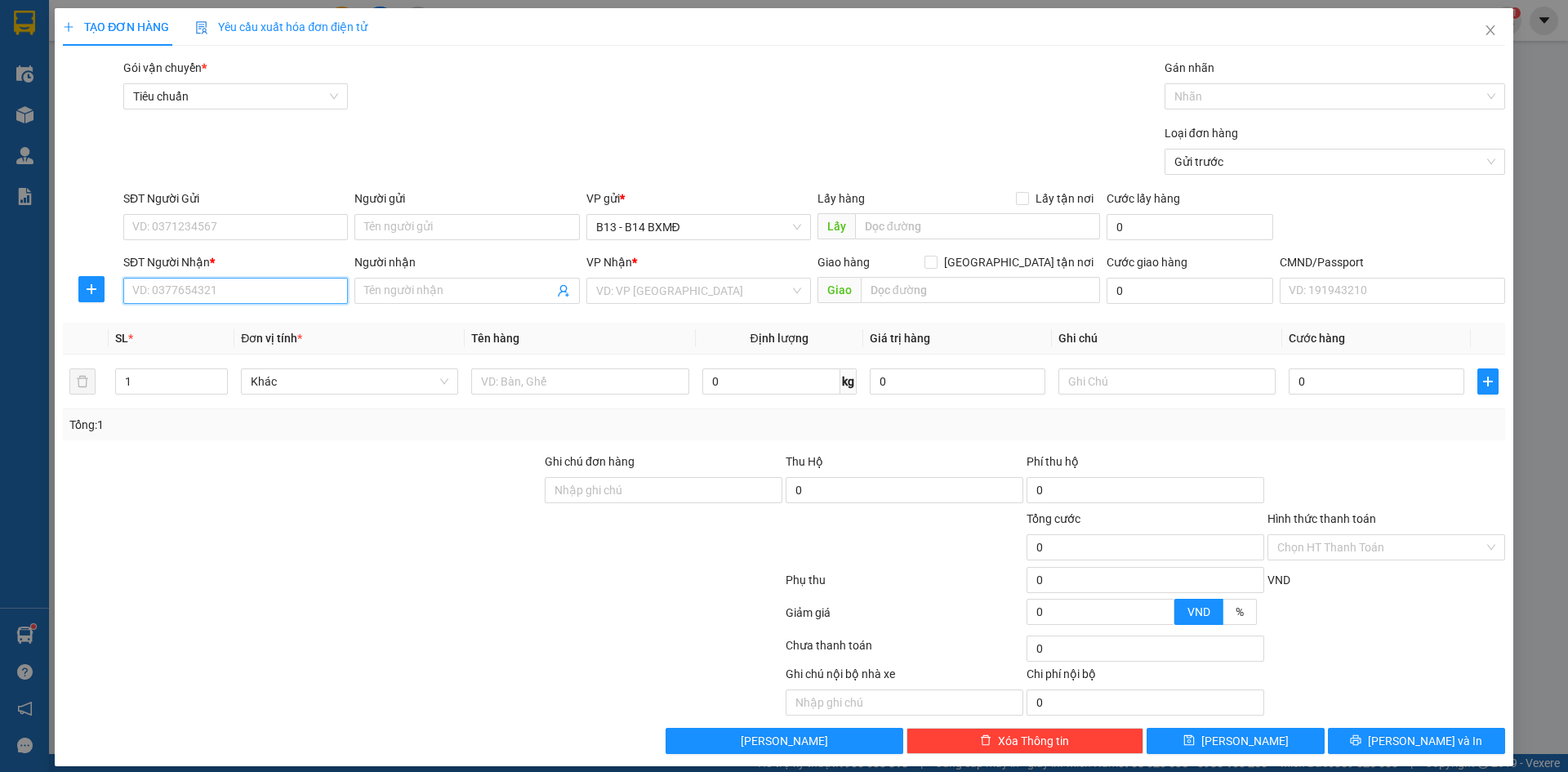
click at [238, 295] on input "SĐT Người Nhận *" at bounding box center [236, 291] width 225 height 26
click at [221, 322] on div "0935461464 - giáp" at bounding box center [234, 323] width 203 height 18
click at [268, 228] on input "SĐT Người Gửi" at bounding box center [236, 227] width 225 height 26
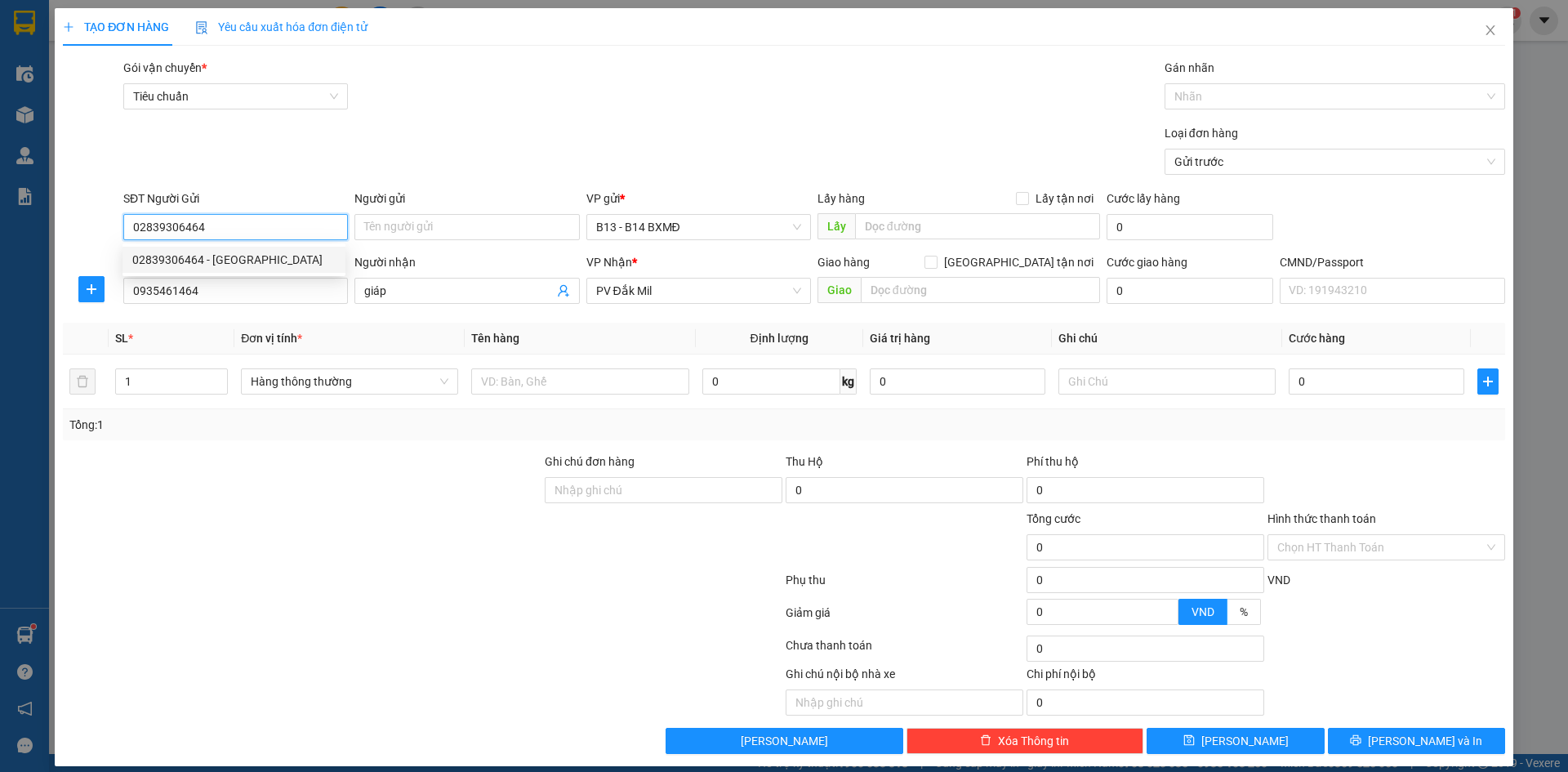
drag, startPoint x: 264, startPoint y: 261, endPoint x: 269, endPoint y: 253, distance: 9.4
click at [264, 264] on div "02839306464 - [GEOGRAPHIC_DATA]" at bounding box center [234, 259] width 203 height 18
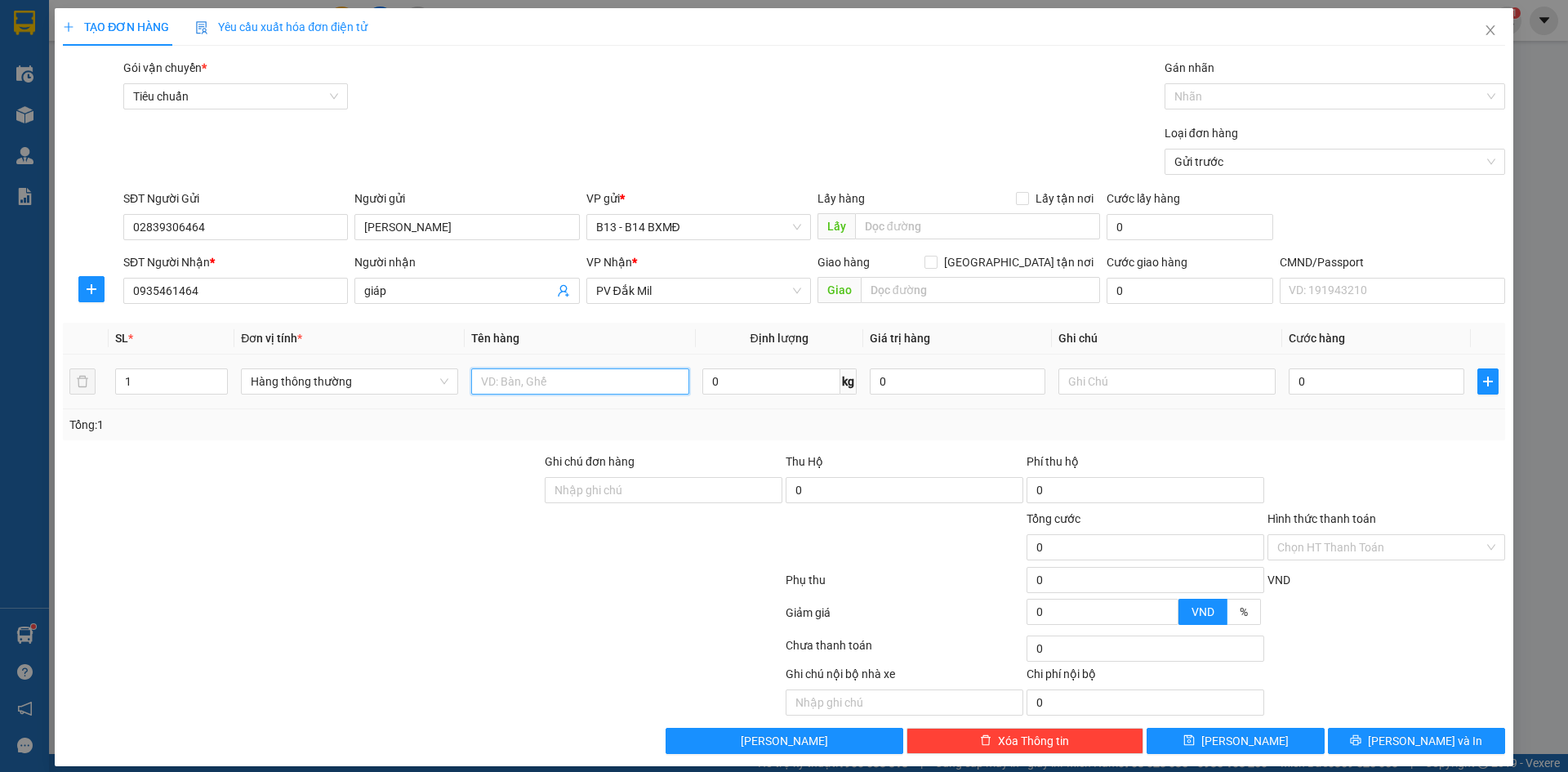
click at [630, 382] on input "text" at bounding box center [580, 382] width 217 height 26
click at [1071, 379] on input "text" at bounding box center [1167, 382] width 217 height 26
click at [1396, 733] on span "[PERSON_NAME] và In" at bounding box center [1424, 740] width 115 height 18
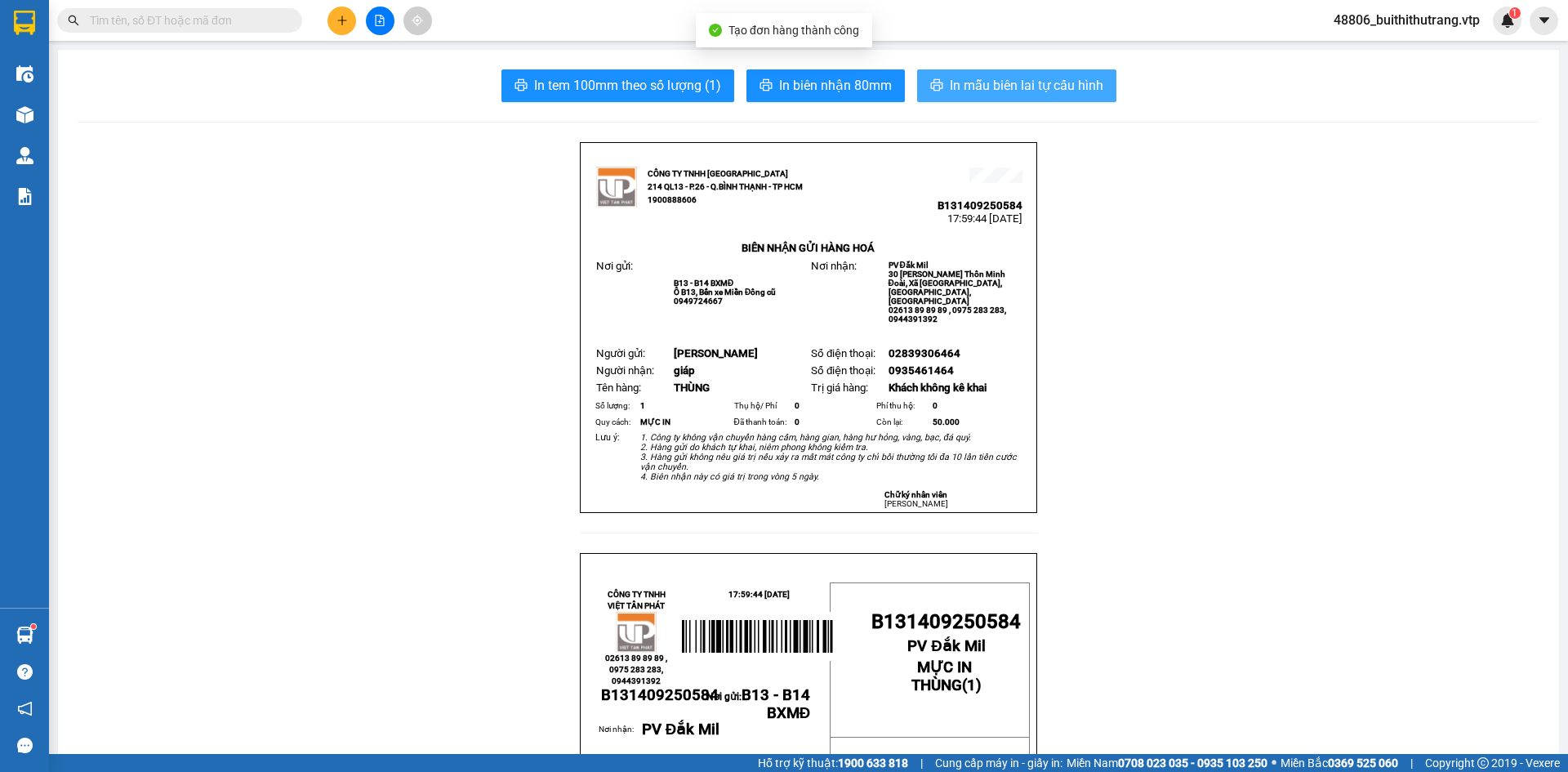
click at [1018, 84] on span "In mẫu biên lai tự cấu hình" at bounding box center [1026, 85] width 153 height 20
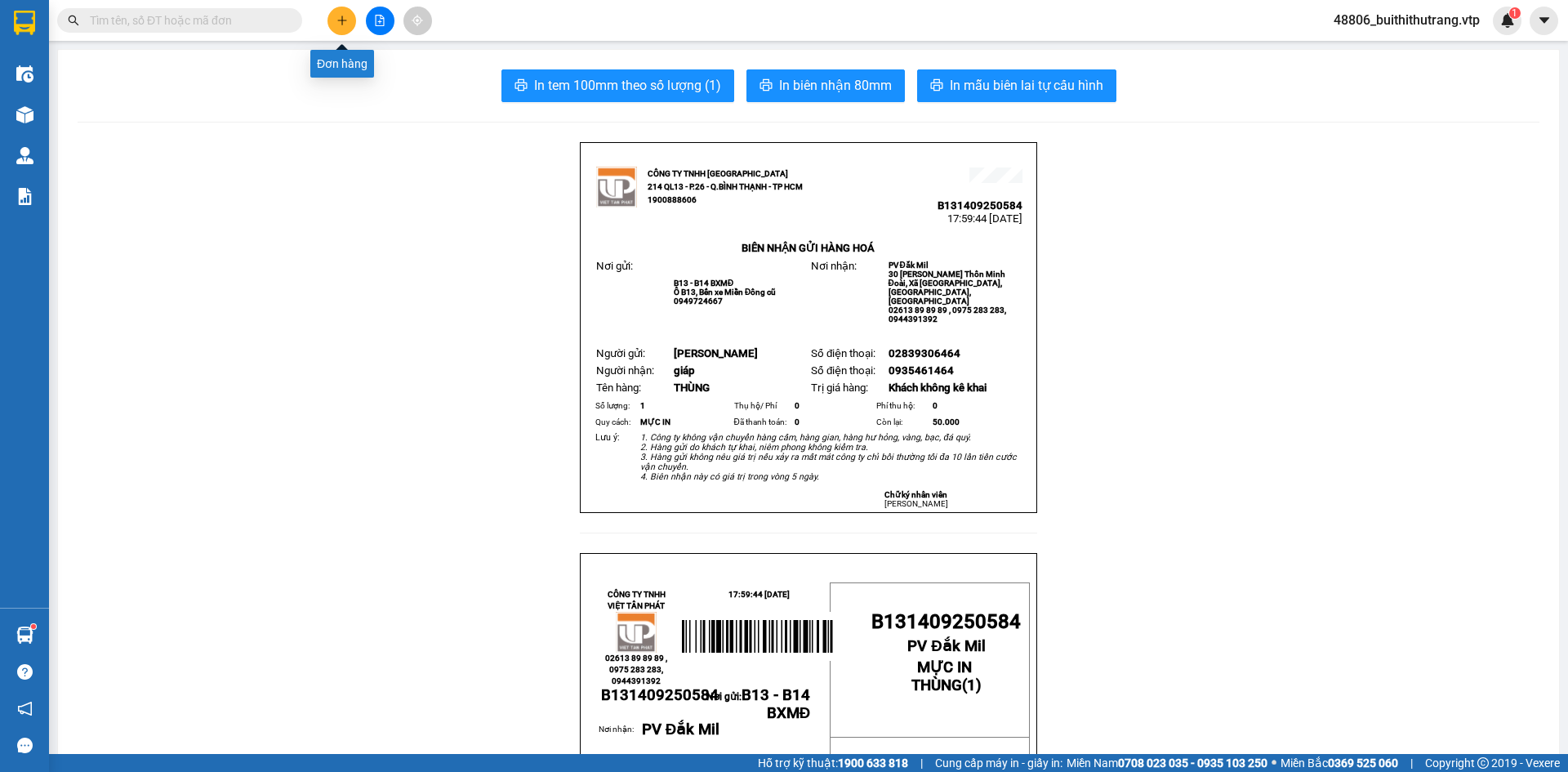
click at [341, 19] on icon "plus" at bounding box center [341, 20] width 11 height 11
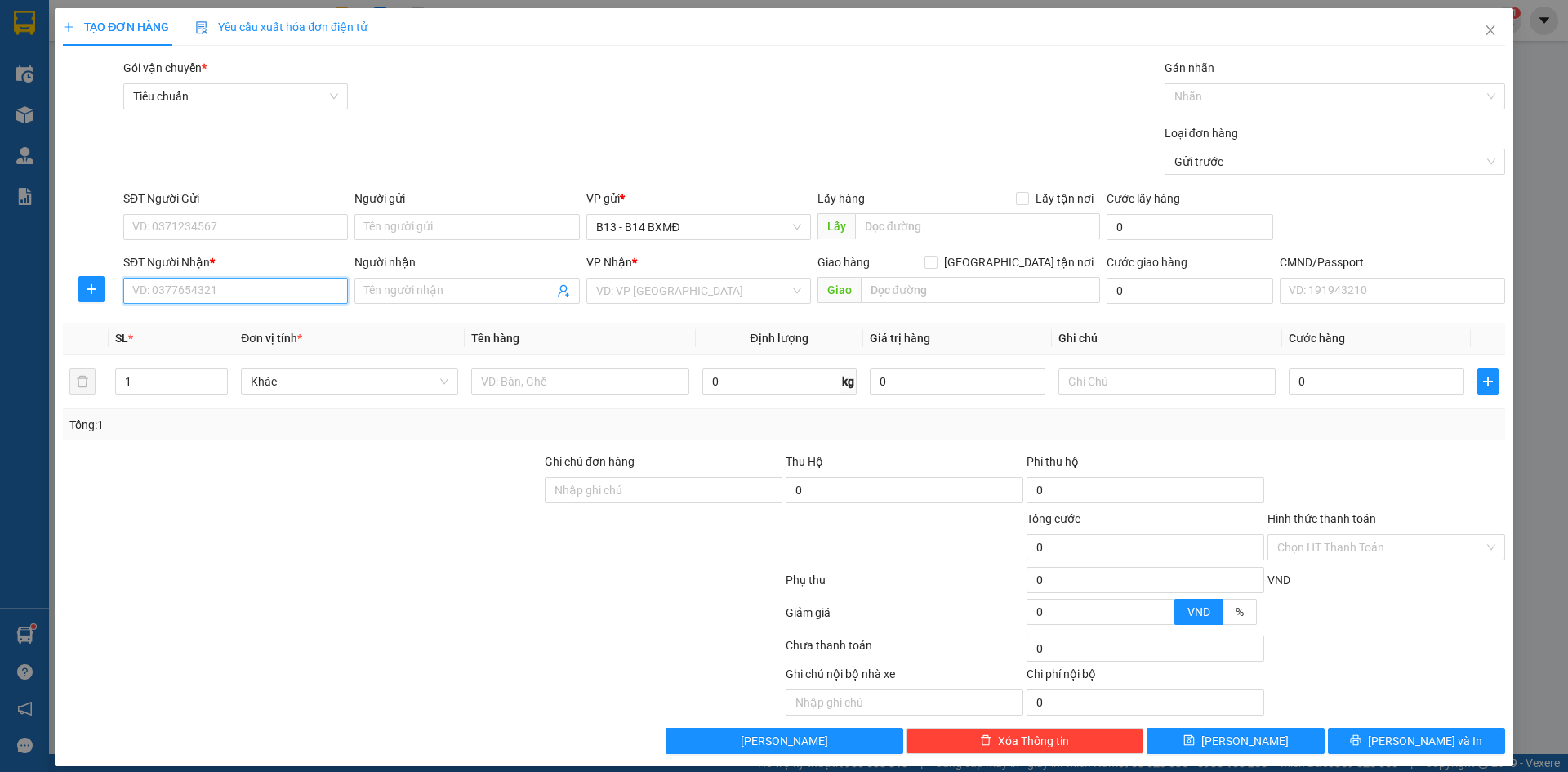
click at [285, 290] on input "SĐT Người Nhận *" at bounding box center [236, 291] width 225 height 26
drag, startPoint x: 171, startPoint y: 319, endPoint x: 212, endPoint y: 310, distance: 42.0
click at [185, 317] on div "0359922691 - dĩ" at bounding box center [234, 323] width 203 height 18
click at [271, 228] on input "SĐT Người Gửi" at bounding box center [236, 227] width 225 height 26
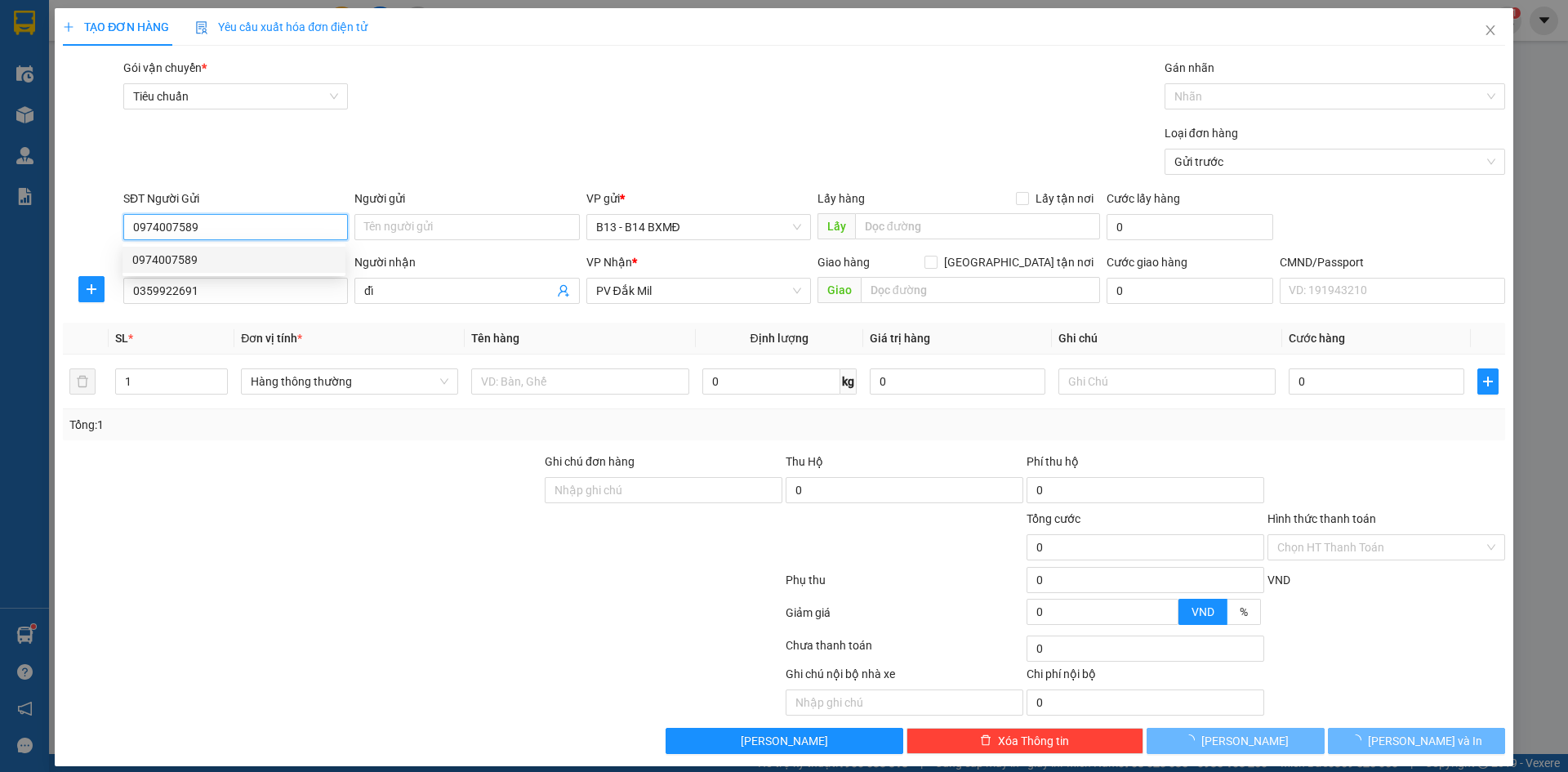
click at [225, 264] on div "0974007589" at bounding box center [234, 259] width 203 height 18
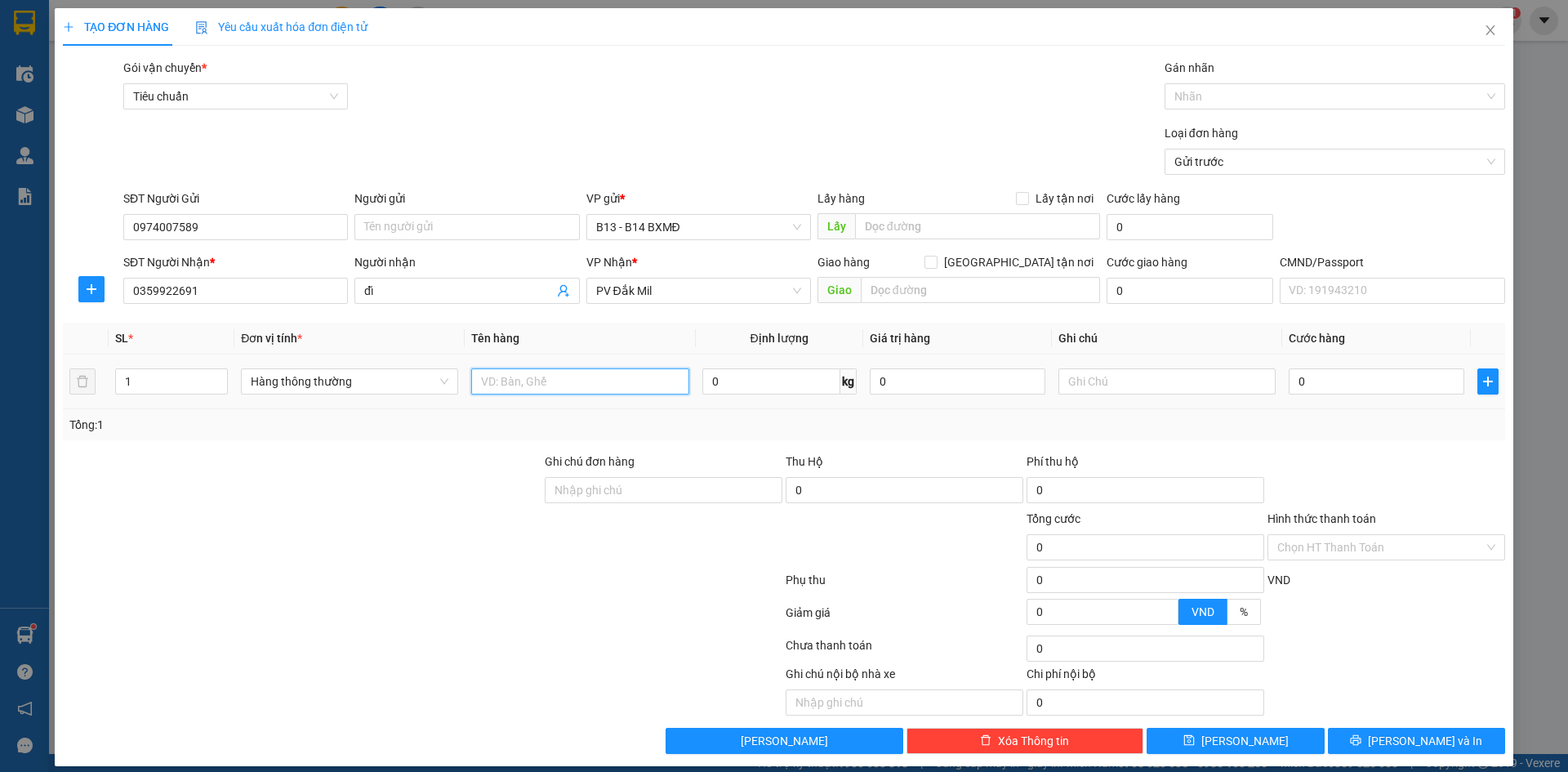
click at [573, 385] on input "text" at bounding box center [580, 382] width 217 height 26
click at [1363, 745] on button "[PERSON_NAME] và In" at bounding box center [1417, 740] width 177 height 26
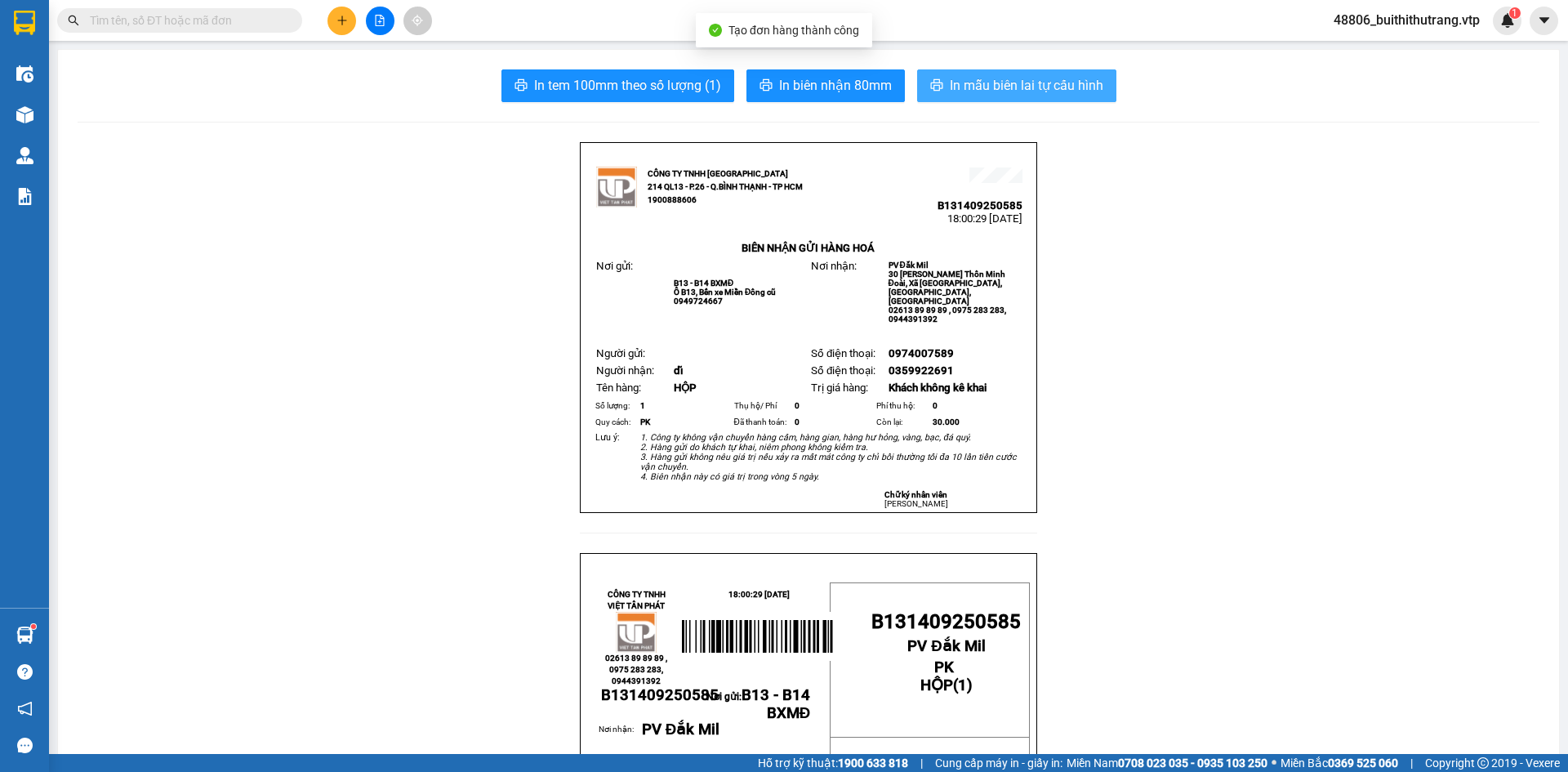
click at [1065, 91] on span "In mẫu biên lai tự cấu hình" at bounding box center [1026, 85] width 153 height 20
drag, startPoint x: 1170, startPoint y: 592, endPoint x: 1072, endPoint y: 648, distance: 112.9
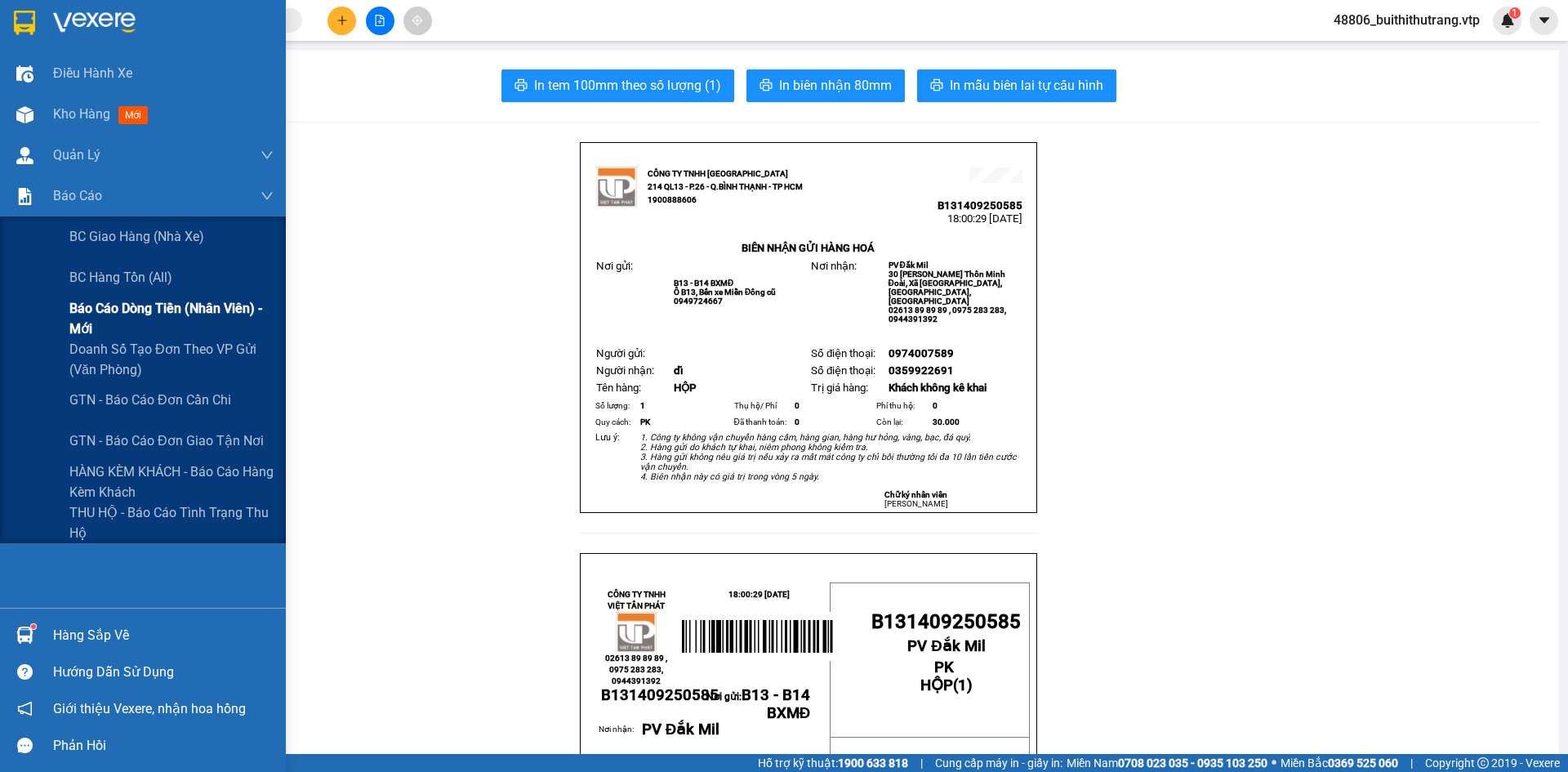
click at [133, 310] on span "Báo cáo dòng tiền (nhân viên) - mới" at bounding box center [171, 318] width 204 height 41
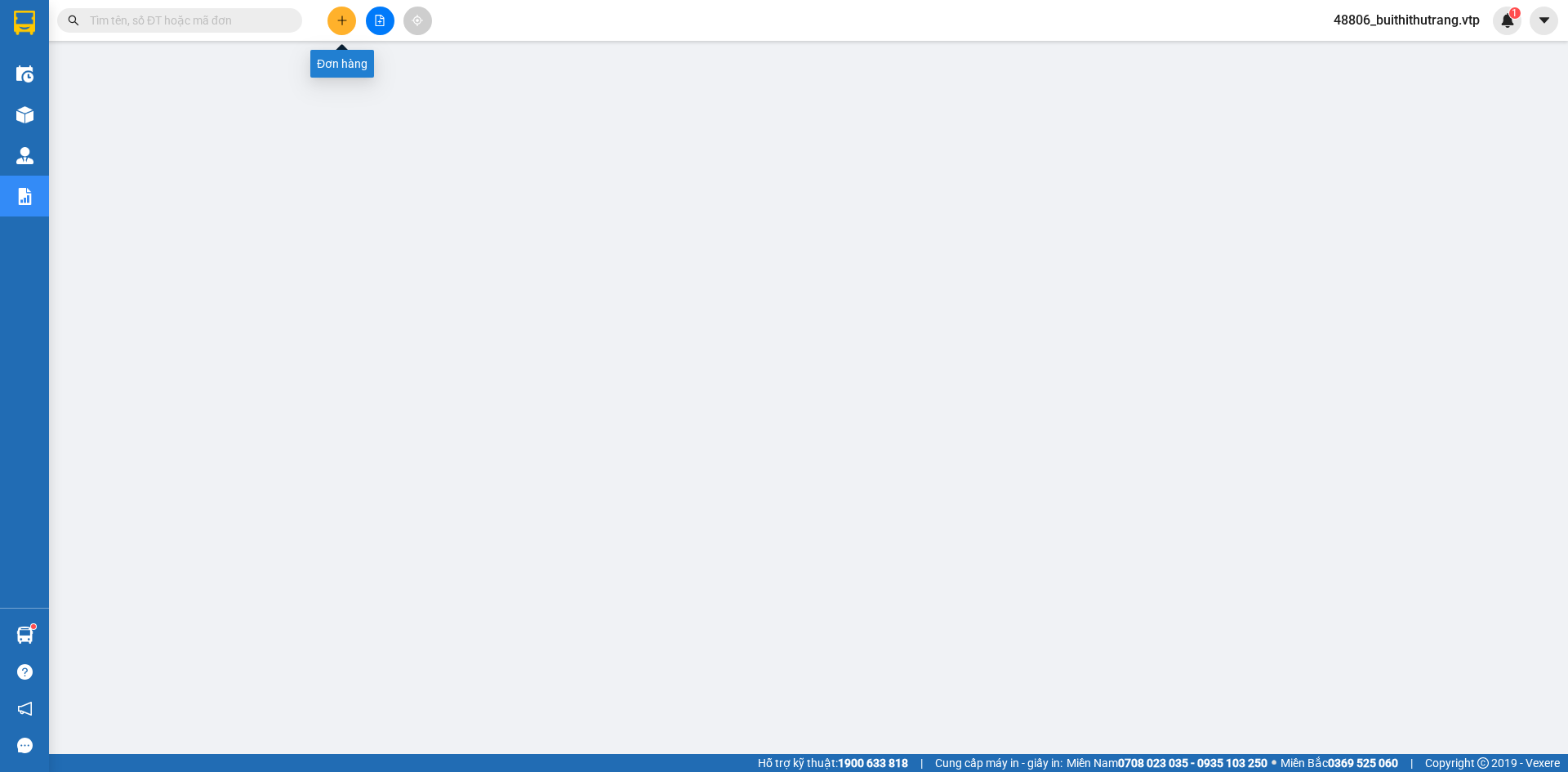
click at [331, 23] on button at bounding box center [341, 20] width 29 height 29
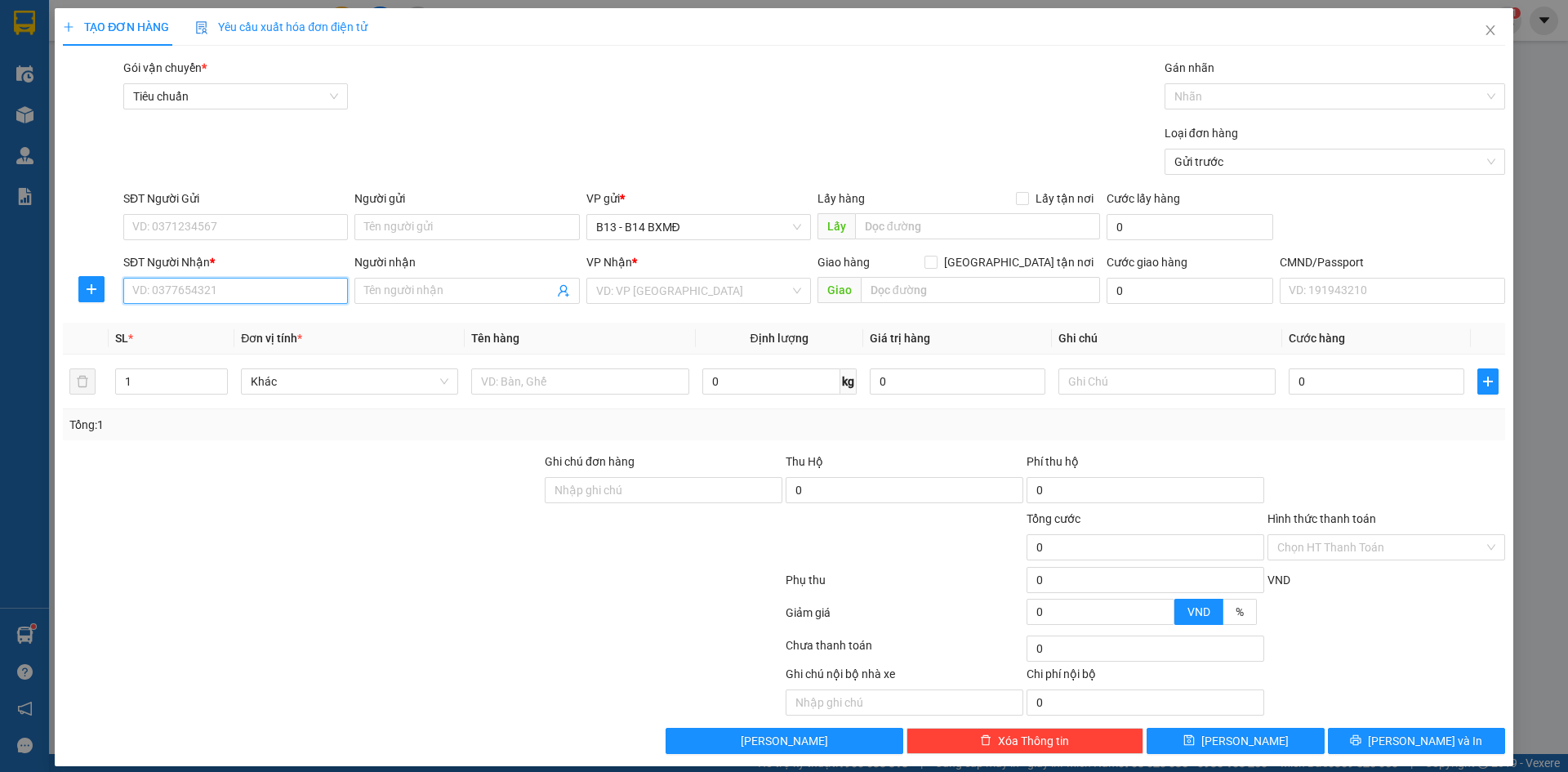
click at [304, 287] on input "SĐT Người Nhận *" at bounding box center [236, 291] width 225 height 26
click at [456, 294] on input "Người nhận" at bounding box center [458, 291] width 188 height 18
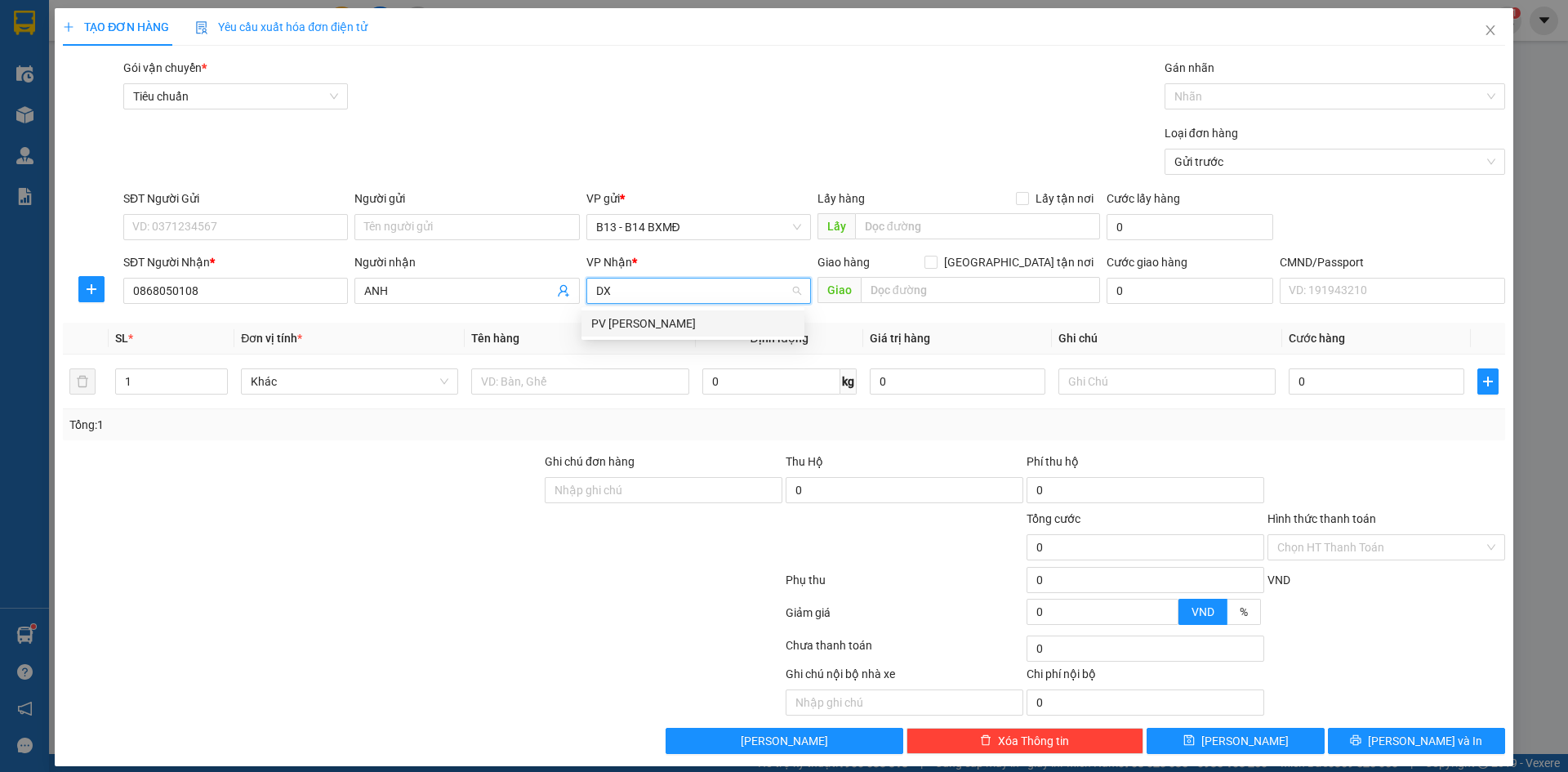
drag, startPoint x: 627, startPoint y: 332, endPoint x: 713, endPoint y: 328, distance: 86.1
click at [629, 331] on div "PV [PERSON_NAME]" at bounding box center [693, 323] width 203 height 18
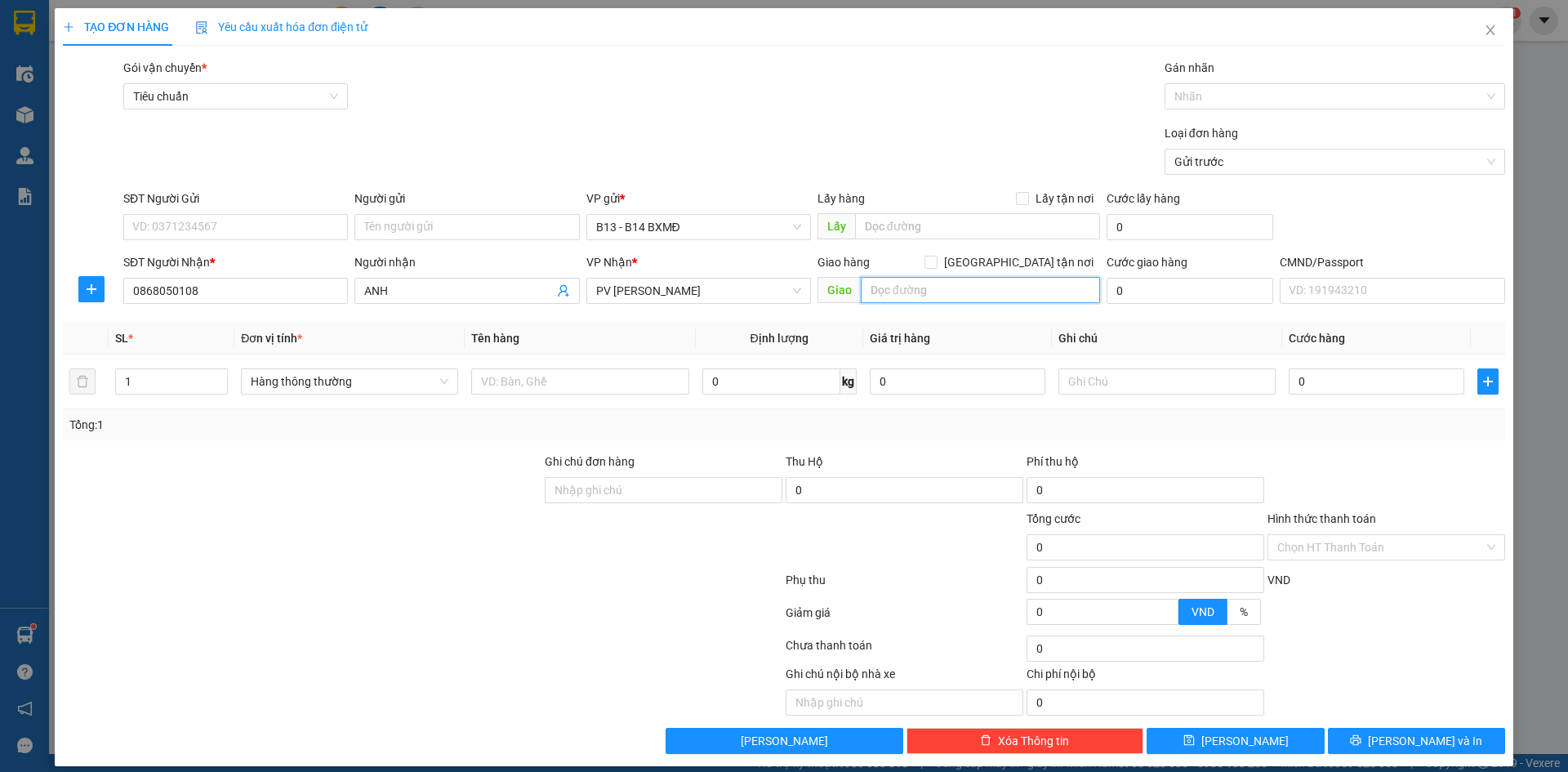
click at [918, 296] on input "text" at bounding box center [980, 290] width 239 height 26
click at [258, 221] on input "SĐT Người Gửi" at bounding box center [236, 227] width 225 height 26
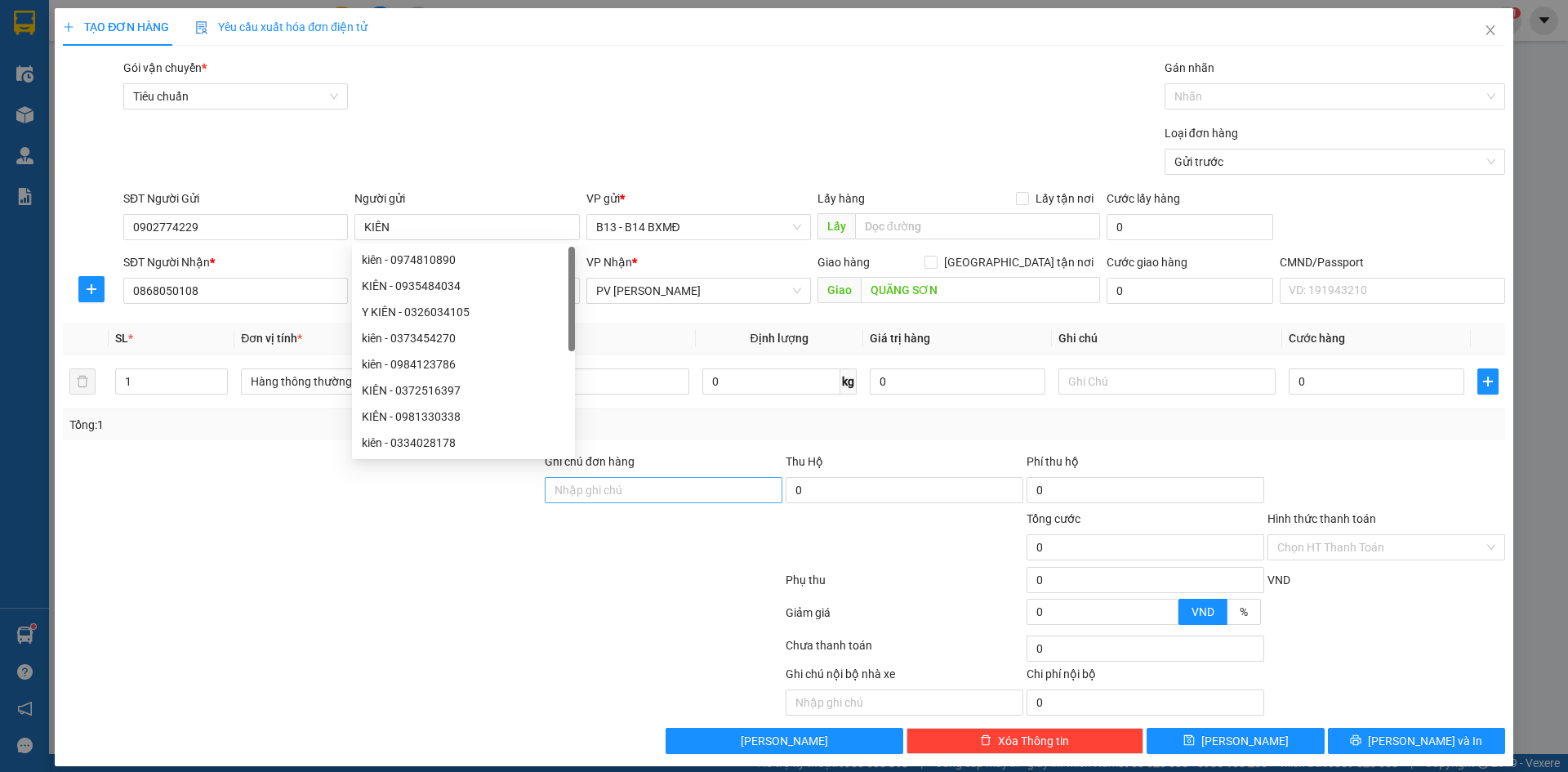
drag, startPoint x: 450, startPoint y: 642, endPoint x: 616, endPoint y: 477, distance: 234.1
click at [457, 636] on div at bounding box center [423, 648] width 723 height 32
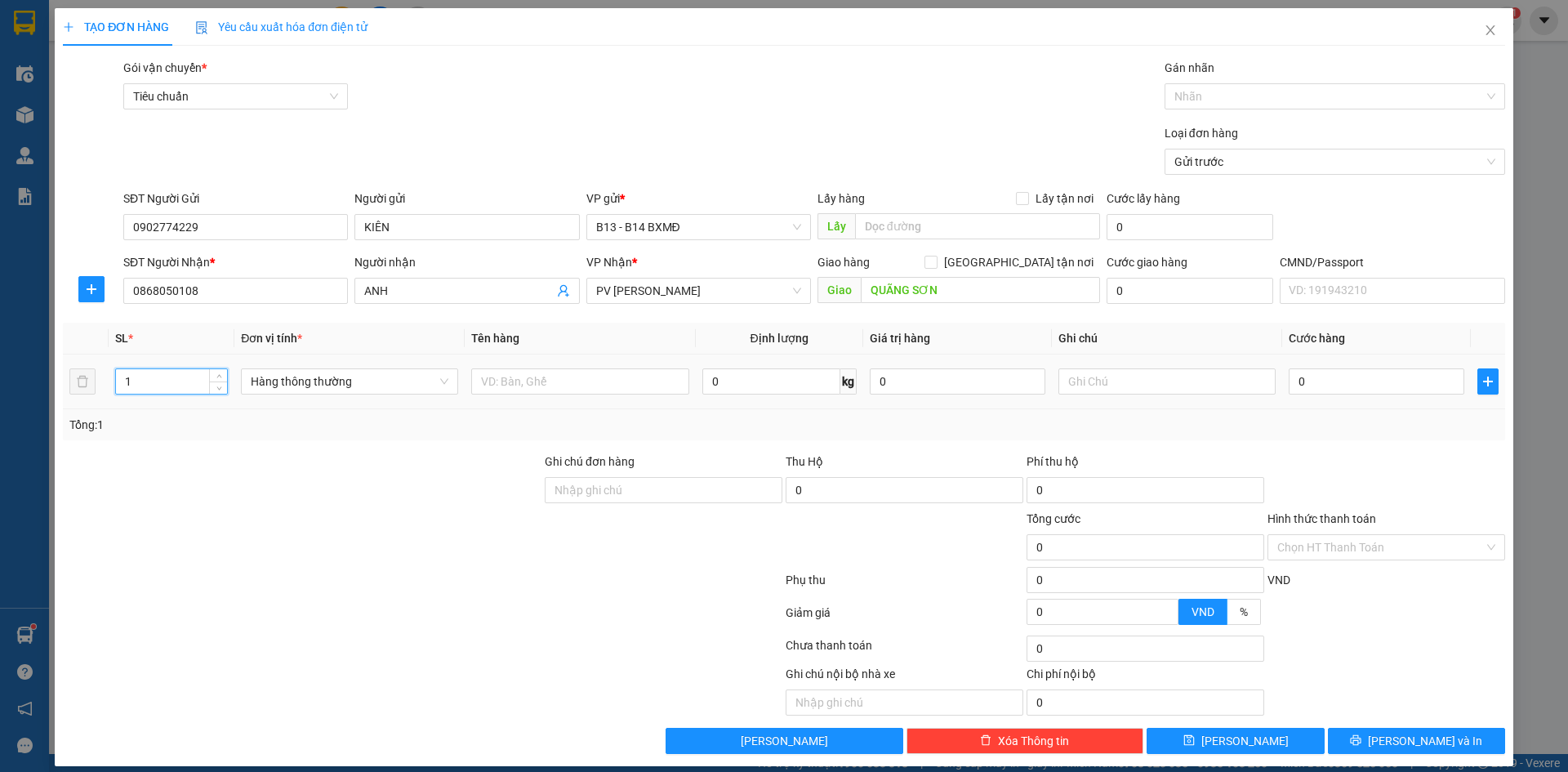
click at [71, 390] on tr "1 Hàng thông thường 0 kg 0 0" at bounding box center [784, 382] width 1442 height 54
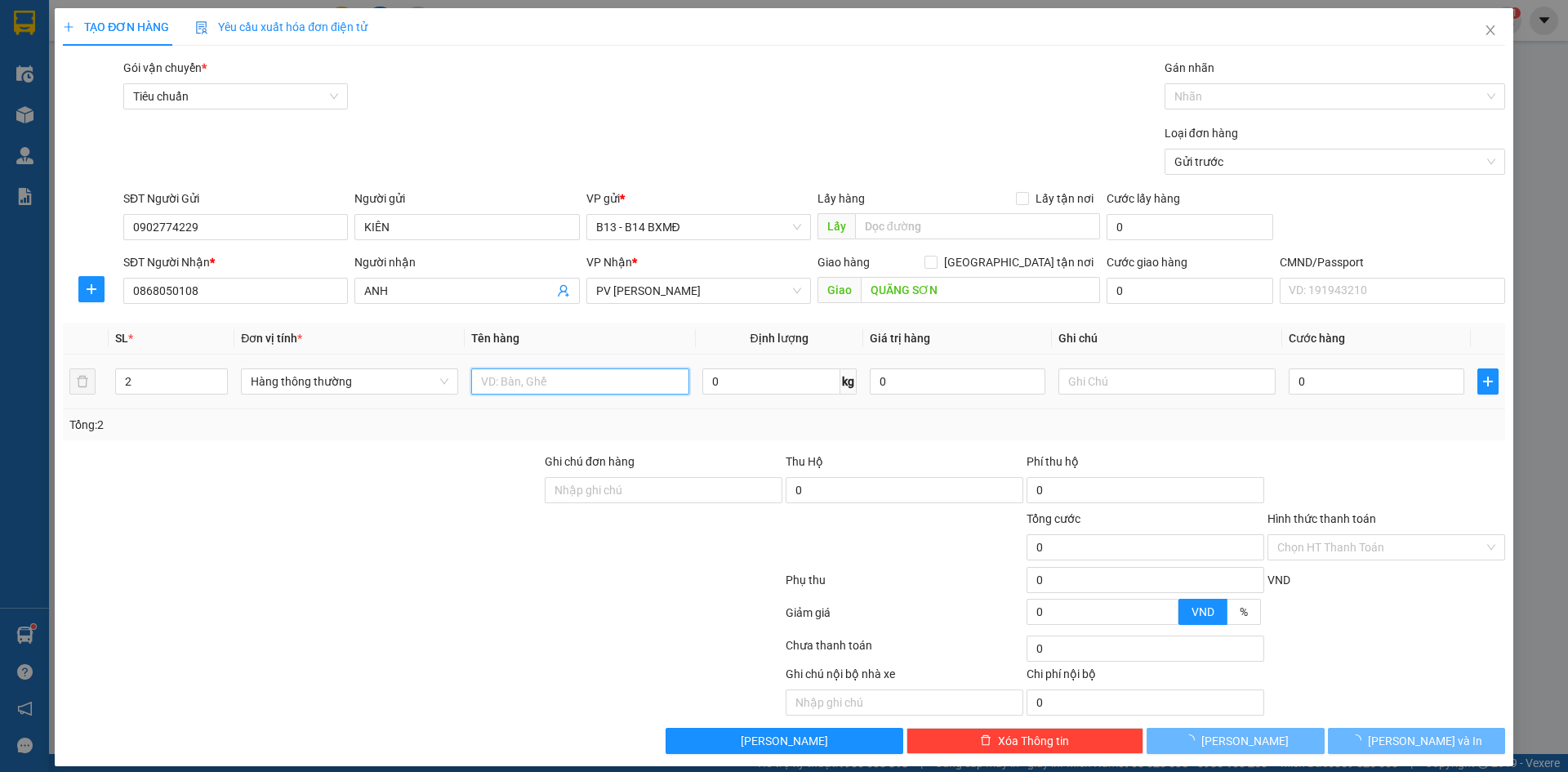
drag, startPoint x: 516, startPoint y: 383, endPoint x: 501, endPoint y: 386, distance: 15.3
click at [513, 384] on input "text" at bounding box center [580, 382] width 217 height 26
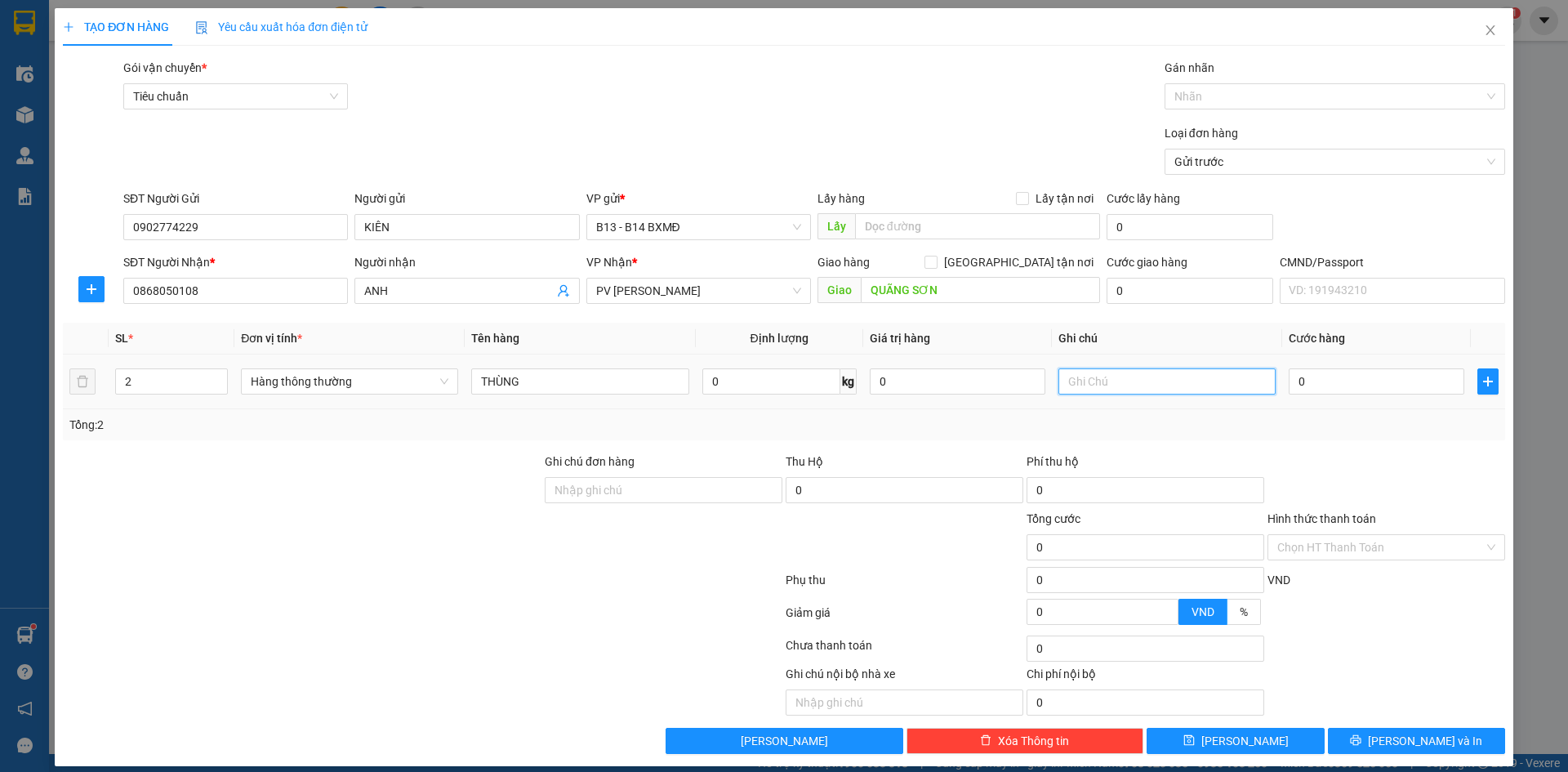
drag, startPoint x: 1112, startPoint y: 377, endPoint x: 1100, endPoint y: 376, distance: 12.0
click at [1110, 377] on input "text" at bounding box center [1167, 382] width 217 height 26
click at [1410, 740] on span "[PERSON_NAME] và In" at bounding box center [1424, 740] width 115 height 18
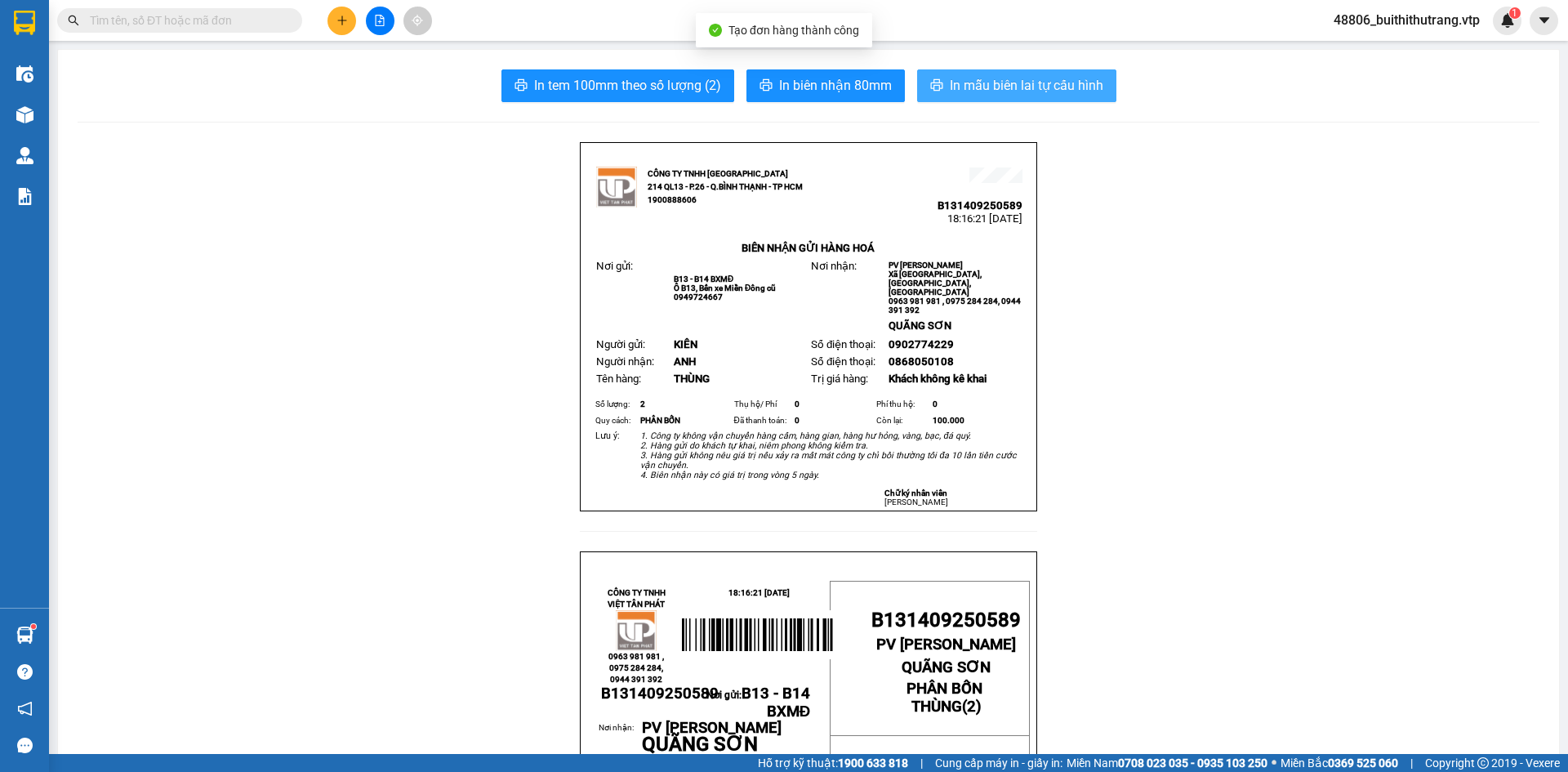
click at [1077, 87] on span "In mẫu biên lai tự cấu hình" at bounding box center [1026, 85] width 153 height 20
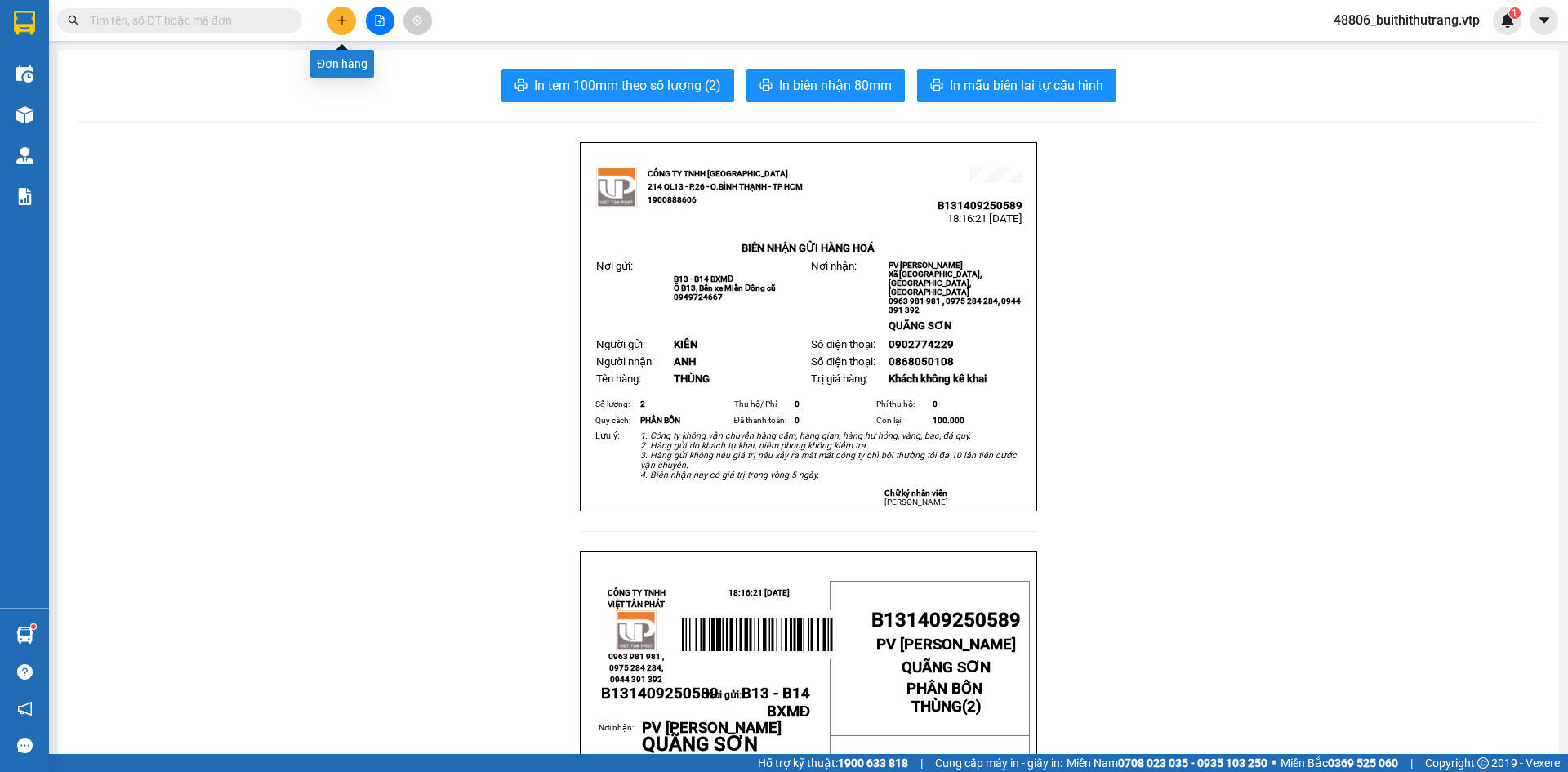
click at [343, 20] on icon "plus" at bounding box center [341, 19] width 9 height 1
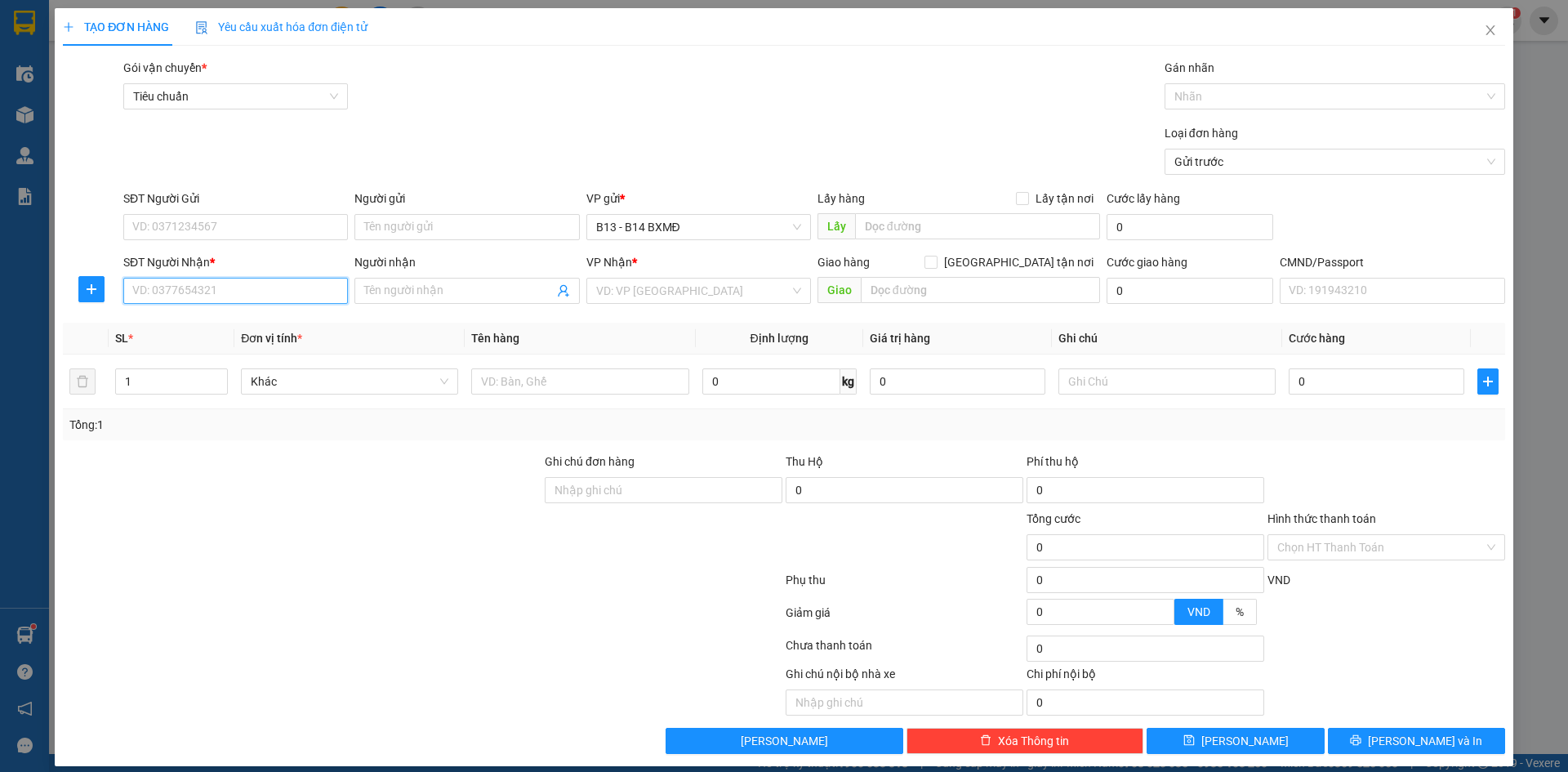
click at [260, 293] on input "SĐT Người Nhận *" at bounding box center [236, 291] width 225 height 26
click at [231, 332] on div "0366623607 - [PERSON_NAME]" at bounding box center [234, 323] width 203 height 18
click at [258, 228] on input "SĐT Người Gửi" at bounding box center [236, 227] width 225 height 26
click at [434, 574] on div at bounding box center [423, 582] width 723 height 32
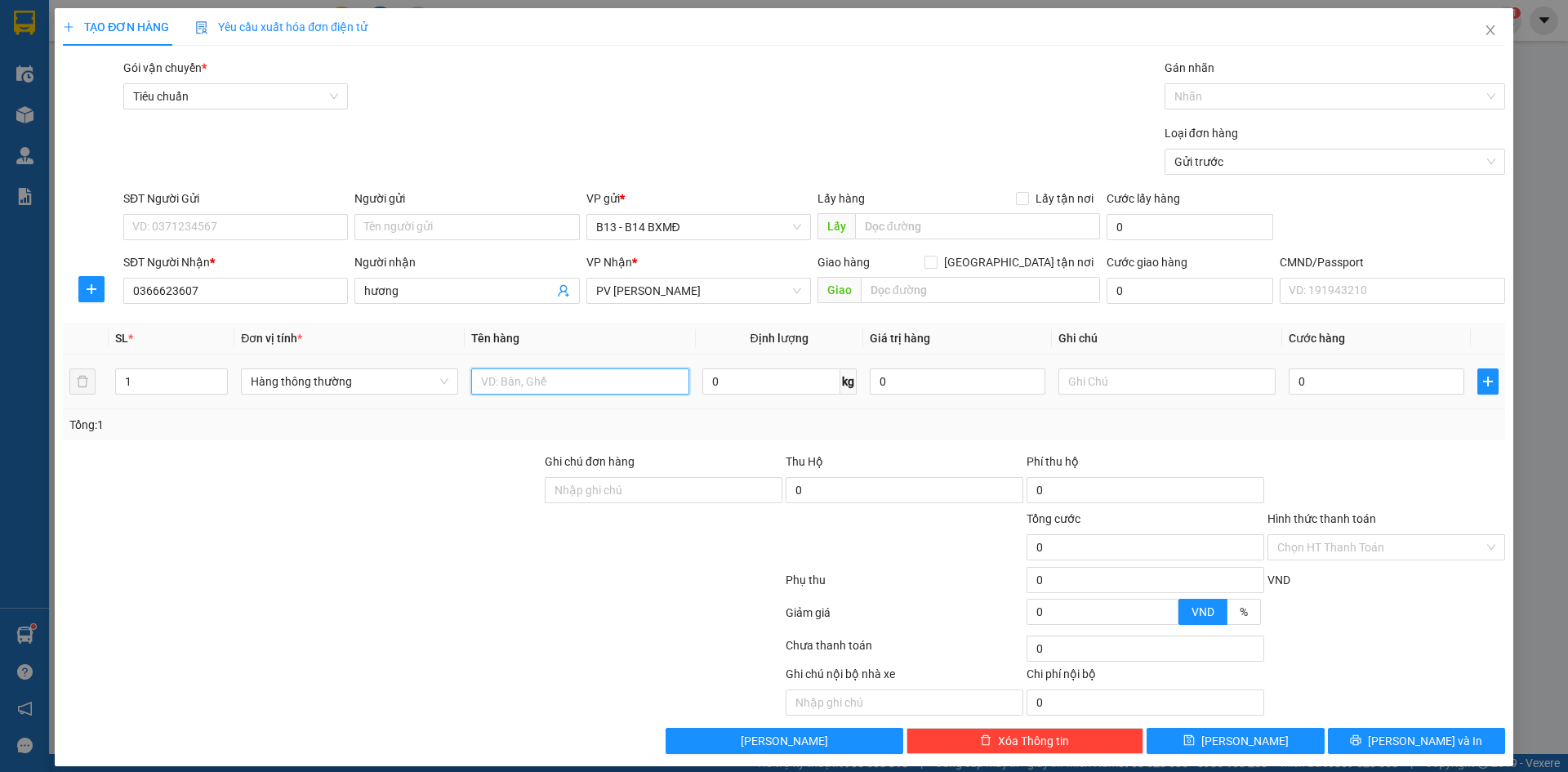
click at [602, 380] on input "text" at bounding box center [580, 382] width 217 height 26
drag, startPoint x: 1096, startPoint y: 382, endPoint x: 1095, endPoint y: 373, distance: 9.1
click at [1096, 381] on input "text" at bounding box center [1167, 382] width 217 height 26
click at [1284, 562] on div "Hình thức thanh toán Chọn HT Thanh Toán" at bounding box center [1386, 537] width 237 height 57
click at [1297, 549] on input "Hình thức thanh toán" at bounding box center [1381, 547] width 207 height 25
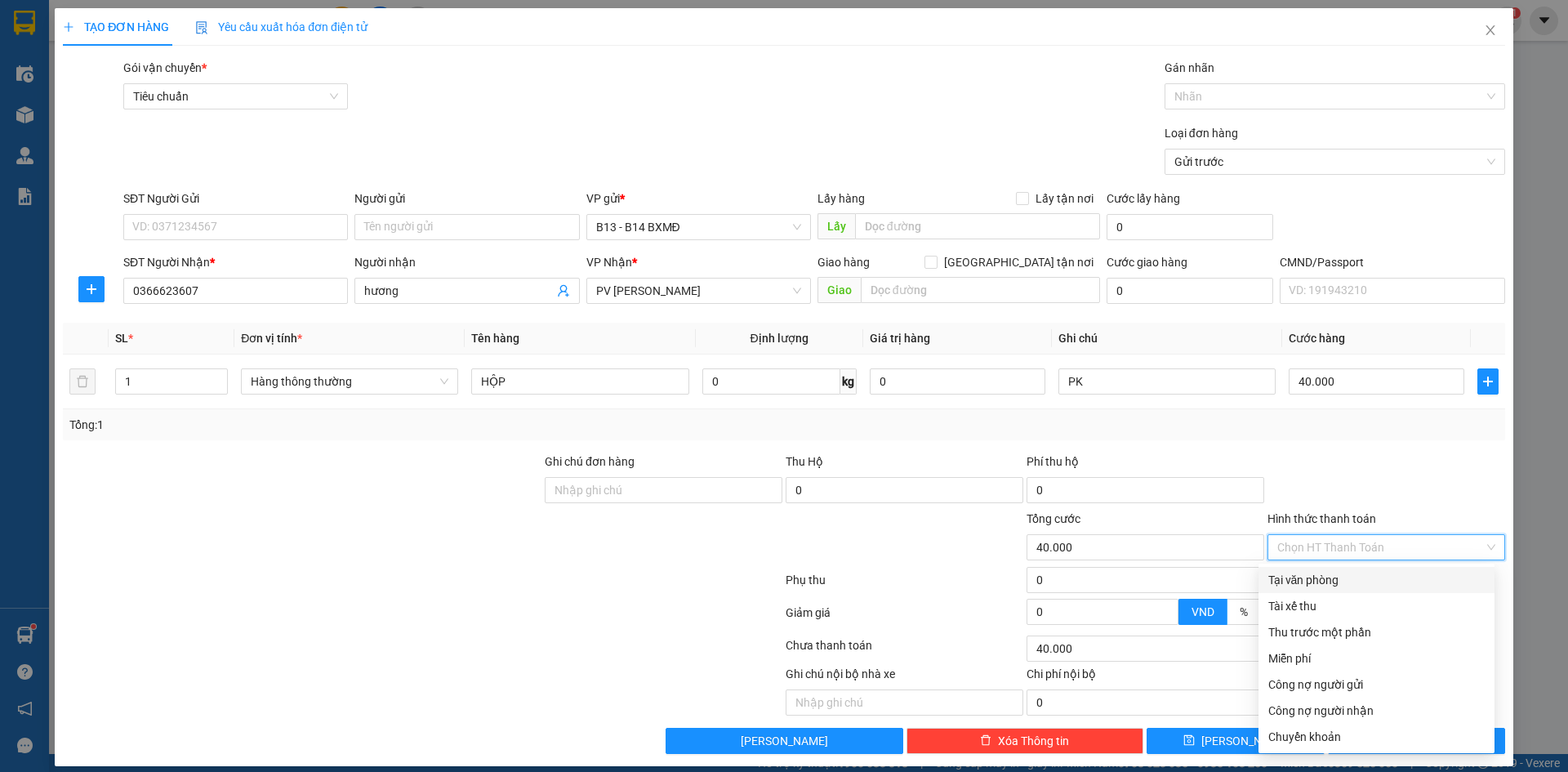
drag, startPoint x: 1290, startPoint y: 573, endPoint x: 1269, endPoint y: 572, distance: 21.0
click at [1282, 573] on div "Tại văn phòng" at bounding box center [1376, 579] width 216 height 18
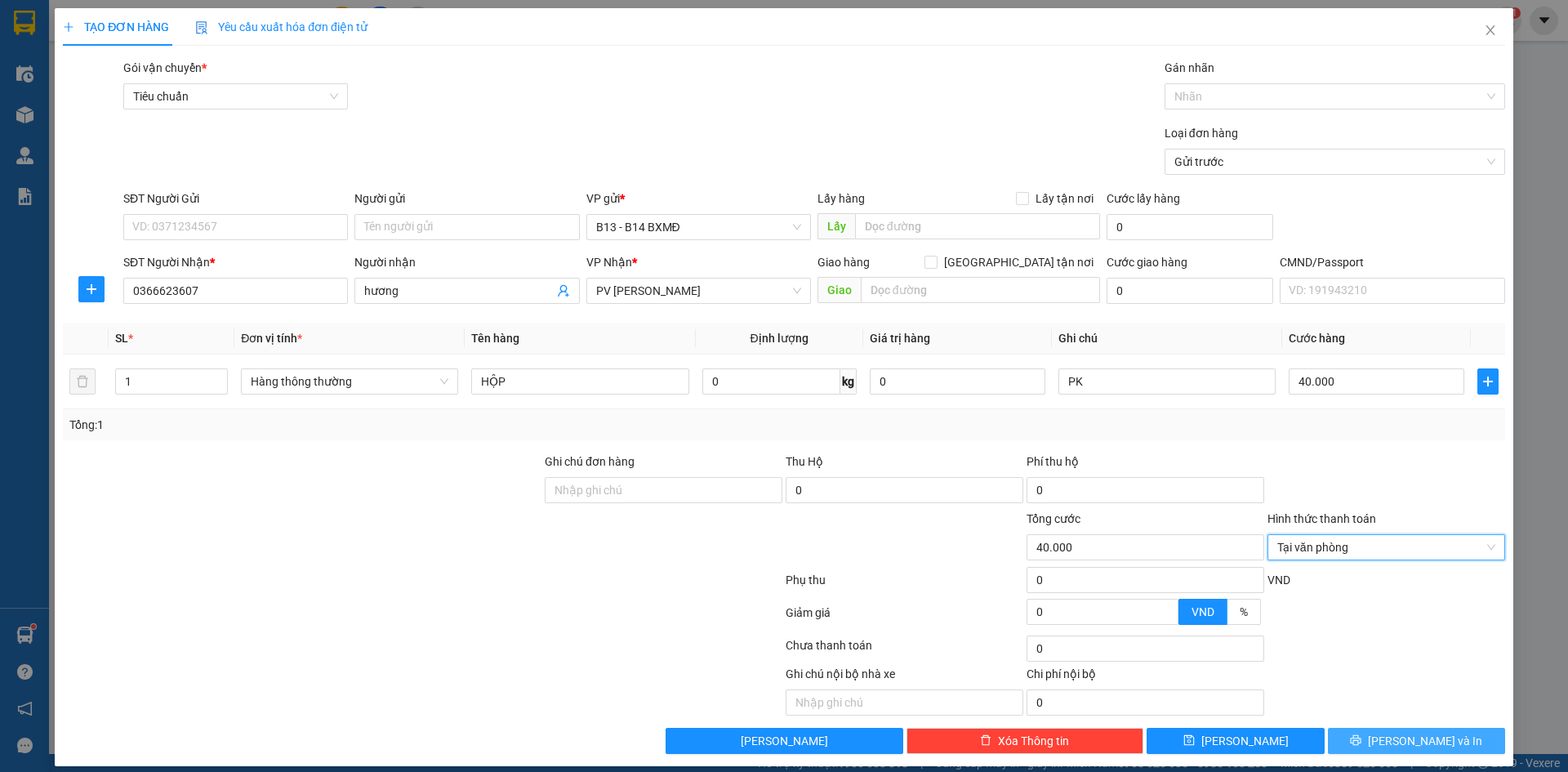
click at [1392, 738] on span "[PERSON_NAME] và In" at bounding box center [1424, 740] width 115 height 18
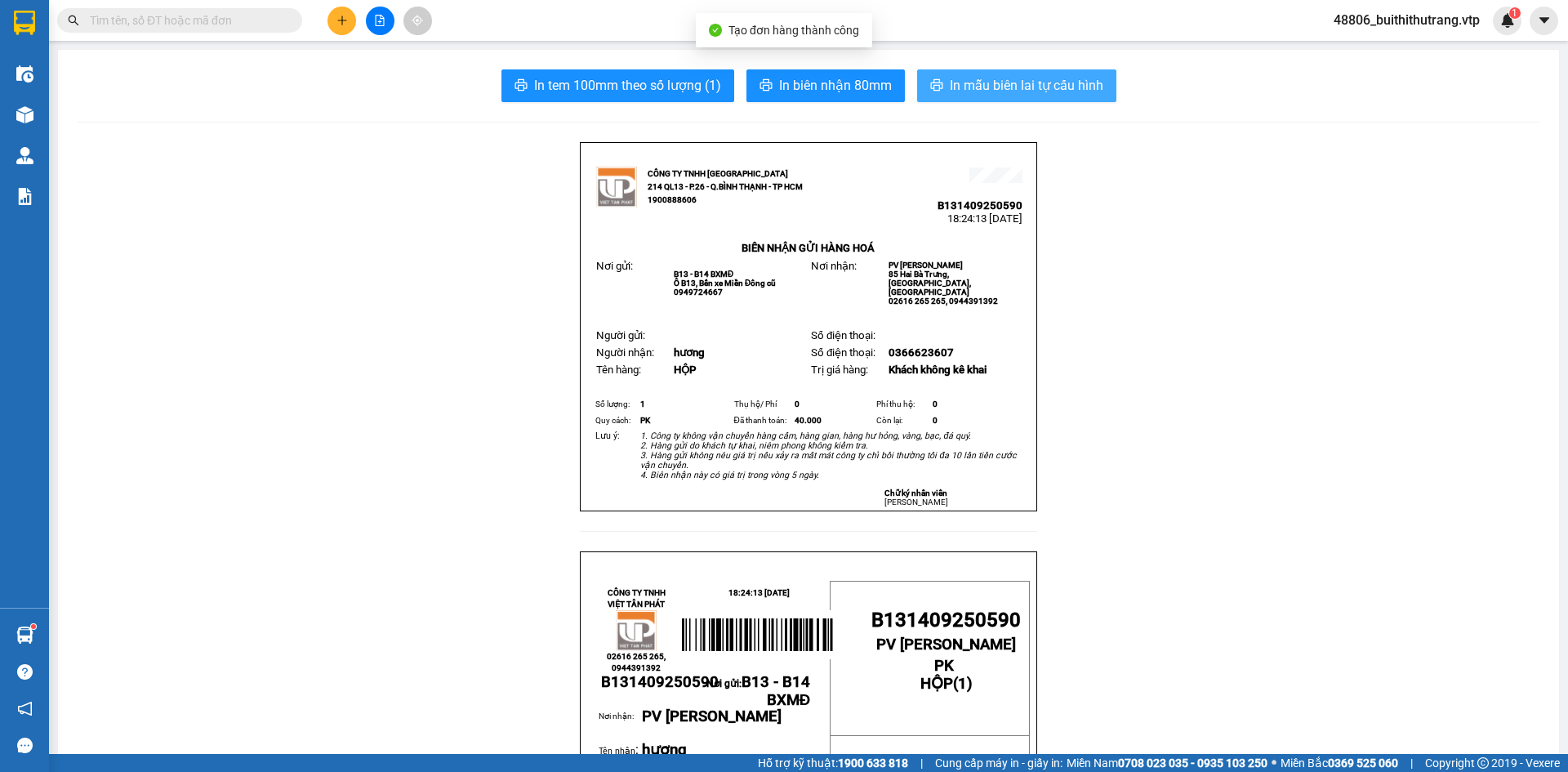
drag, startPoint x: 988, startPoint y: 84, endPoint x: 988, endPoint y: 74, distance: 10.0
click at [988, 77] on span "In mẫu biên lai tự cấu hình" at bounding box center [1026, 85] width 153 height 20
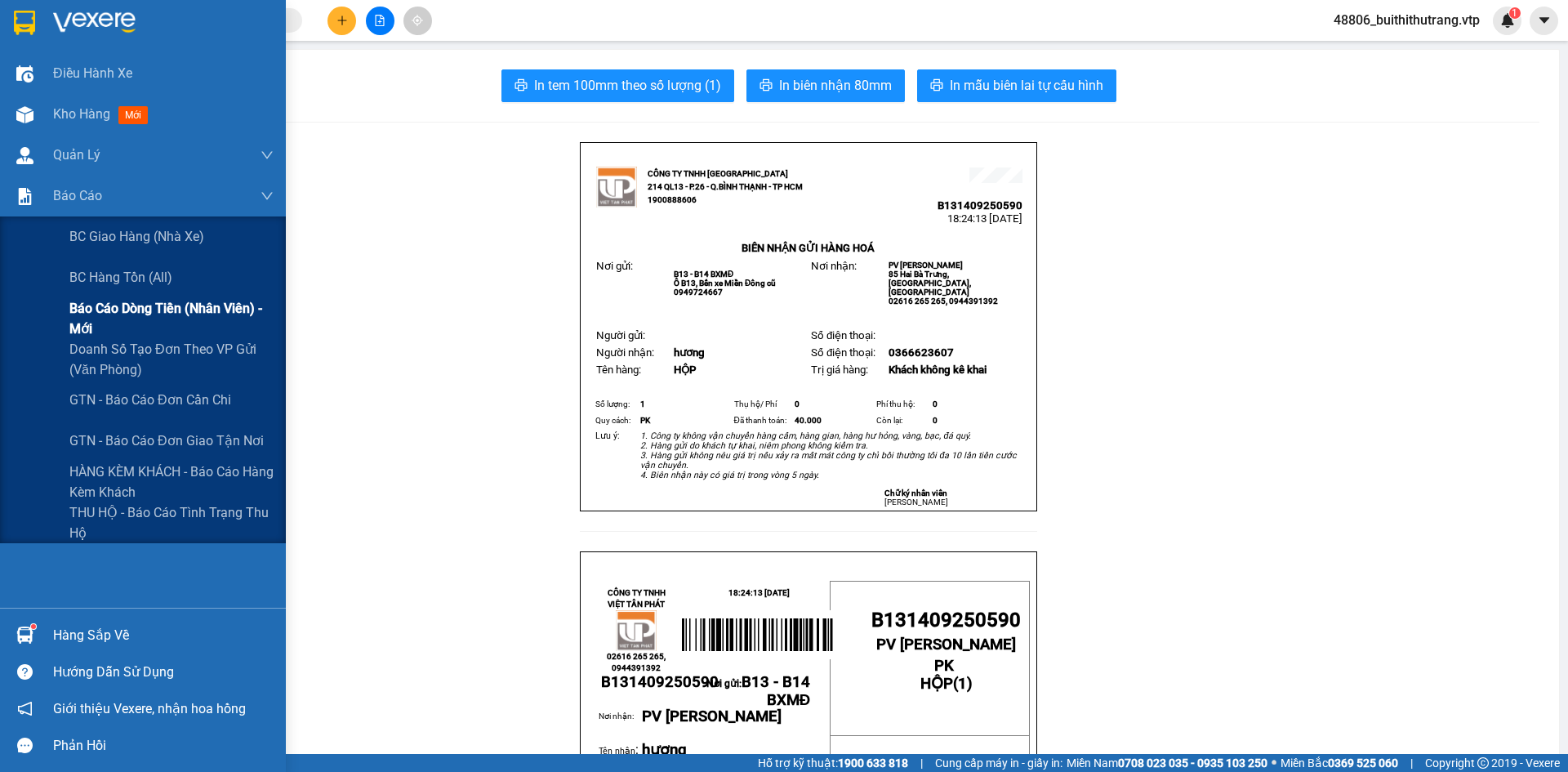
click at [148, 314] on span "Báo cáo dòng tiền (nhân viên) - mới" at bounding box center [171, 318] width 204 height 41
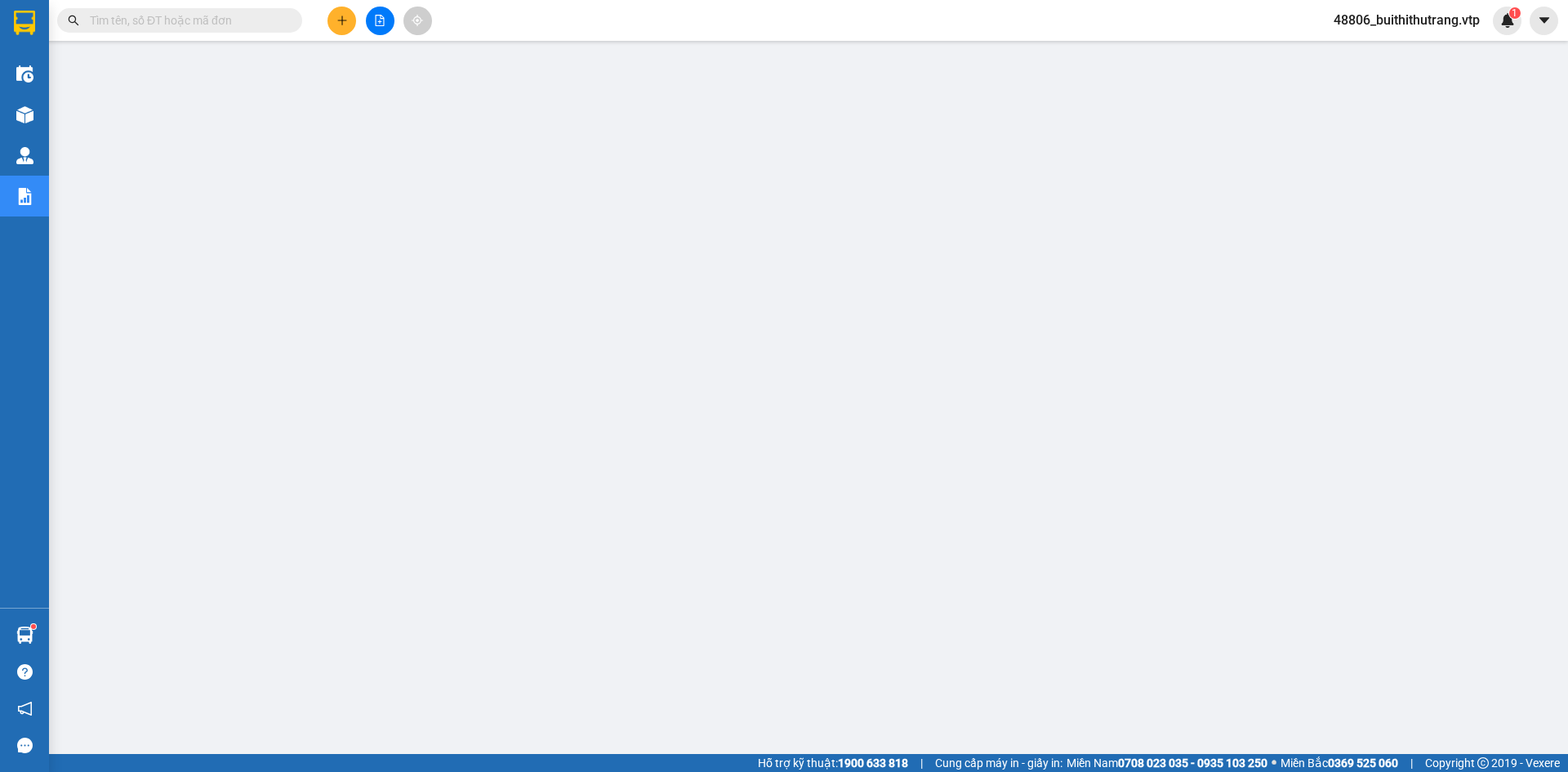
click at [1440, 19] on span "48806_buithithutrang.vtp" at bounding box center [1406, 19] width 172 height 20
click at [1404, 47] on span "Đăng xuất" at bounding box center [1413, 51] width 140 height 18
